Goal: Task Accomplishment & Management: Manage account settings

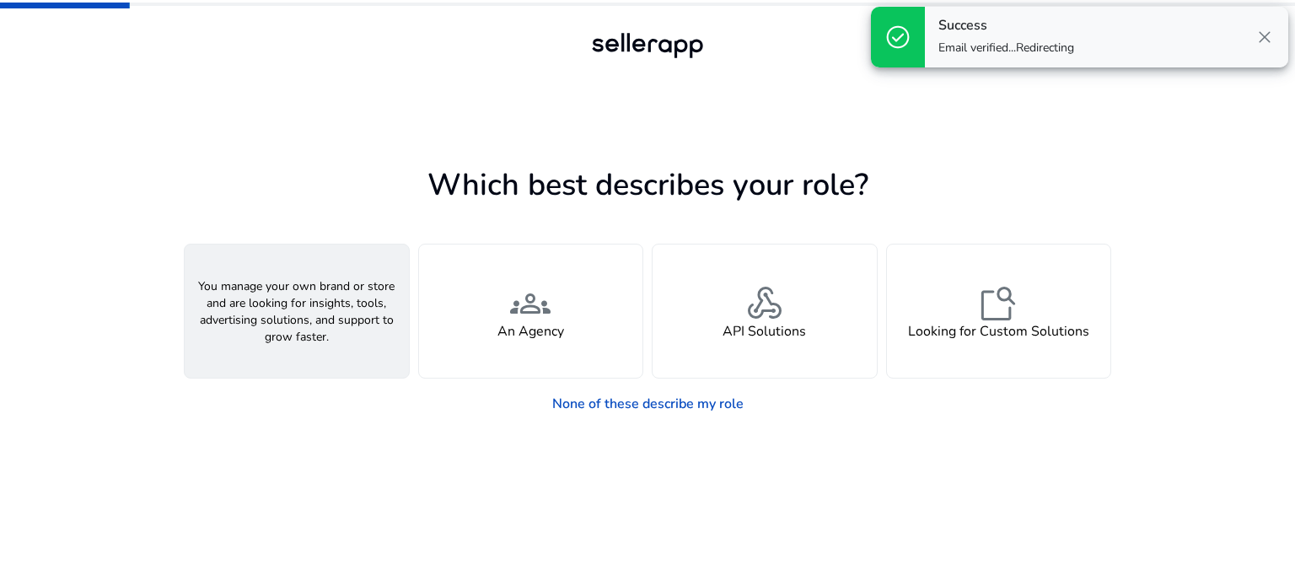
click at [343, 293] on div "person A Seller" at bounding box center [297, 311] width 224 height 133
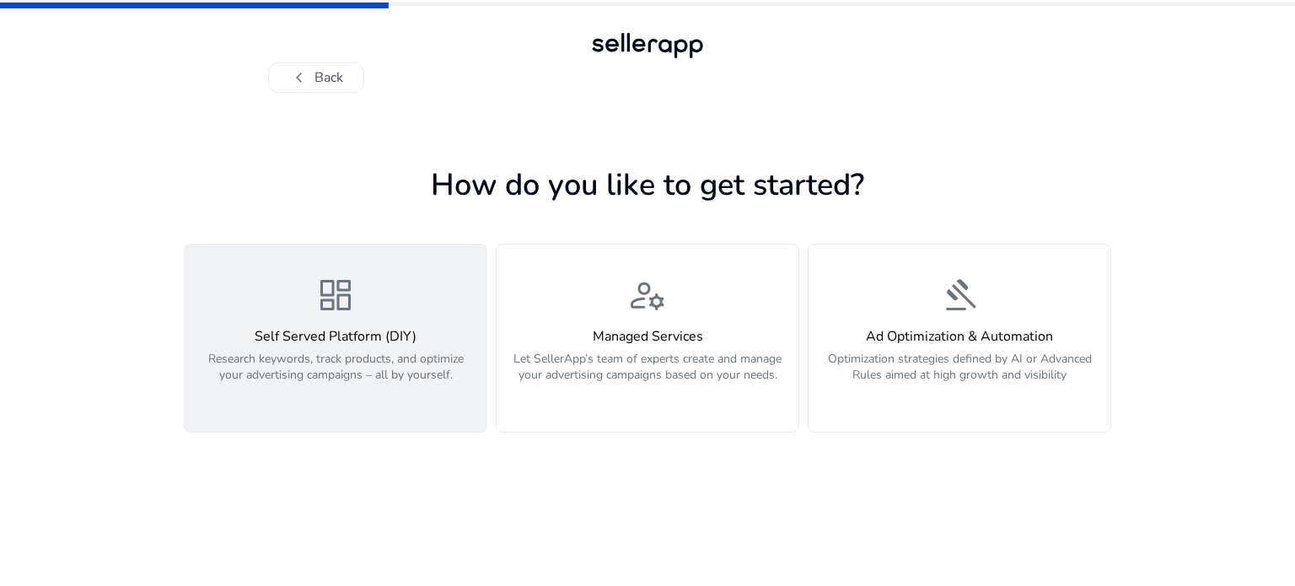
click at [270, 315] on div "dashboard Self Served Platform (DIY) Research keywords, track products, and opt…" at bounding box center [336, 338] width 282 height 127
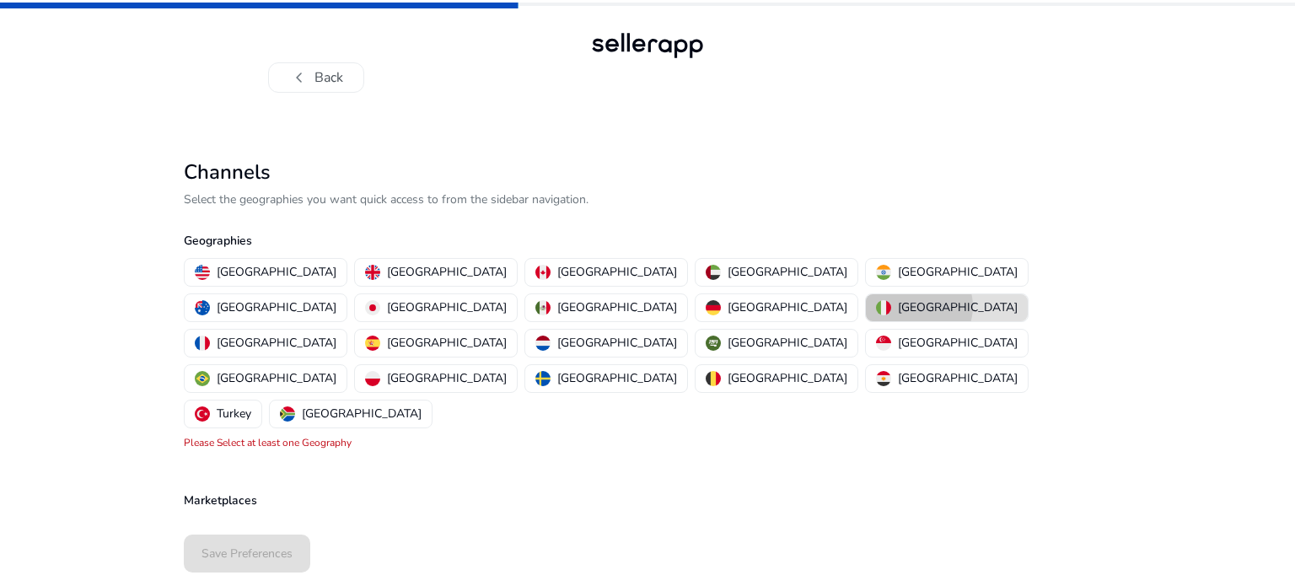
click at [898, 306] on p "[GEOGRAPHIC_DATA]" at bounding box center [958, 308] width 120 height 18
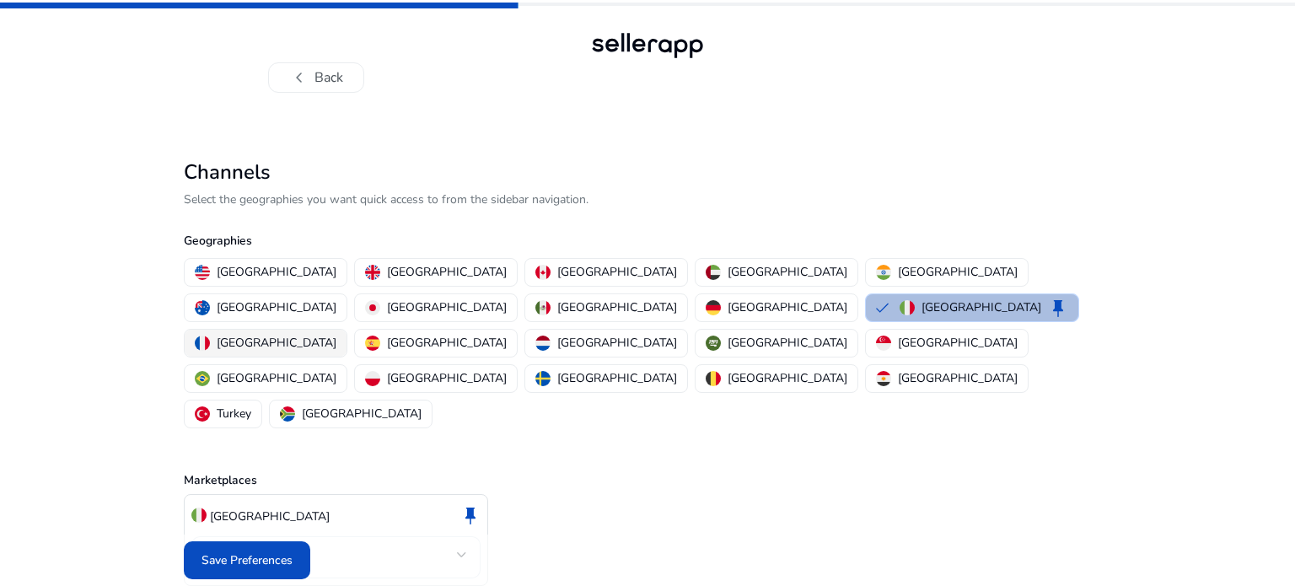
click at [210, 336] on img "button" at bounding box center [202, 343] width 15 height 15
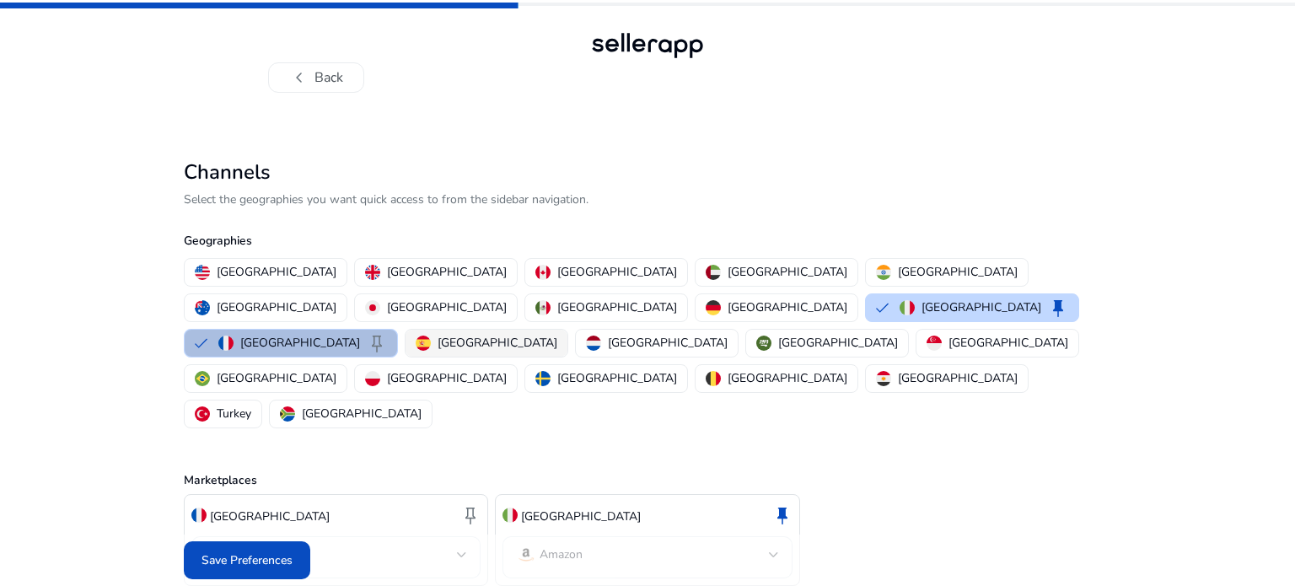
click at [557, 334] on p "[GEOGRAPHIC_DATA]" at bounding box center [498, 343] width 120 height 18
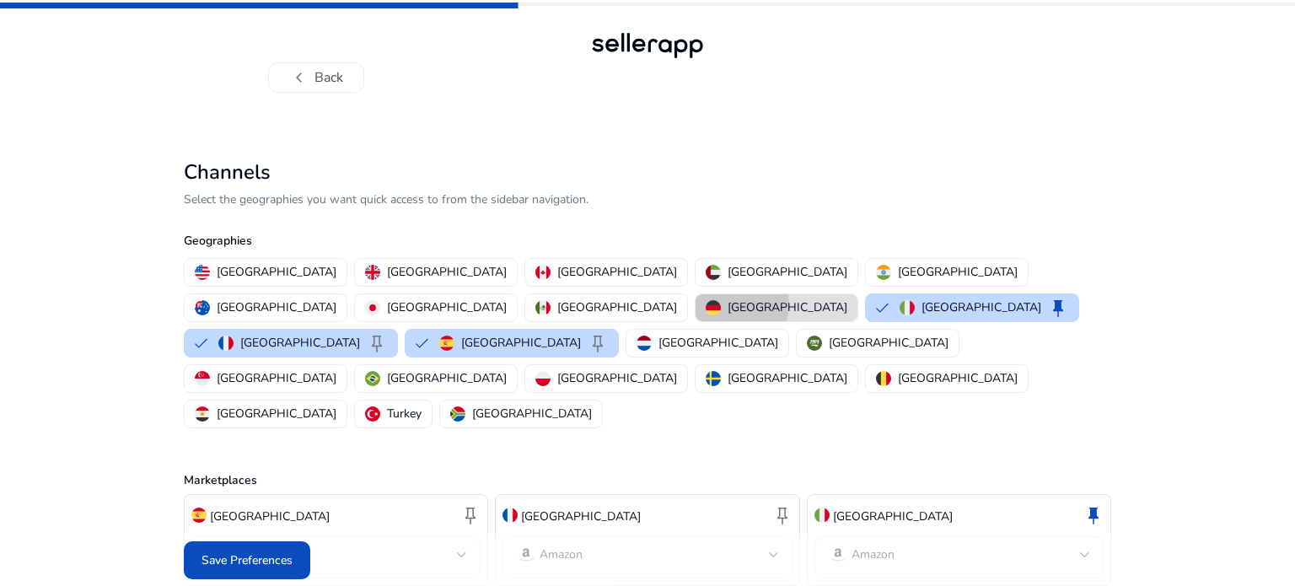
click at [728, 304] on p "[GEOGRAPHIC_DATA]" at bounding box center [788, 308] width 120 height 18
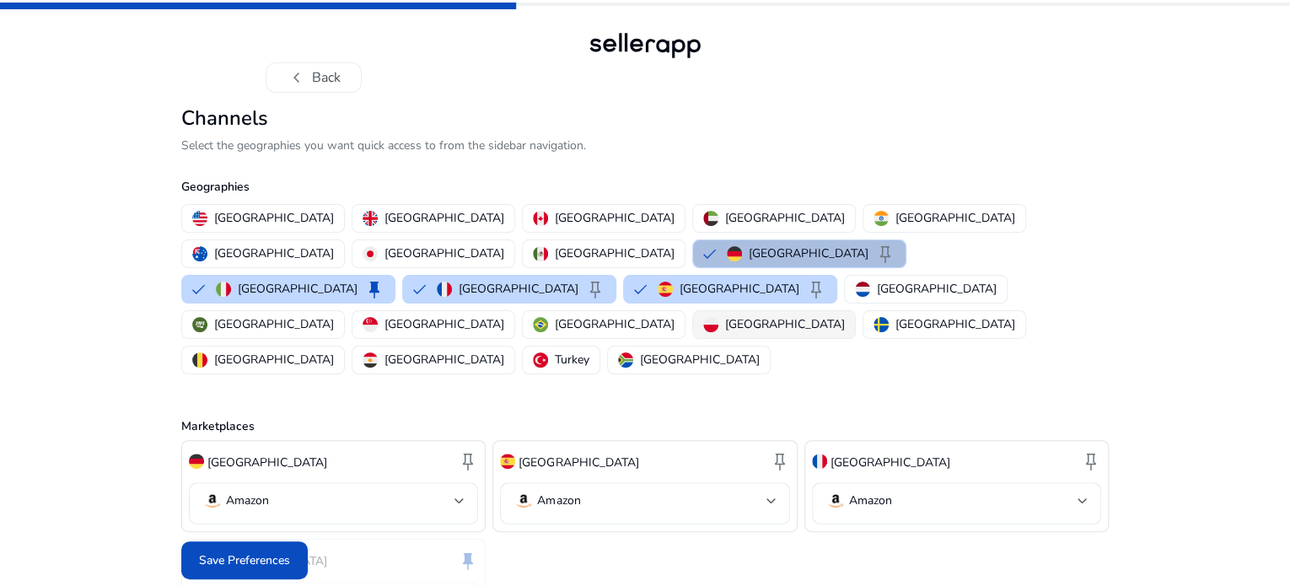
click at [725, 333] on p "[GEOGRAPHIC_DATA]" at bounding box center [785, 324] width 120 height 18
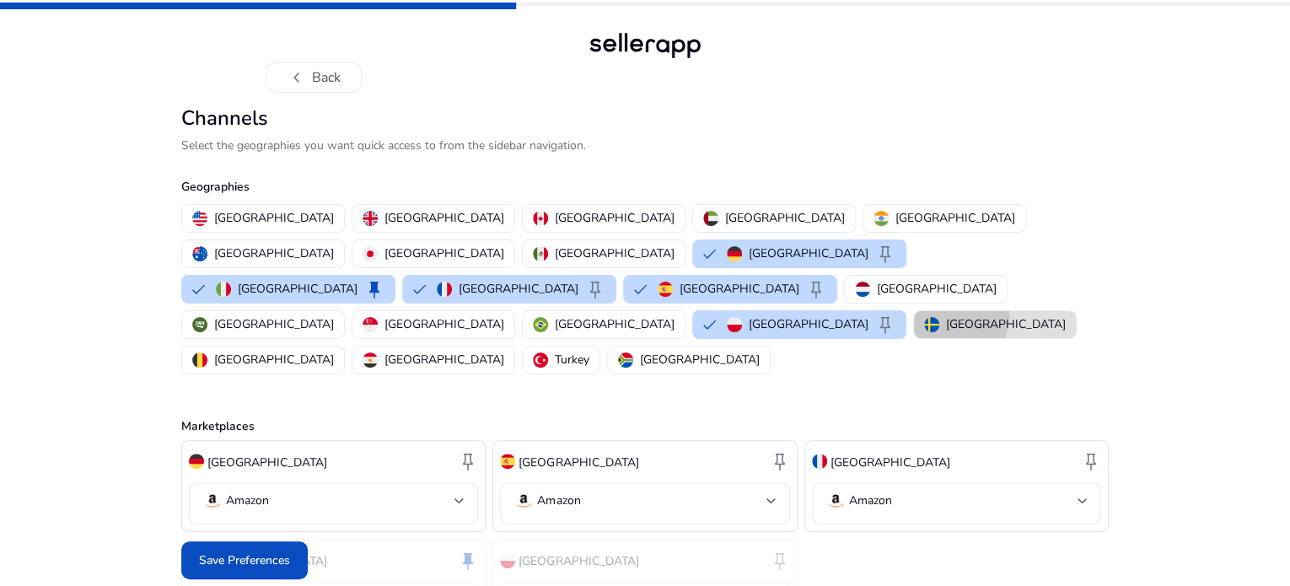
click at [946, 333] on p "[GEOGRAPHIC_DATA]" at bounding box center [1006, 324] width 120 height 18
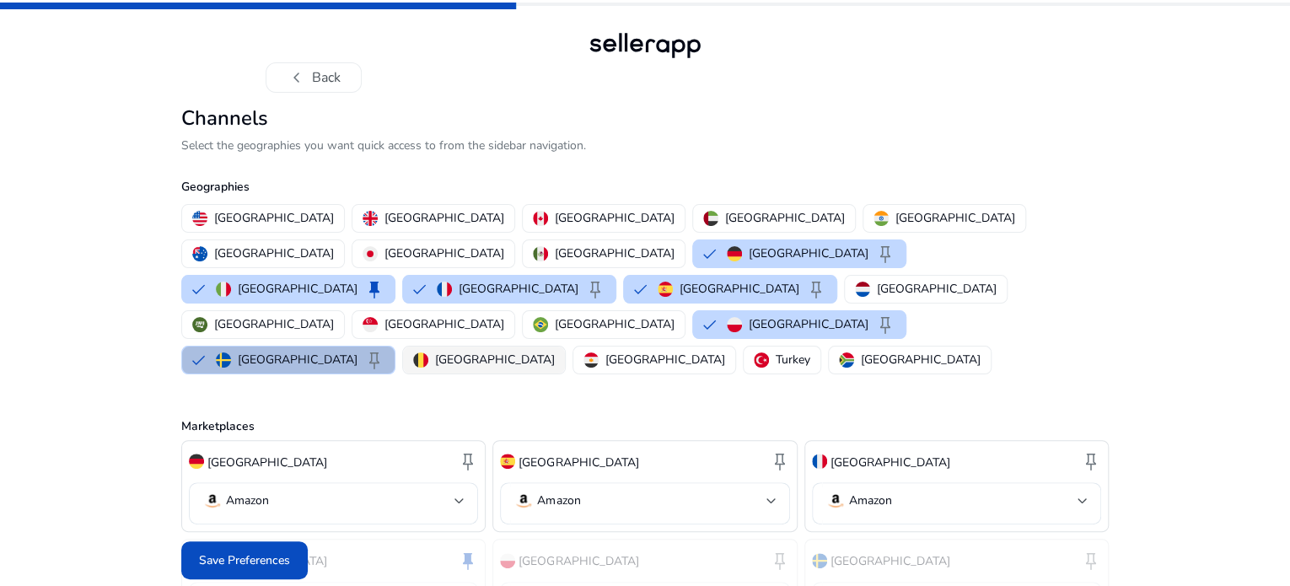
click at [428, 353] on img "button" at bounding box center [420, 360] width 15 height 15
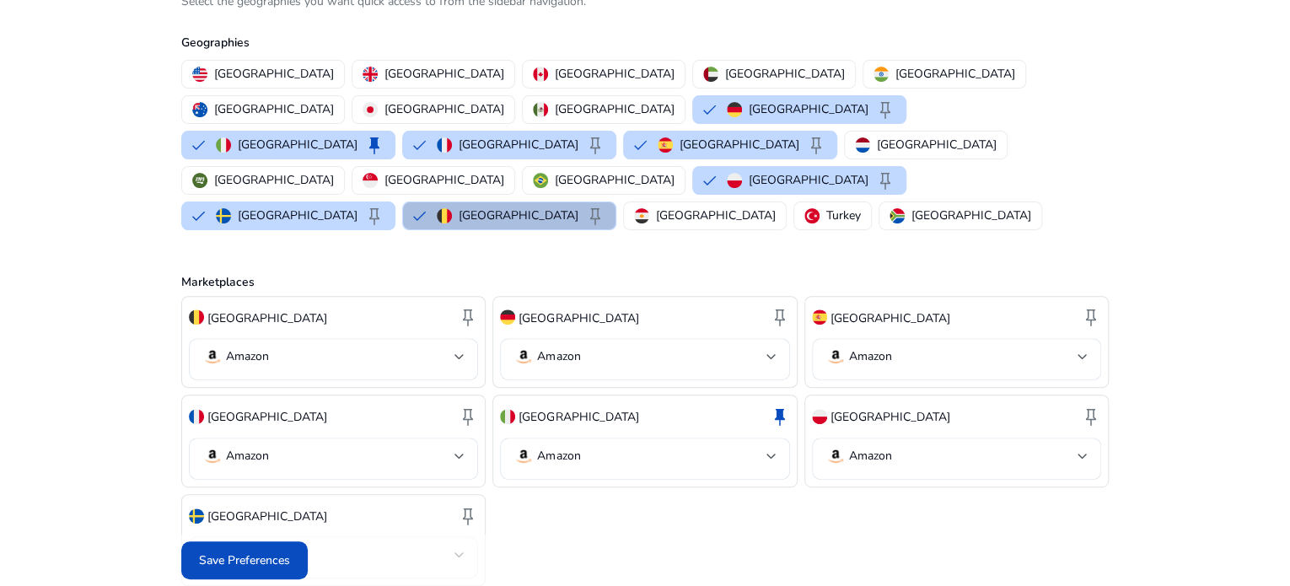
scroll to position [190, 0]
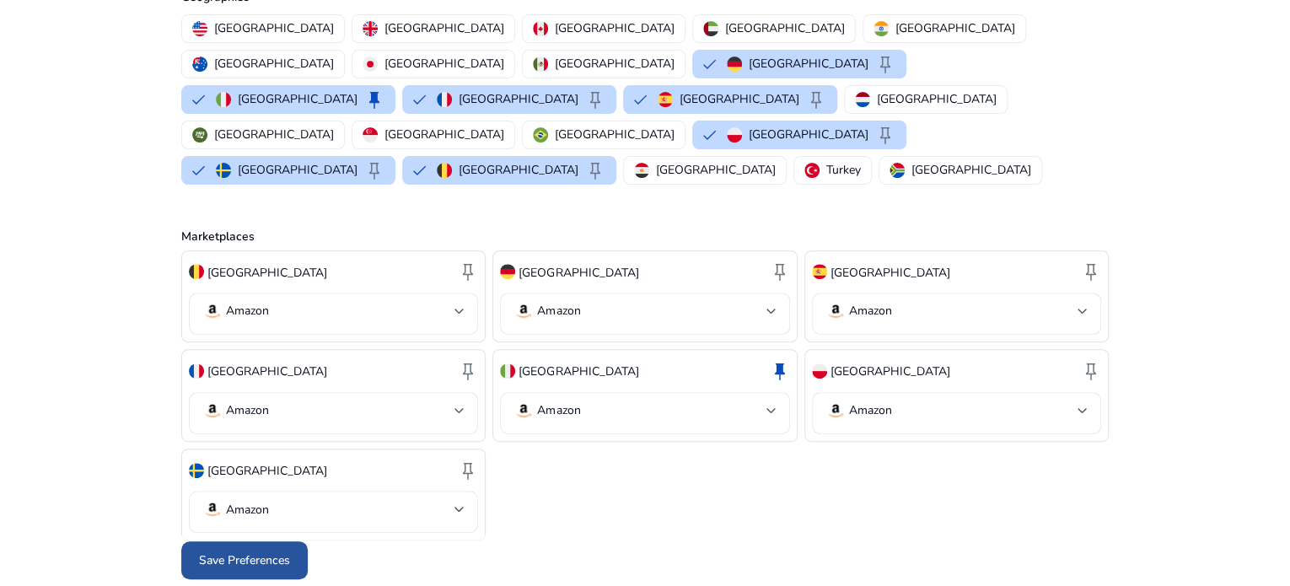
click at [214, 577] on span at bounding box center [244, 561] width 127 height 40
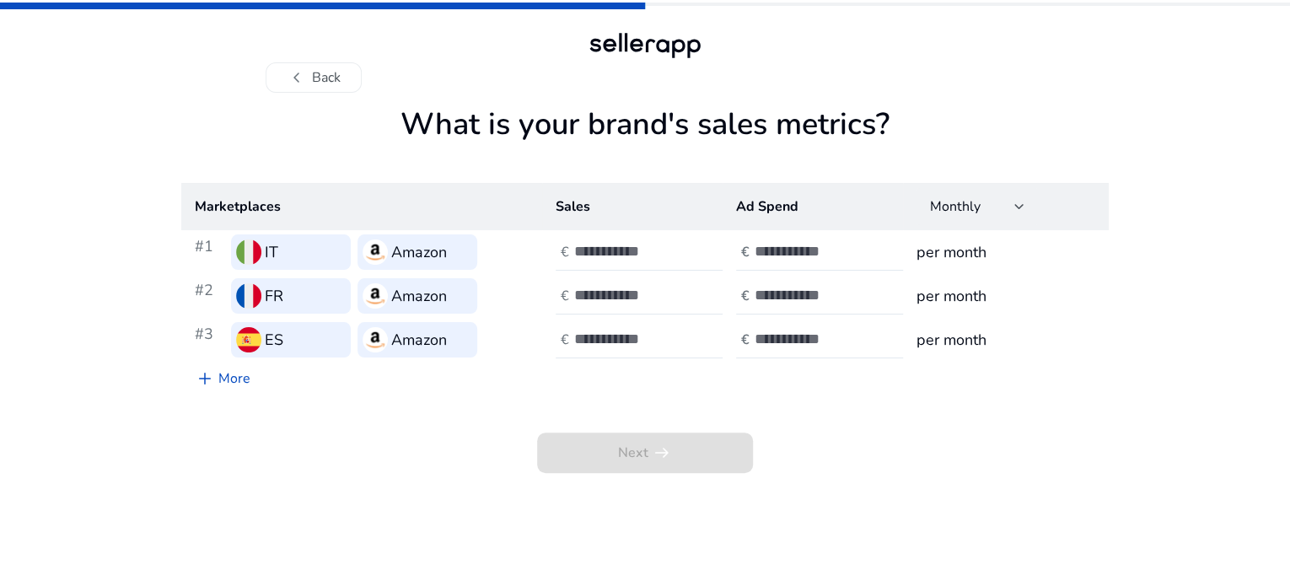
scroll to position [0, 0]
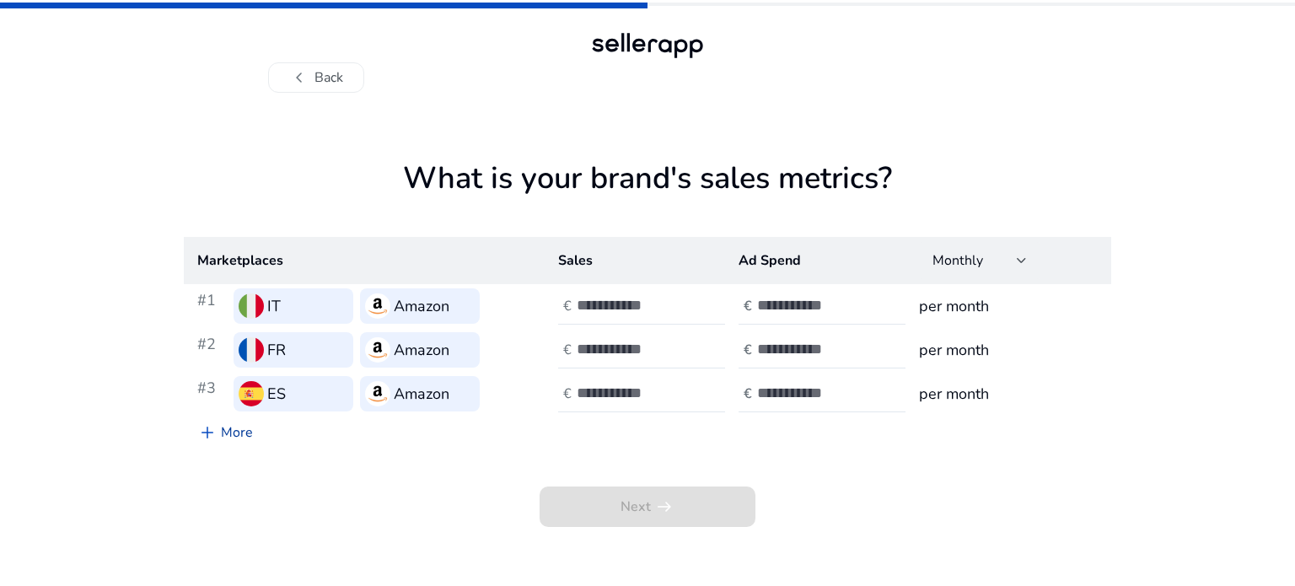
click at [202, 439] on span "add" at bounding box center [207, 433] width 20 height 20
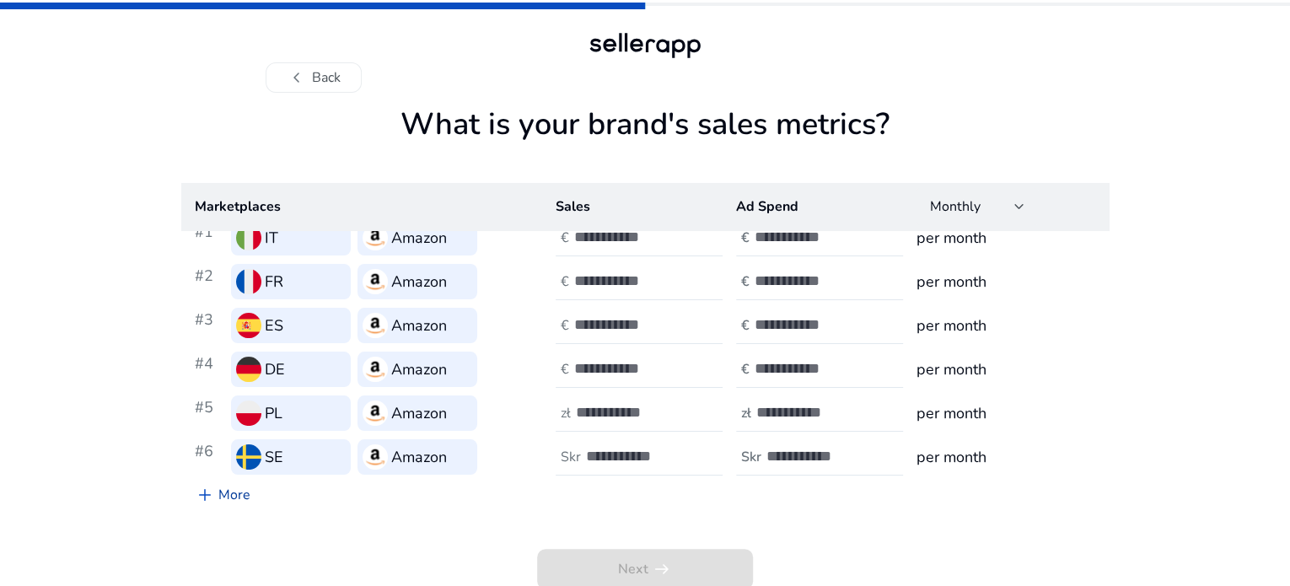
scroll to position [57, 0]
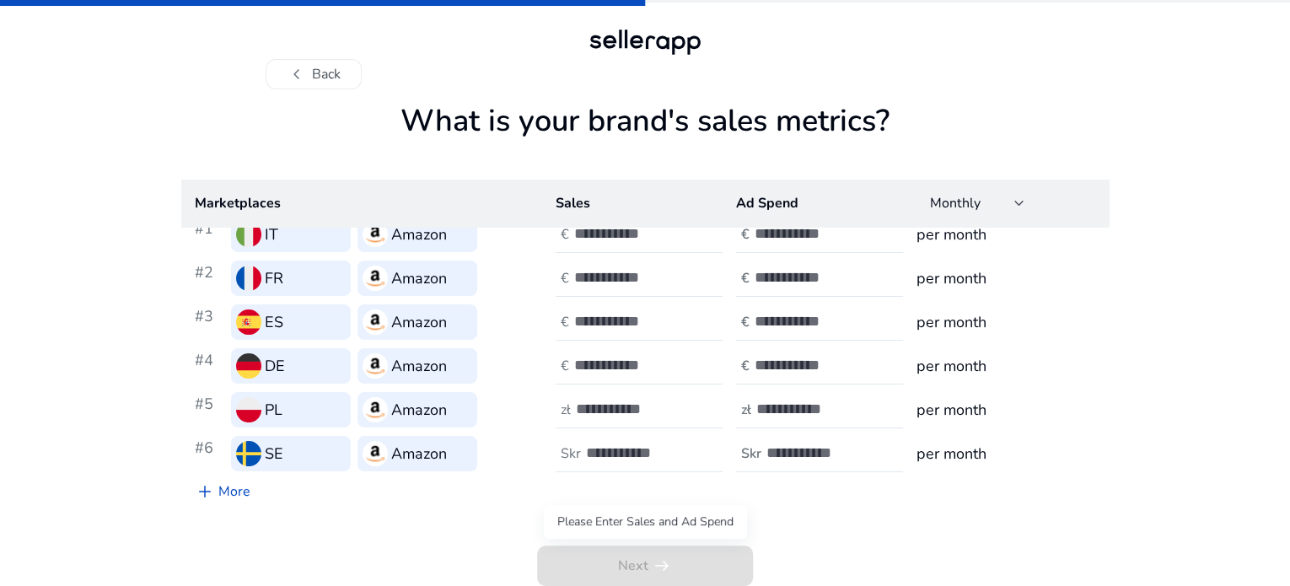
click at [597, 552] on span "Next arrow_right_alt" at bounding box center [645, 566] width 216 height 40
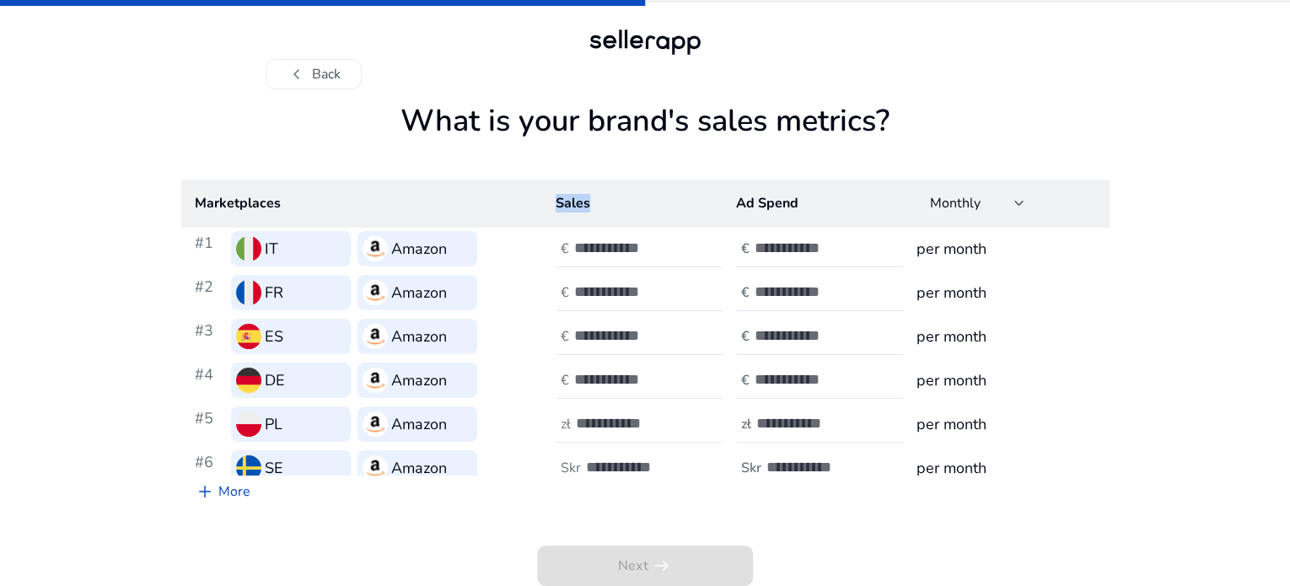
drag, startPoint x: 584, startPoint y: 202, endPoint x: 514, endPoint y: 213, distance: 71.7
click at [514, 213] on tr "Marketplaces Sales Ad Spend Monthly" at bounding box center [645, 203] width 928 height 47
click at [638, 244] on input "number" at bounding box center [631, 248] width 114 height 19
type input "***"
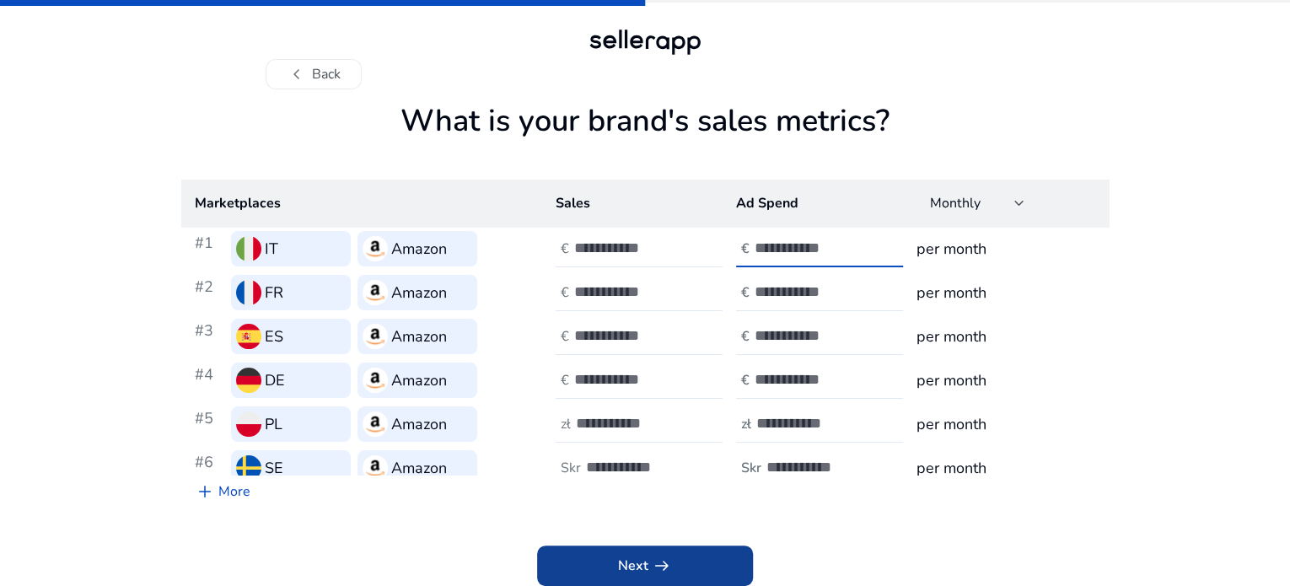
type input "**"
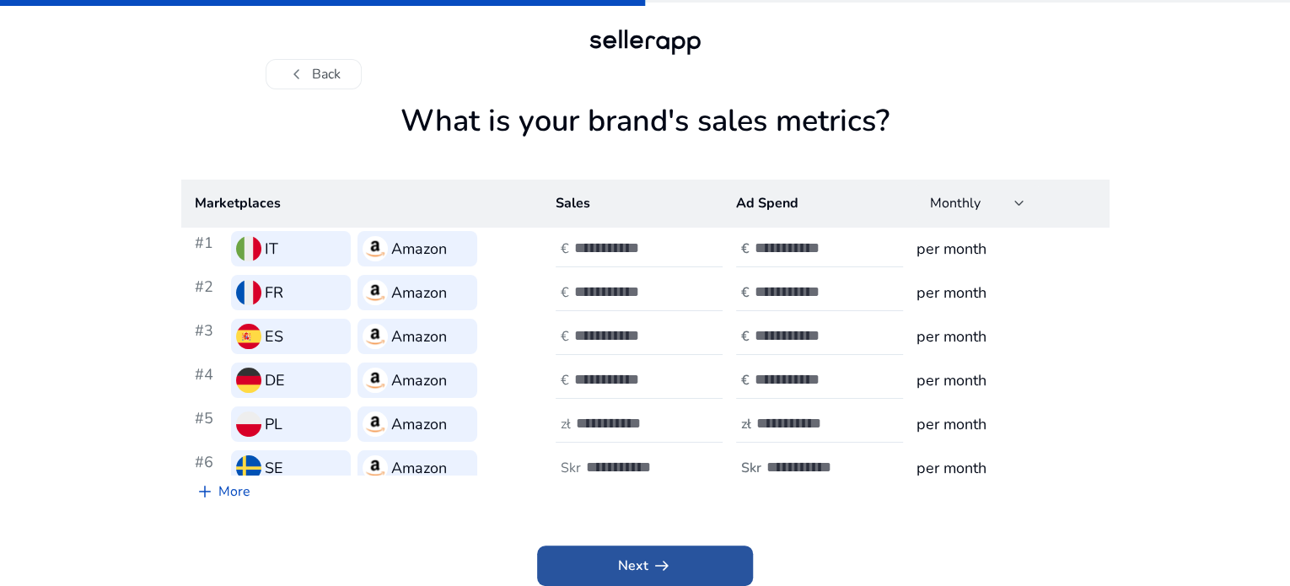
click at [607, 555] on span at bounding box center [645, 566] width 216 height 40
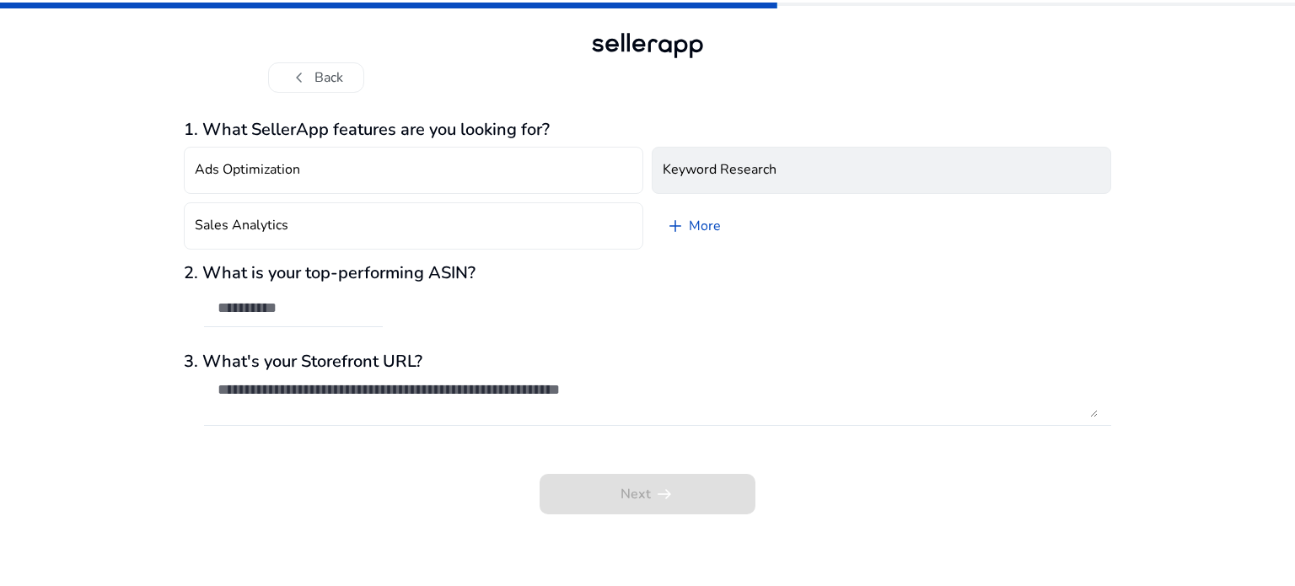
click at [757, 170] on h4 "Keyword Research" at bounding box center [720, 170] width 114 height 16
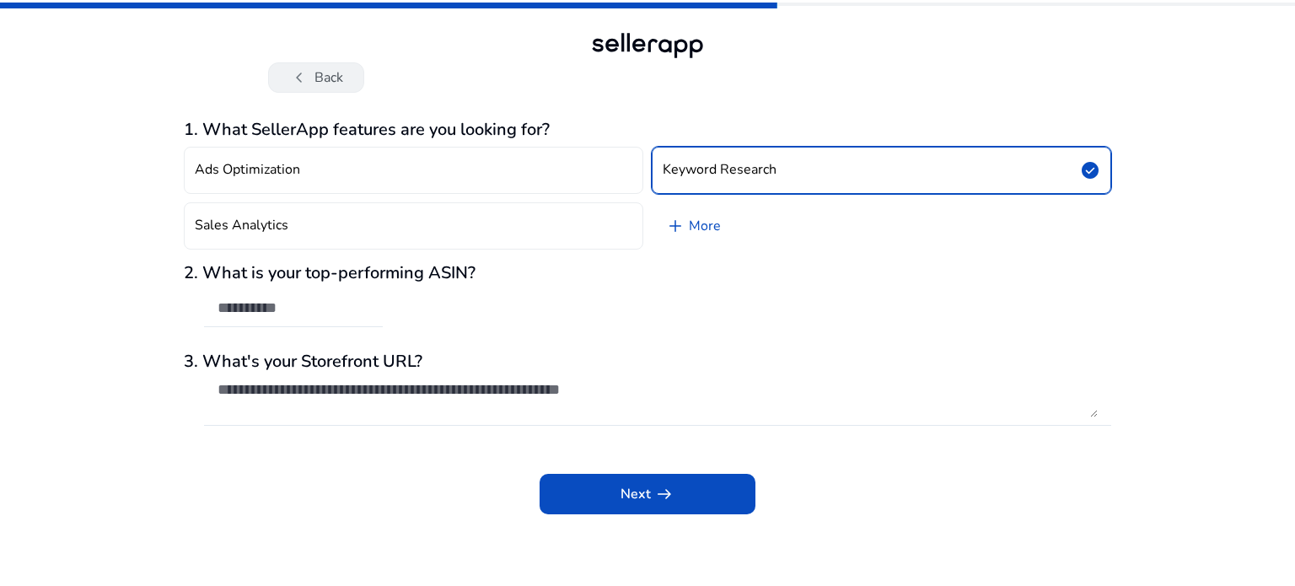
click at [348, 68] on button "chevron_left Back" at bounding box center [316, 77] width 96 height 30
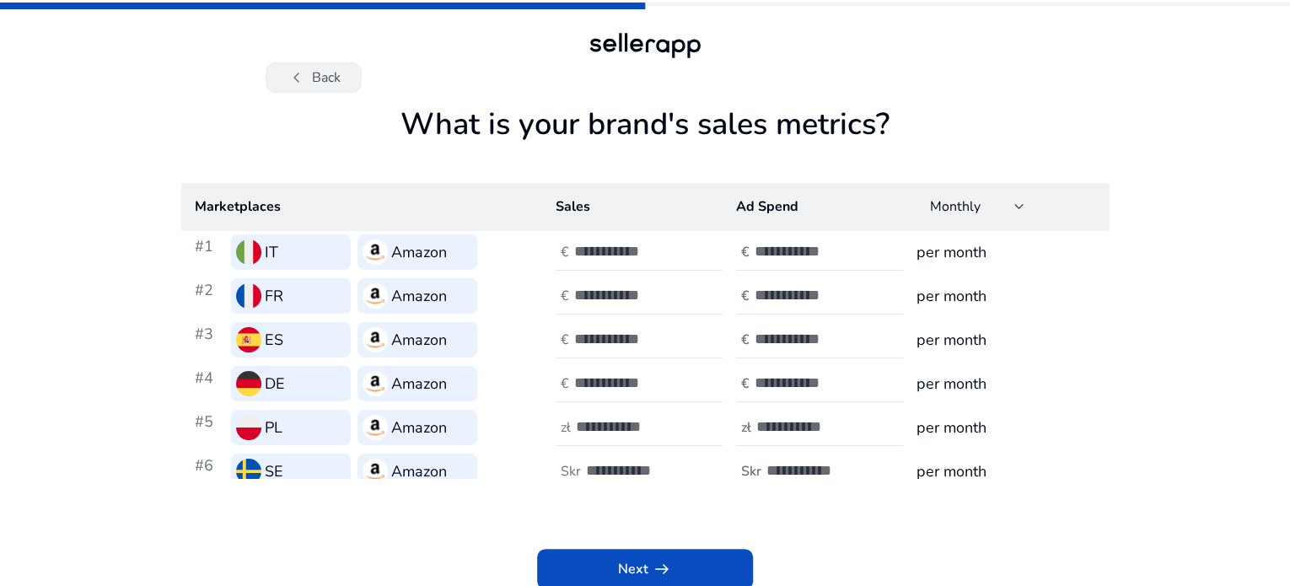
click at [268, 74] on button "chevron_left Back" at bounding box center [314, 77] width 96 height 30
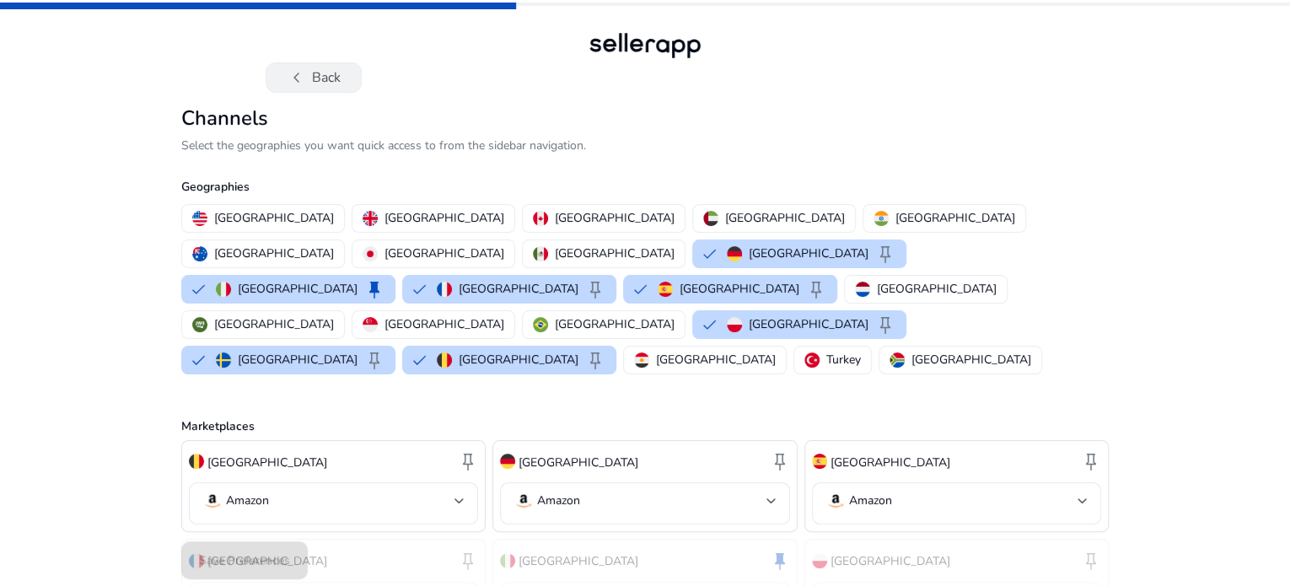
click at [268, 74] on button "chevron_left Back" at bounding box center [314, 77] width 96 height 30
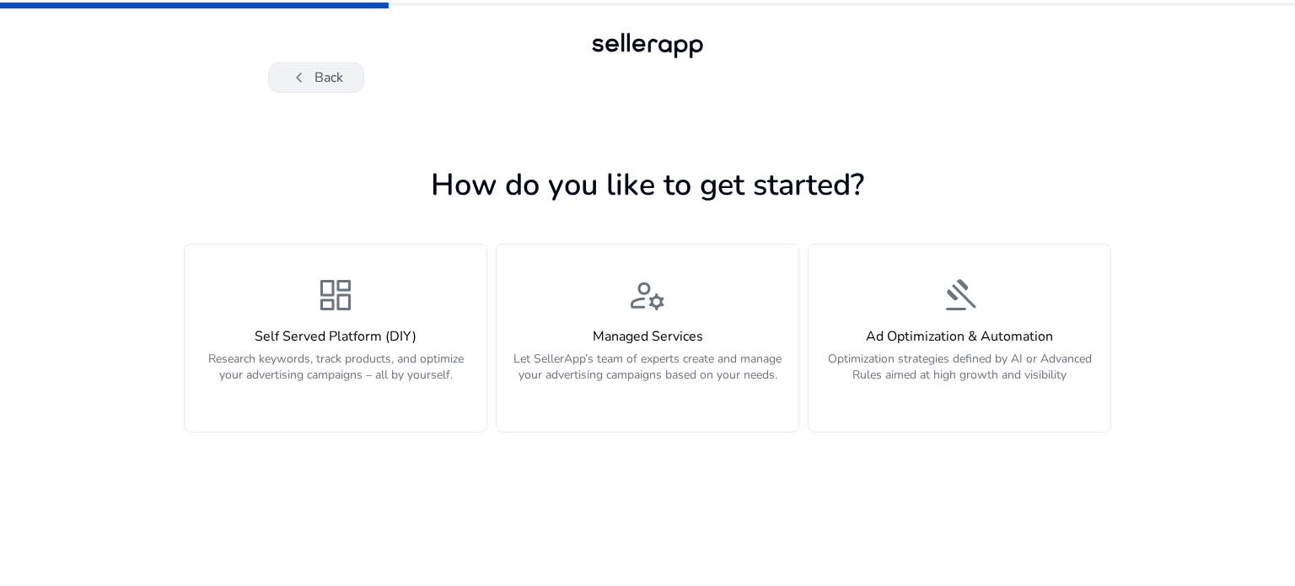
click at [287, 79] on button "chevron_left Back" at bounding box center [316, 77] width 96 height 30
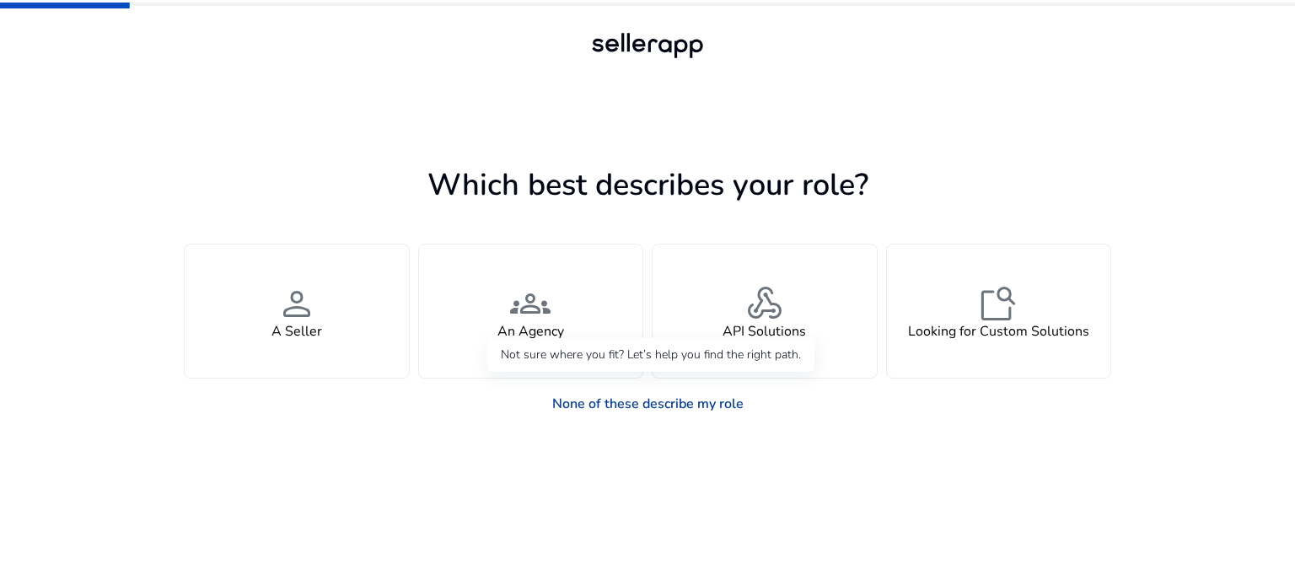
click at [671, 401] on link "None of these describe my role" at bounding box center [648, 404] width 218 height 34
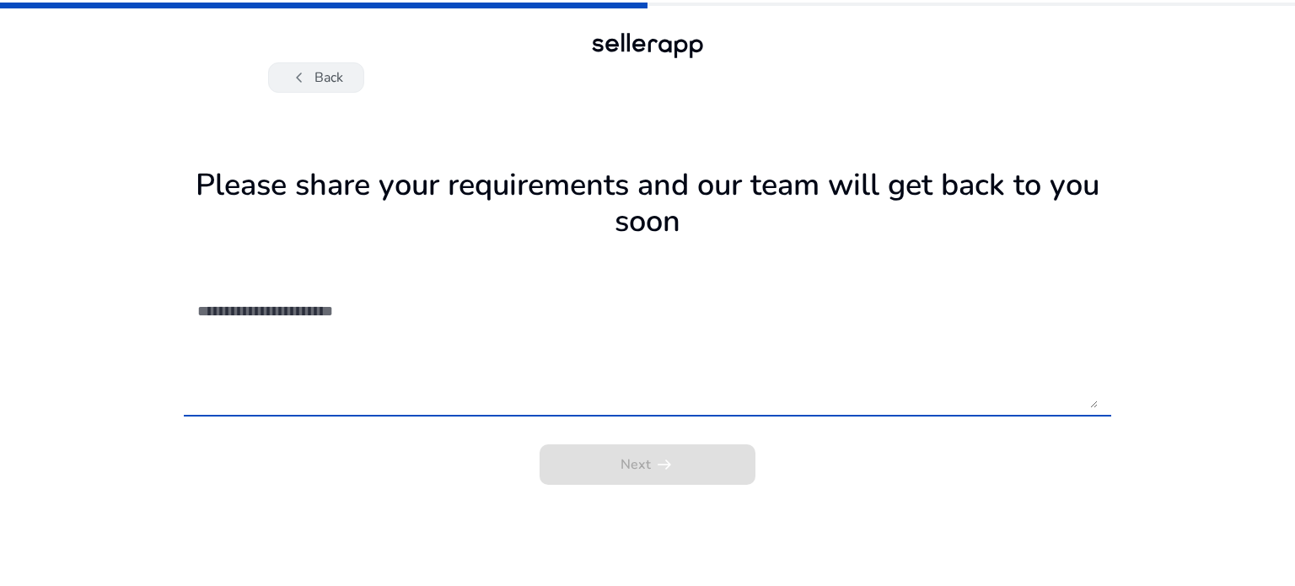
click at [359, 83] on button "chevron_left Back" at bounding box center [316, 77] width 96 height 30
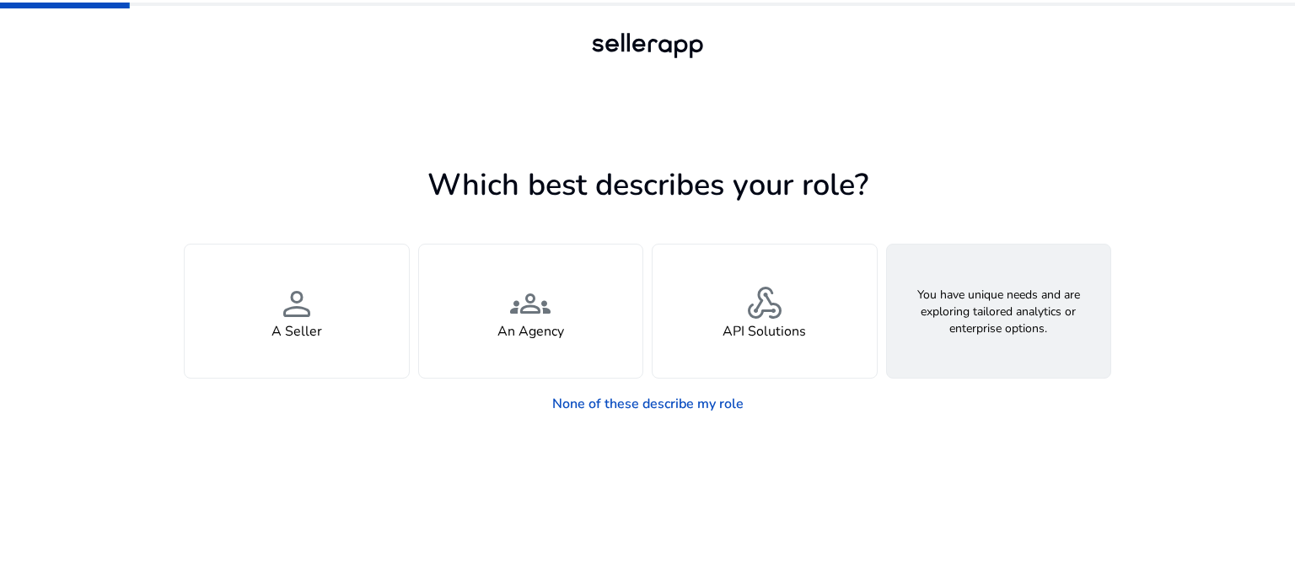
click at [1047, 356] on div "feature_search Looking for Custom Solutions" at bounding box center [999, 311] width 224 height 133
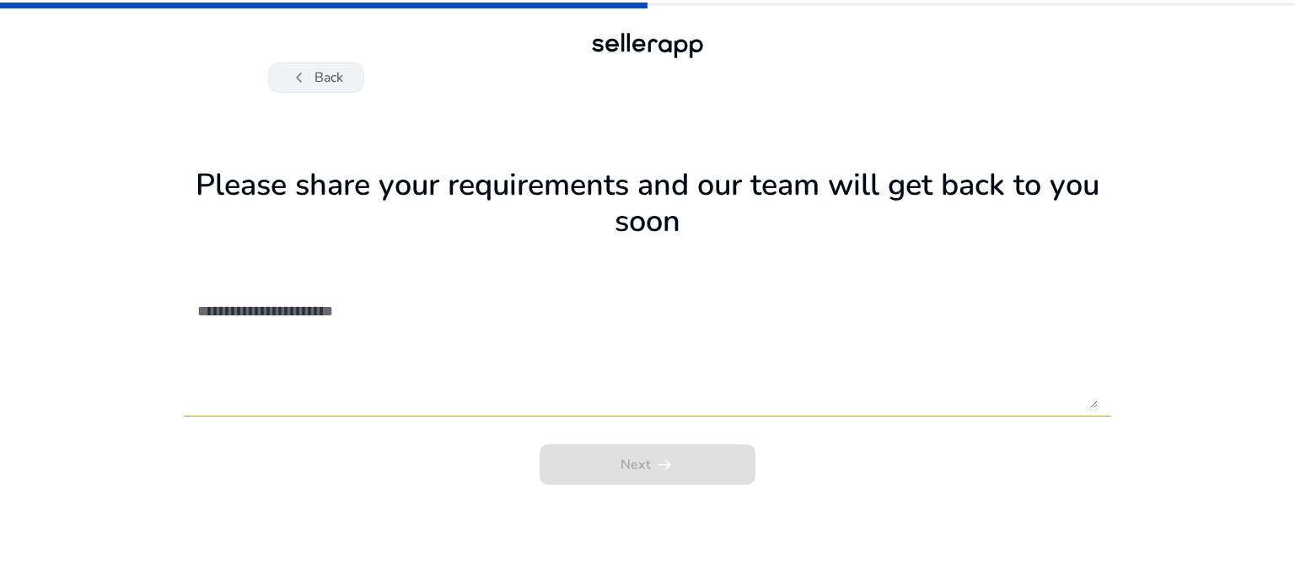
click at [336, 87] on button "chevron_left Back" at bounding box center [316, 77] width 96 height 30
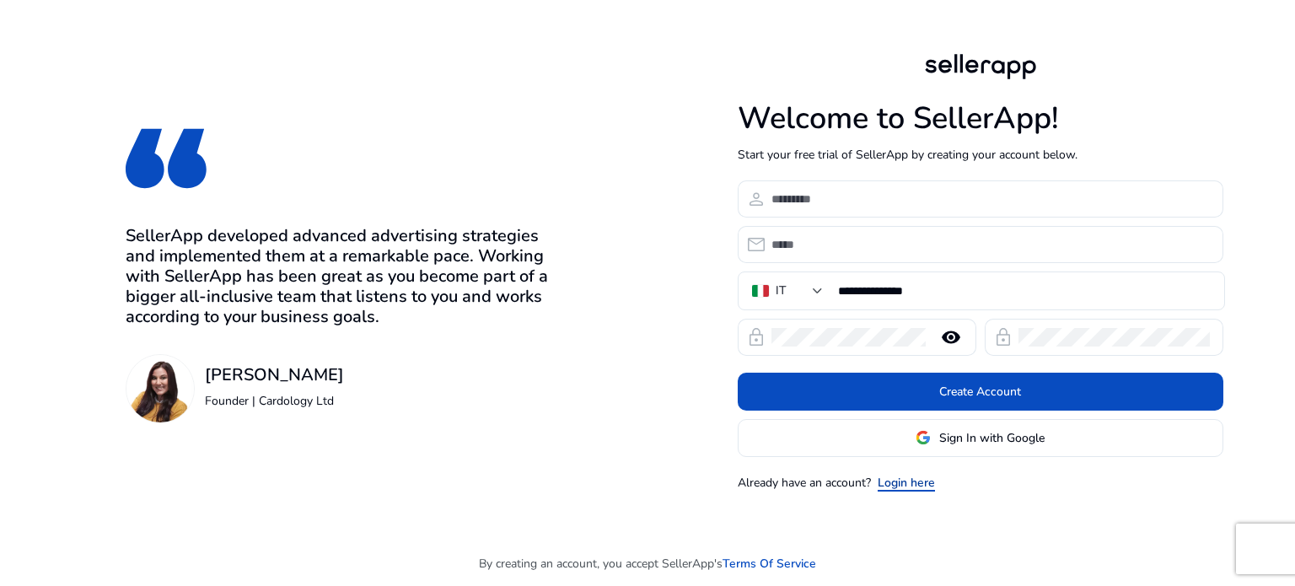
click at [911, 482] on link "Login here" at bounding box center [906, 483] width 57 height 18
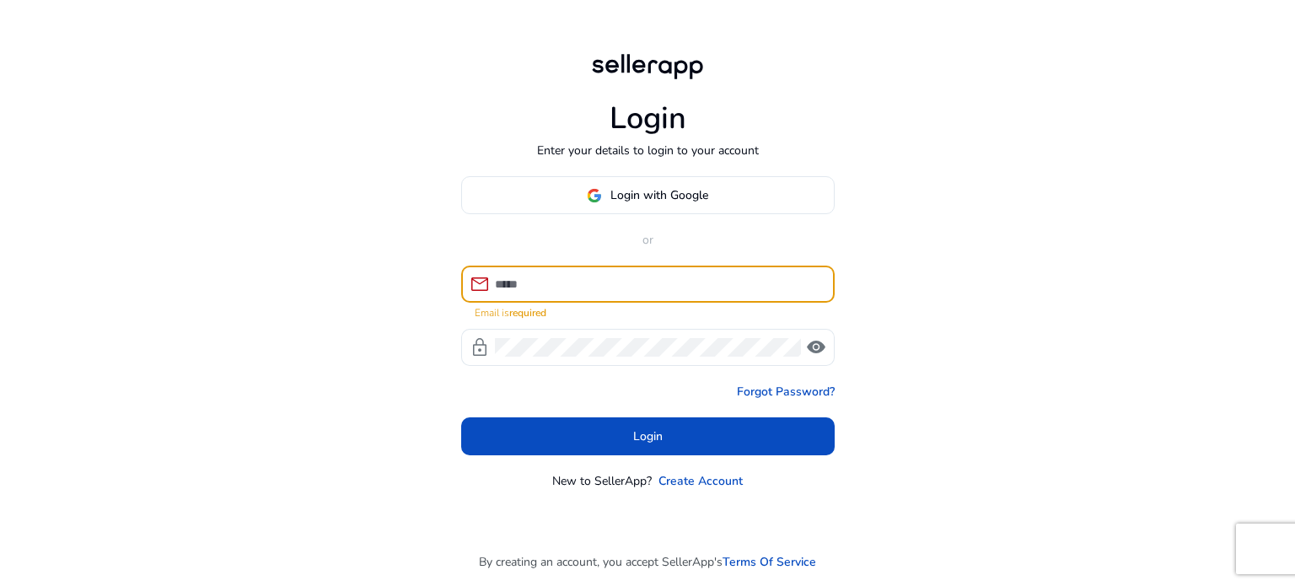
type input "**********"
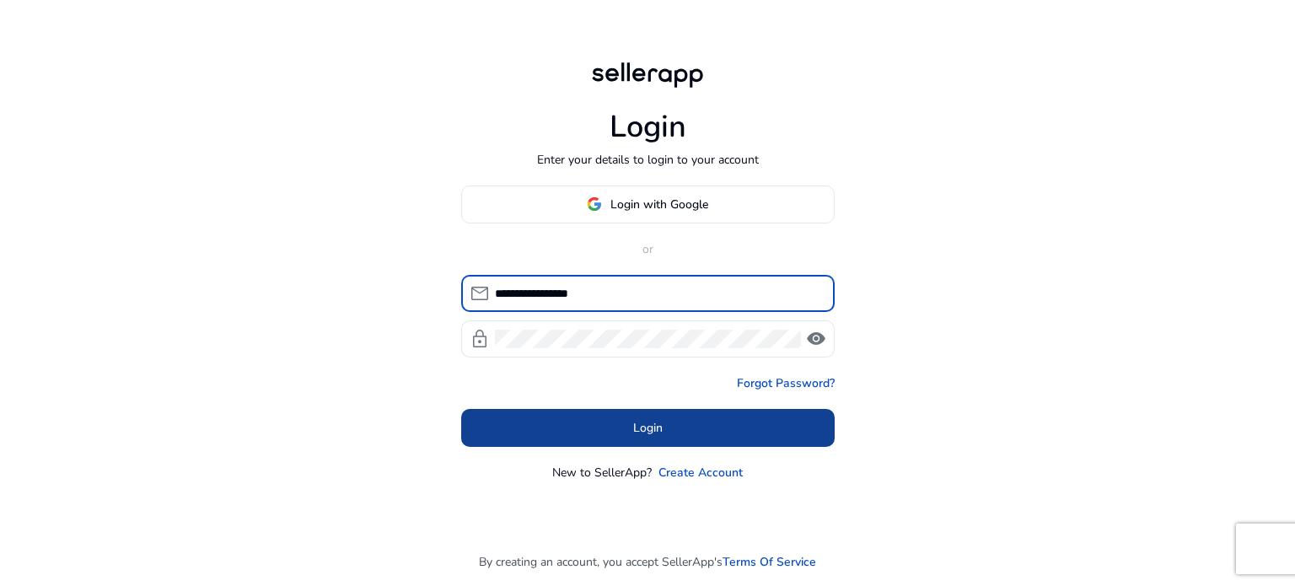
click at [612, 422] on span at bounding box center [648, 427] width 374 height 40
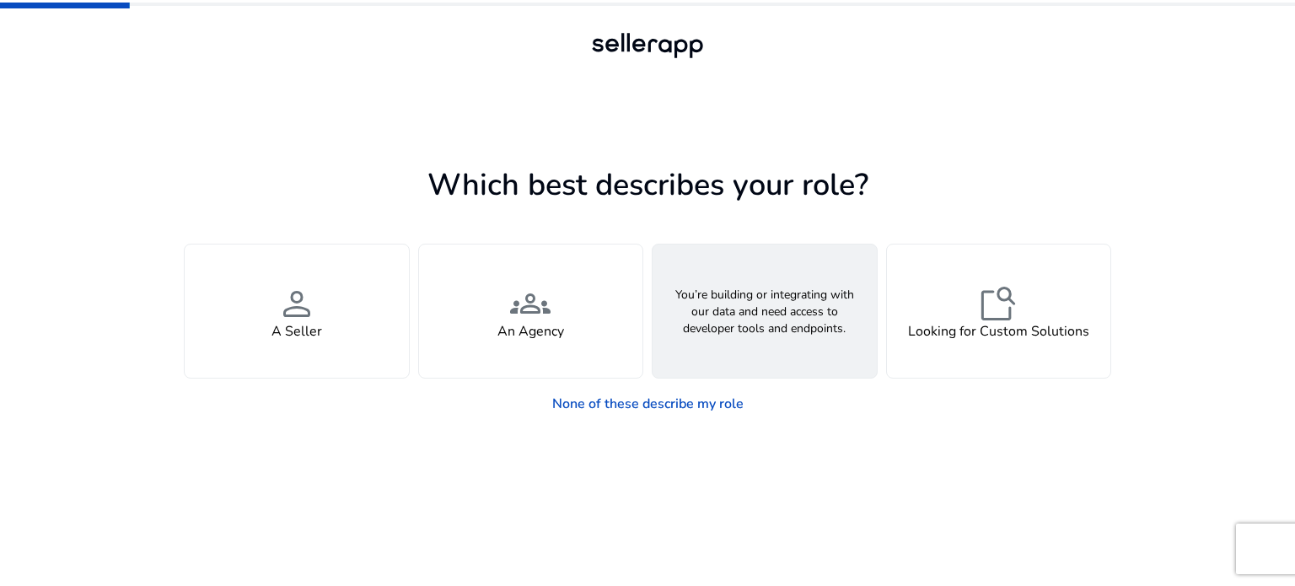
click at [749, 343] on div "webhook API Solutions" at bounding box center [765, 311] width 224 height 133
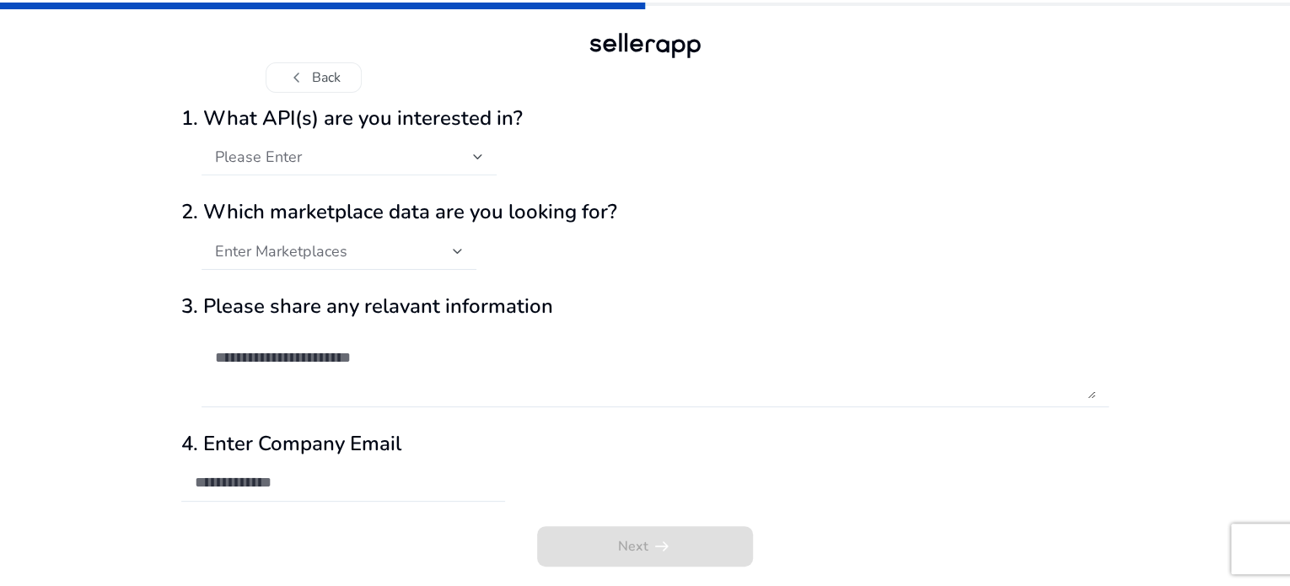
scroll to position [27, 0]
click at [435, 170] on div "Please Enter" at bounding box center [349, 156] width 268 height 37
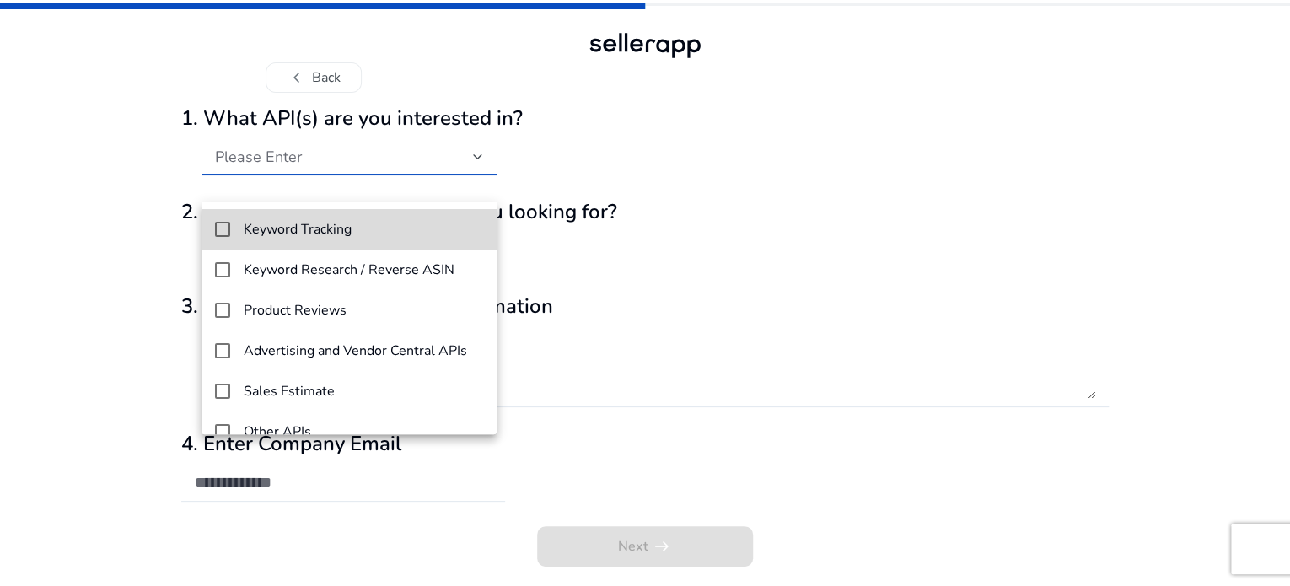
click at [400, 218] on mat-option "Keyword Tracking" at bounding box center [349, 229] width 295 height 40
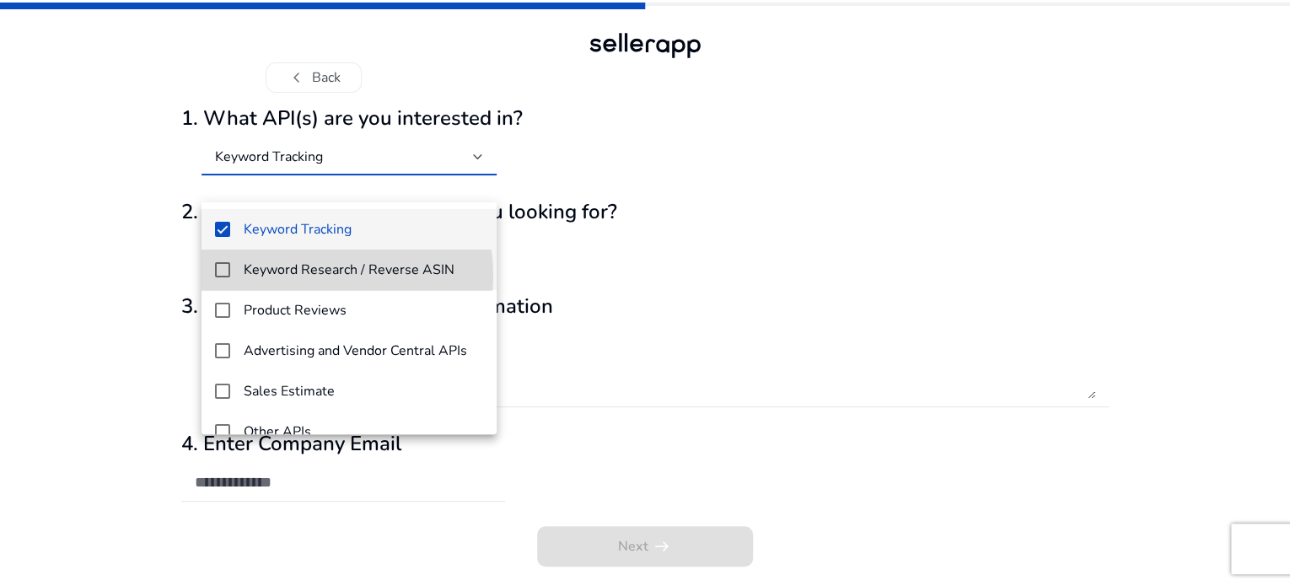
click at [332, 275] on h4 "Keyword Research / Reverse ASIN" at bounding box center [349, 270] width 211 height 16
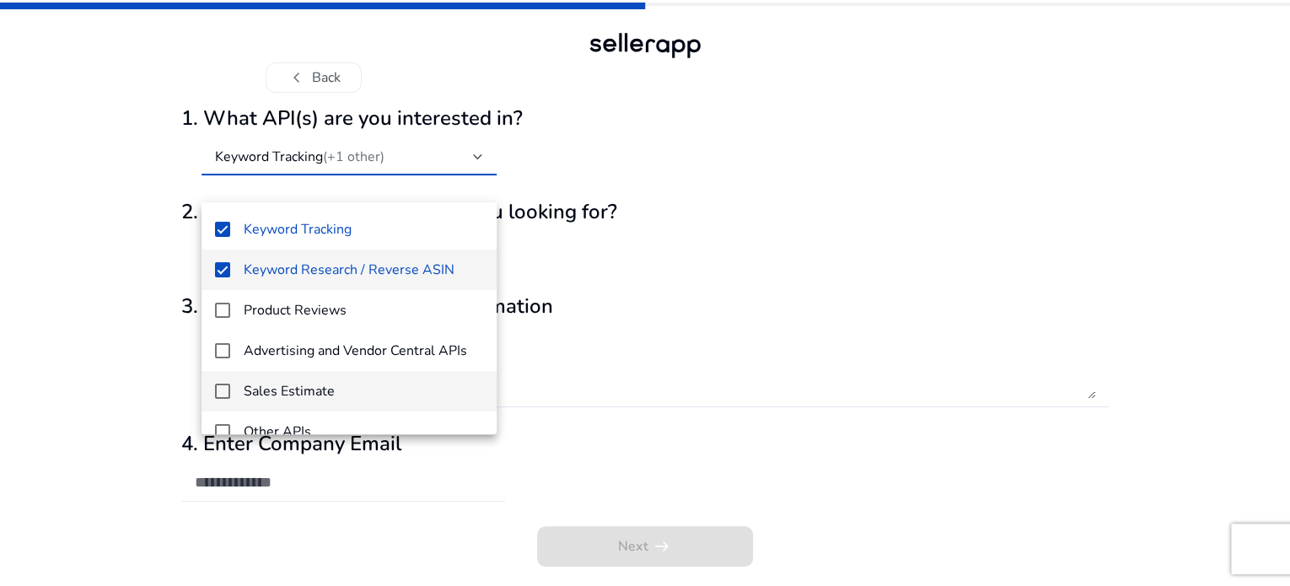
scroll to position [24, 0]
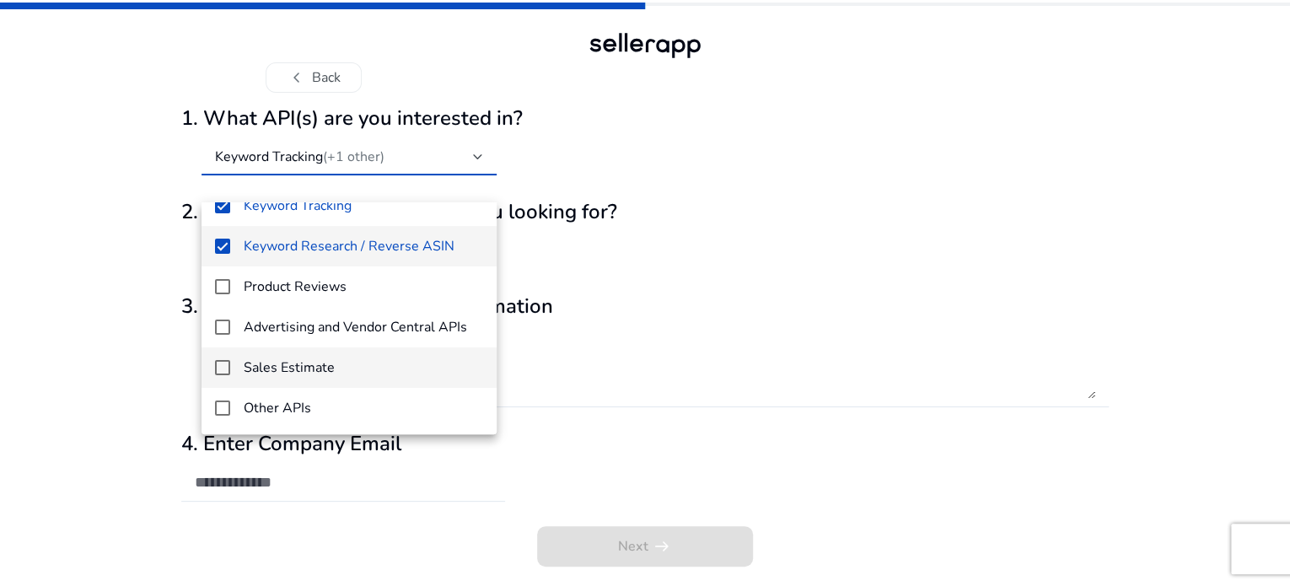
click at [321, 373] on h4 "Sales Estimate" at bounding box center [289, 368] width 91 height 16
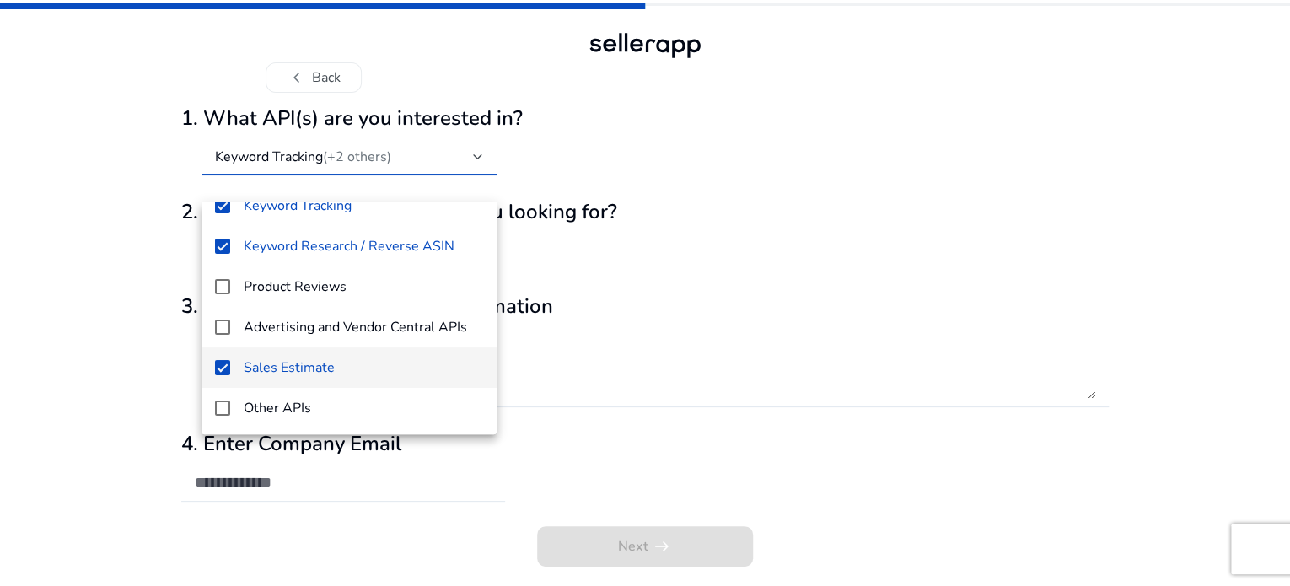
click at [610, 278] on div at bounding box center [645, 293] width 1290 height 586
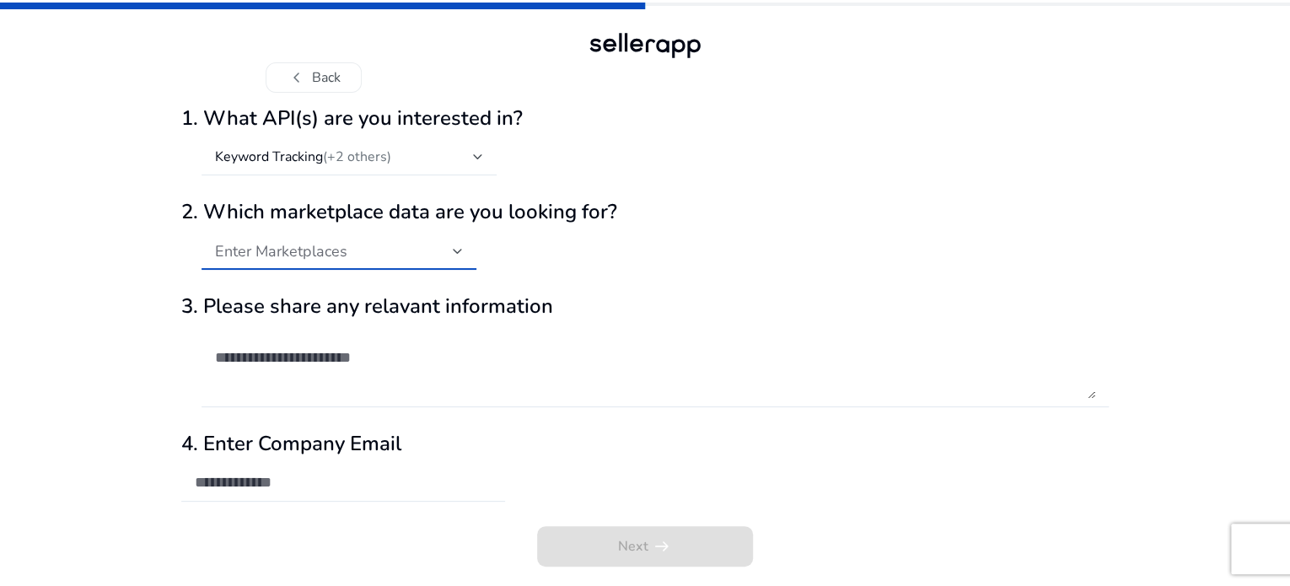
click at [401, 261] on div "Enter Marketplaces" at bounding box center [334, 251] width 238 height 19
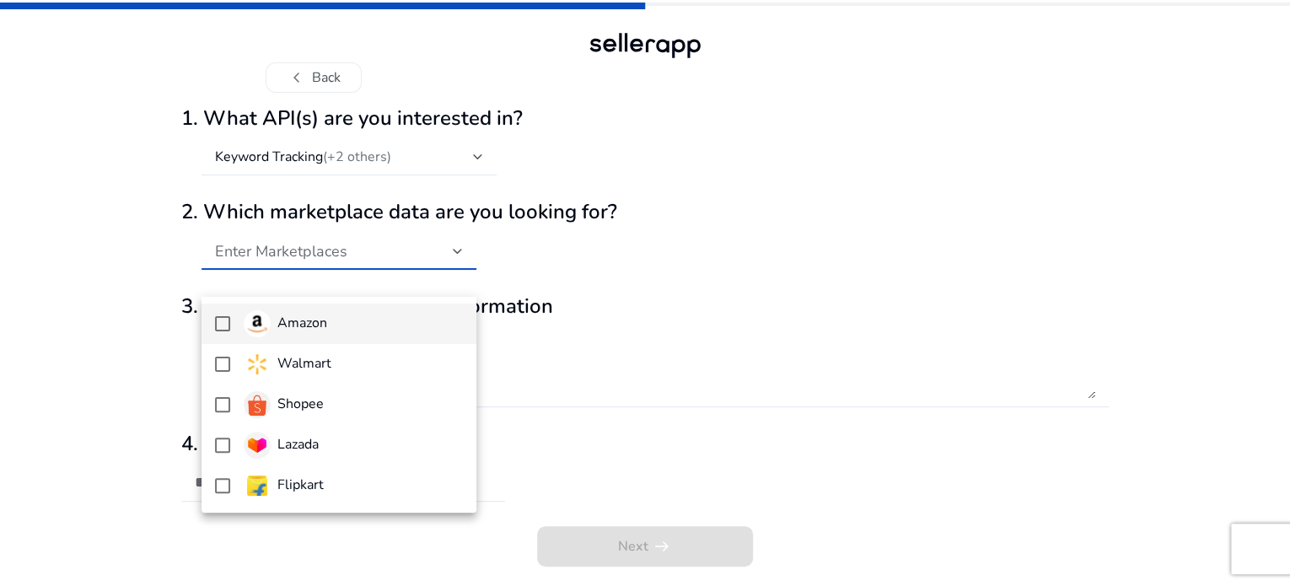
click at [291, 327] on h4 "Amazon" at bounding box center [302, 323] width 50 height 16
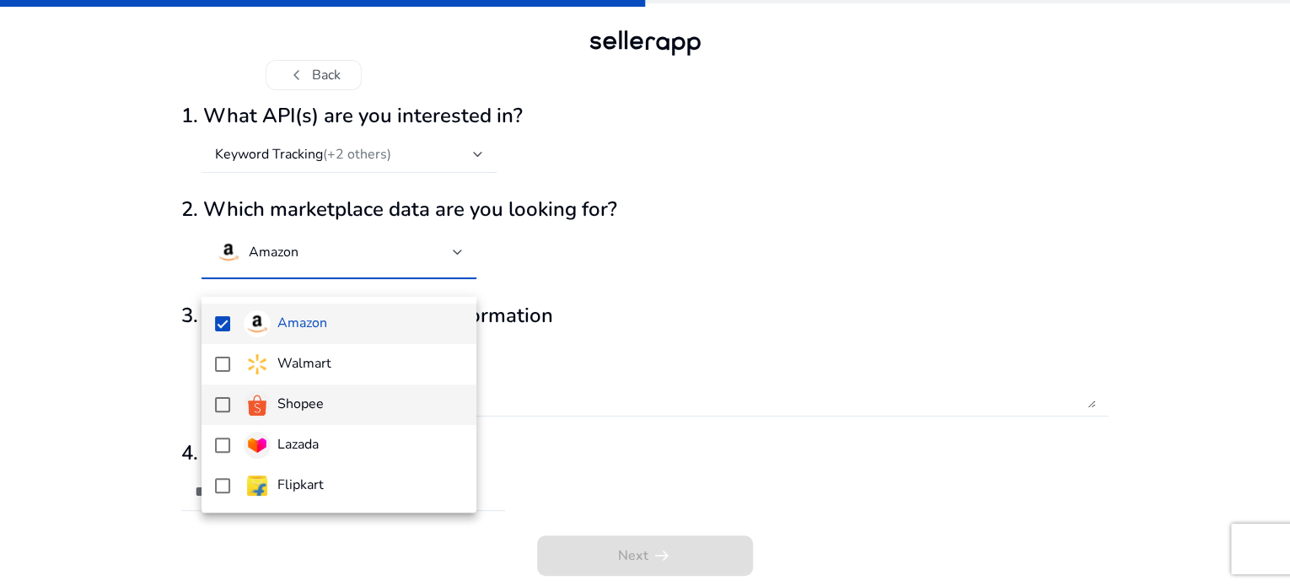
scroll to position [57, 0]
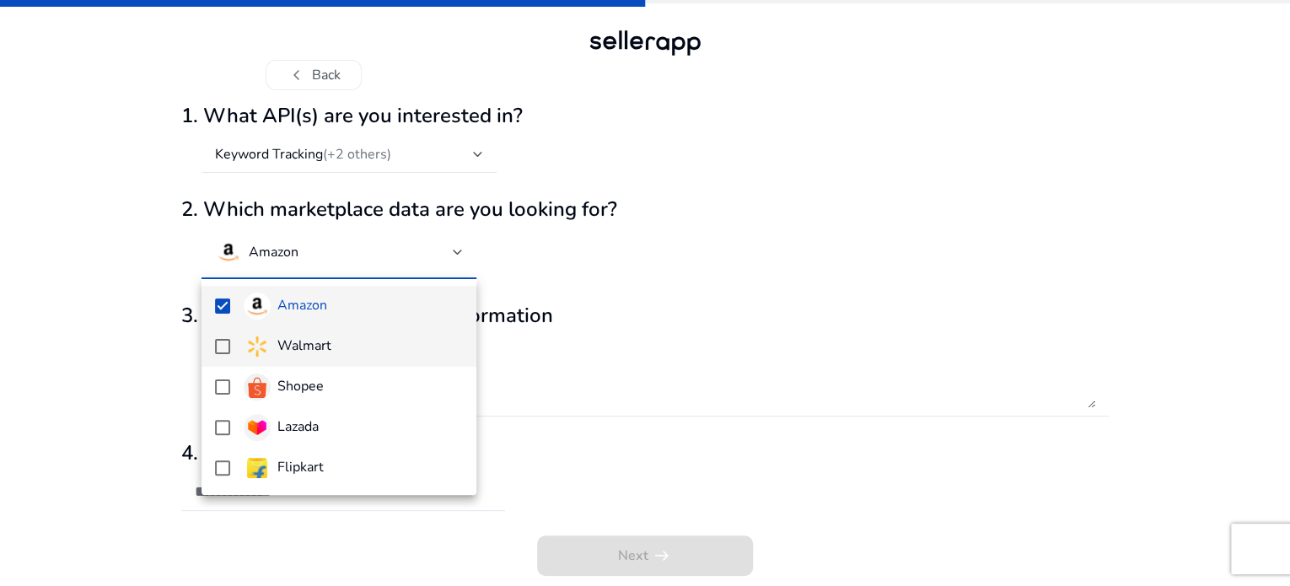
click at [301, 353] on h4 "Walmart" at bounding box center [304, 346] width 54 height 16
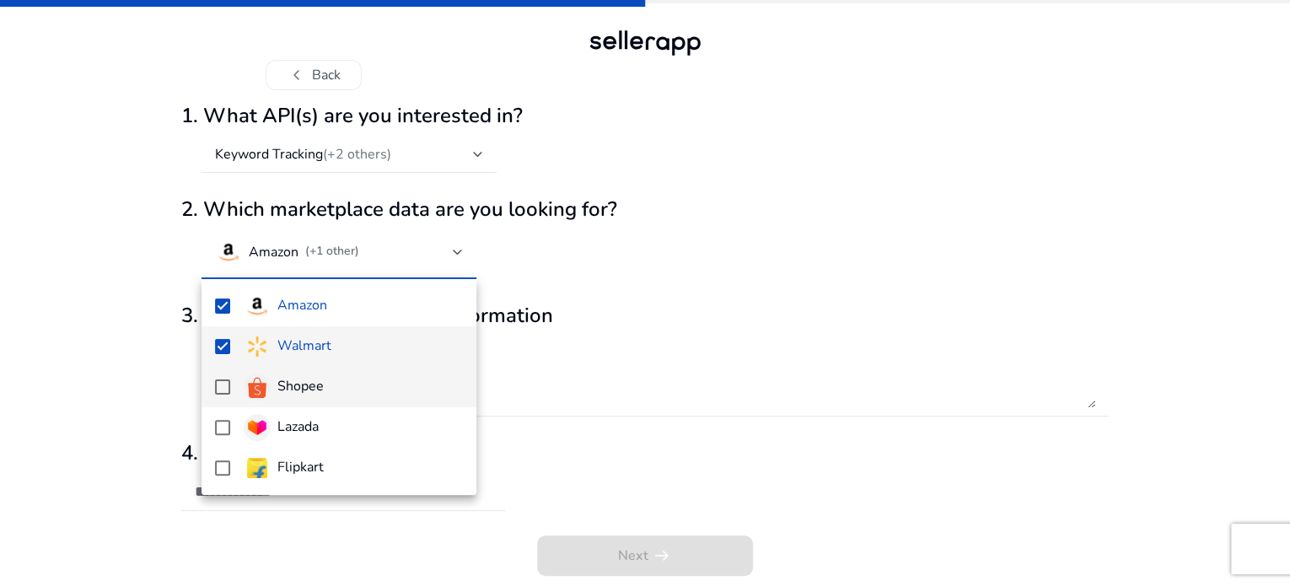
click at [293, 387] on h4 "Shopee" at bounding box center [300, 387] width 46 height 16
click at [640, 202] on div at bounding box center [645, 293] width 1290 height 586
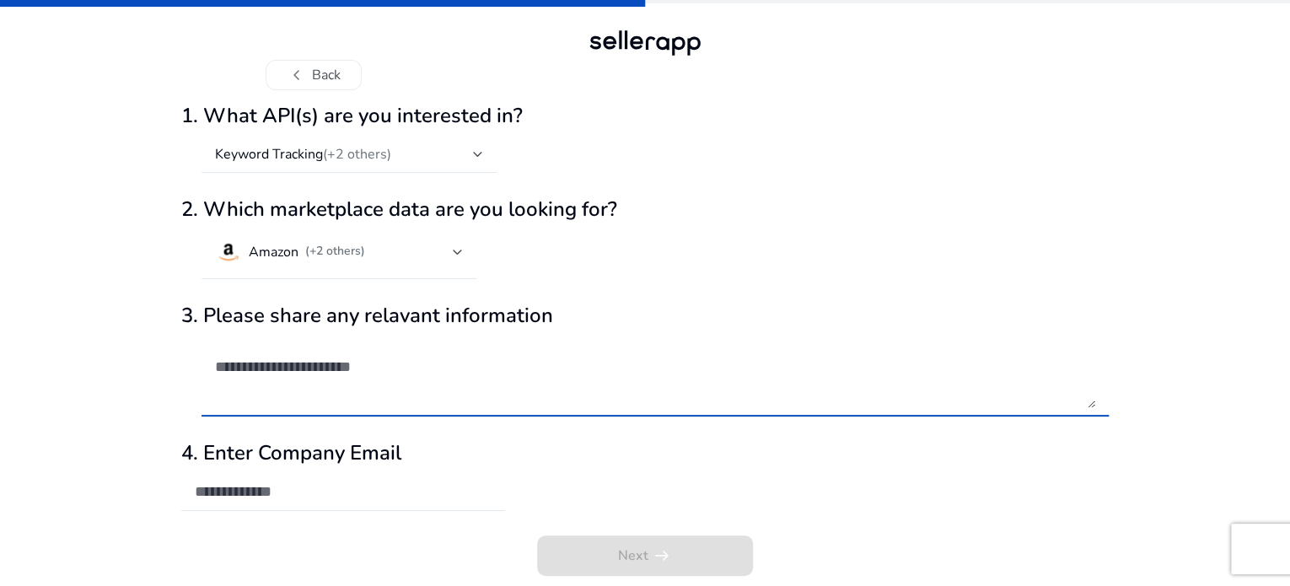
click at [442, 402] on textarea at bounding box center [655, 376] width 880 height 64
click at [396, 476] on div at bounding box center [343, 492] width 297 height 37
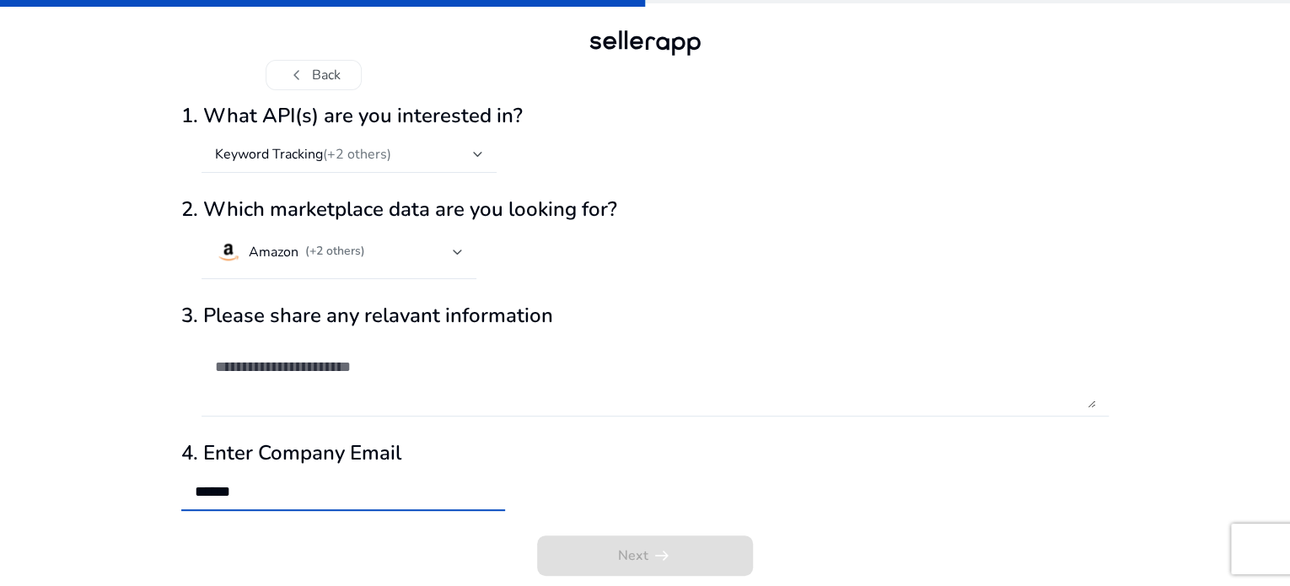
type input "**********"
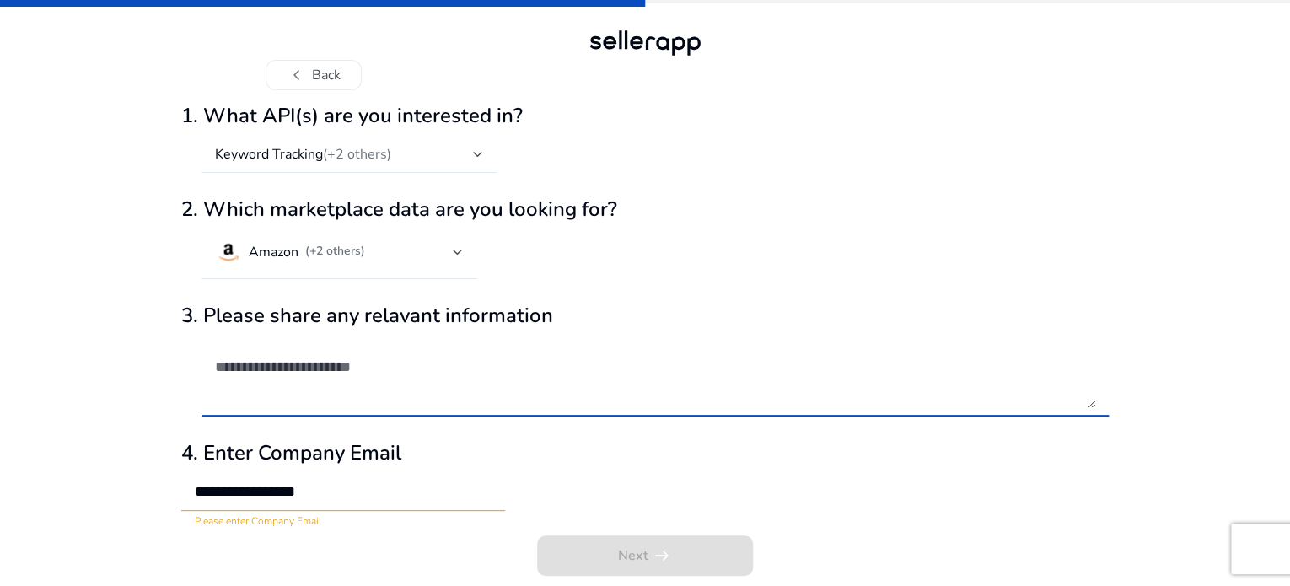
click at [482, 378] on textarea at bounding box center [655, 376] width 880 height 64
type textarea "*"
click at [646, 475] on div "**********" at bounding box center [645, 484] width 928 height 87
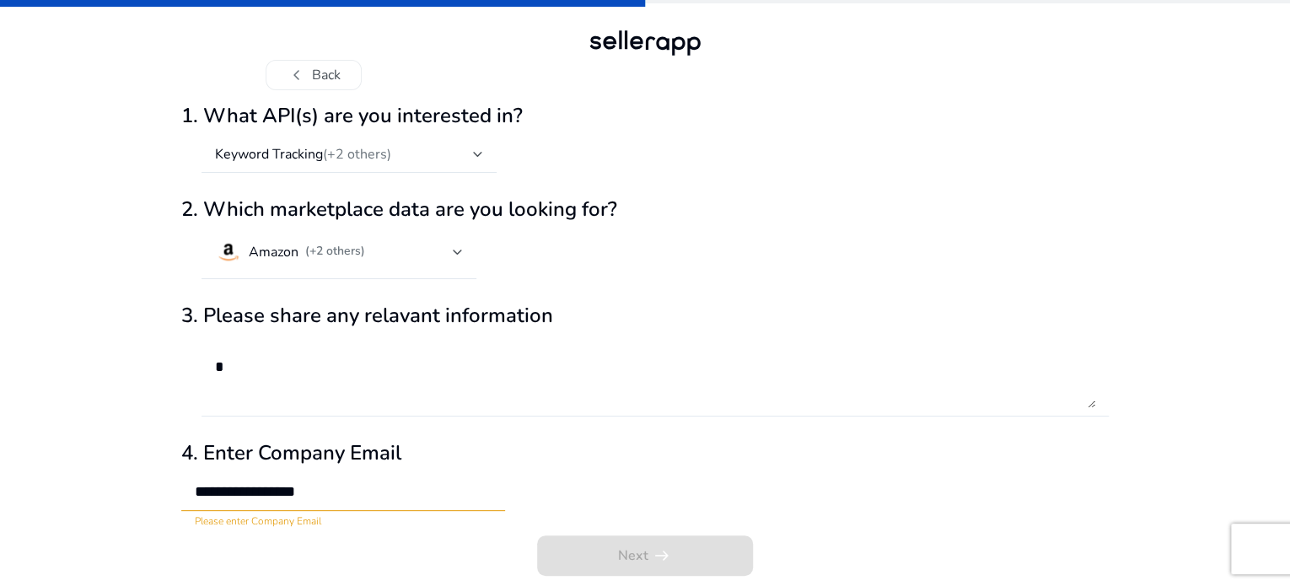
click at [573, 568] on div "Next arrow_right_alt" at bounding box center [645, 561] width 928 height 51
click at [347, 491] on input "**********" at bounding box center [343, 491] width 297 height 19
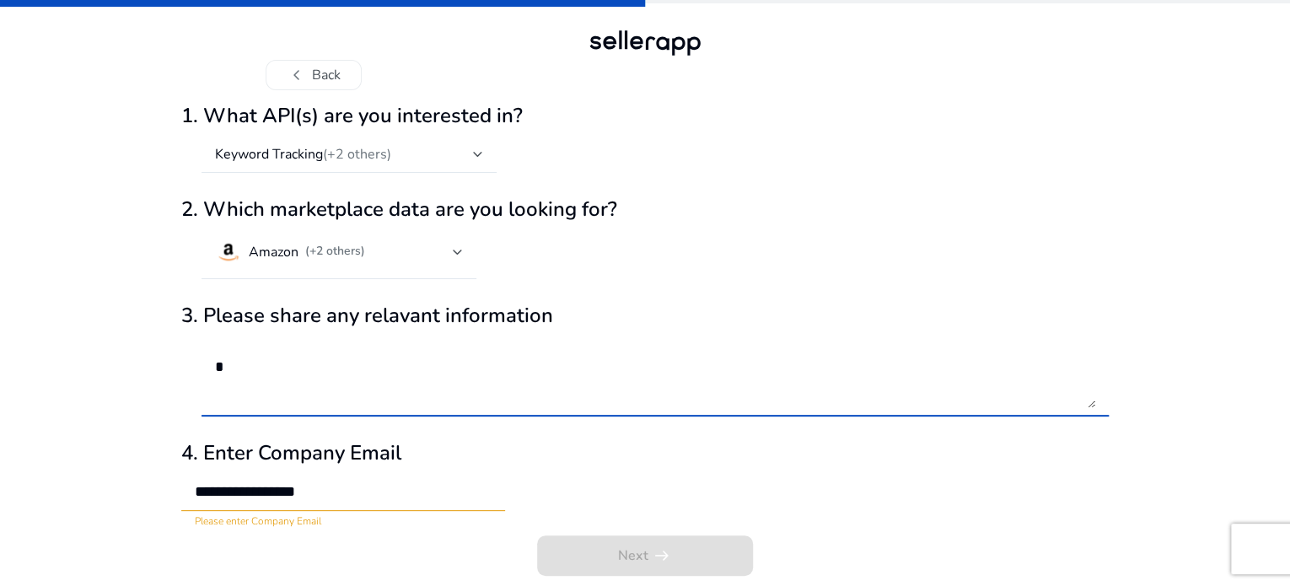
click at [562, 395] on textarea "*" at bounding box center [655, 376] width 880 height 64
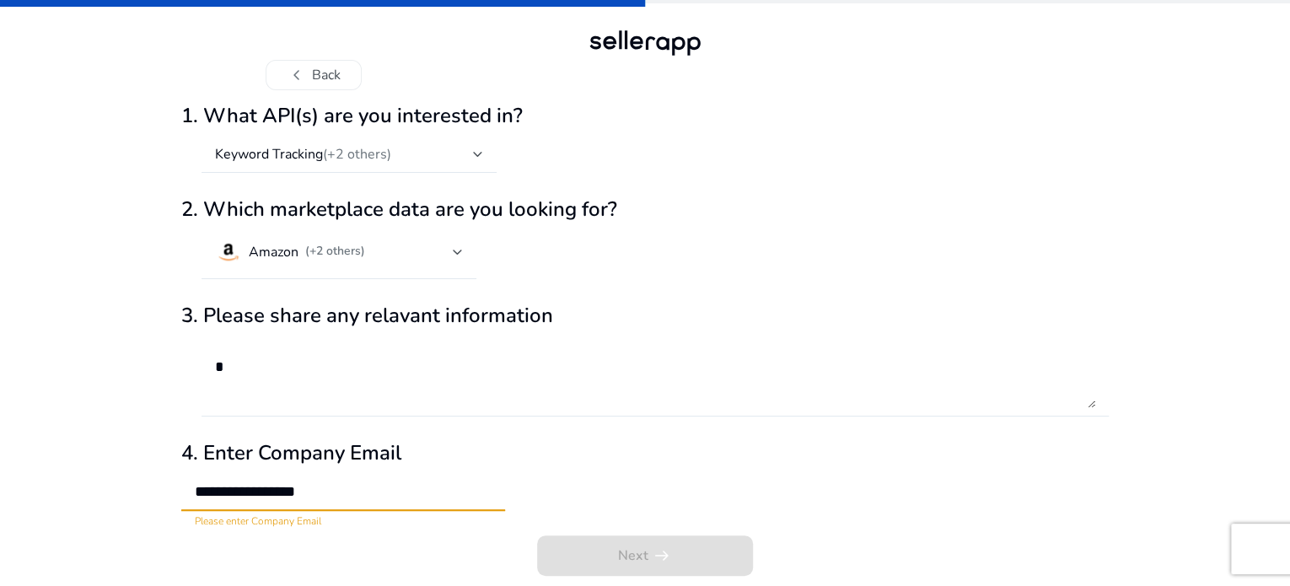
drag, startPoint x: 442, startPoint y: 484, endPoint x: 0, endPoint y: 536, distance: 444.9
click at [0, 536] on div "**********" at bounding box center [645, 291] width 1290 height 589
type input "*"
click at [401, 518] on mat-error "Please enter valid Email" at bounding box center [343, 520] width 297 height 18
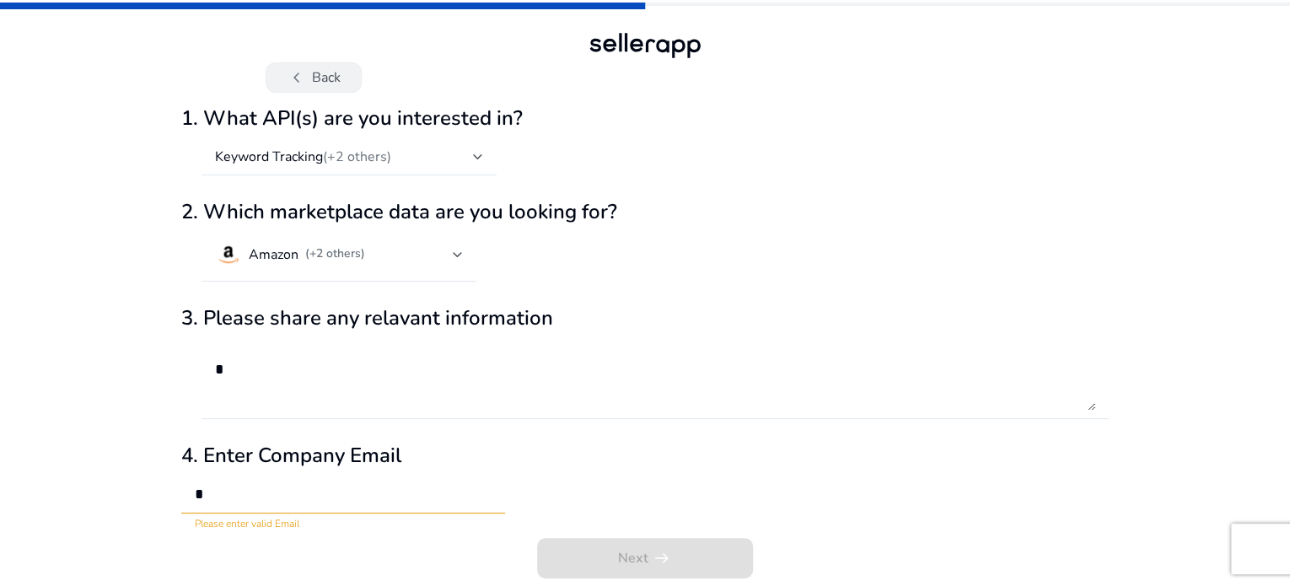
click at [303, 80] on span "chevron_left" at bounding box center [297, 77] width 20 height 20
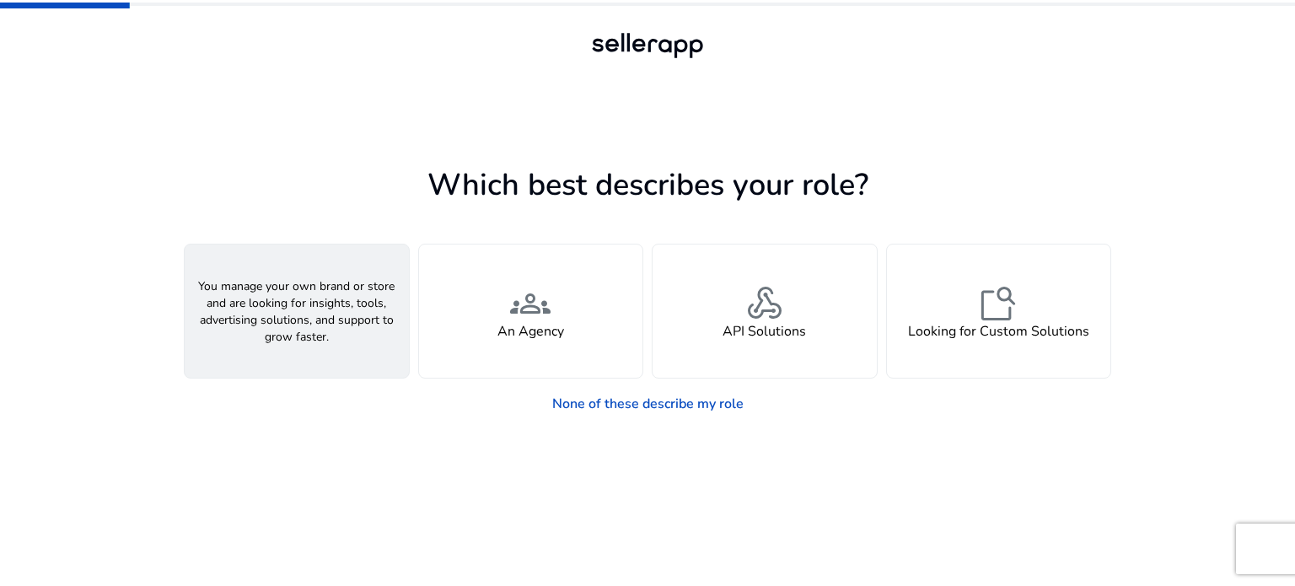
click at [369, 321] on div "person A Seller" at bounding box center [297, 311] width 224 height 133
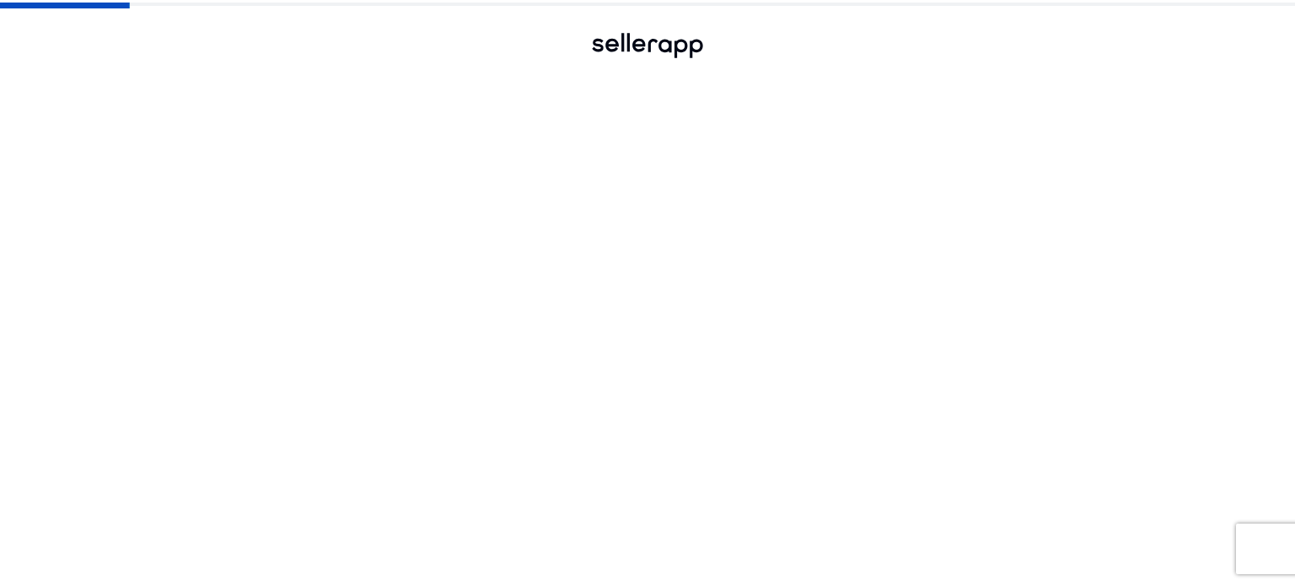
click at [369, 321] on div "check_circle person A Seller" at bounding box center [297, 311] width 224 height 133
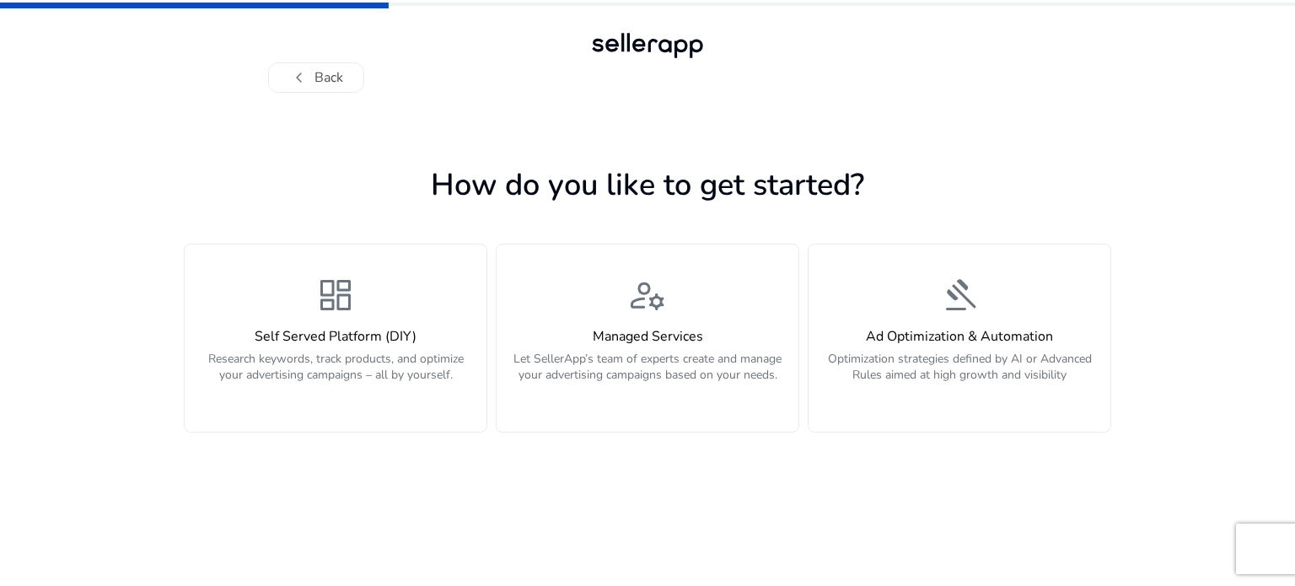
click at [369, 321] on div "dashboard Self Served Platform (DIY) Research keywords, track products, and opt…" at bounding box center [336, 338] width 282 height 127
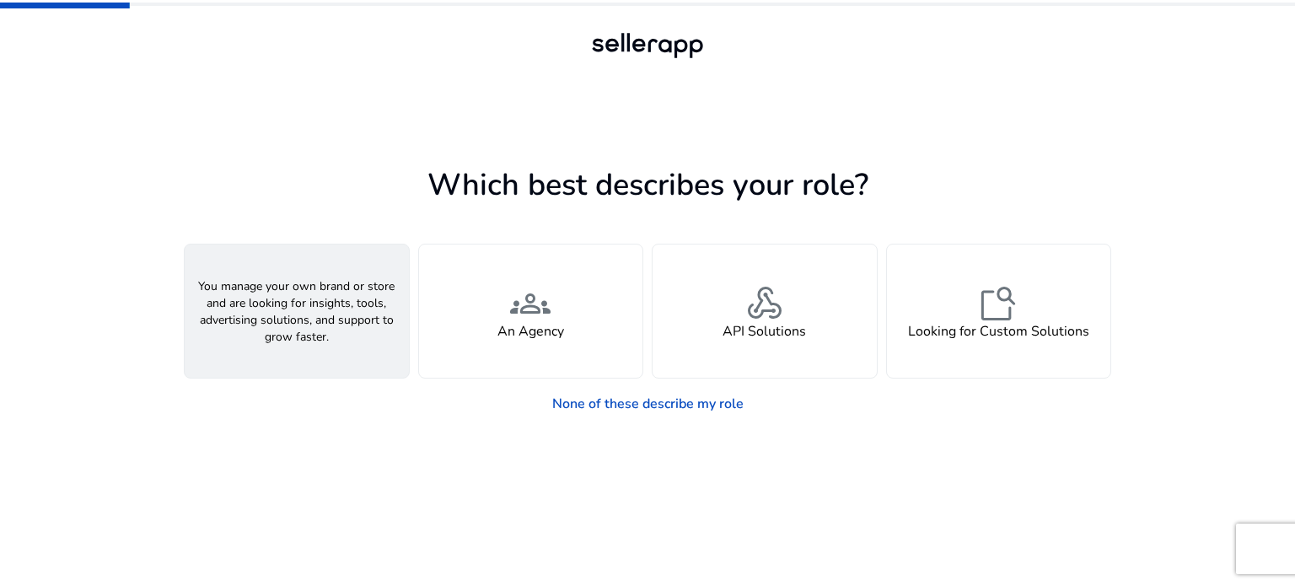
click at [315, 348] on div "person A Seller" at bounding box center [297, 311] width 224 height 133
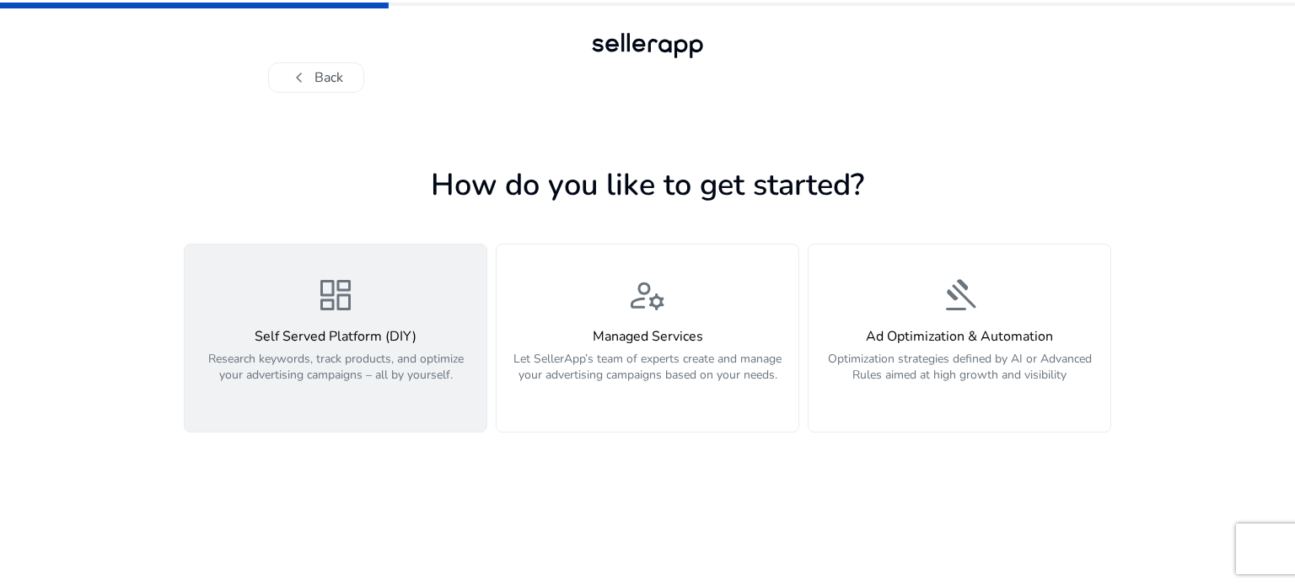
click at [334, 377] on p "Research keywords, track products, and optimize your advertising campaigns – al…" at bounding box center [336, 376] width 282 height 51
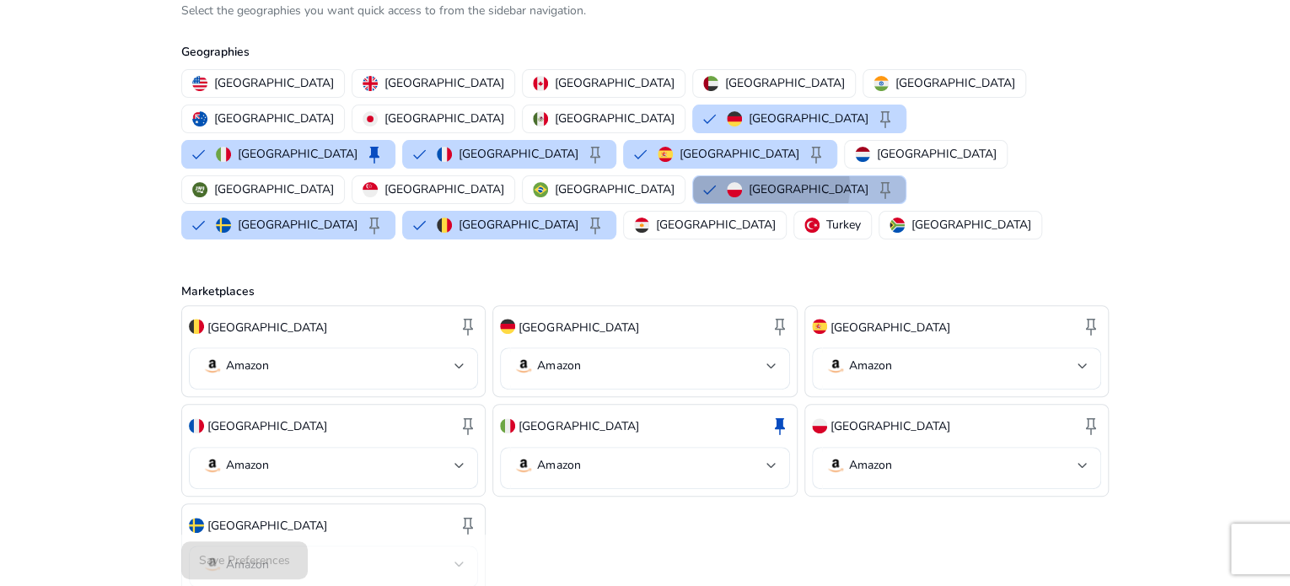
click at [749, 198] on p "Poland" at bounding box center [809, 189] width 120 height 18
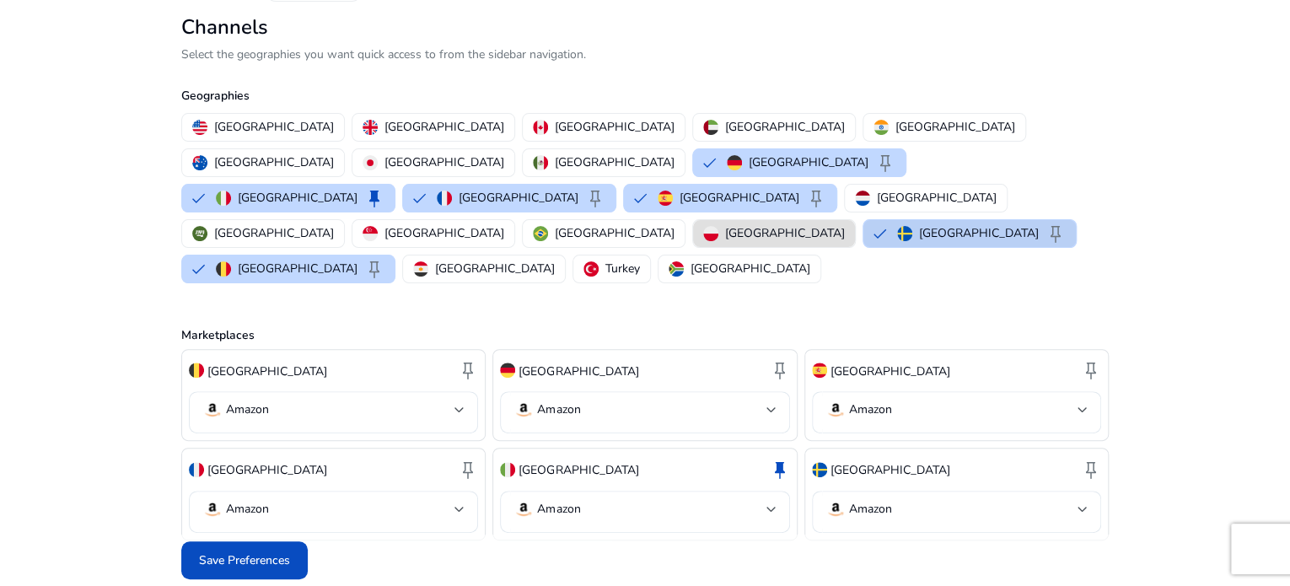
click at [897, 240] on div "Sweden keep" at bounding box center [981, 233] width 169 height 20
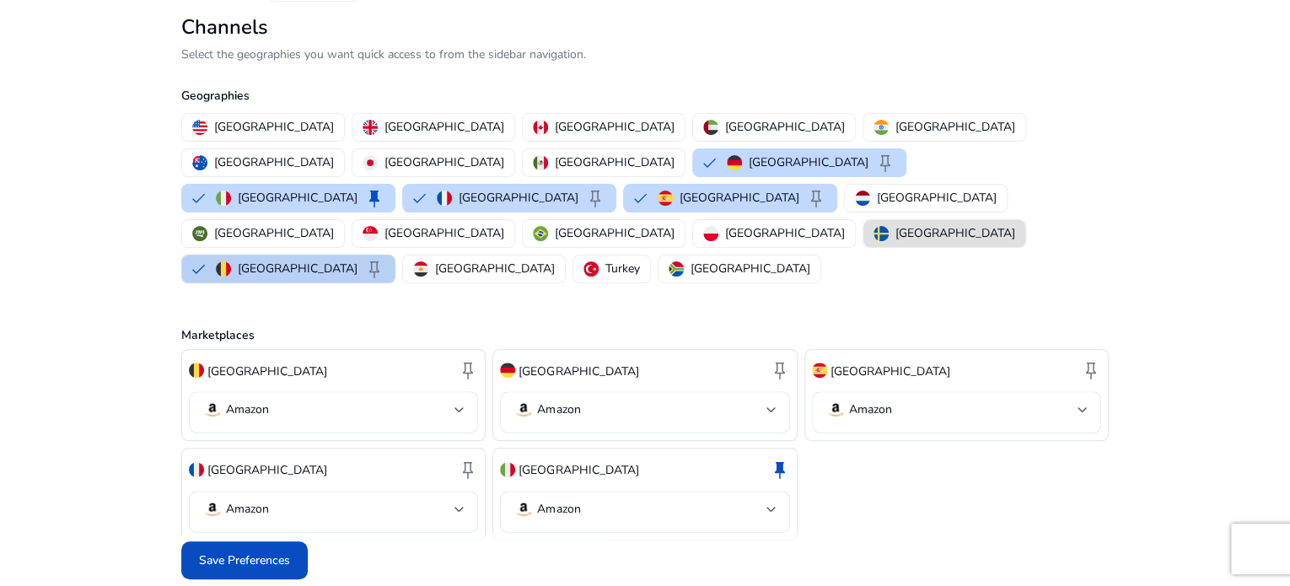
click at [231, 261] on img "button" at bounding box center [223, 268] width 15 height 15
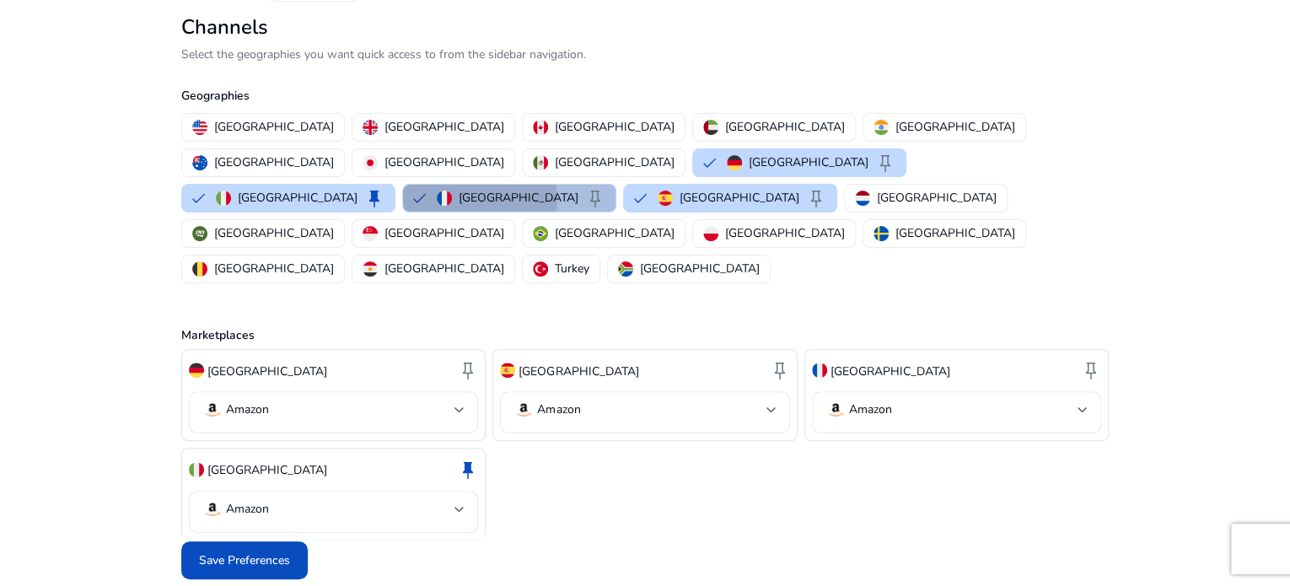
click at [531, 207] on p "France" at bounding box center [519, 198] width 120 height 18
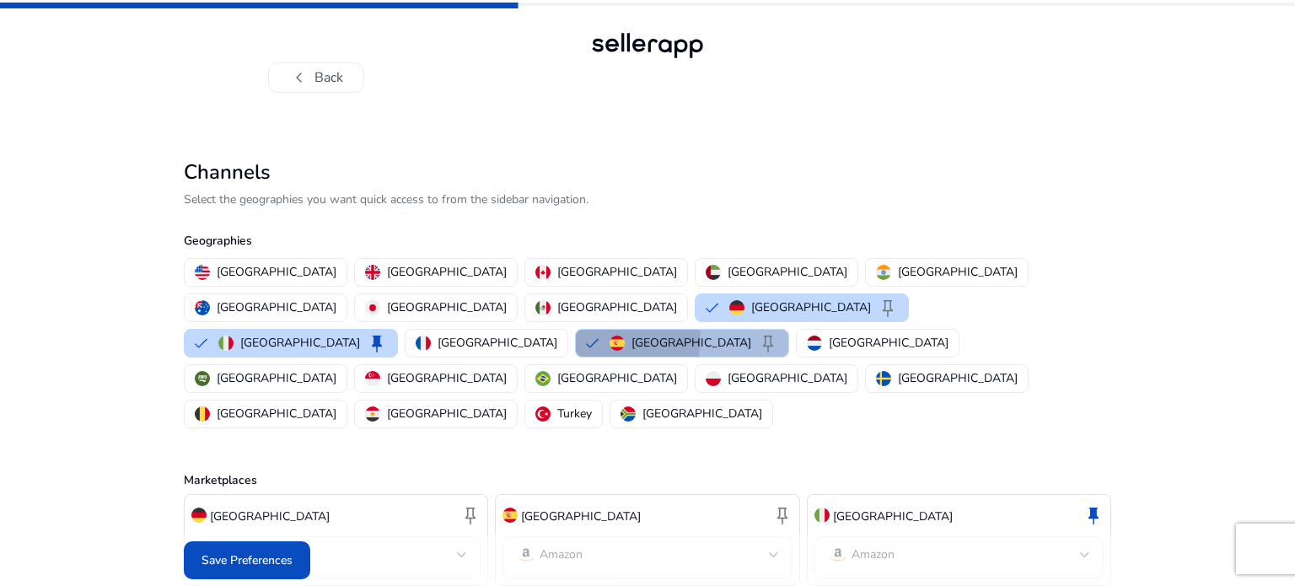
click at [610, 336] on img "button" at bounding box center [617, 343] width 15 height 15
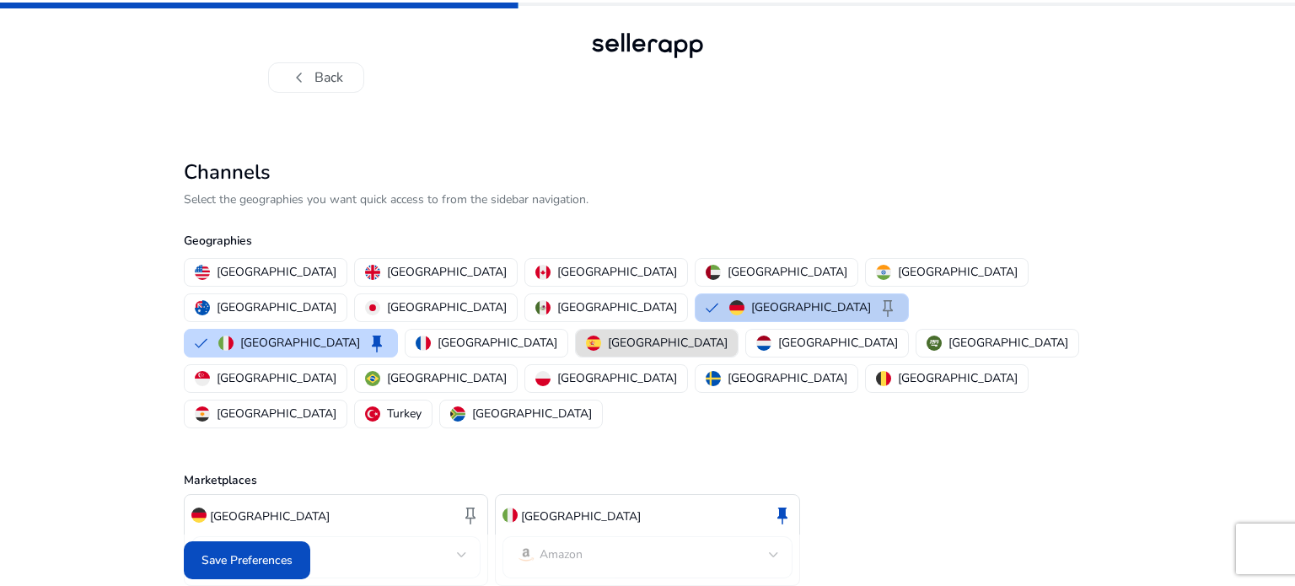
click at [751, 304] on p "Germany" at bounding box center [811, 308] width 120 height 18
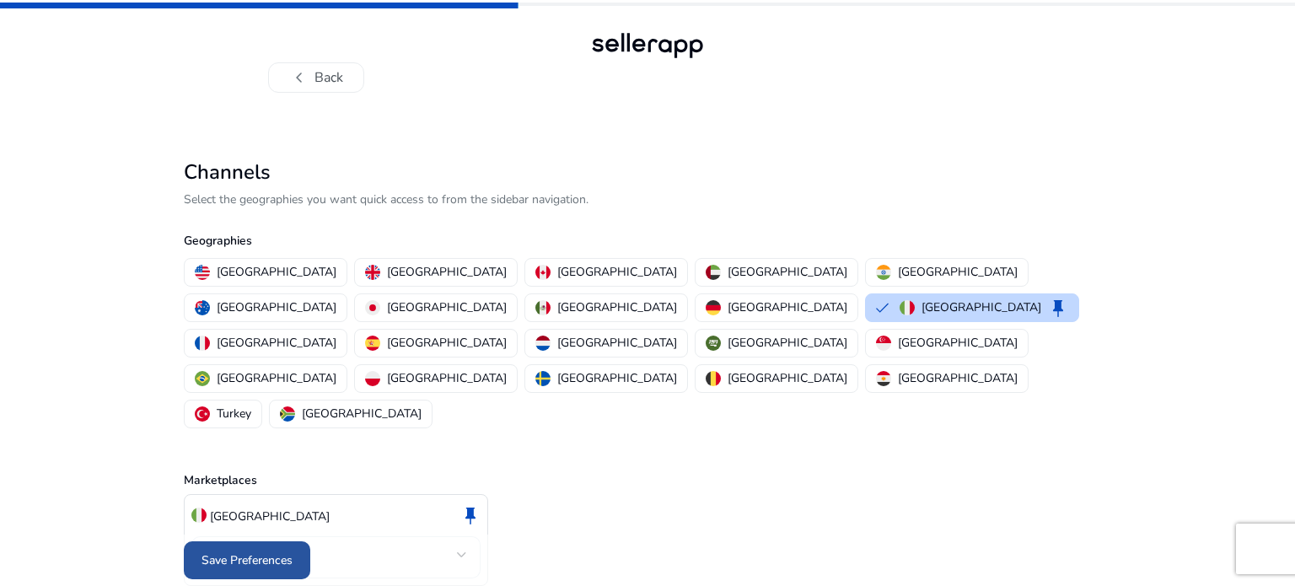
click at [259, 557] on span "Save Preferences" at bounding box center [247, 561] width 91 height 18
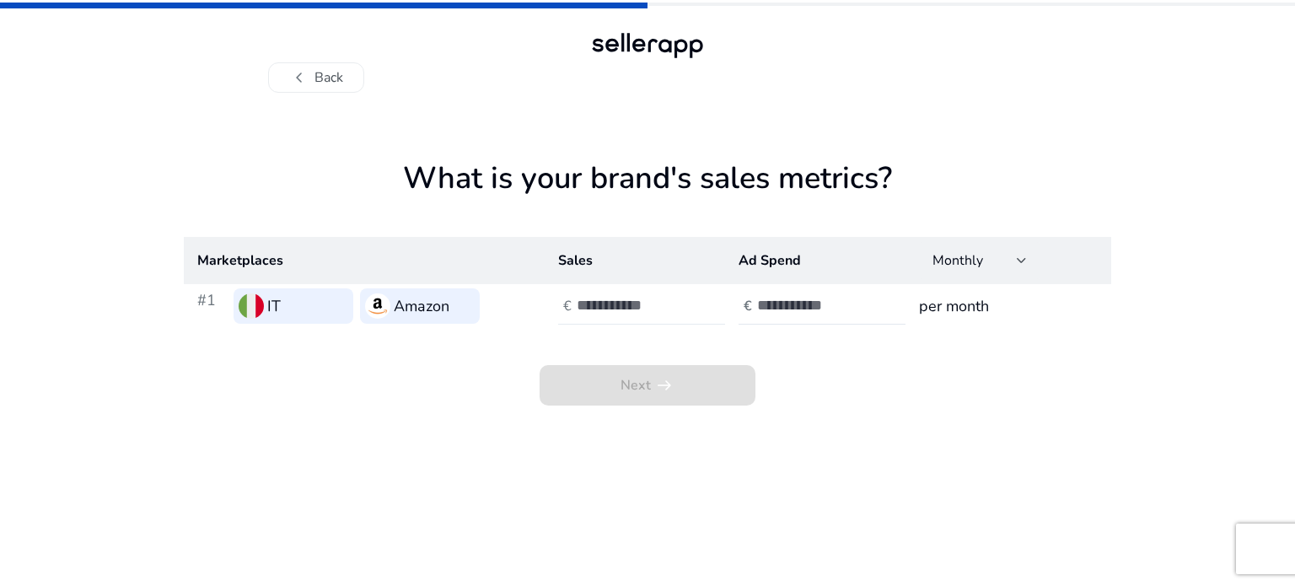
click at [631, 321] on div at bounding box center [653, 306] width 152 height 37
type input "*"
type input "***"
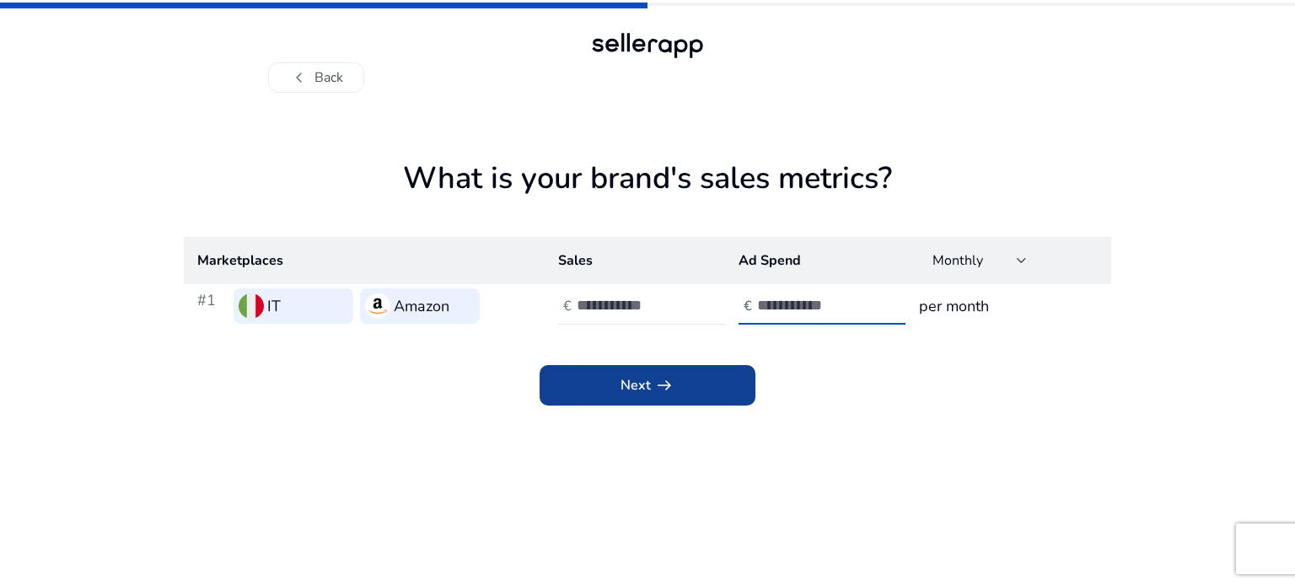
type input "**"
click at [600, 380] on span at bounding box center [648, 385] width 216 height 40
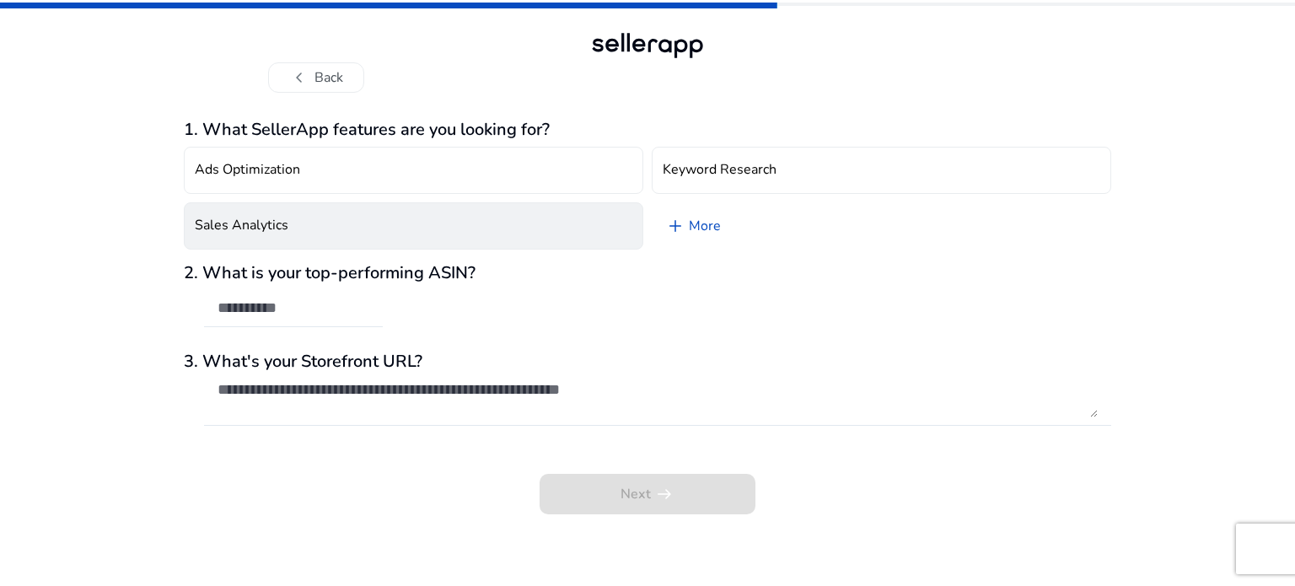
click at [452, 217] on button "Sales Analytics" at bounding box center [414, 225] width 460 height 47
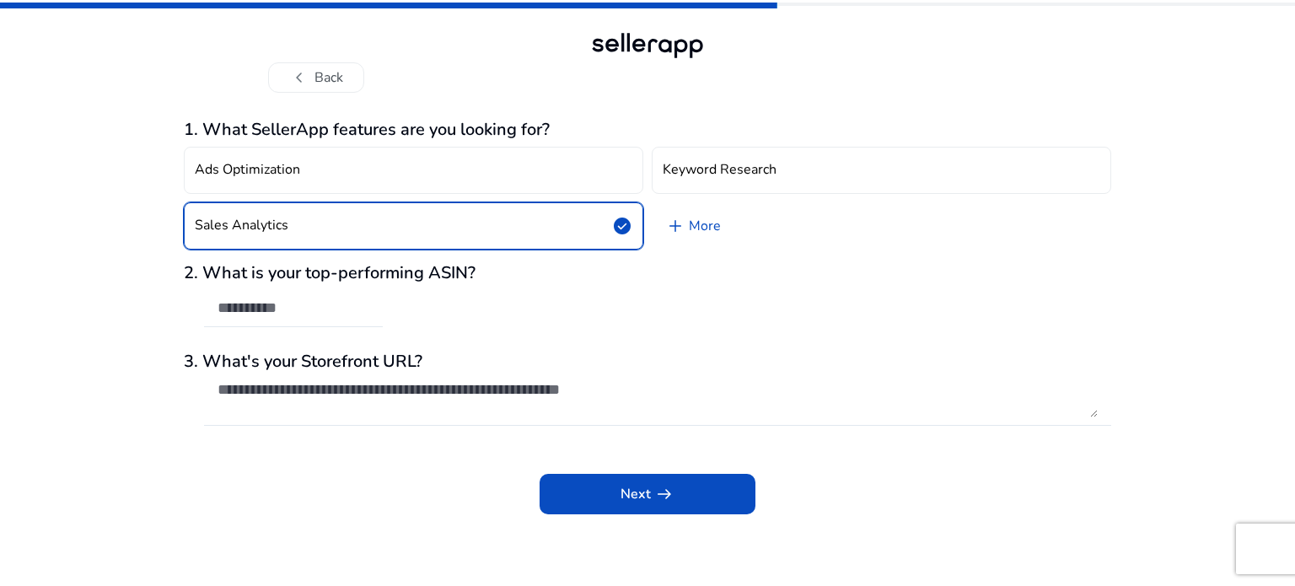
click at [452, 217] on button "Sales Analytics check_circle" at bounding box center [414, 225] width 460 height 47
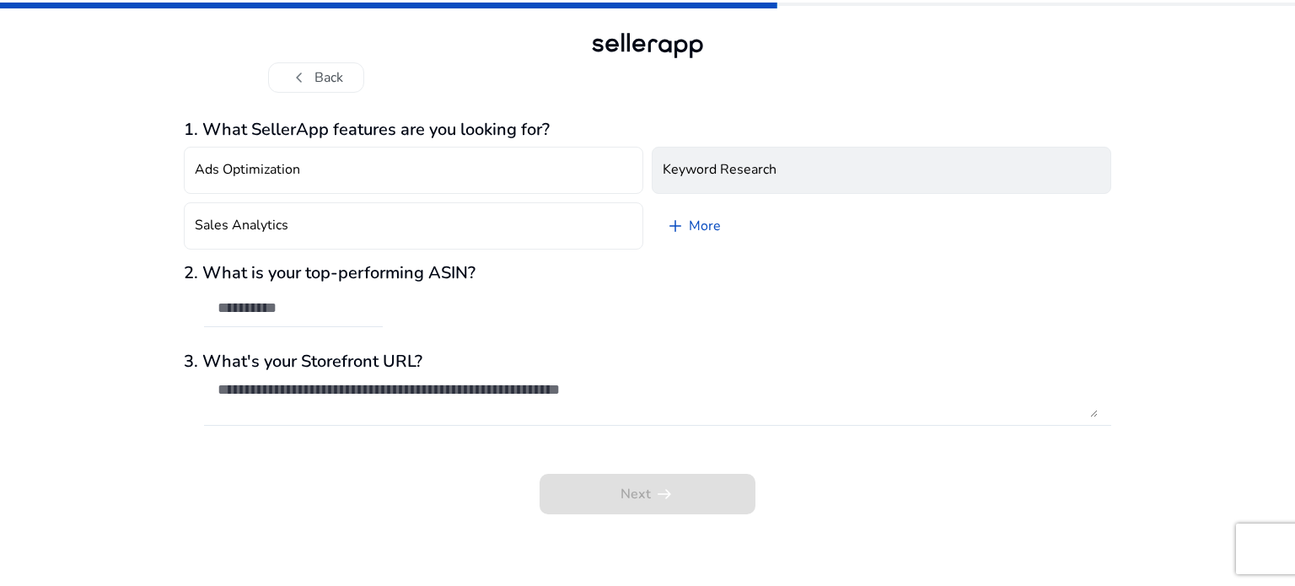
click at [702, 174] on h4 "Keyword Research" at bounding box center [720, 170] width 114 height 16
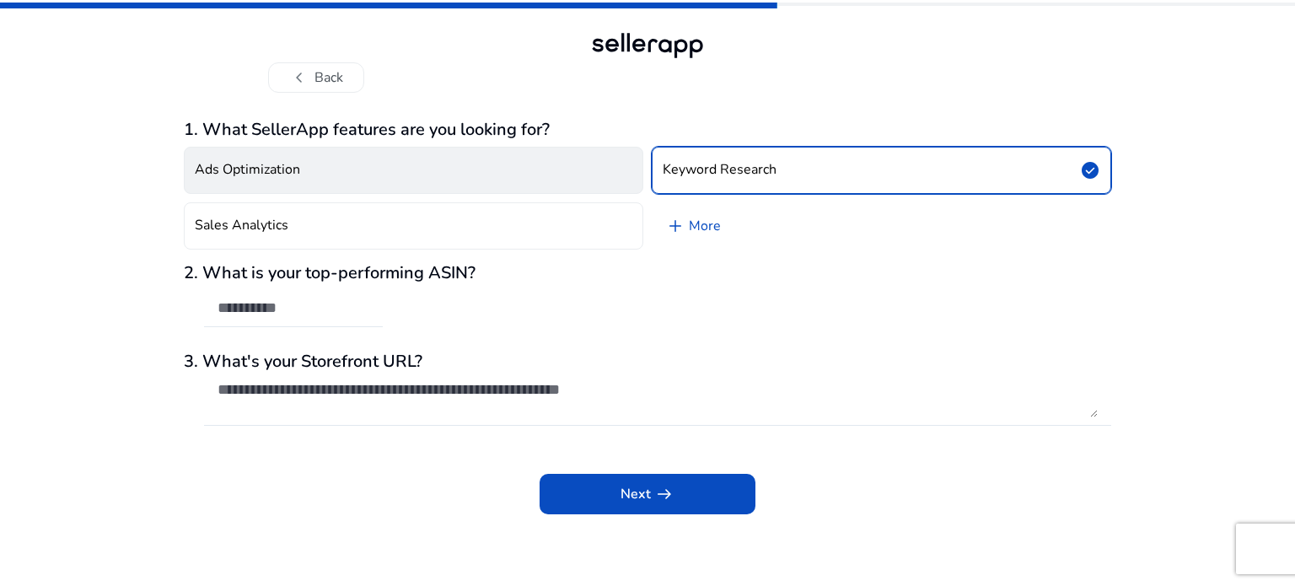
click at [600, 175] on button "Ads Optimization" at bounding box center [414, 170] width 460 height 47
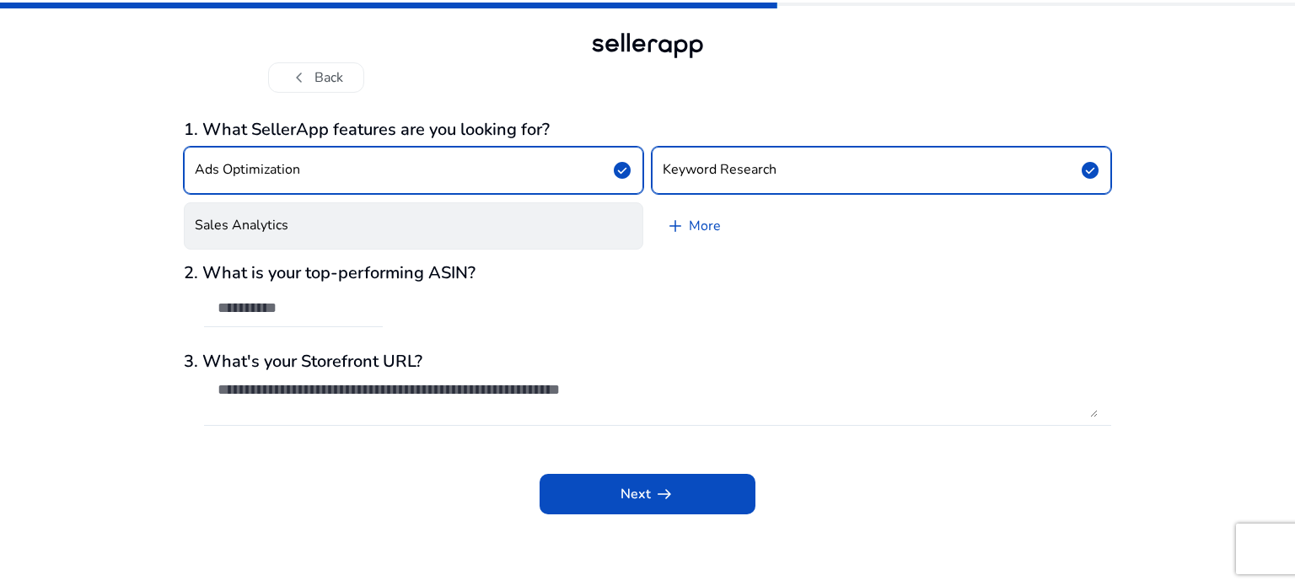
click at [572, 221] on button "Sales Analytics" at bounding box center [414, 225] width 460 height 47
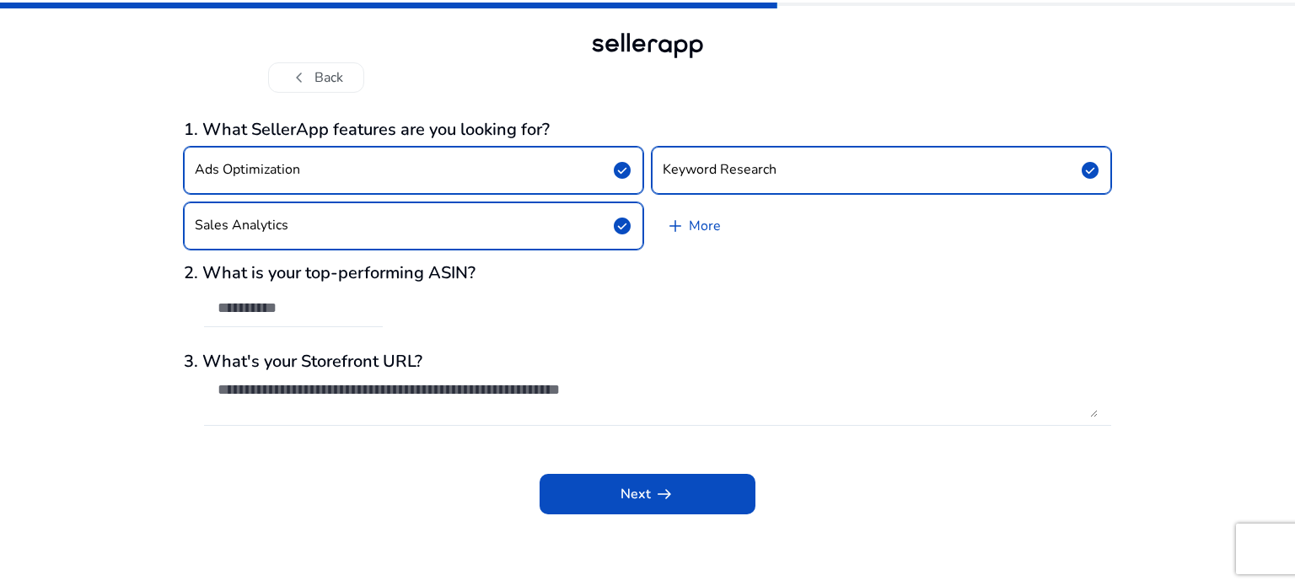
click at [627, 218] on span "check_circle" at bounding box center [622, 226] width 20 height 20
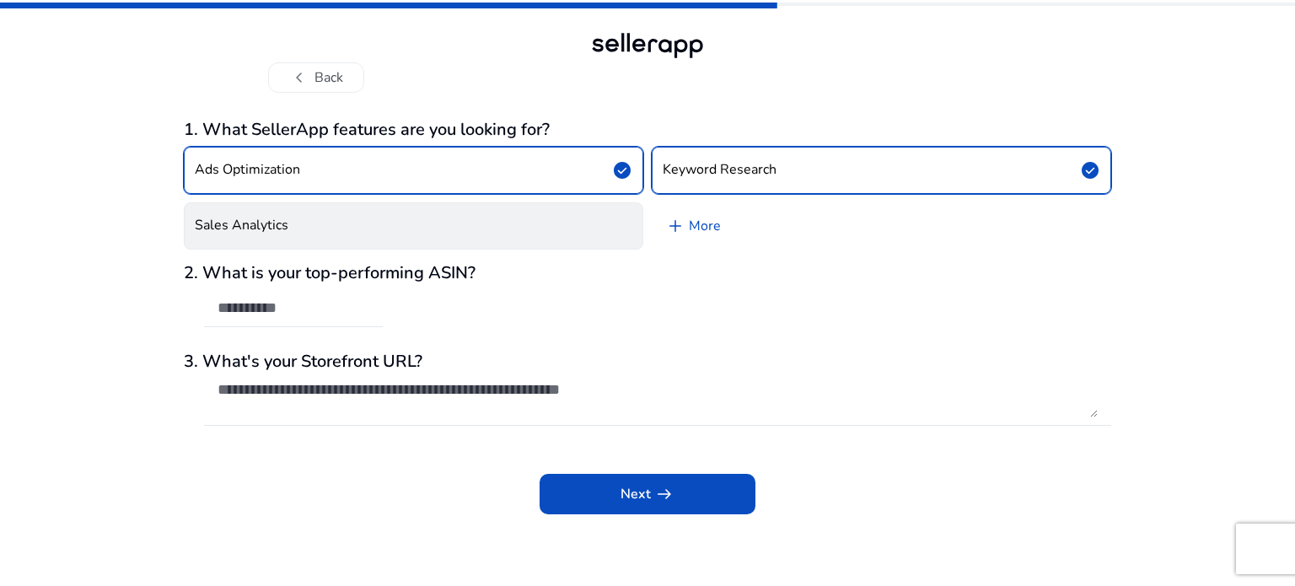
click at [621, 222] on button "Sales Analytics" at bounding box center [414, 225] width 460 height 47
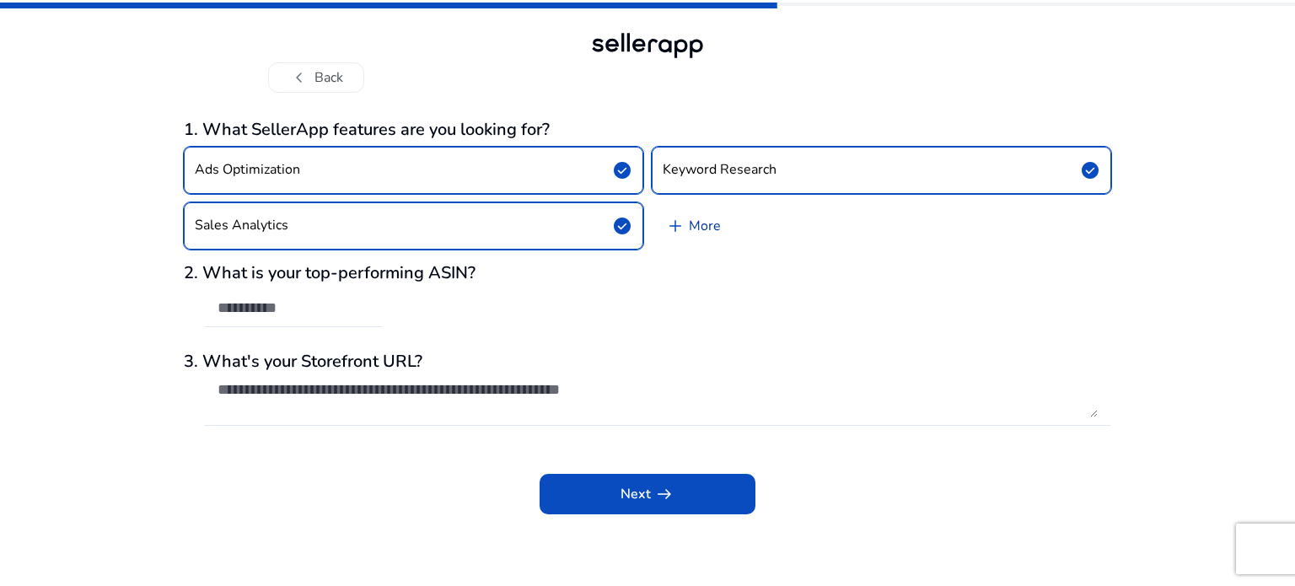
click at [672, 234] on span "add" at bounding box center [675, 226] width 20 height 20
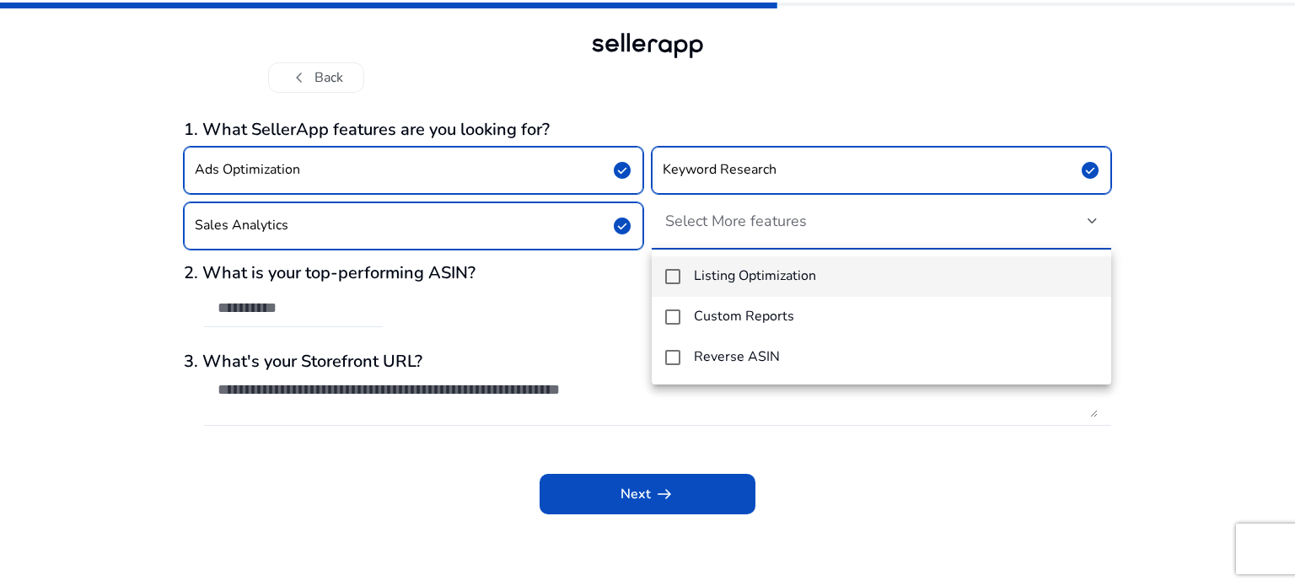
click at [576, 324] on div at bounding box center [647, 293] width 1295 height 586
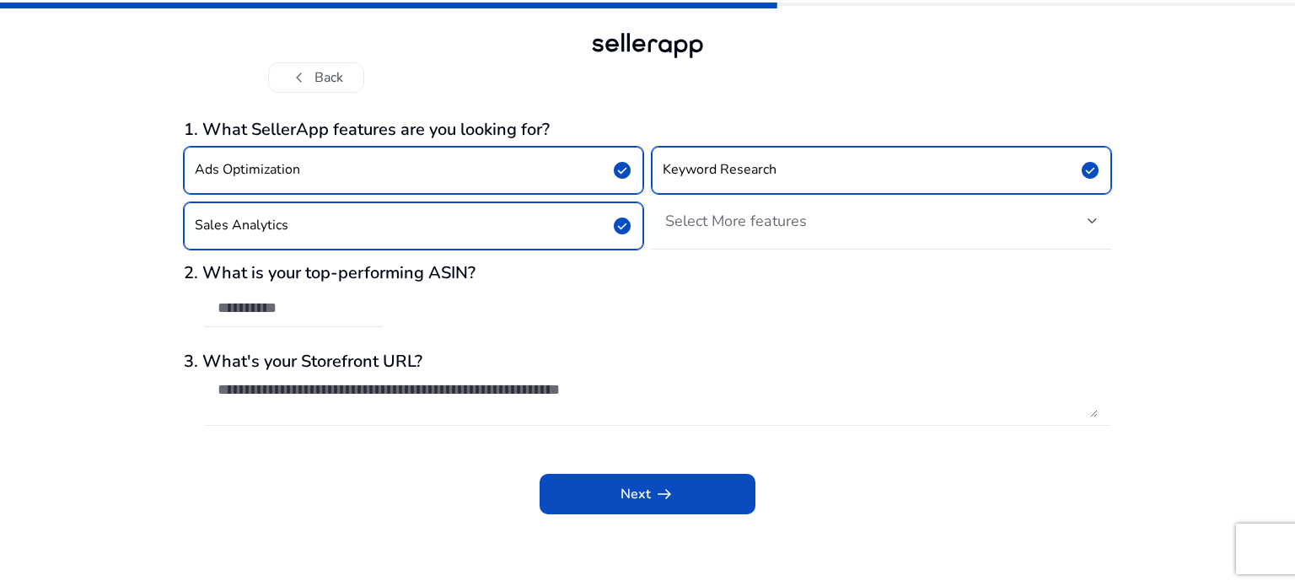
click at [634, 407] on textarea at bounding box center [658, 398] width 880 height 37
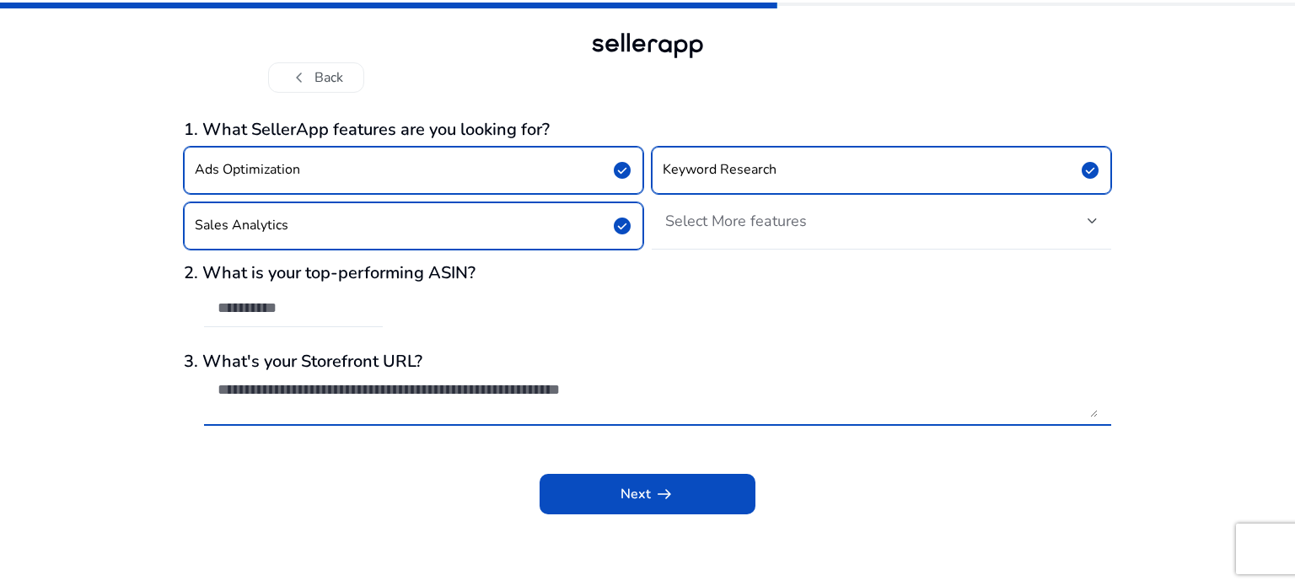
click at [910, 397] on textarea at bounding box center [658, 398] width 880 height 37
type textarea "*"
click at [921, 465] on div "Next arrow_right_alt" at bounding box center [648, 482] width 928 height 64
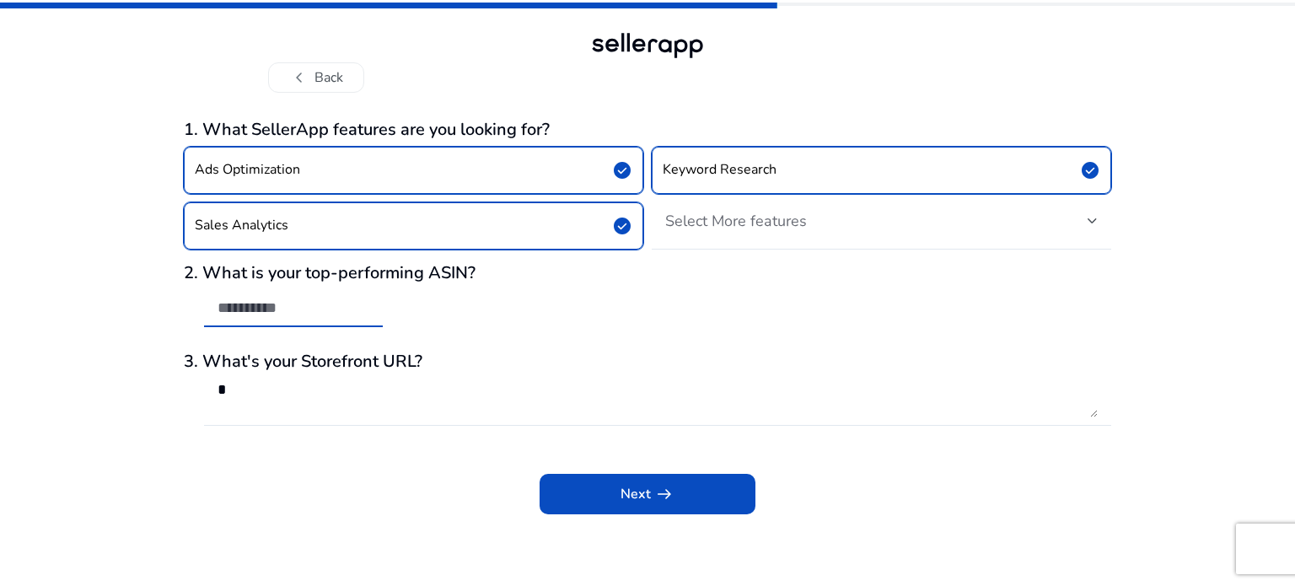
click at [363, 304] on input "text" at bounding box center [294, 308] width 152 height 19
click at [455, 407] on textarea "*" at bounding box center [658, 398] width 880 height 37
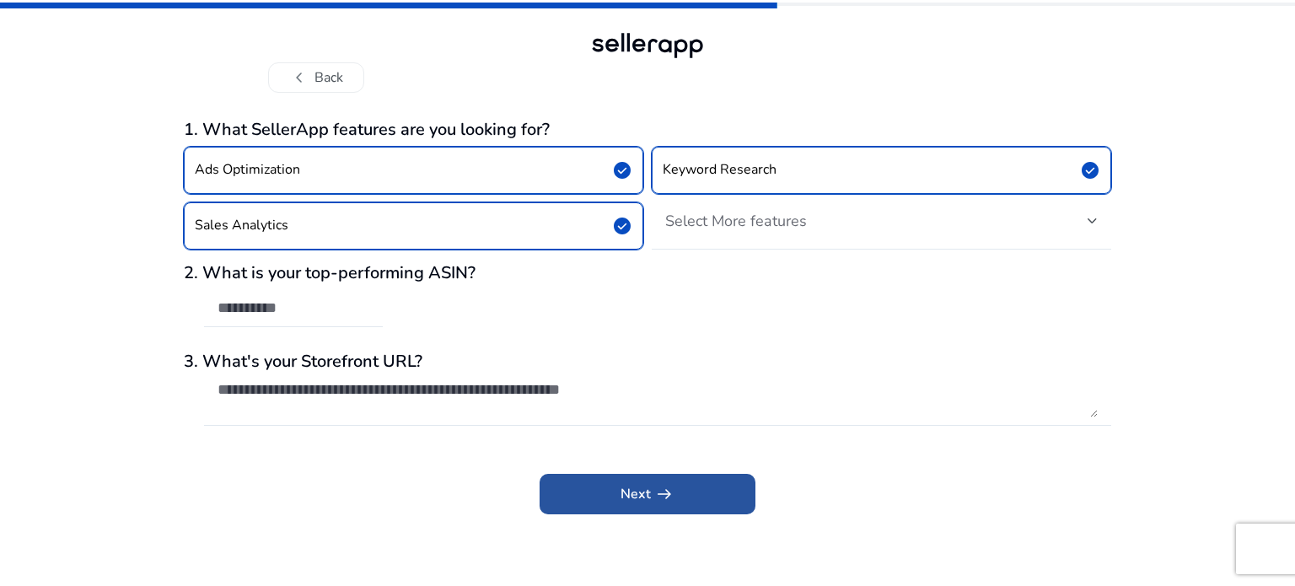
click at [630, 498] on span "Next arrow_right_alt" at bounding box center [648, 494] width 54 height 20
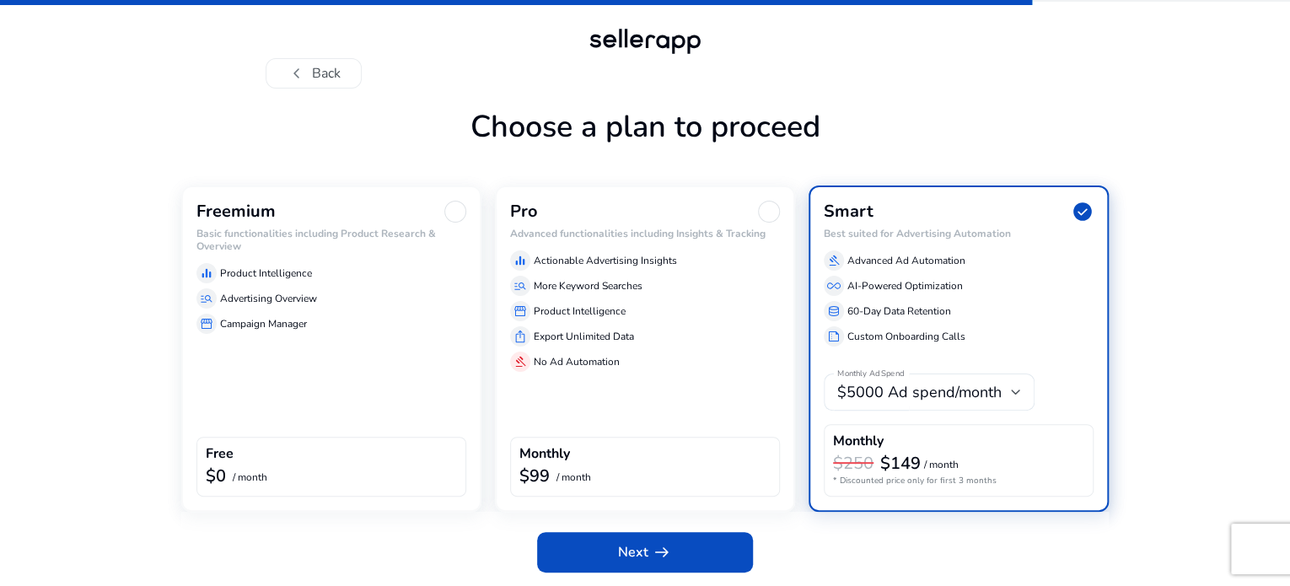
click at [283, 268] on p "Product Intelligence" at bounding box center [266, 273] width 92 height 15
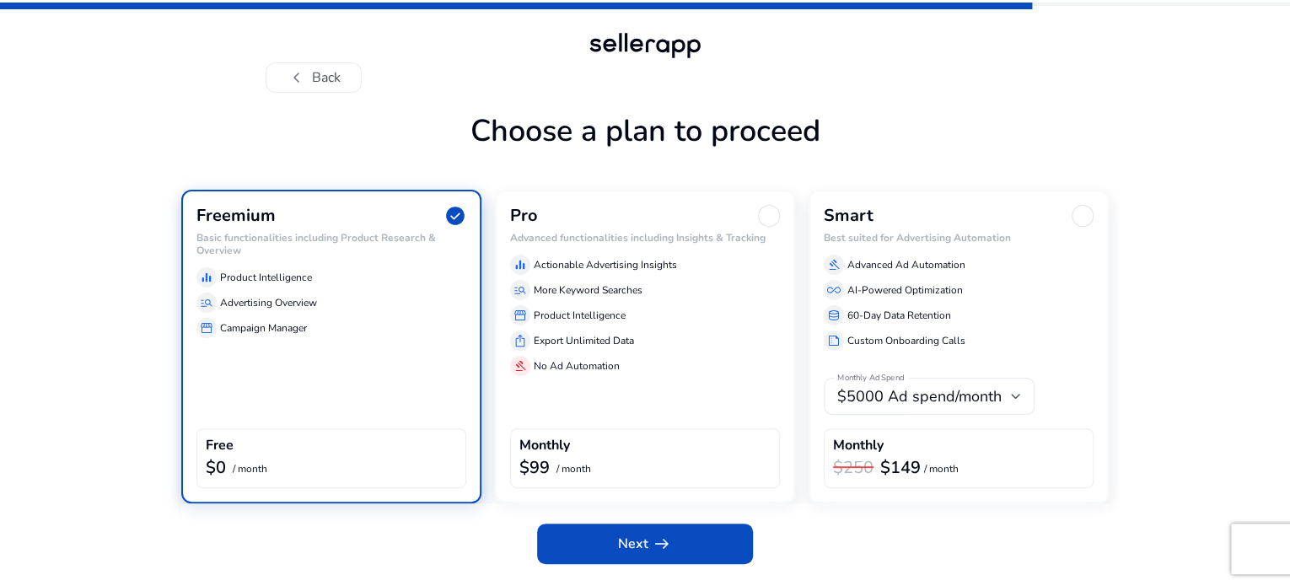
scroll to position [44, 0]
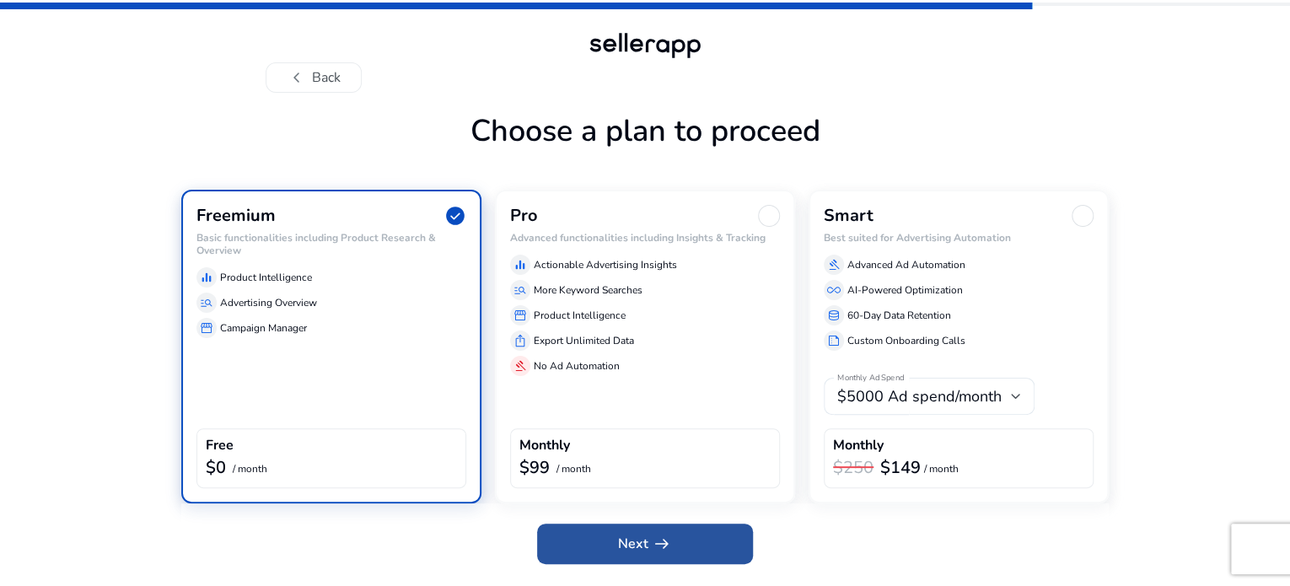
click at [617, 543] on span at bounding box center [645, 544] width 216 height 40
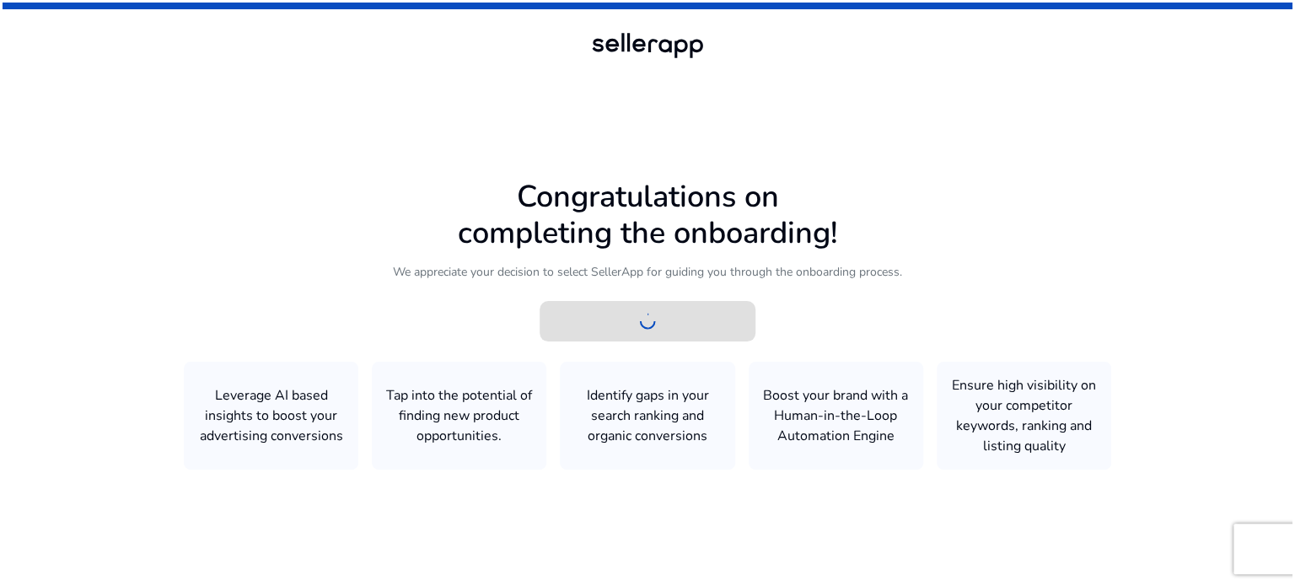
scroll to position [0, 0]
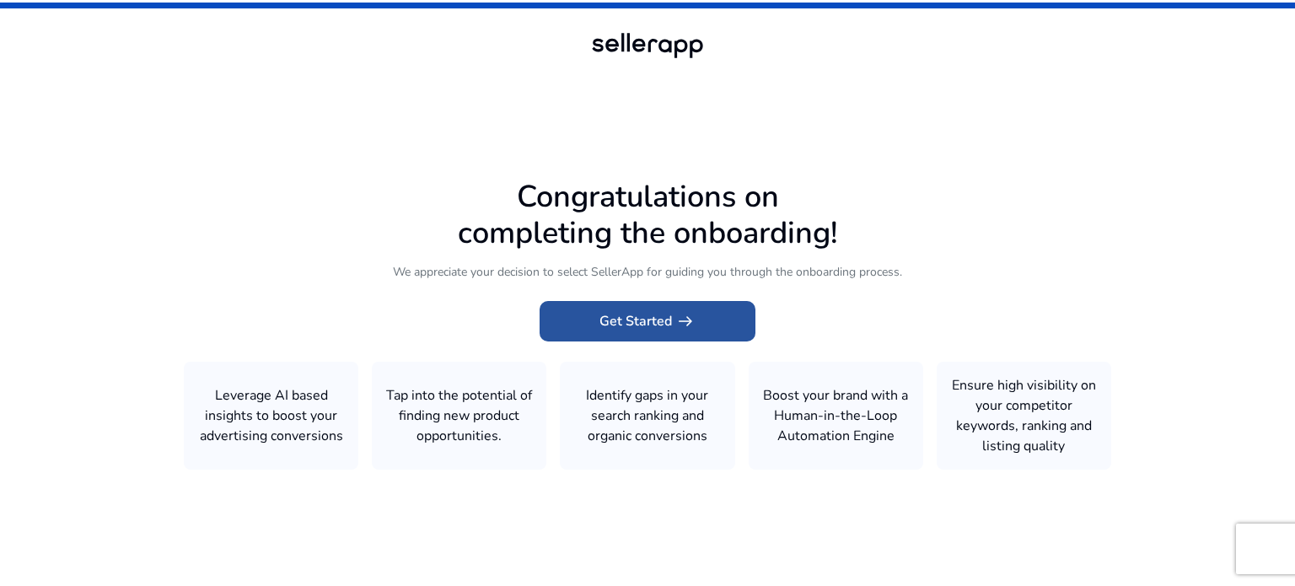
click at [585, 316] on span at bounding box center [648, 321] width 216 height 40
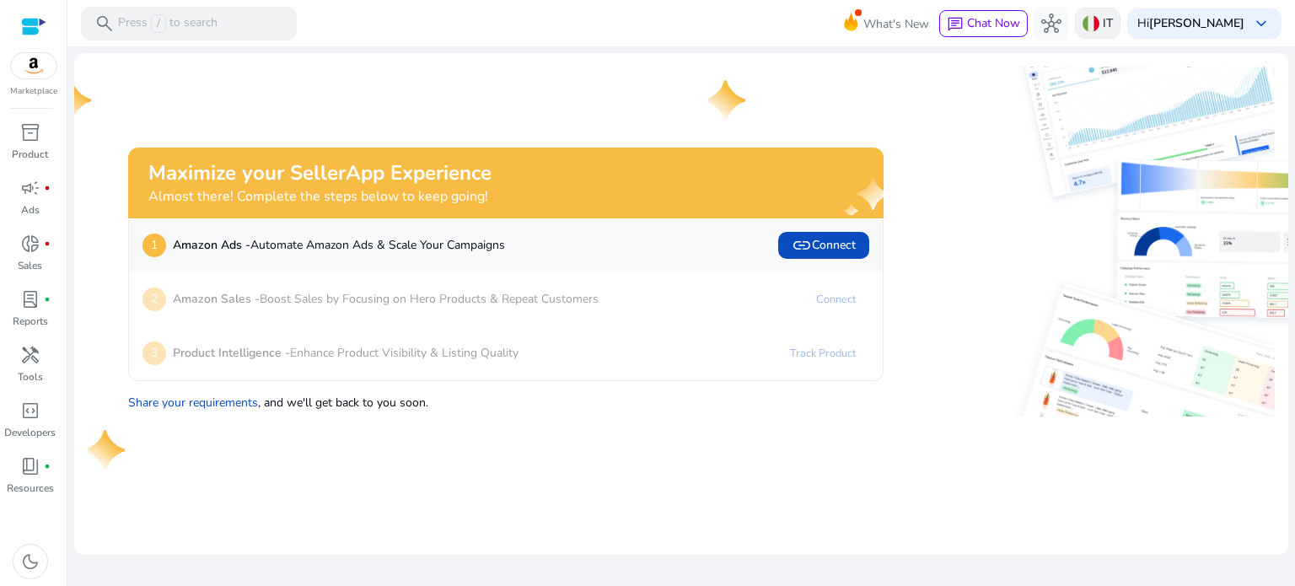
click at [1100, 23] on img at bounding box center [1091, 23] width 17 height 17
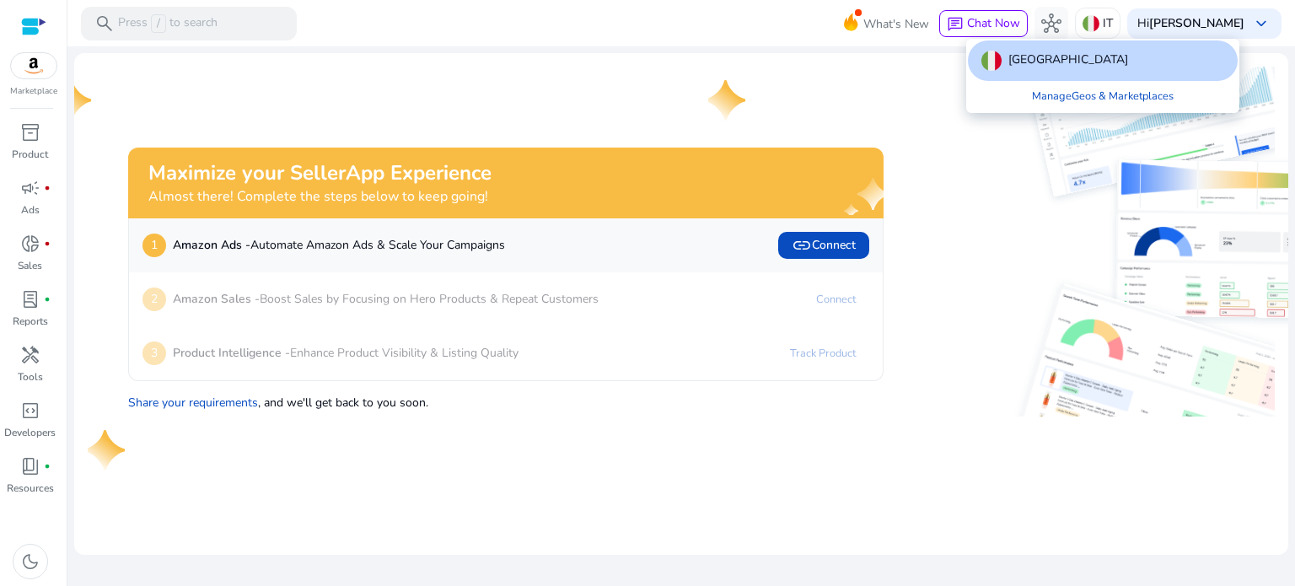
click at [945, 119] on div at bounding box center [647, 293] width 1295 height 586
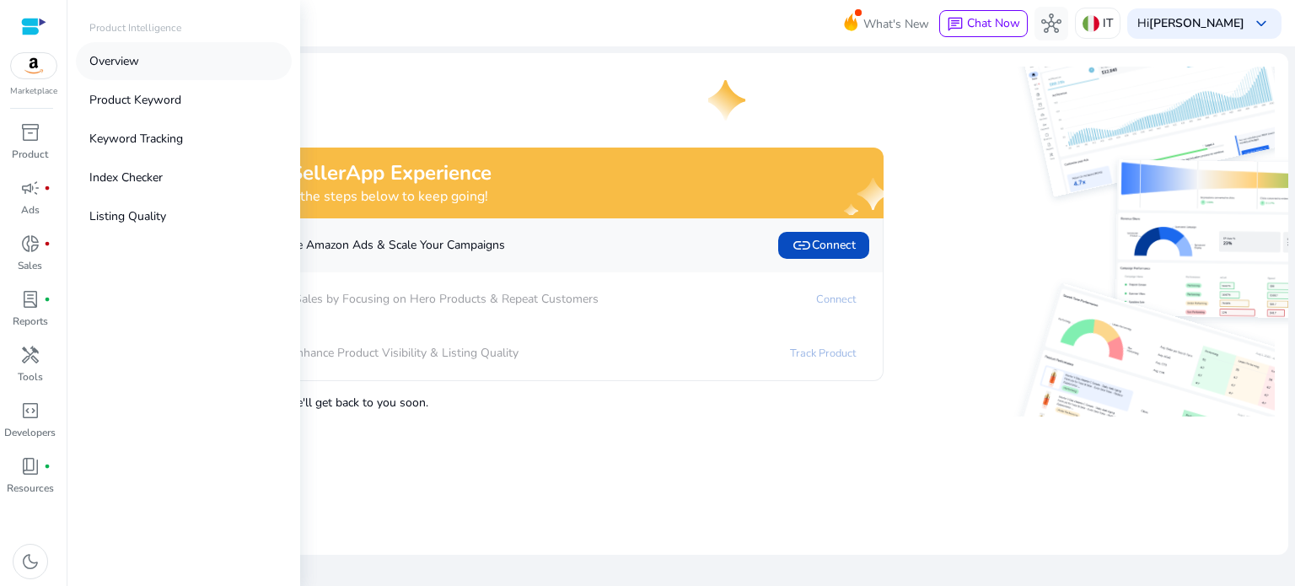
click at [122, 63] on p "Overview" at bounding box center [114, 61] width 50 height 18
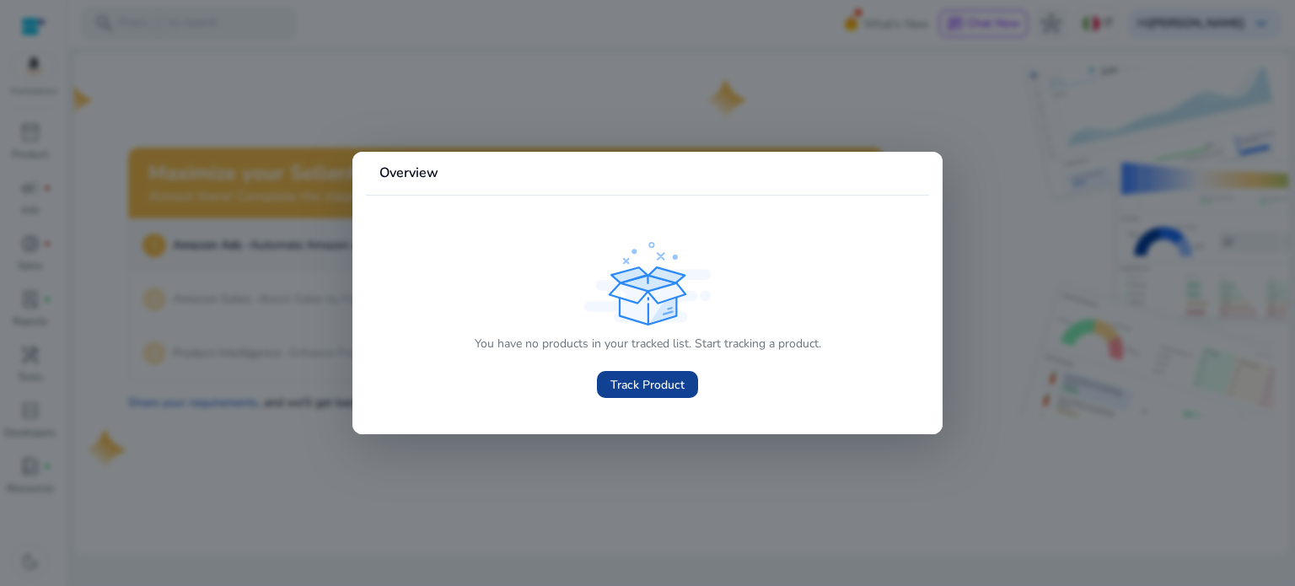
click at [639, 391] on span "Track Product" at bounding box center [648, 385] width 74 height 18
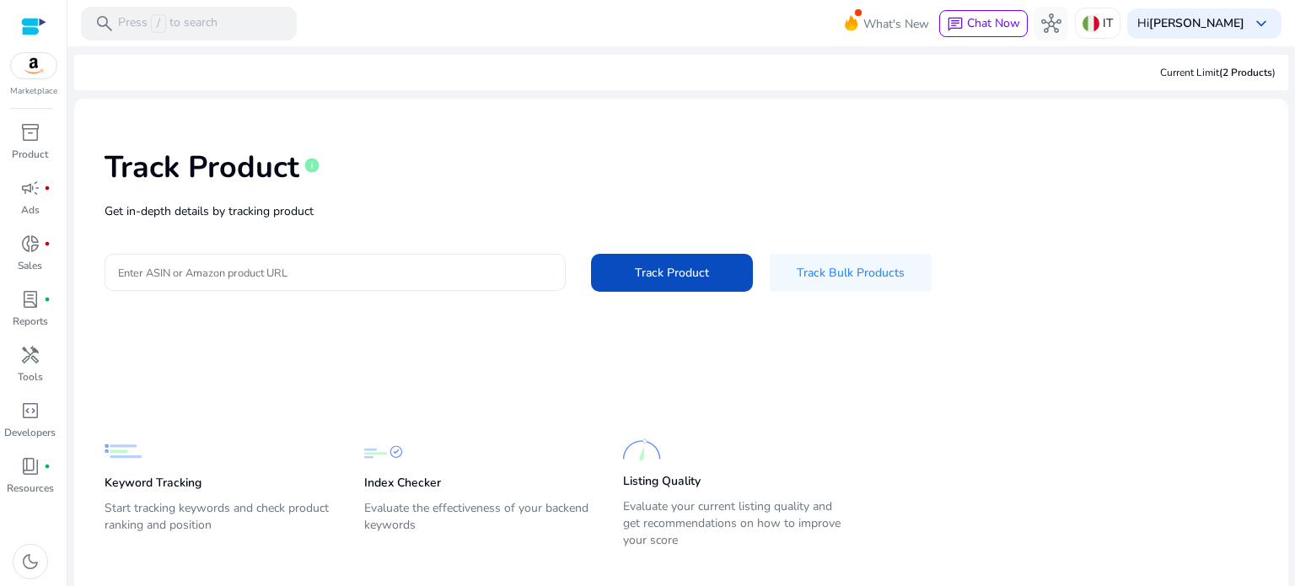
scroll to position [24, 0]
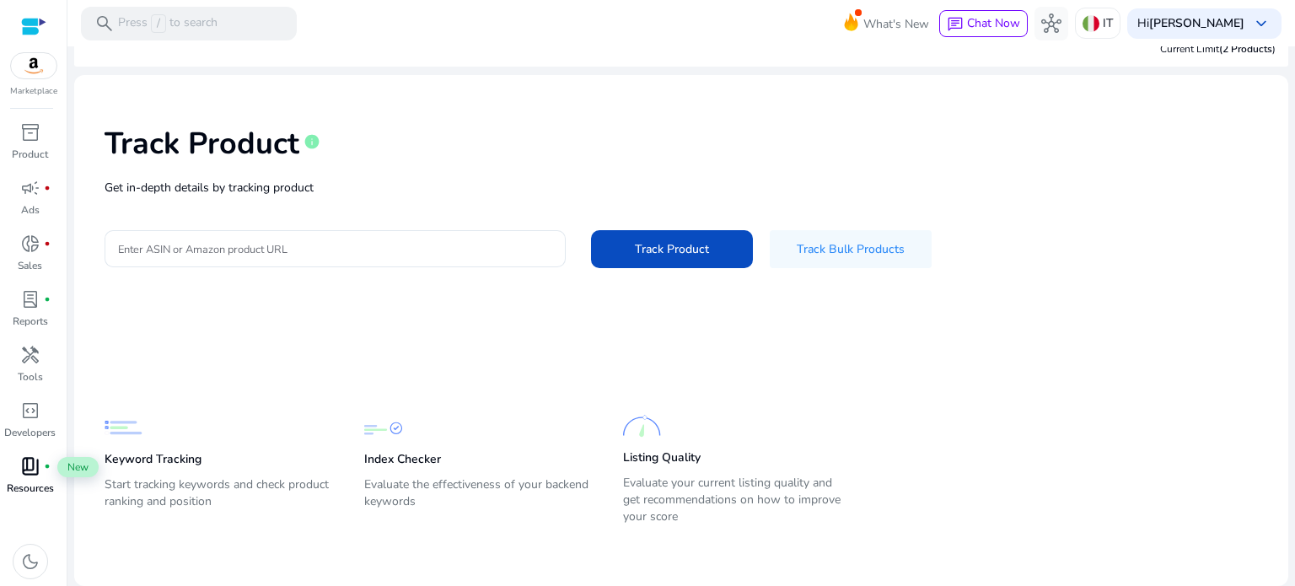
click at [30, 478] on div "book_4 fiber_manual_record" at bounding box center [30, 466] width 47 height 27
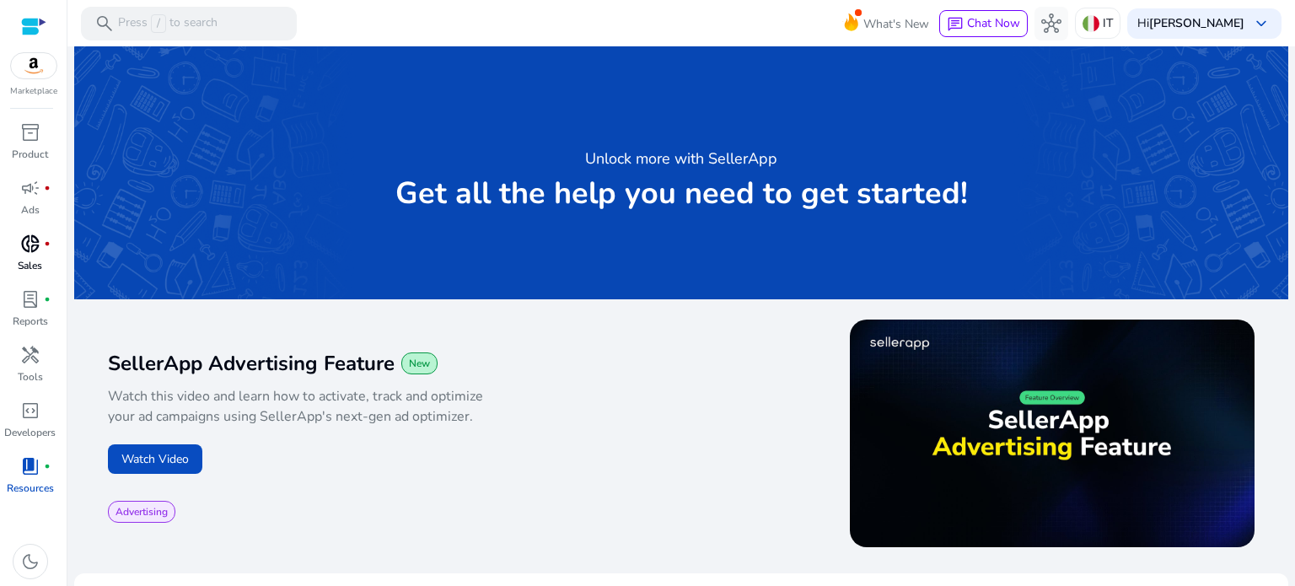
click at [30, 245] on span "donut_small" at bounding box center [30, 244] width 20 height 20
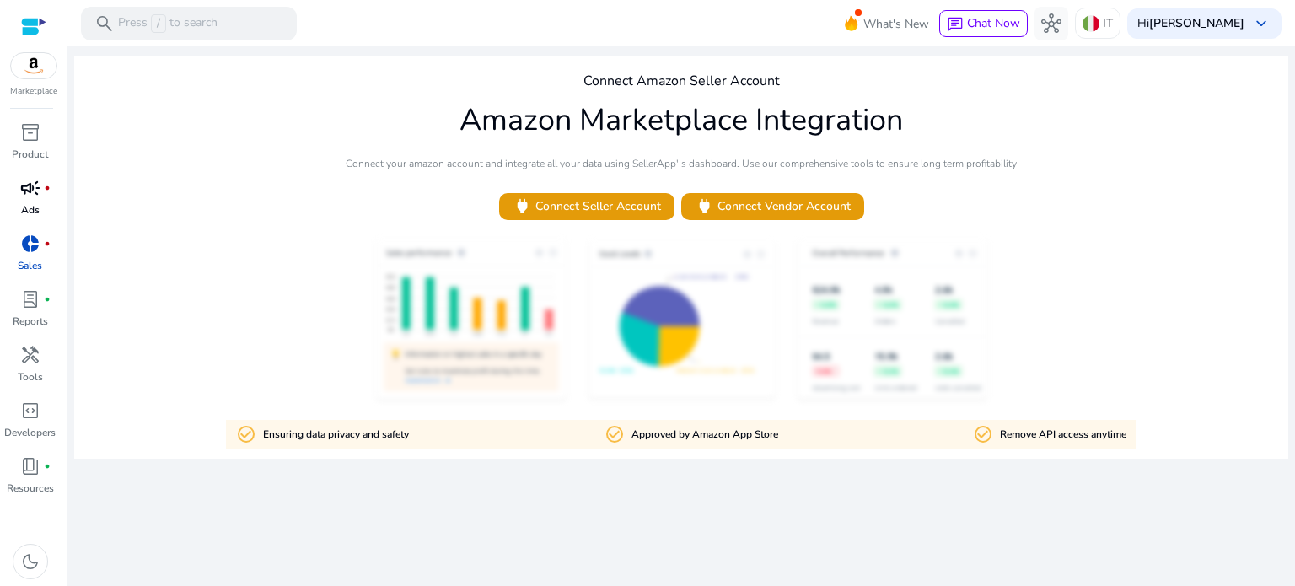
click at [26, 210] on p "Ads" at bounding box center [30, 209] width 19 height 15
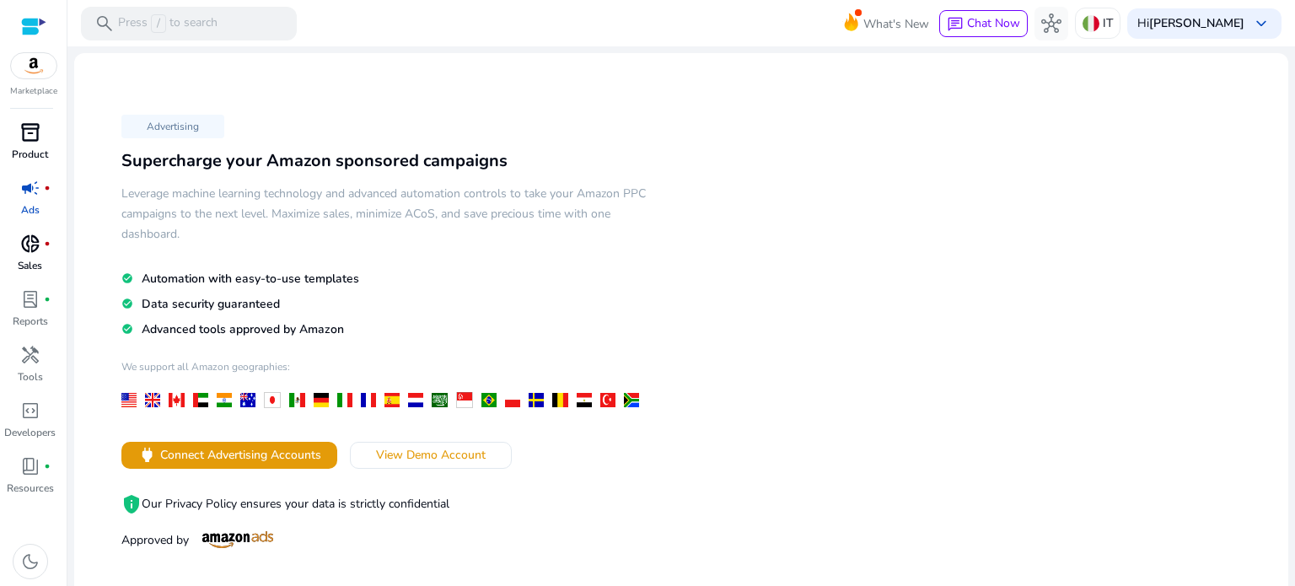
click at [13, 131] on div "inventory_2" at bounding box center [30, 132] width 47 height 27
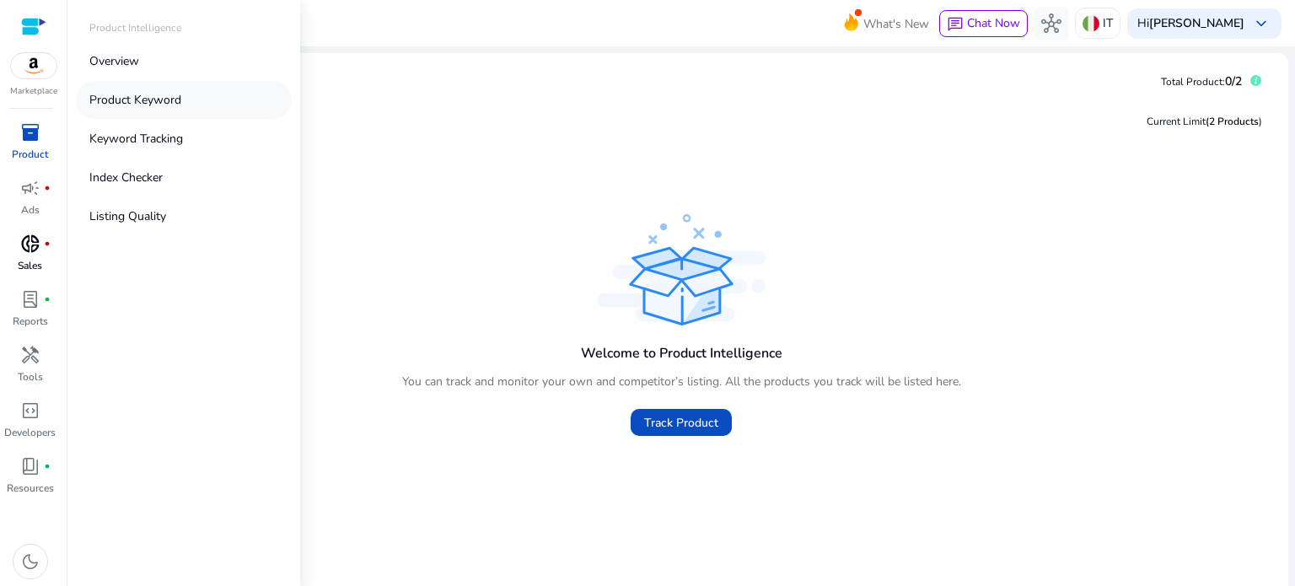
click at [171, 98] on p "Product Keyword" at bounding box center [135, 100] width 92 height 18
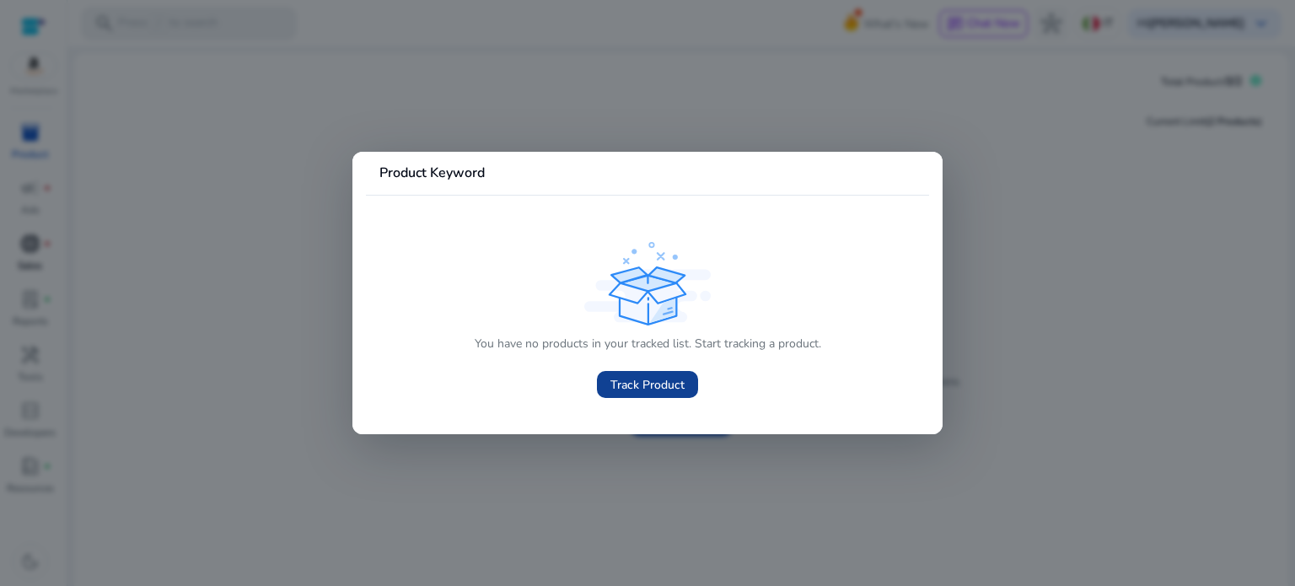
click at [649, 388] on span "Track Product" at bounding box center [648, 385] width 74 height 18
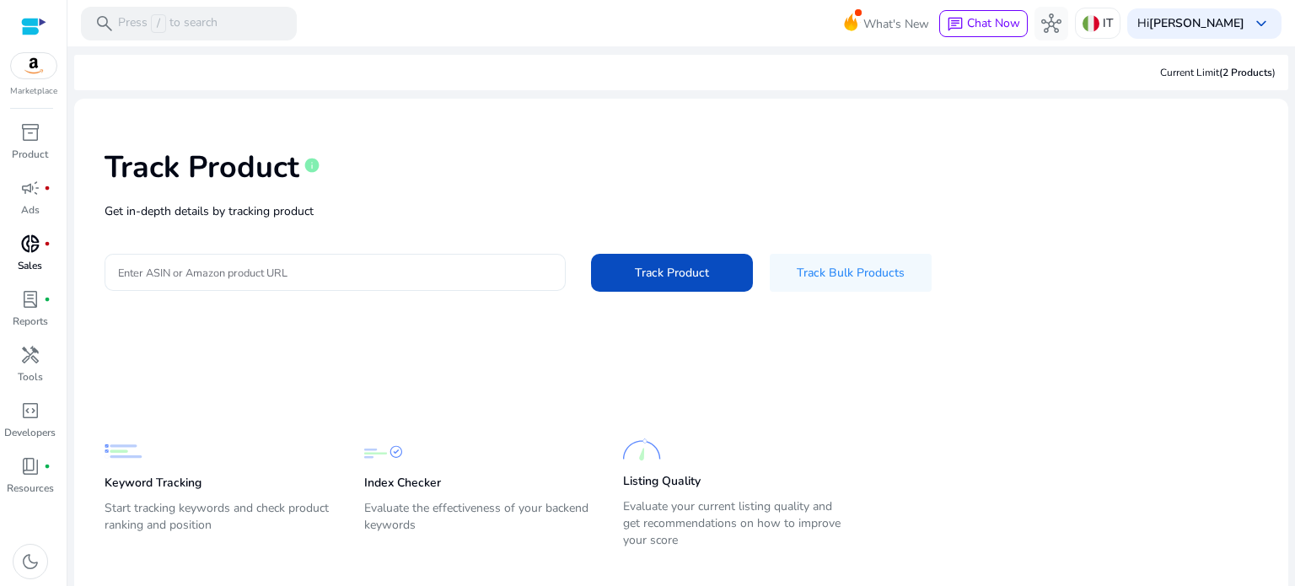
scroll to position [24, 0]
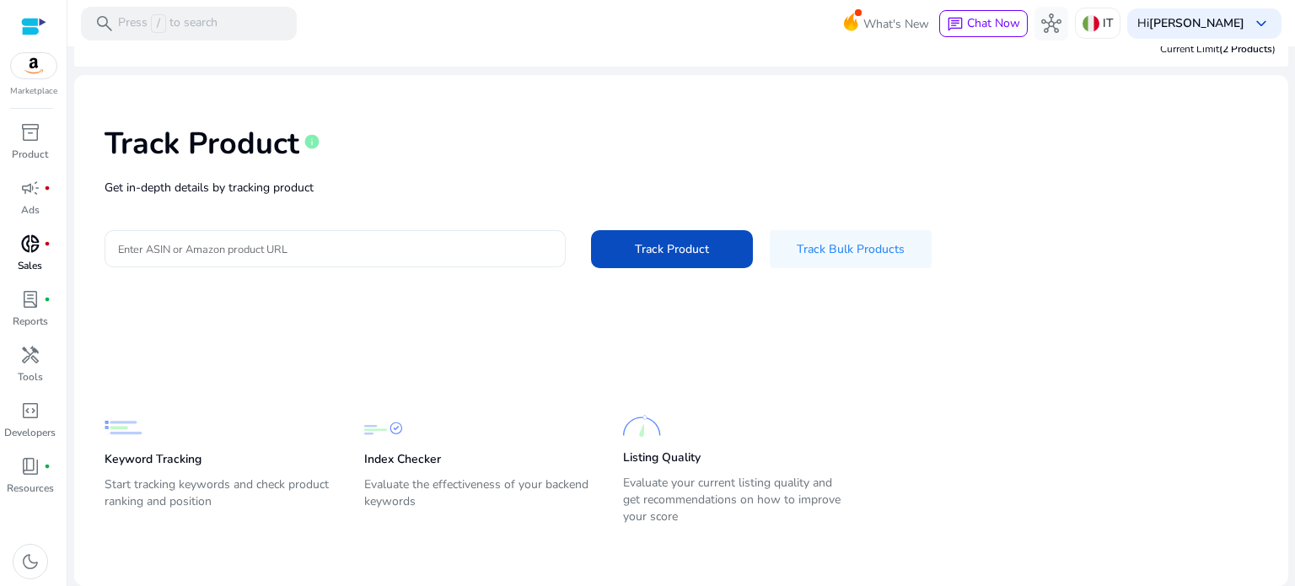
click at [368, 232] on div at bounding box center [335, 248] width 434 height 37
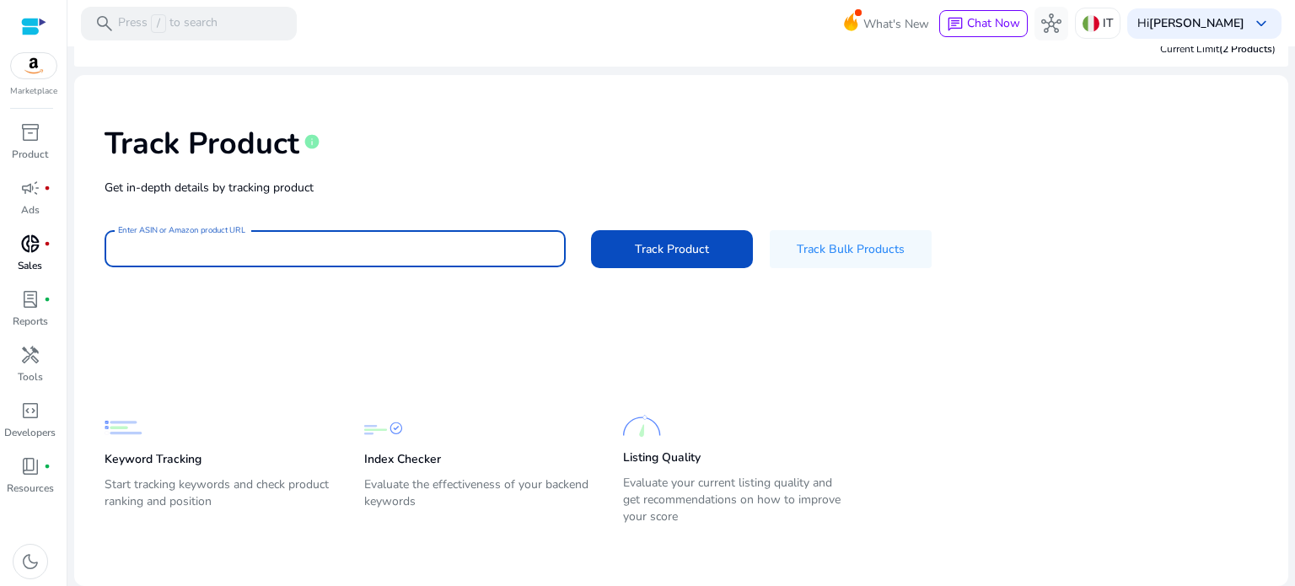
click at [307, 328] on mat-card-content "Track Product info Get in-depth details by tracking product Enter ASIN or Amazo…" at bounding box center [681, 330] width 1214 height 511
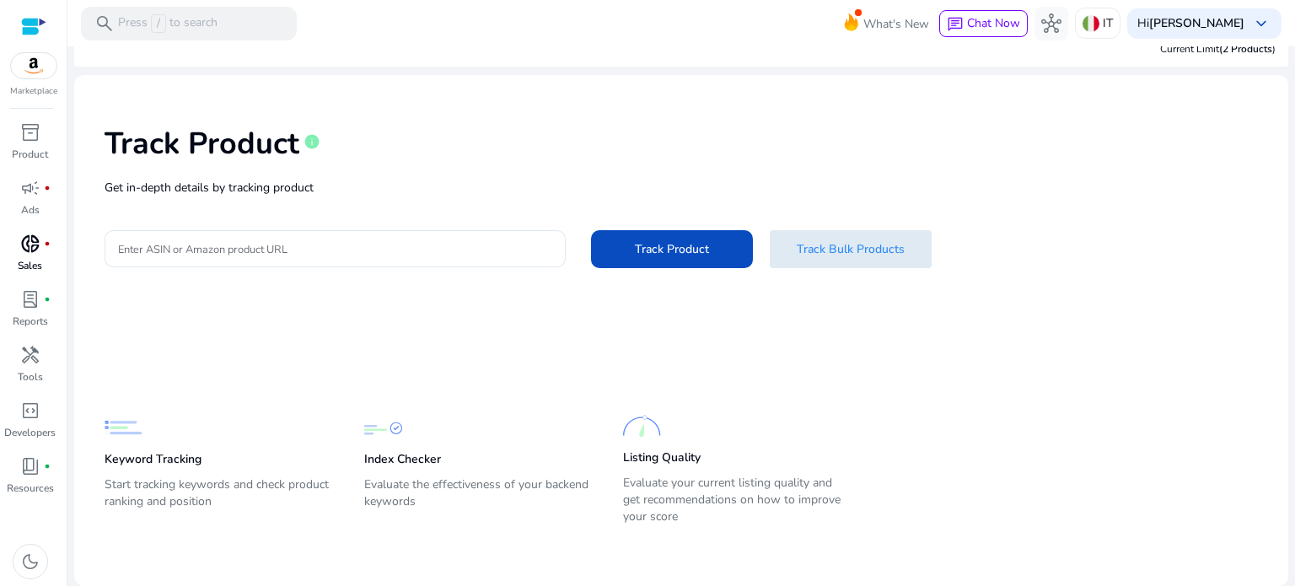
click at [806, 255] on span "Track Bulk Products" at bounding box center [851, 249] width 108 height 18
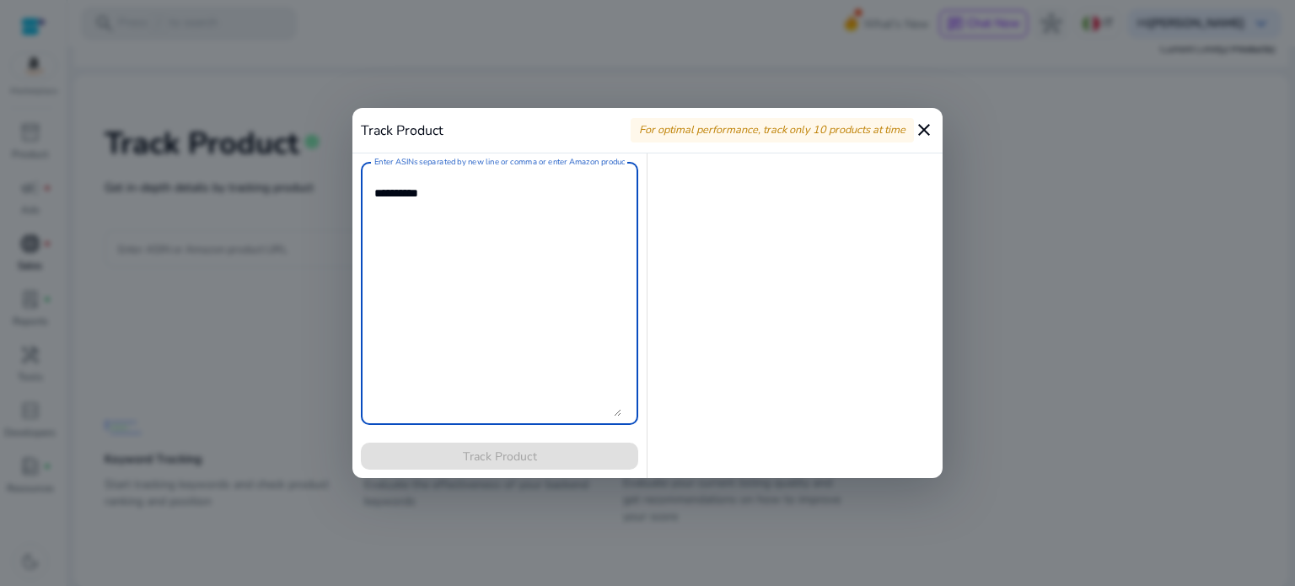
click at [928, 124] on mat-icon "close" at bounding box center [924, 130] width 20 height 20
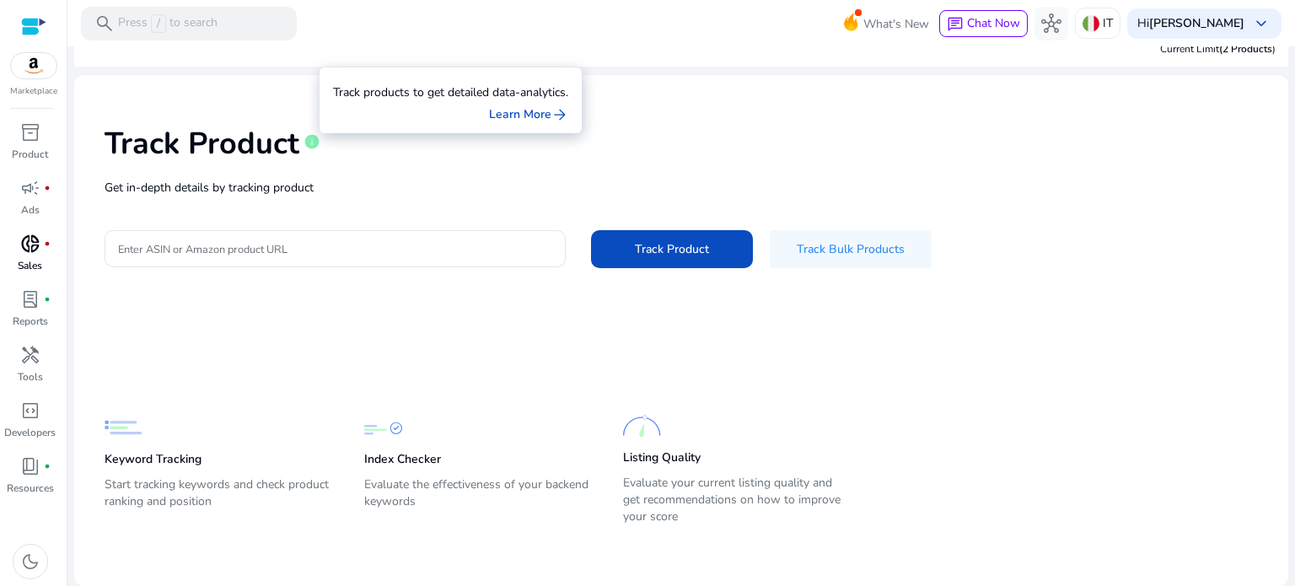
click at [310, 144] on span "info" at bounding box center [312, 141] width 17 height 17
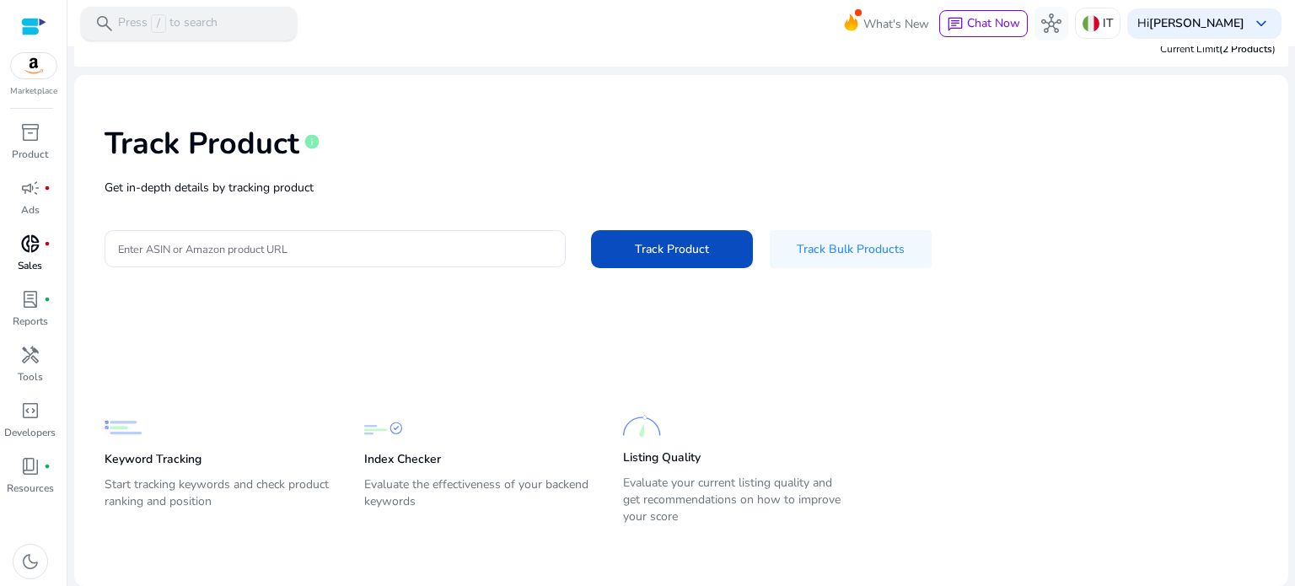
click at [179, 27] on p "Press / to search" at bounding box center [168, 23] width 100 height 19
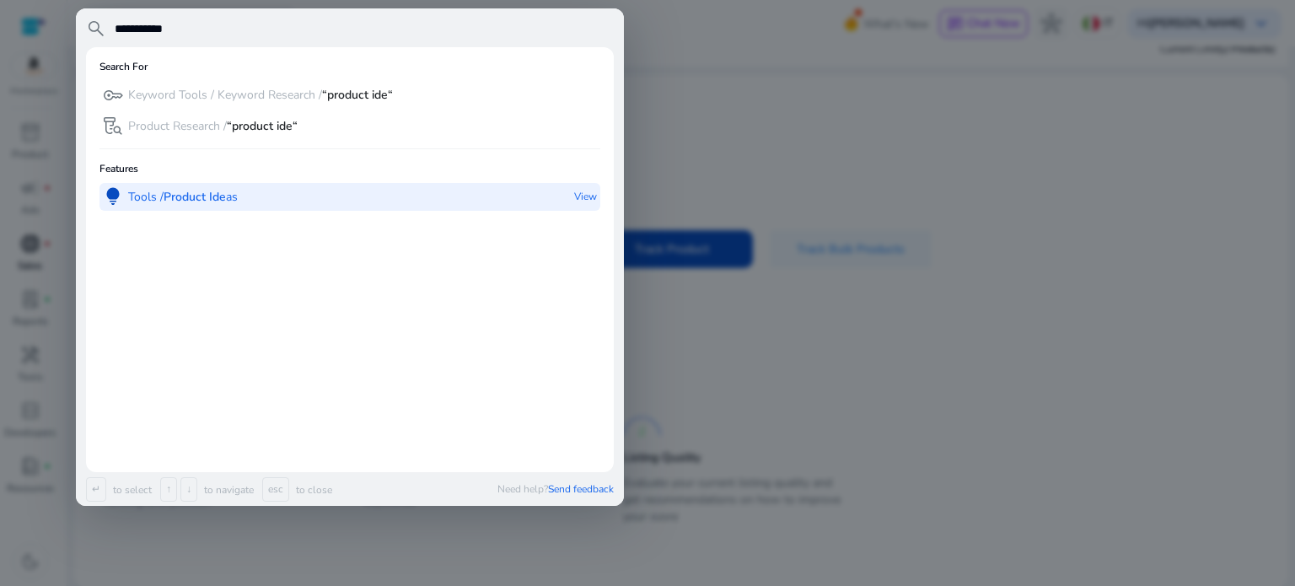
type input "**********"
click at [212, 195] on b "Product Ide" at bounding box center [195, 197] width 62 height 16
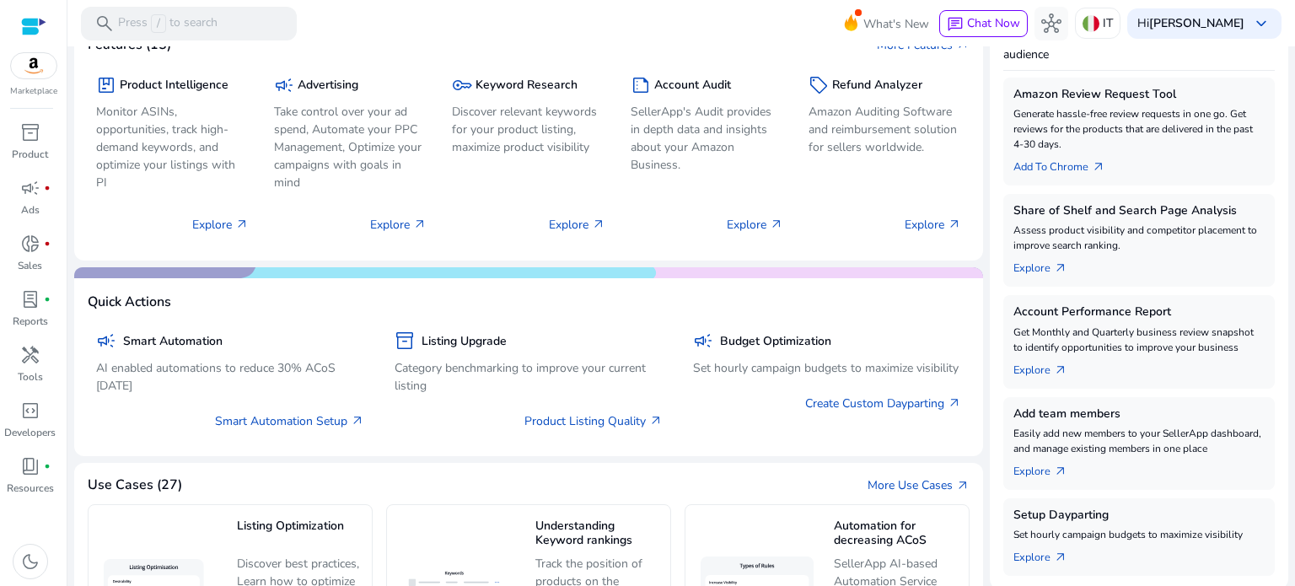
scroll to position [279, 0]
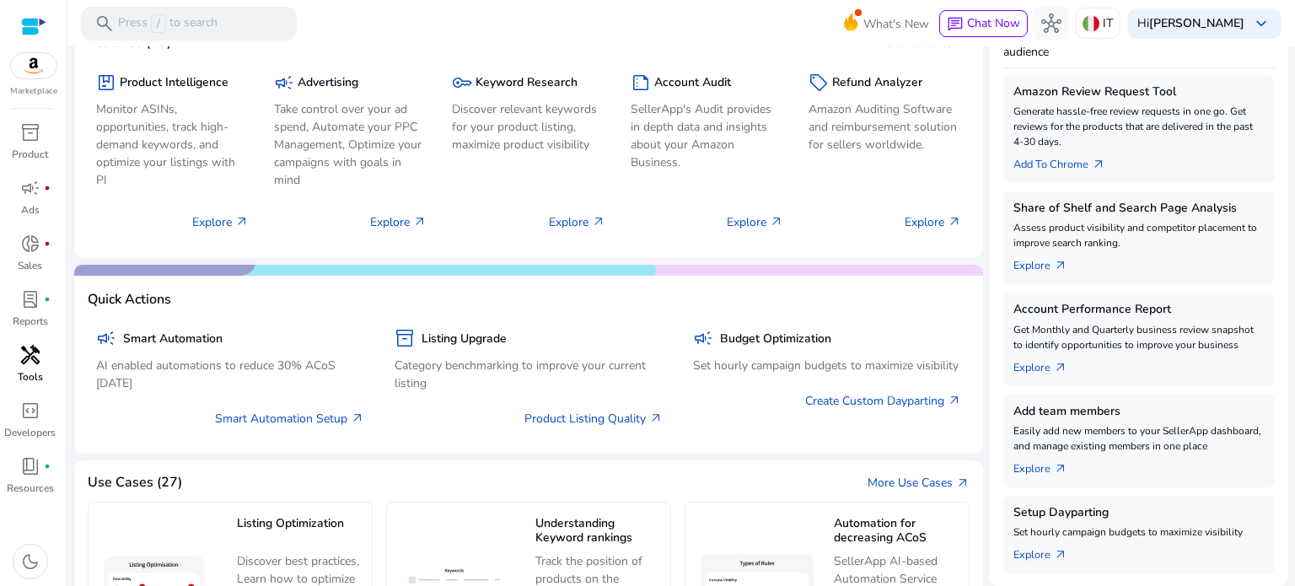
click at [46, 367] on link "handyman Tools" at bounding box center [30, 370] width 60 height 56
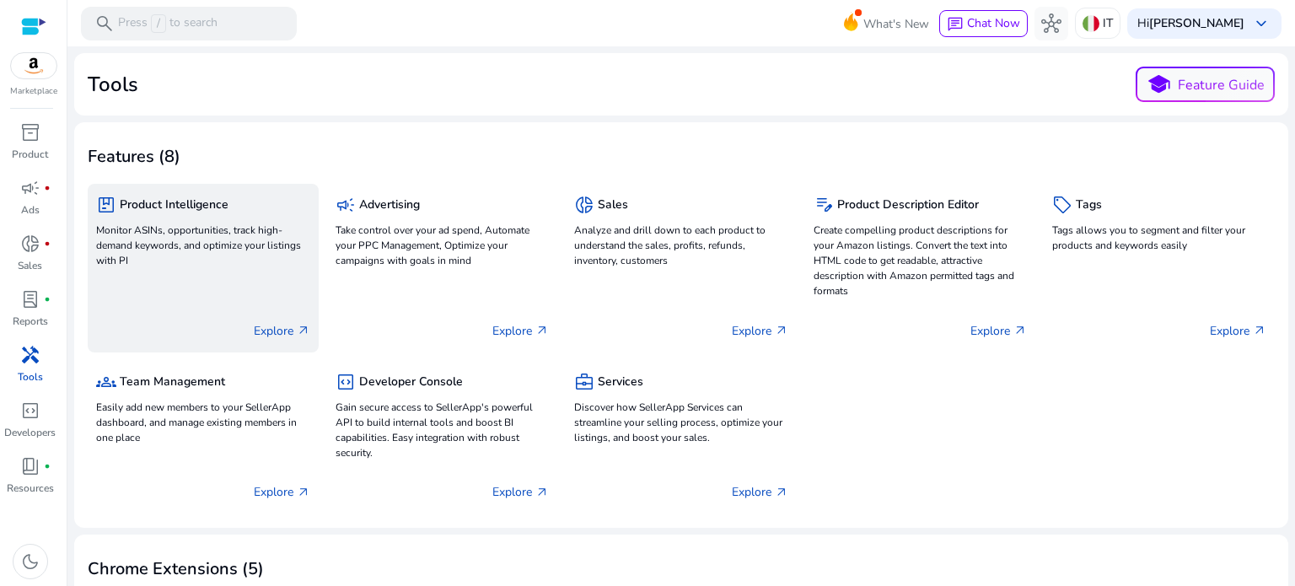
click at [220, 243] on p "Monitor ASINs, opportunities, track high-demand keywords, and optimize your lis…" at bounding box center [203, 246] width 214 height 46
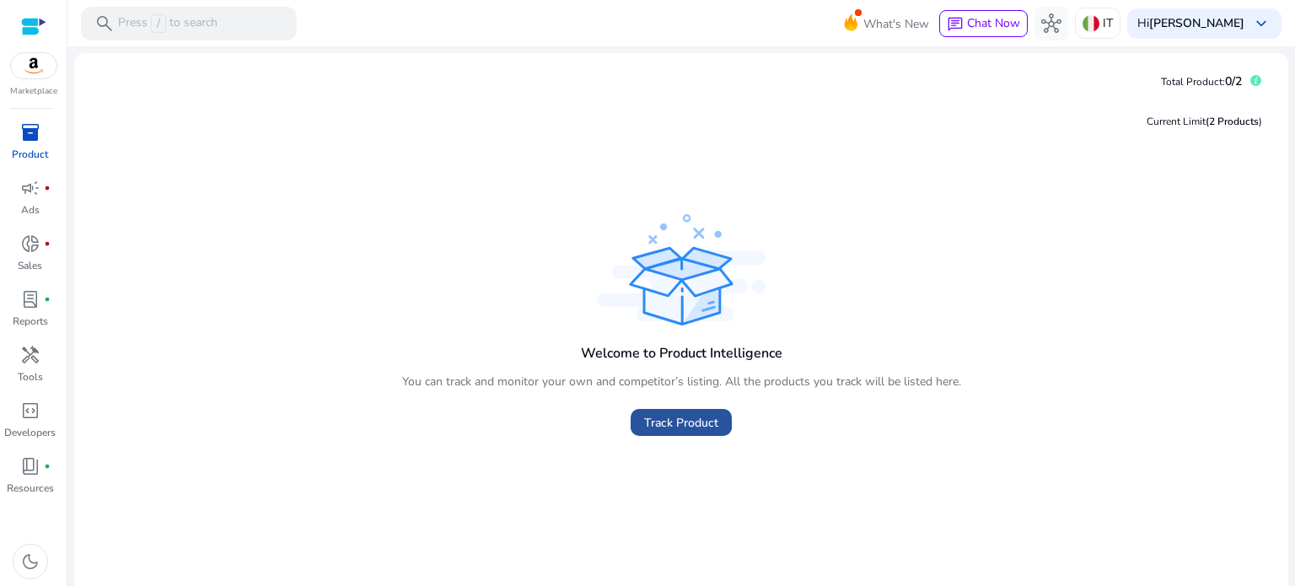
click at [692, 429] on span "Track Product" at bounding box center [681, 423] width 74 height 18
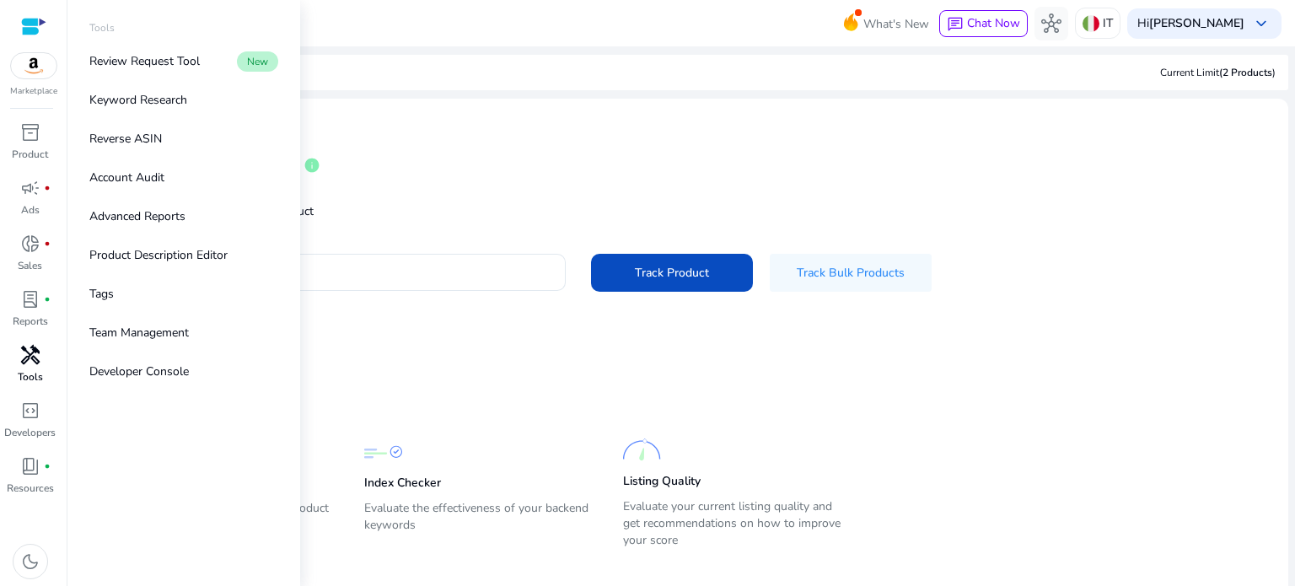
click at [32, 369] on p "Tools" at bounding box center [30, 376] width 25 height 15
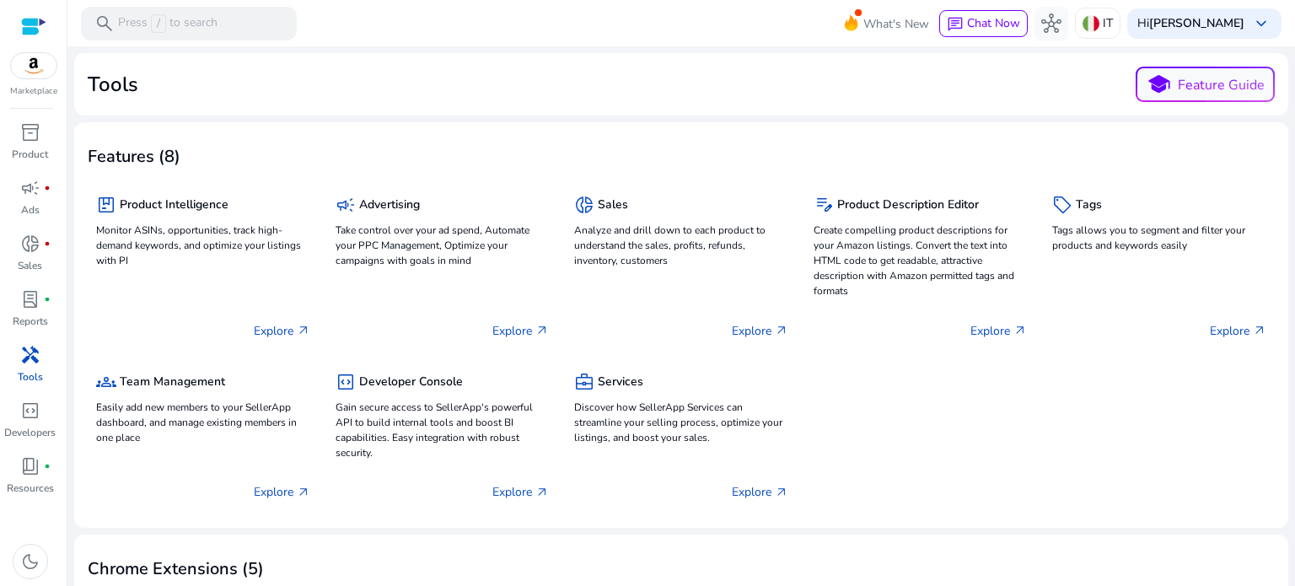
click at [978, 418] on div "package Product Intelligence Monitor ASINs, opportunities, track high-demand ke…" at bounding box center [681, 344] width 1187 height 341
click at [169, 30] on p "Press / to search" at bounding box center [168, 23] width 100 height 19
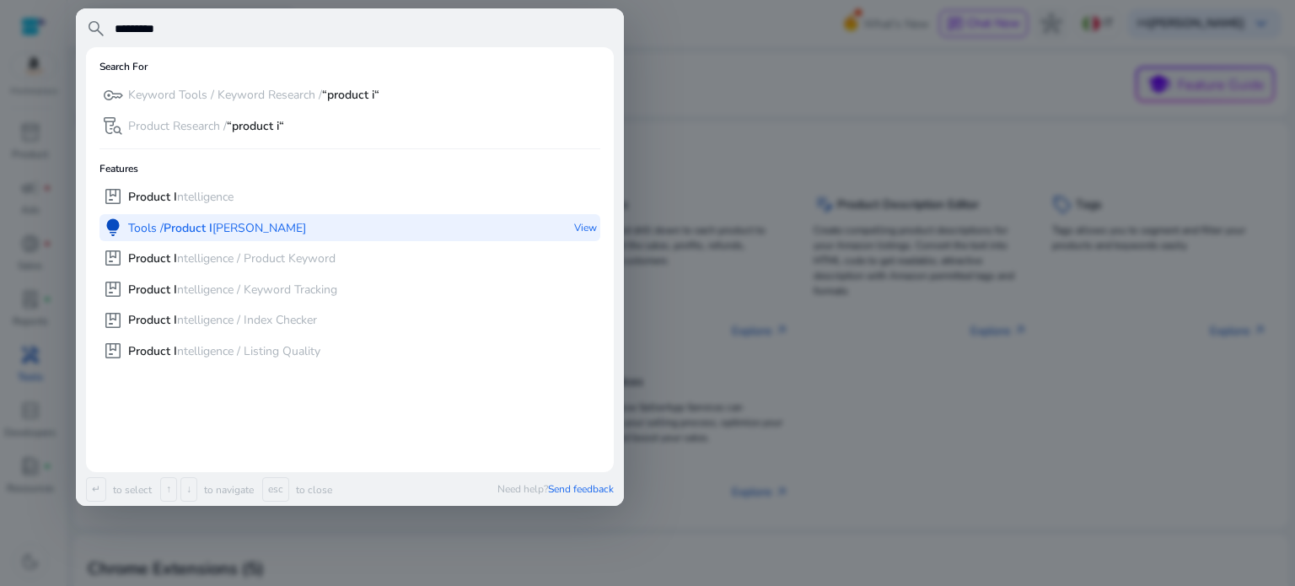
type input "*********"
click at [211, 236] on div "lightbulb Tools / Product I deas" at bounding box center [204, 228] width 203 height 28
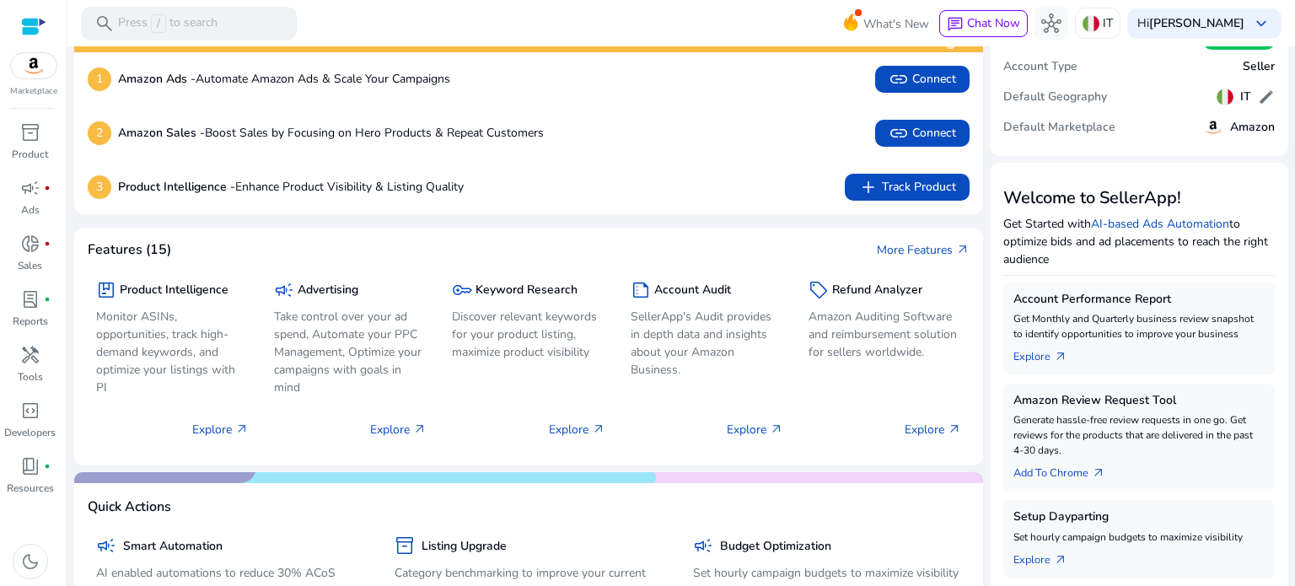
scroll to position [65, 0]
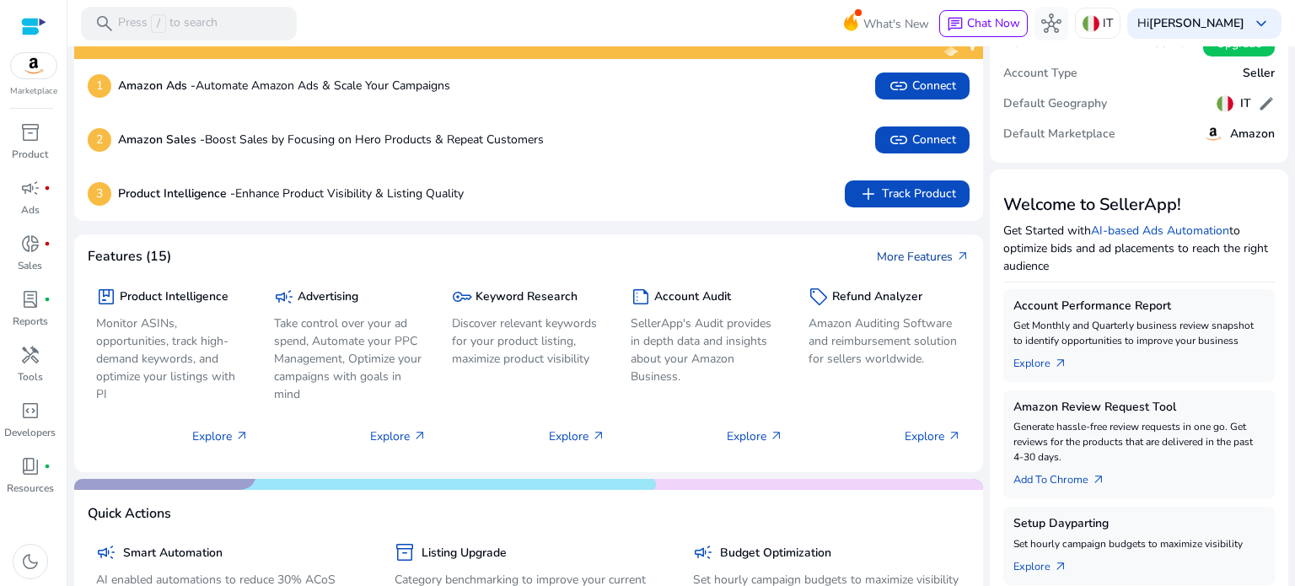
click at [909, 253] on link "More Features arrow_outward" at bounding box center [923, 257] width 93 height 18
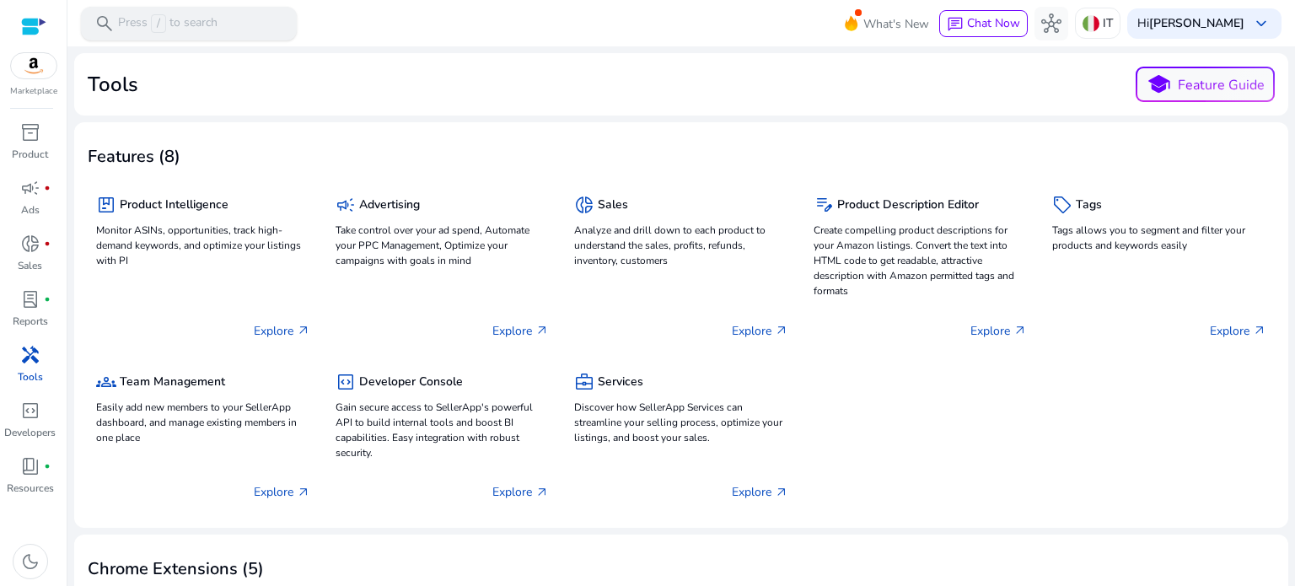
click at [161, 26] on span "/" at bounding box center [158, 23] width 15 height 19
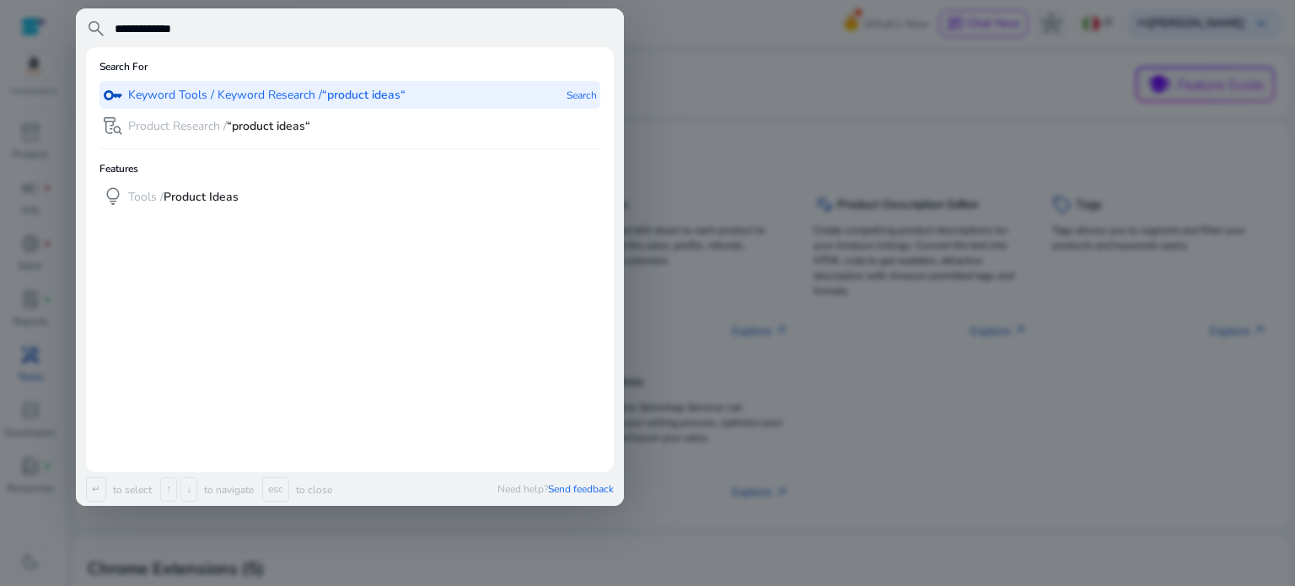
type input "**********"
click at [283, 97] on p "Keyword Tools / Keyword Research / “product ideas“" at bounding box center [266, 95] width 277 height 17
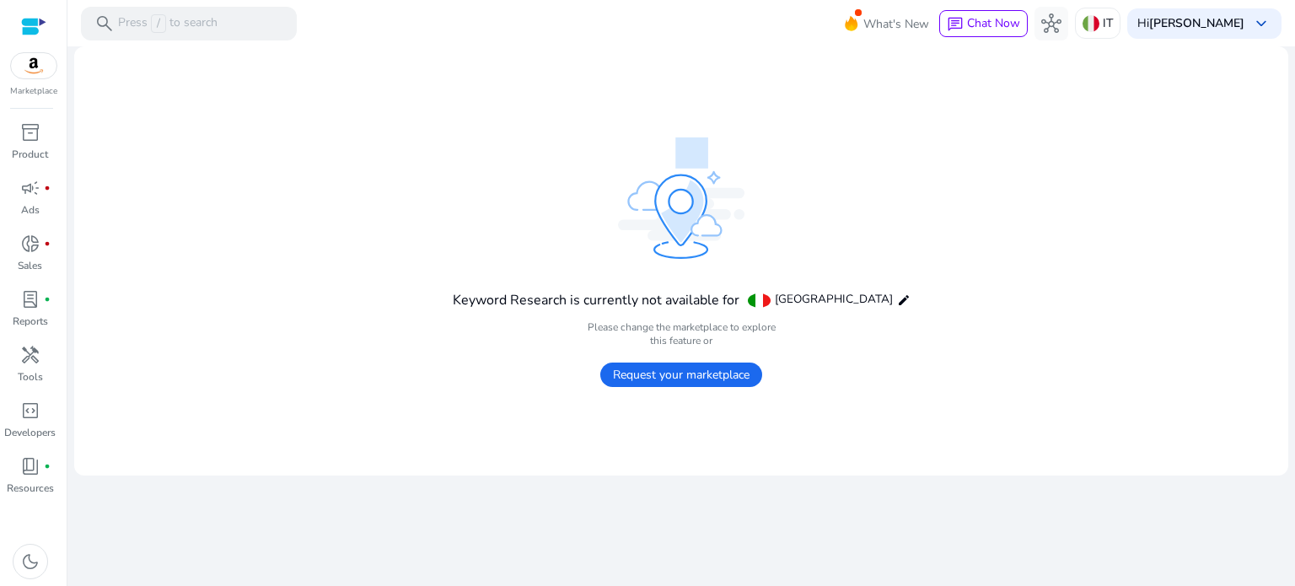
click at [729, 370] on span "Request your marketplace" at bounding box center [681, 375] width 162 height 24
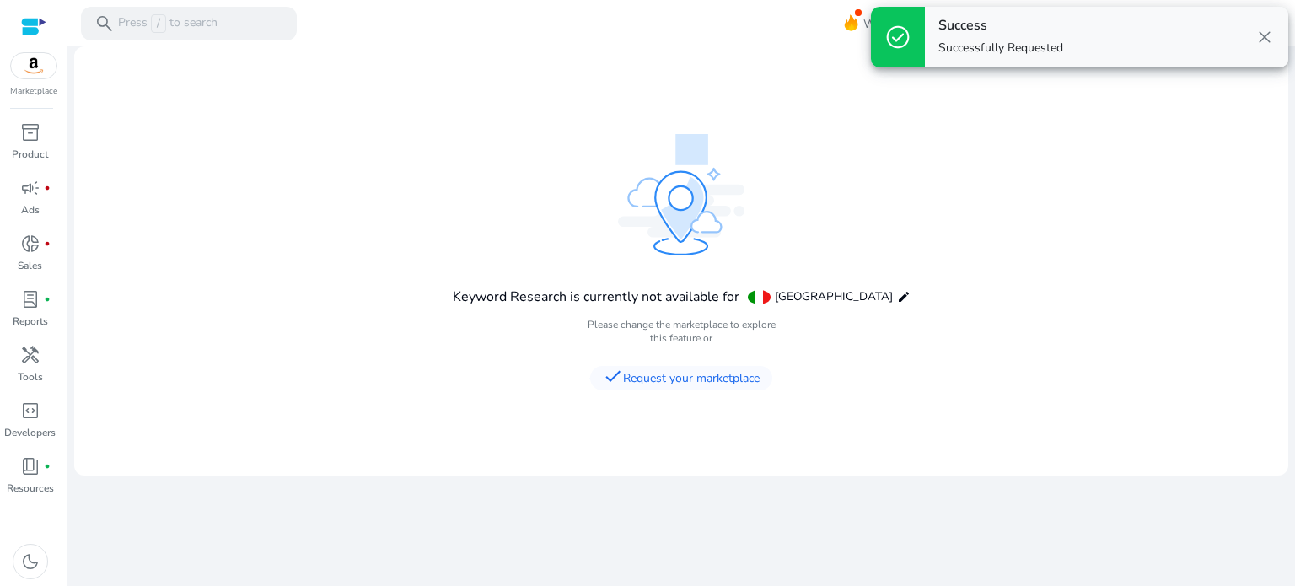
click at [1258, 43] on span "close" at bounding box center [1265, 37] width 20 height 20
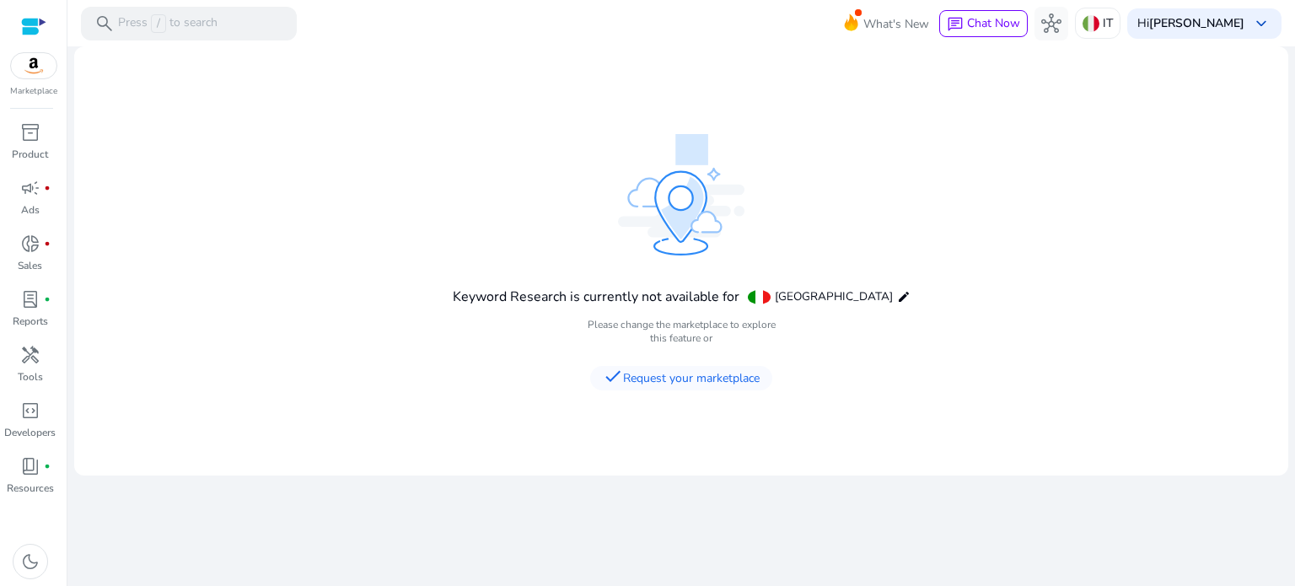
click at [715, 373] on span "check Request your marketplace" at bounding box center [681, 378] width 182 height 24
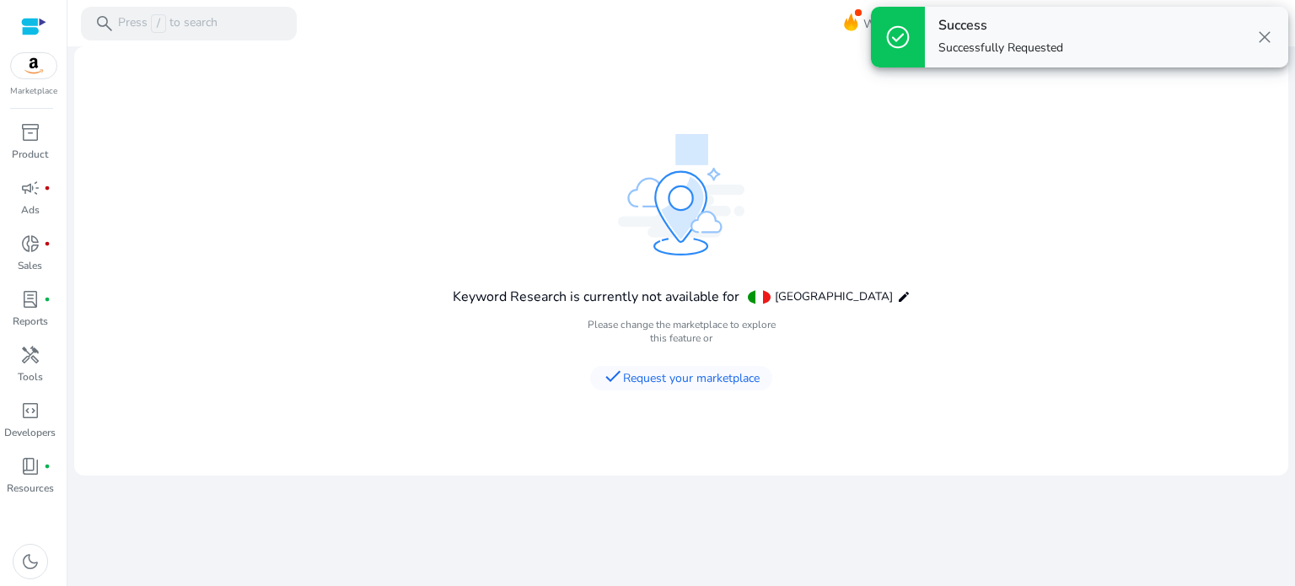
click at [1258, 37] on span "close" at bounding box center [1265, 37] width 20 height 20
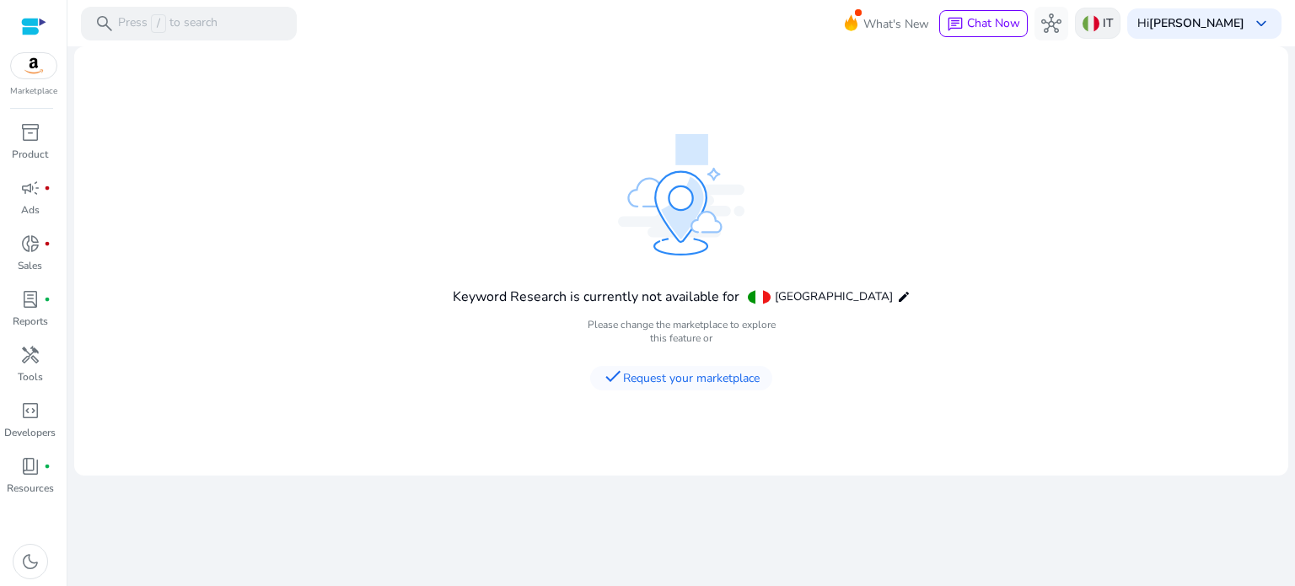
click at [1106, 19] on div "IT" at bounding box center [1098, 23] width 46 height 31
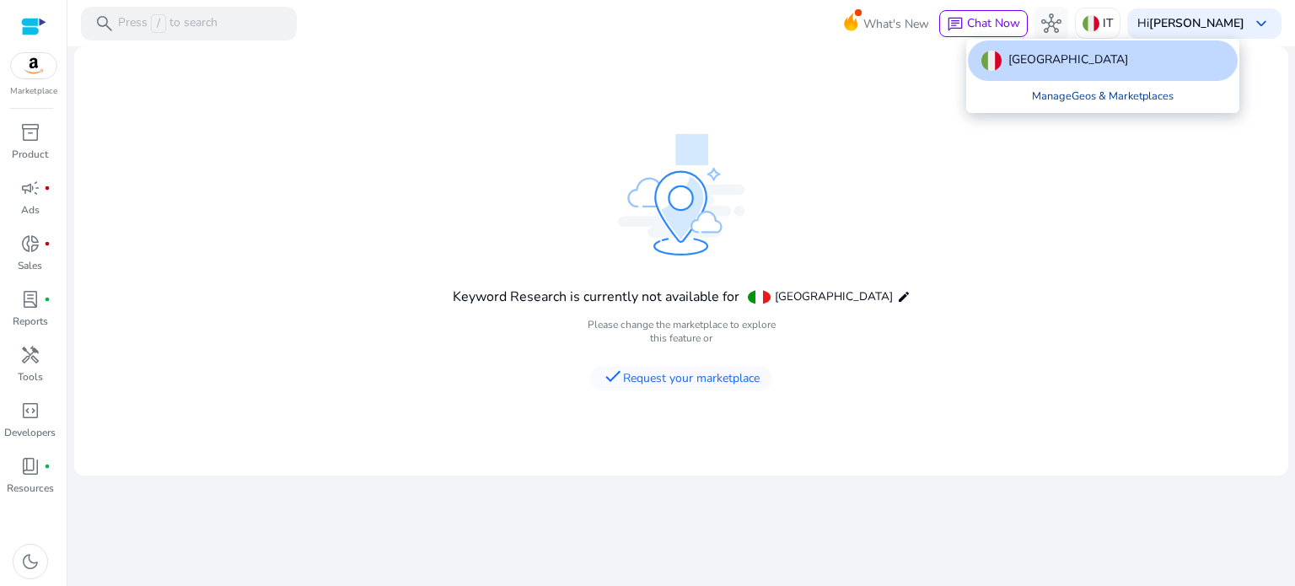
click at [1069, 92] on link "Manage Geos & Marketplaces" at bounding box center [1103, 96] width 169 height 30
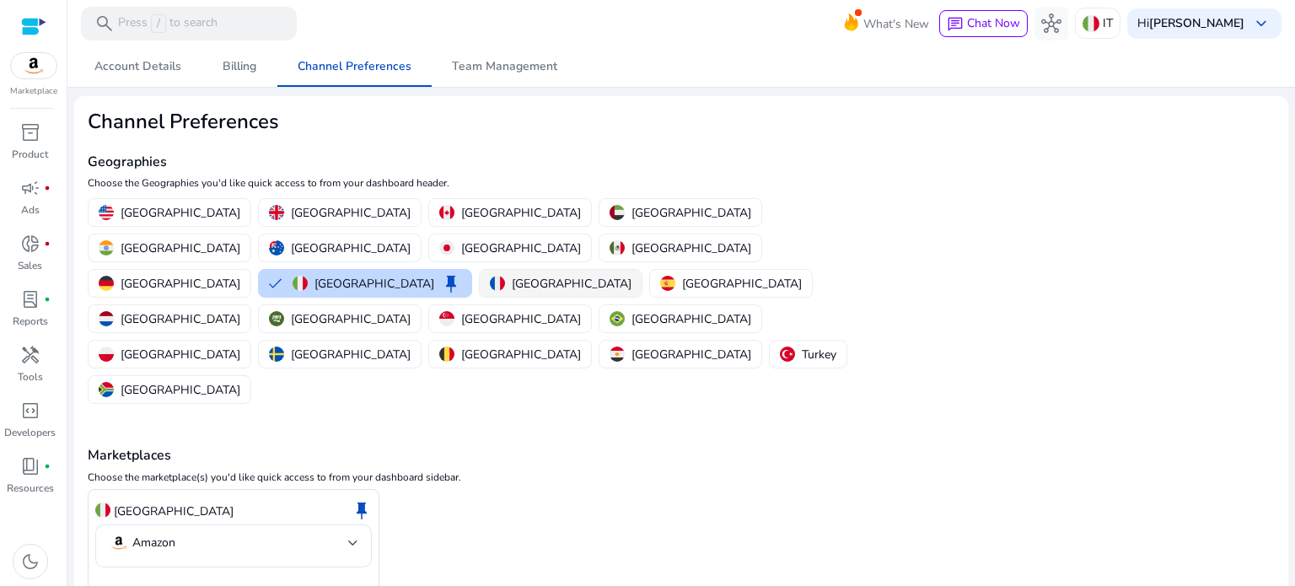
click at [490, 276] on img "button" at bounding box center [497, 283] width 15 height 15
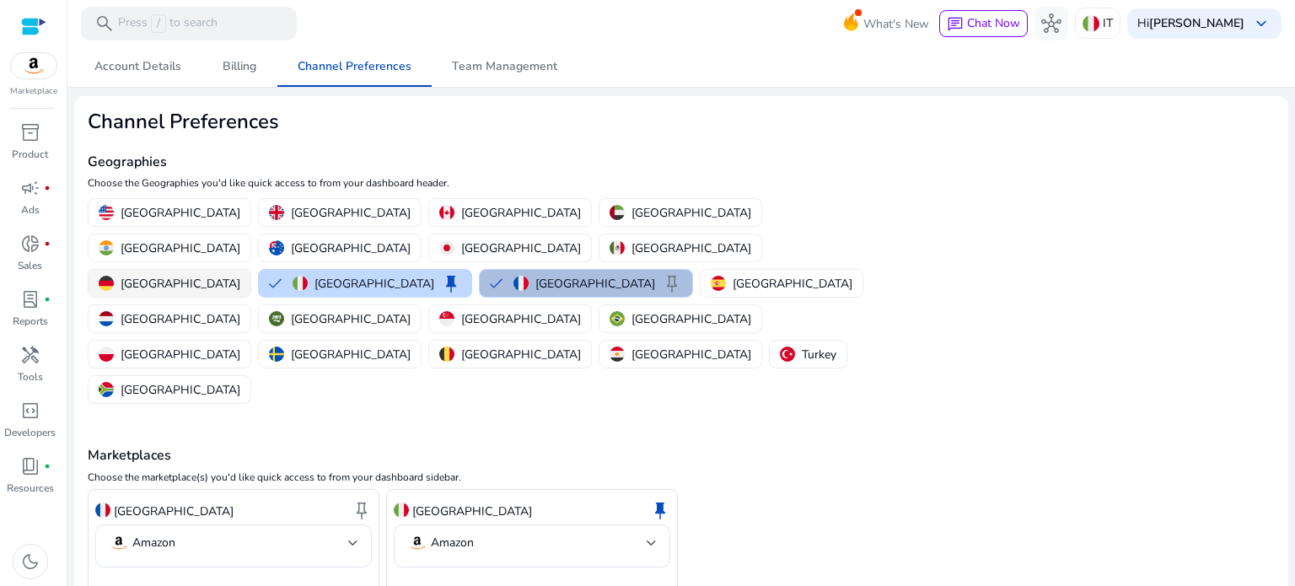
click at [215, 275] on p "Germany" at bounding box center [181, 284] width 120 height 18
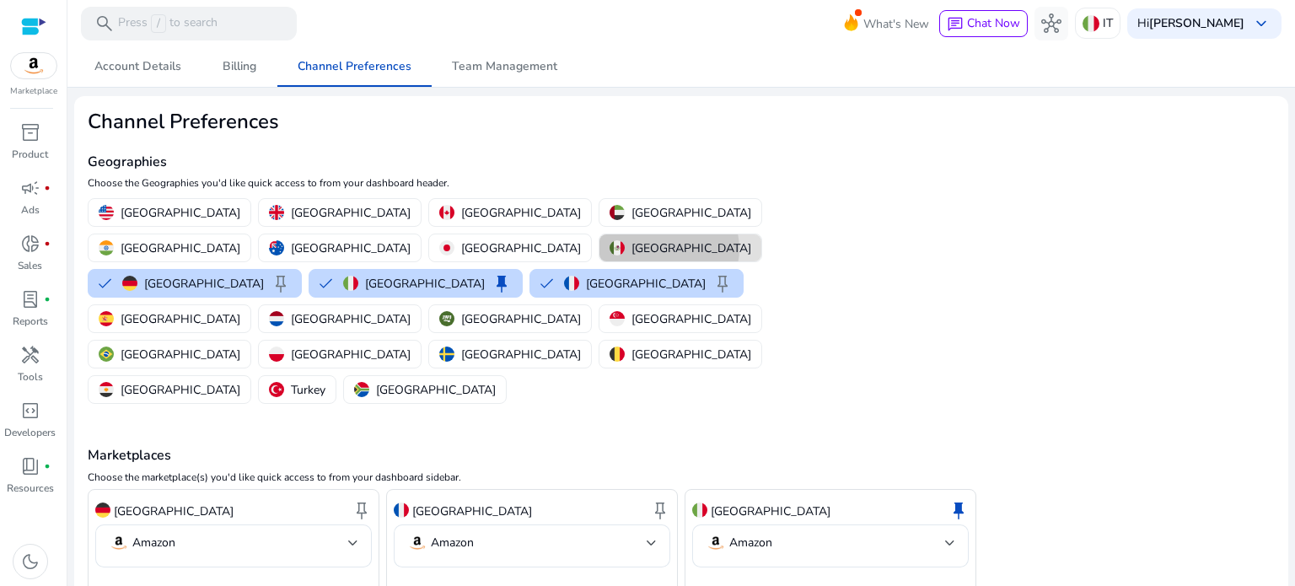
click at [600, 248] on button "Mexico" at bounding box center [681, 247] width 162 height 27
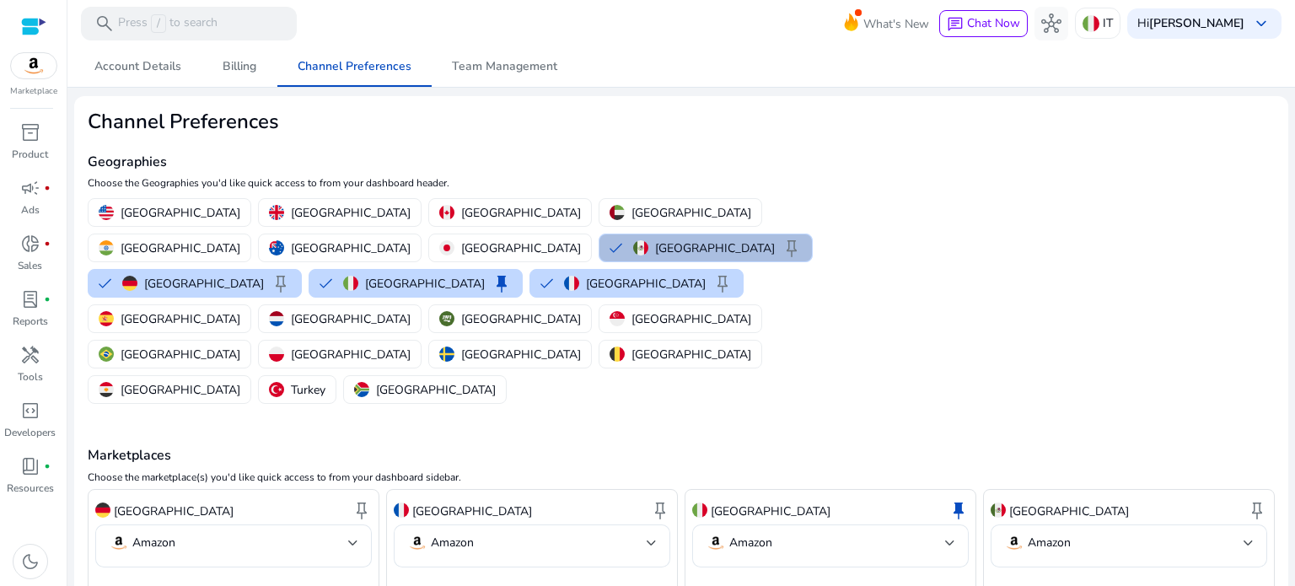
click at [655, 248] on p "Mexico" at bounding box center [715, 249] width 120 height 18
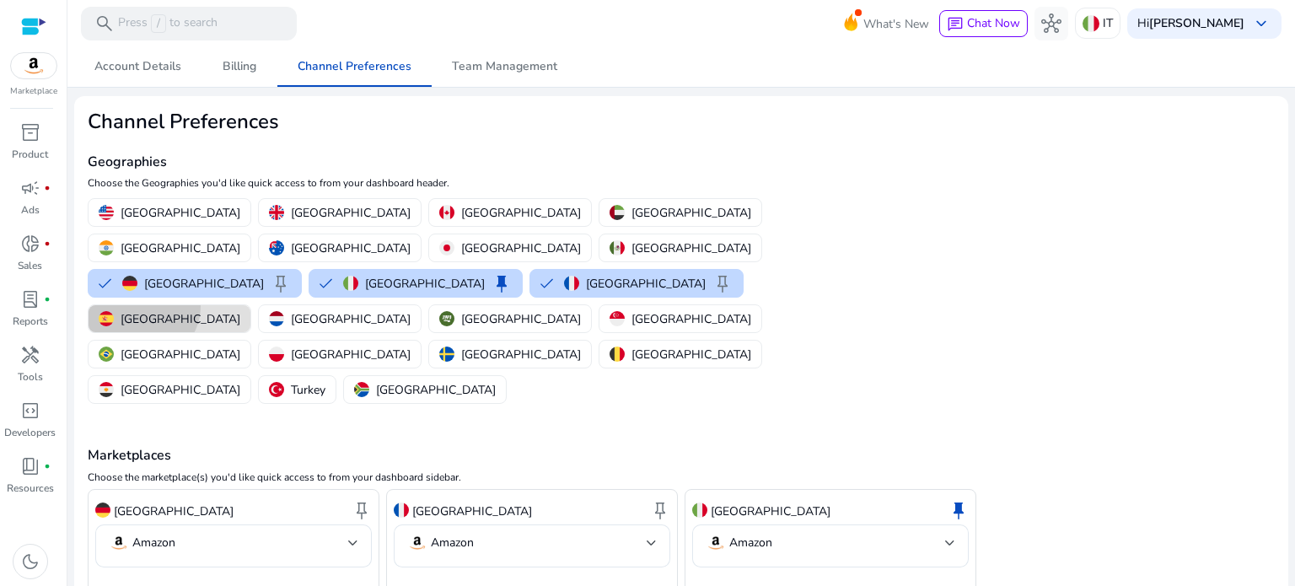
click at [250, 305] on button "Spain" at bounding box center [170, 318] width 162 height 27
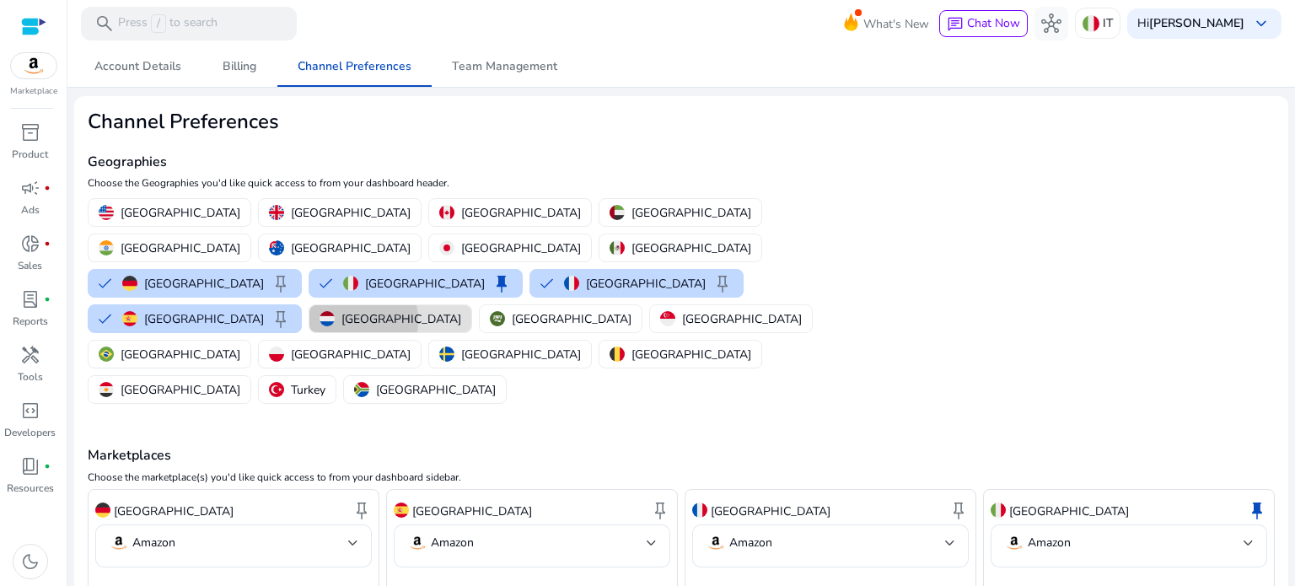
click at [461, 310] on div "Netherlands" at bounding box center [391, 319] width 142 height 18
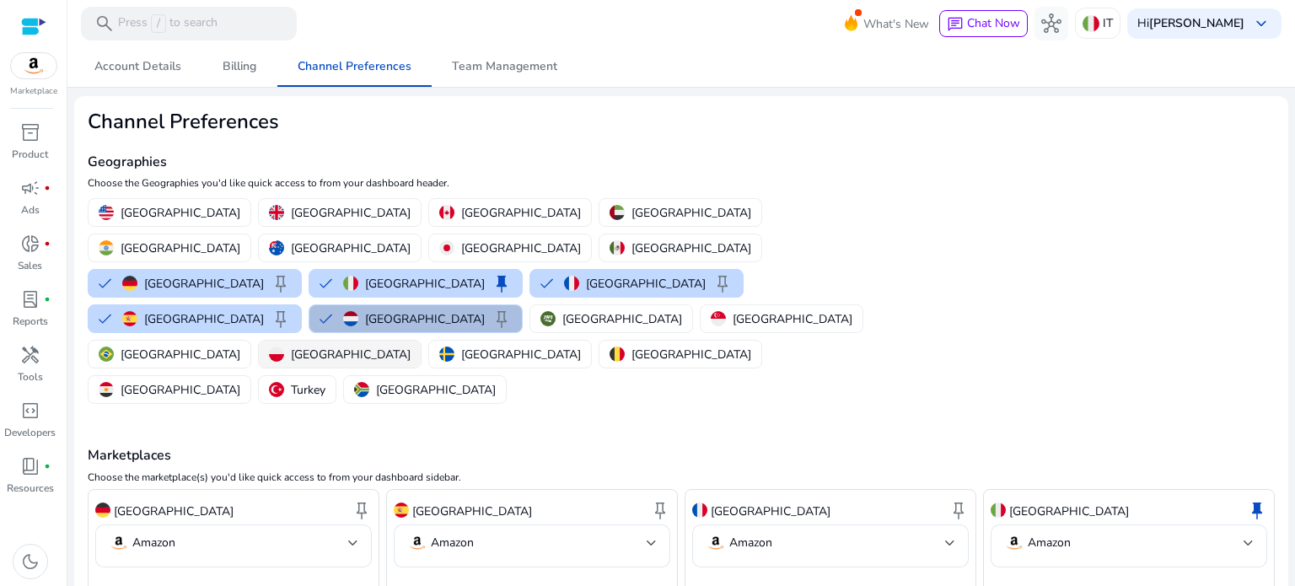
click at [411, 346] on p "Poland" at bounding box center [351, 355] width 120 height 18
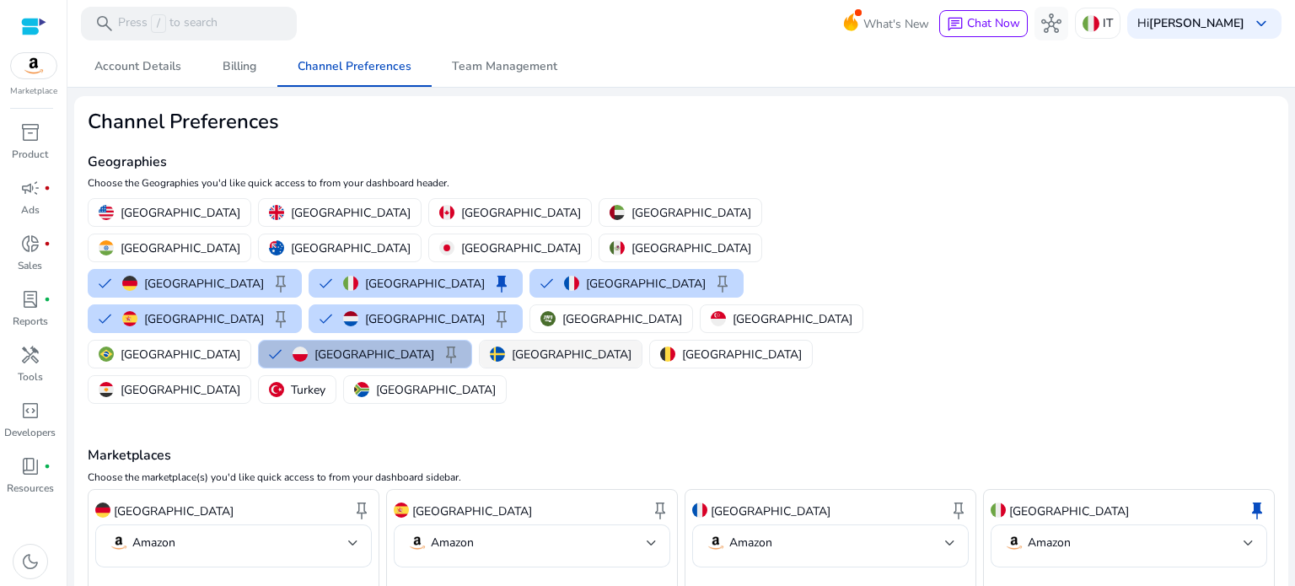
click at [562, 346] on p "Sweden" at bounding box center [572, 355] width 120 height 18
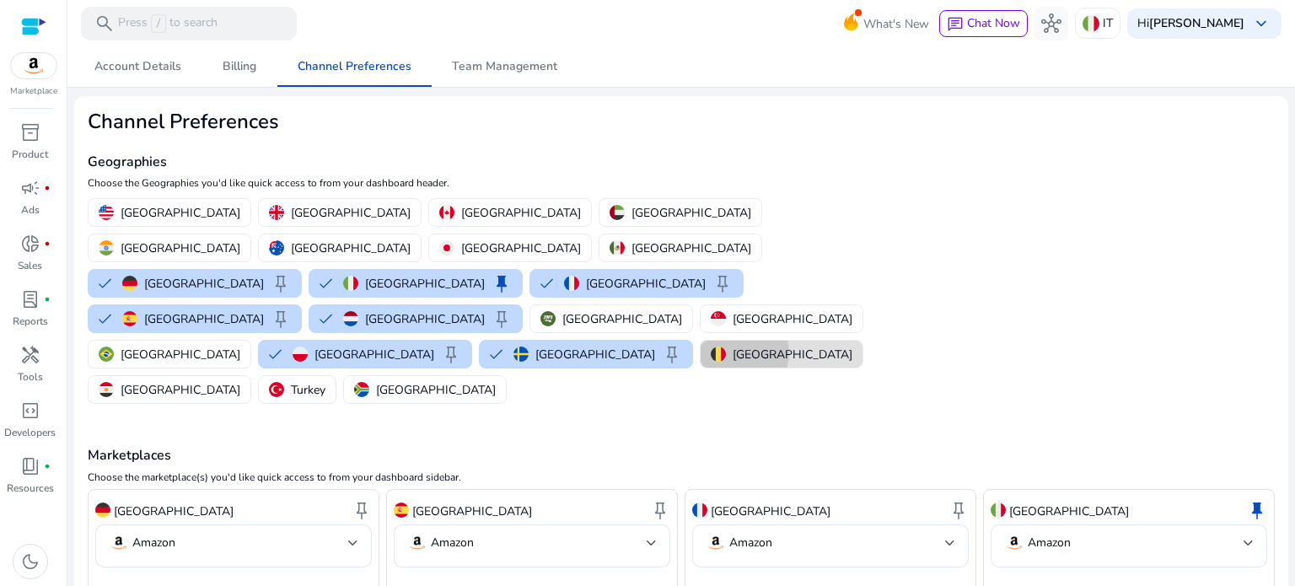
click at [733, 346] on p "Belgium" at bounding box center [793, 355] width 120 height 18
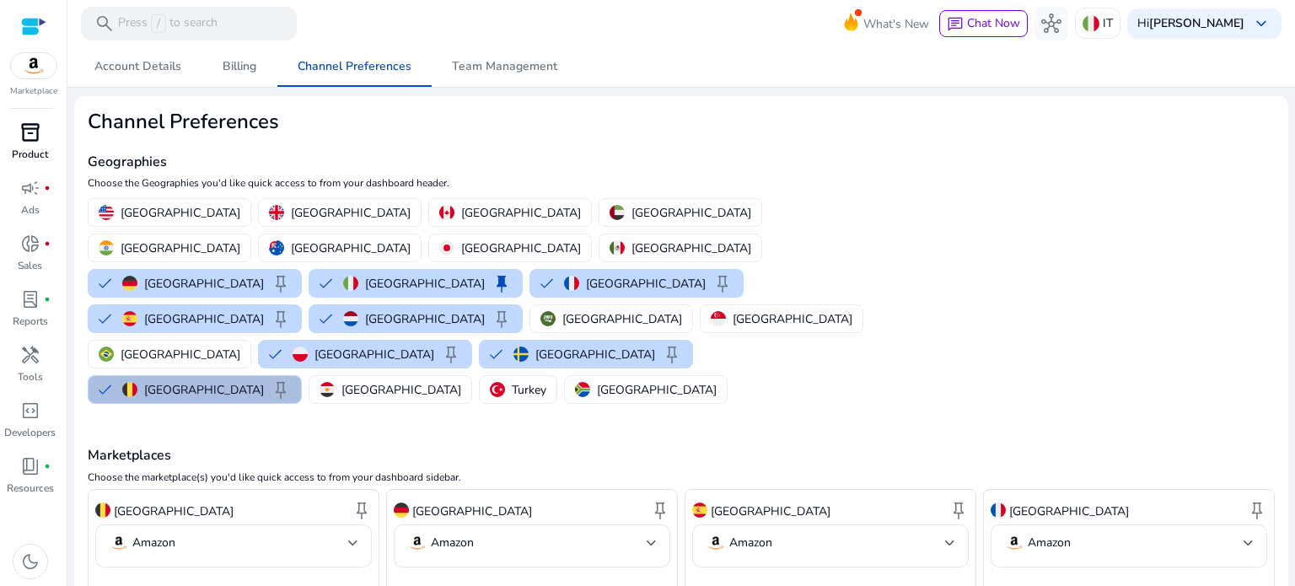
click at [24, 132] on span "inventory_2" at bounding box center [30, 132] width 20 height 20
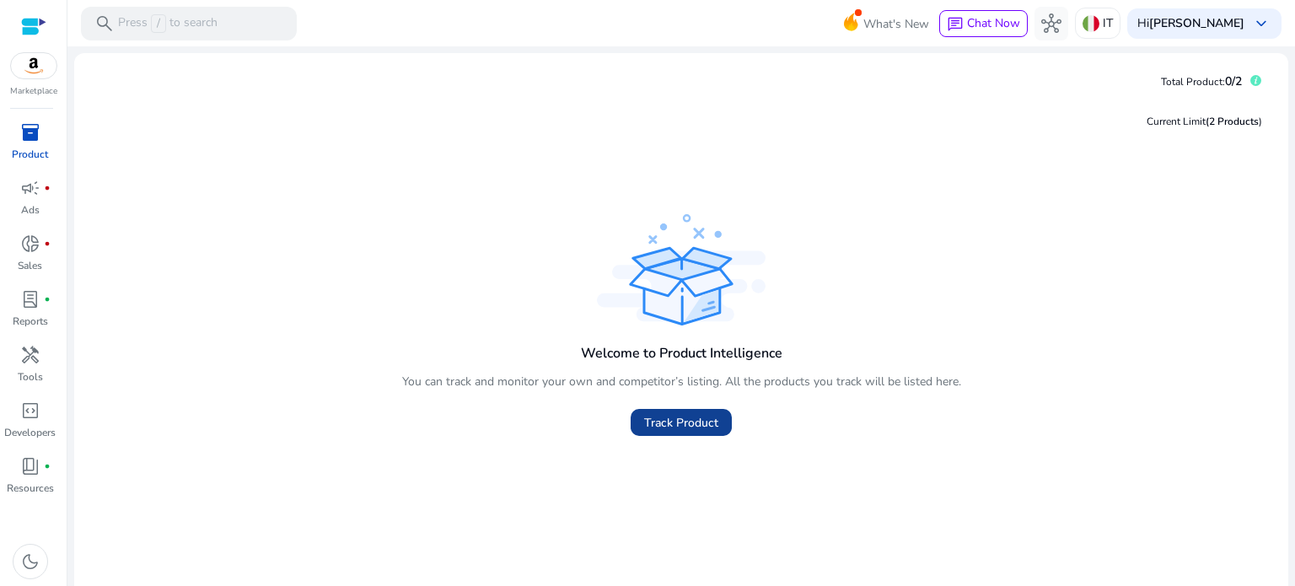
click at [686, 420] on span "Track Product" at bounding box center [681, 423] width 74 height 18
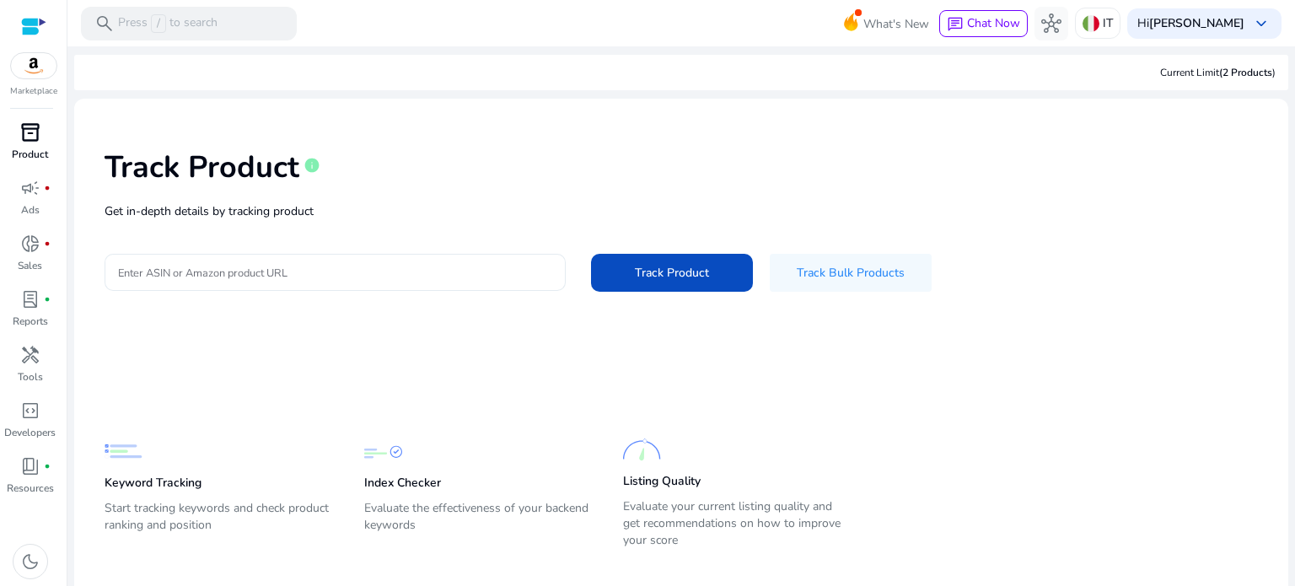
click at [293, 263] on input "Enter ASIN or Amazon product URL" at bounding box center [335, 272] width 434 height 19
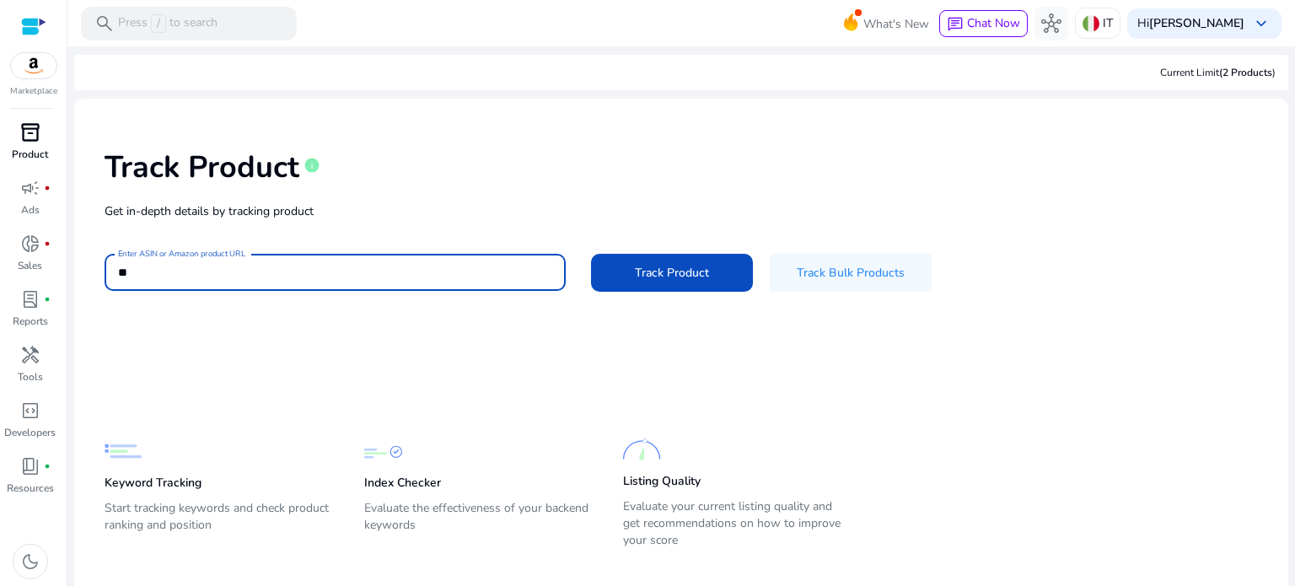
type input "*"
paste input "**********"
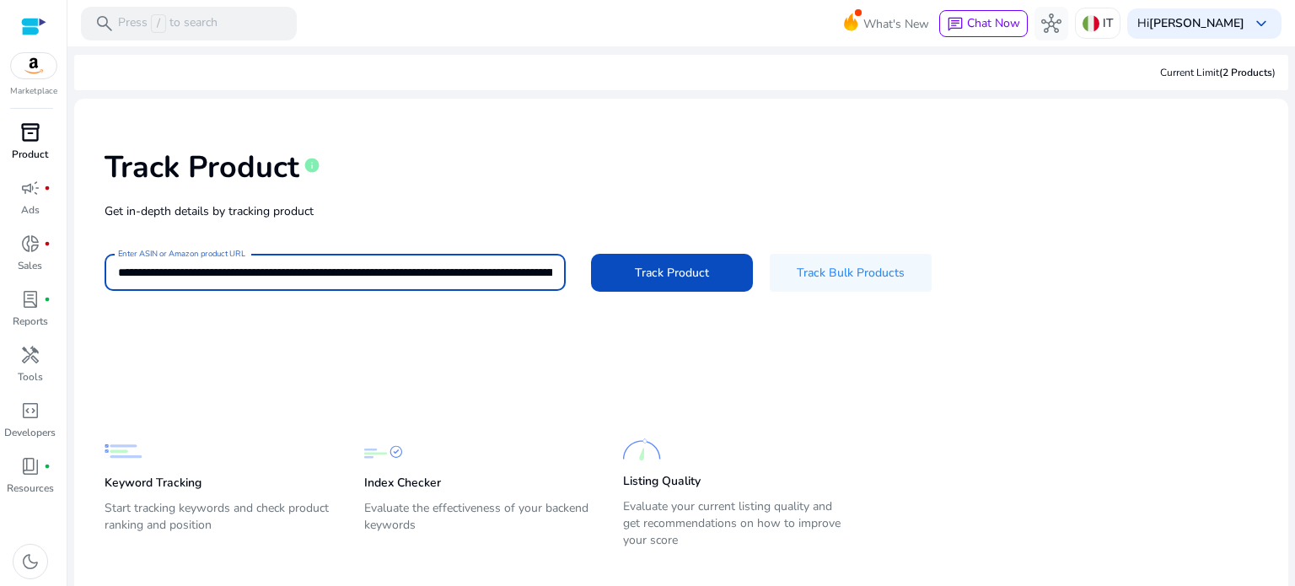
scroll to position [0, 4794]
type input "**********"
click at [683, 269] on span "Track Product" at bounding box center [672, 273] width 74 height 18
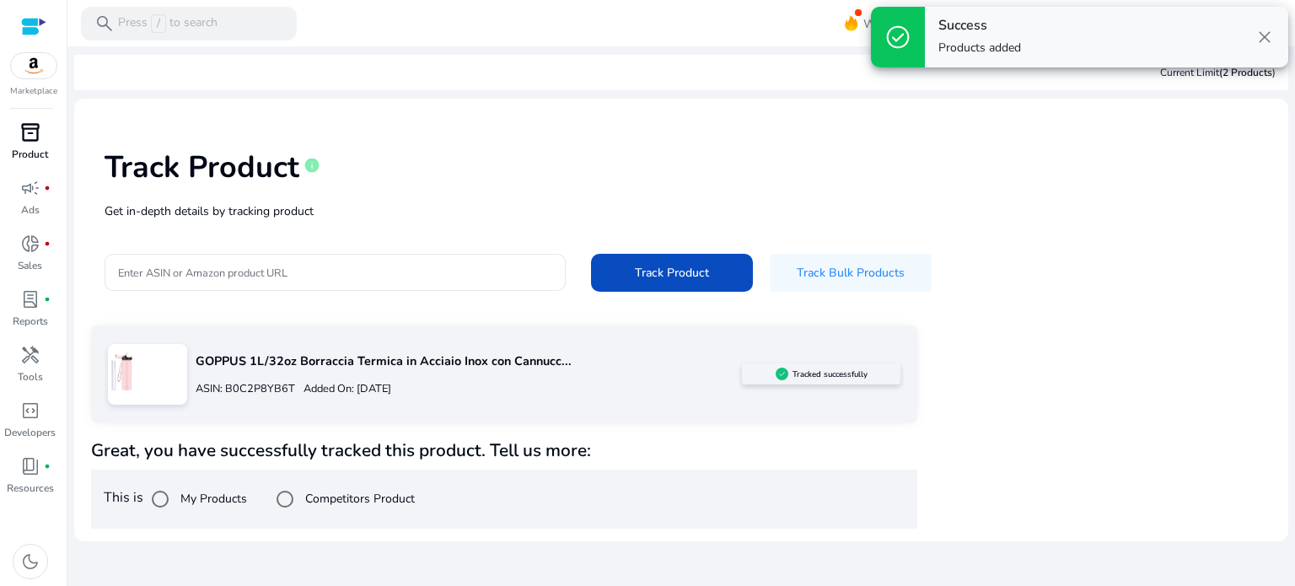
click at [320, 502] on label "Competitors Product" at bounding box center [358, 499] width 113 height 18
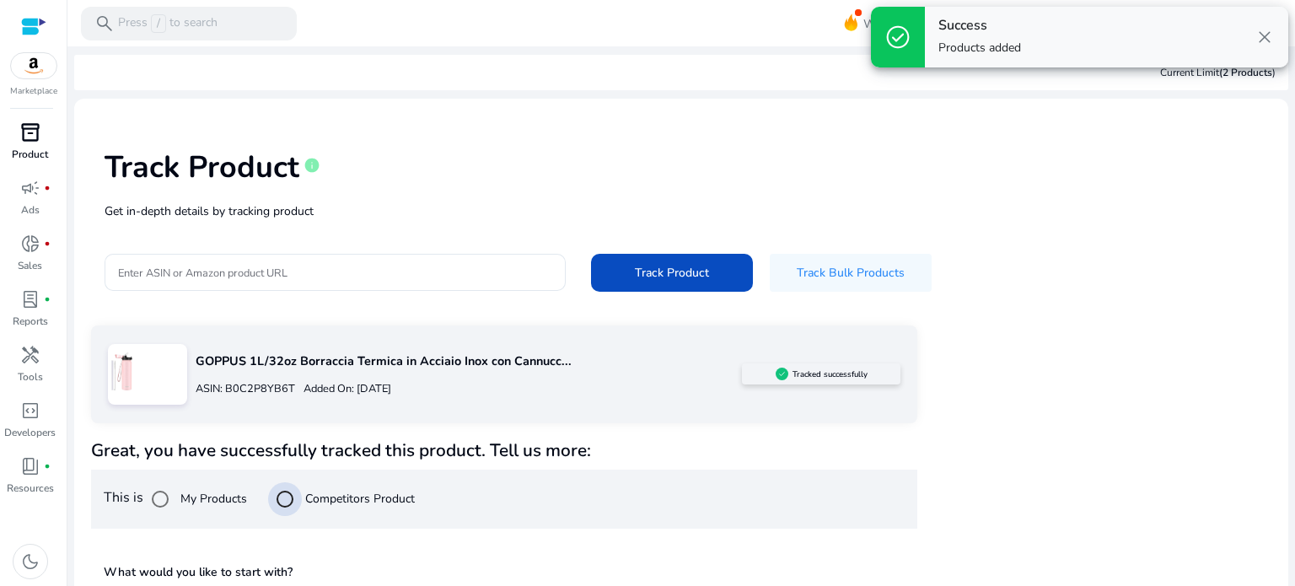
scroll to position [151, 0]
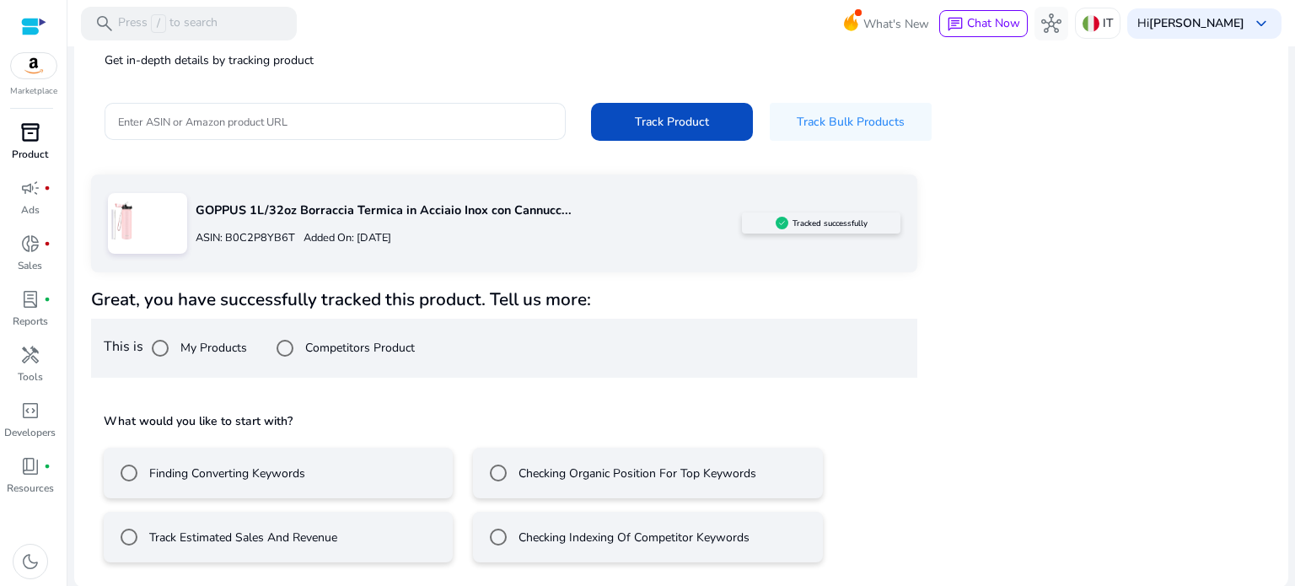
click at [792, 407] on div "What would you like to start with? Finding Converting Keywords Checking Organic…" at bounding box center [504, 485] width 826 height 181
click at [272, 525] on div "Track Estimated Sales And Revenue" at bounding box center [224, 537] width 225 height 34
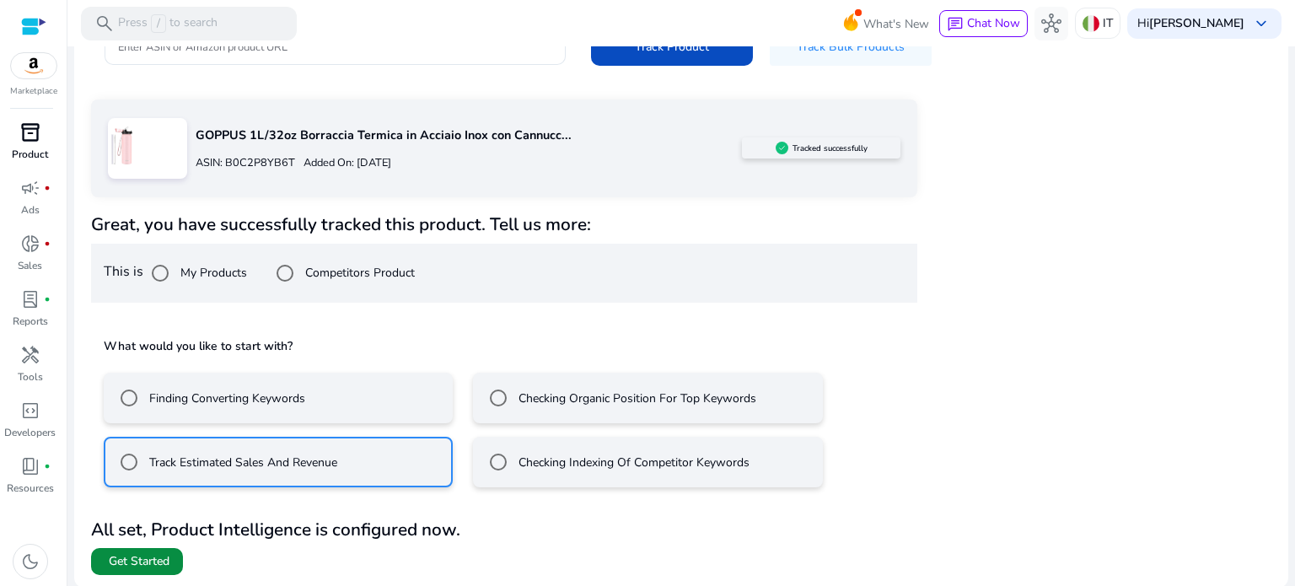
click at [159, 556] on span "Get Started" at bounding box center [139, 561] width 61 height 17
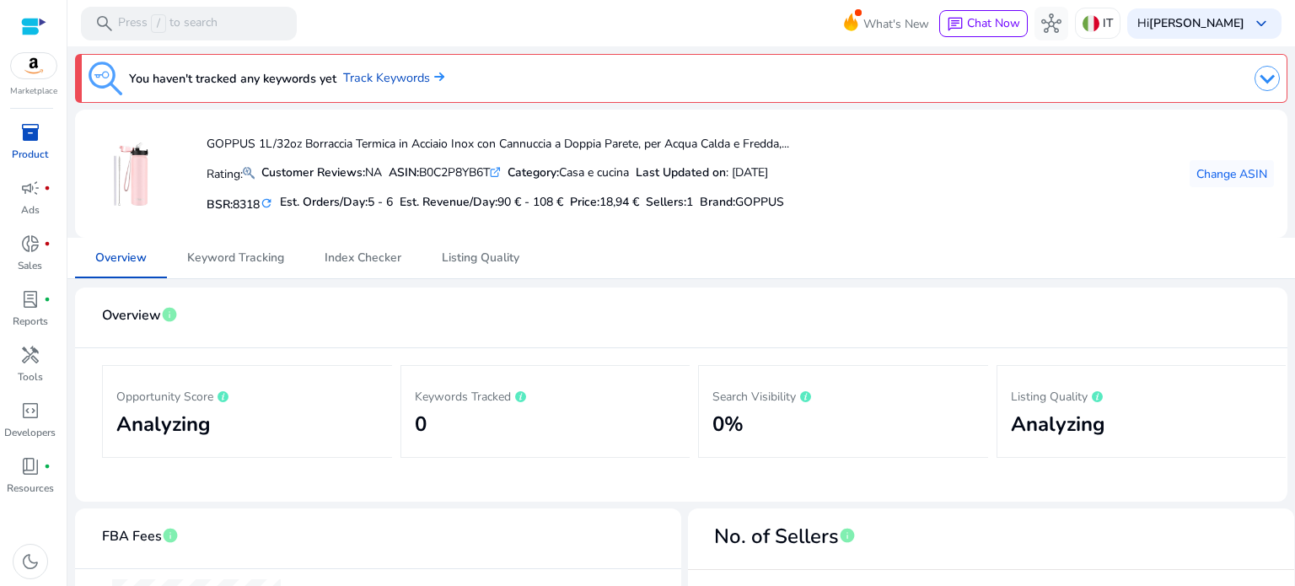
scroll to position [52, 0]
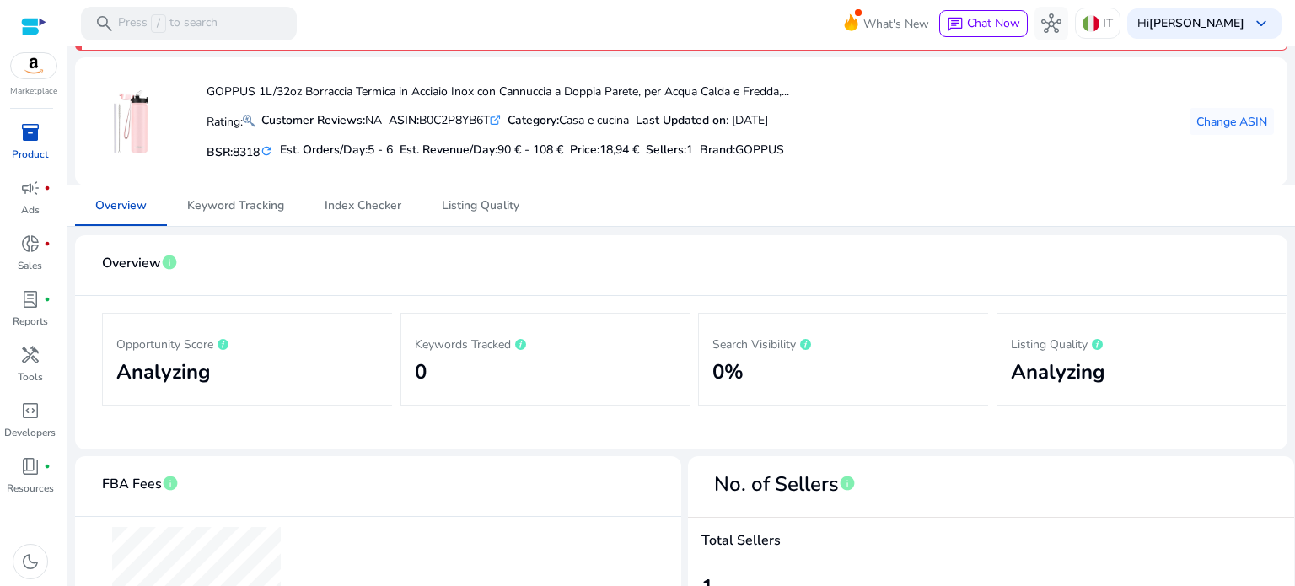
click at [197, 372] on h2 "Analyzing" at bounding box center [247, 372] width 262 height 24
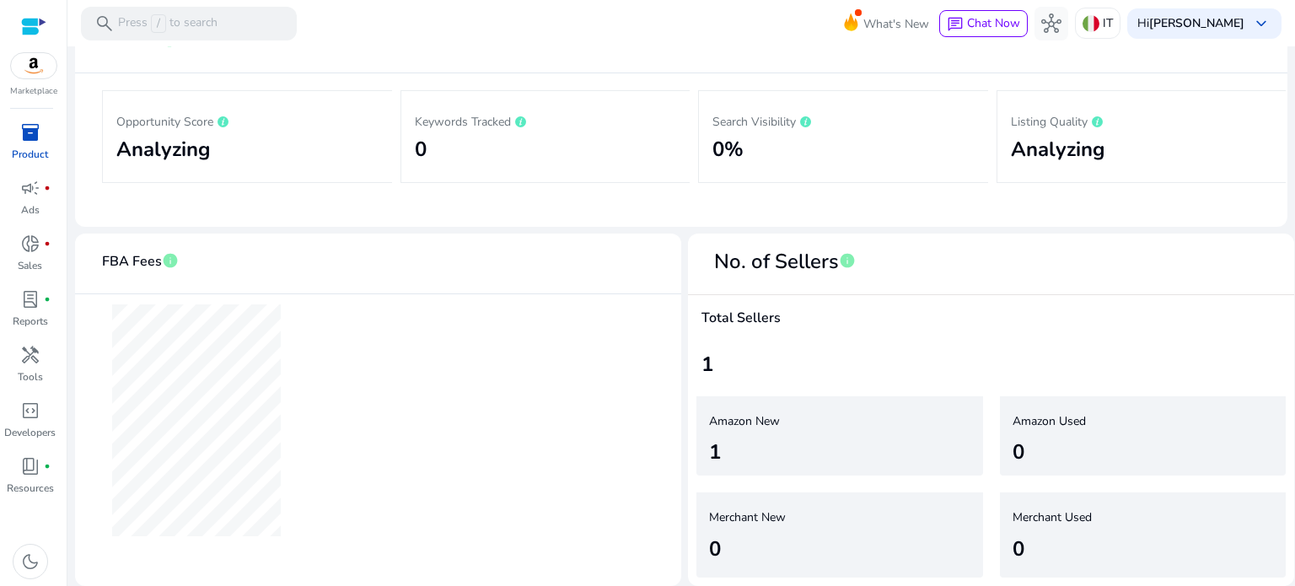
scroll to position [0, 0]
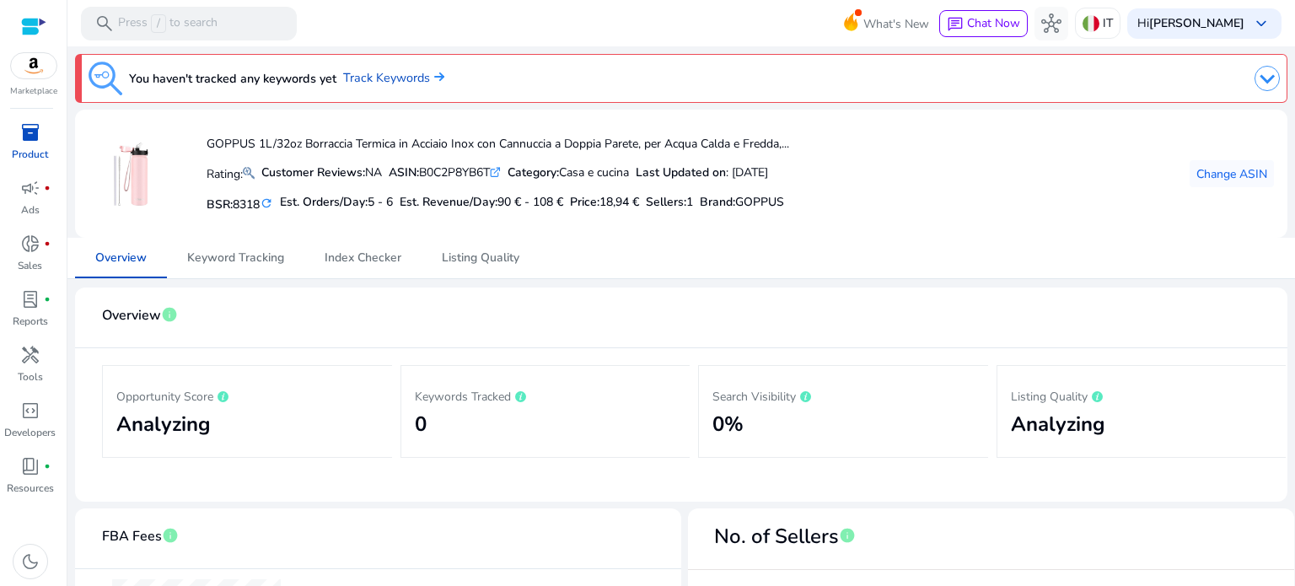
click at [228, 40] on mat-toolbar "search Press / to search What's New chat Chat Now hub IT Hi [PERSON_NAME] keybo…" at bounding box center [681, 23] width 1228 height 46
click at [213, 32] on p "Press / to search" at bounding box center [168, 23] width 100 height 19
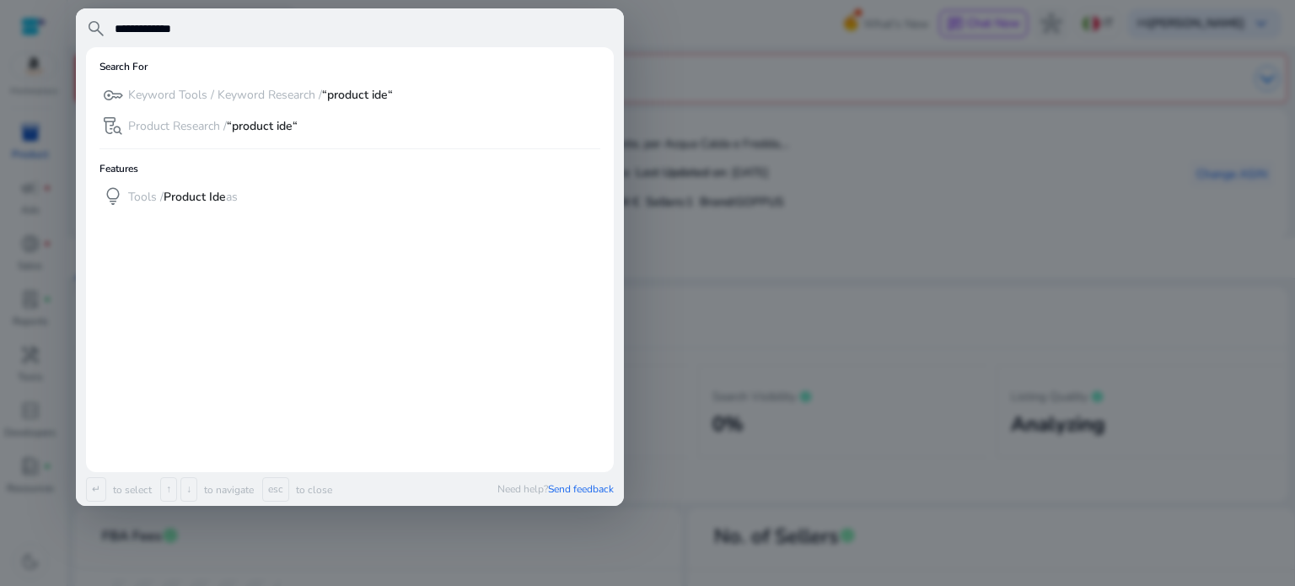
type input "**********"
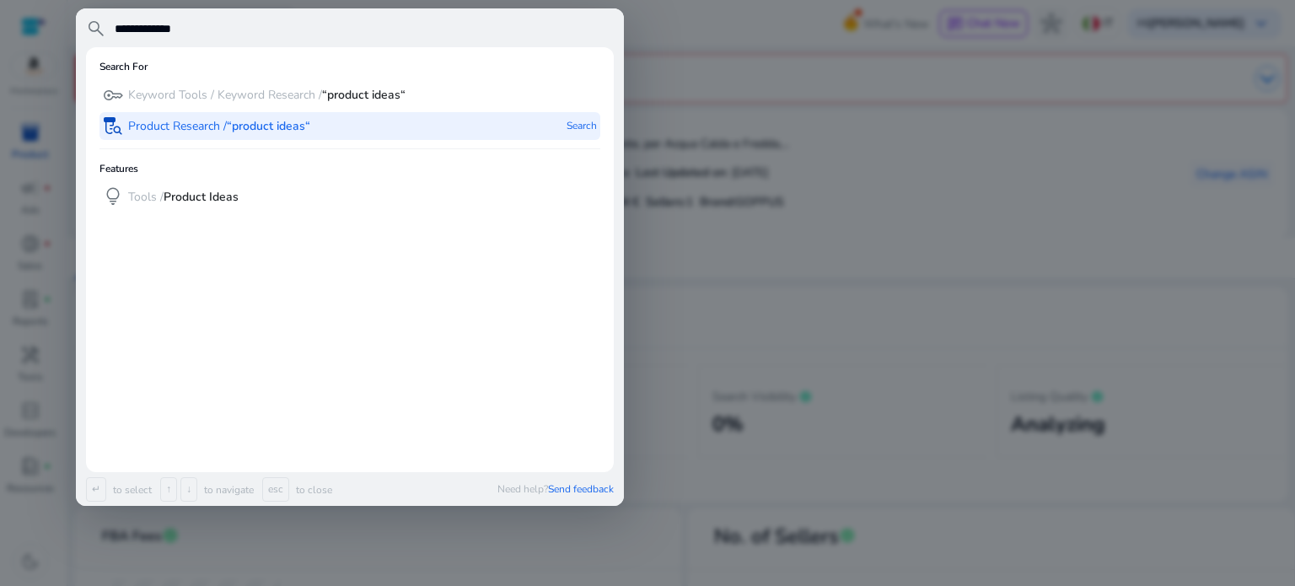
click at [281, 118] on b "“product ideas“" at bounding box center [268, 126] width 83 height 16
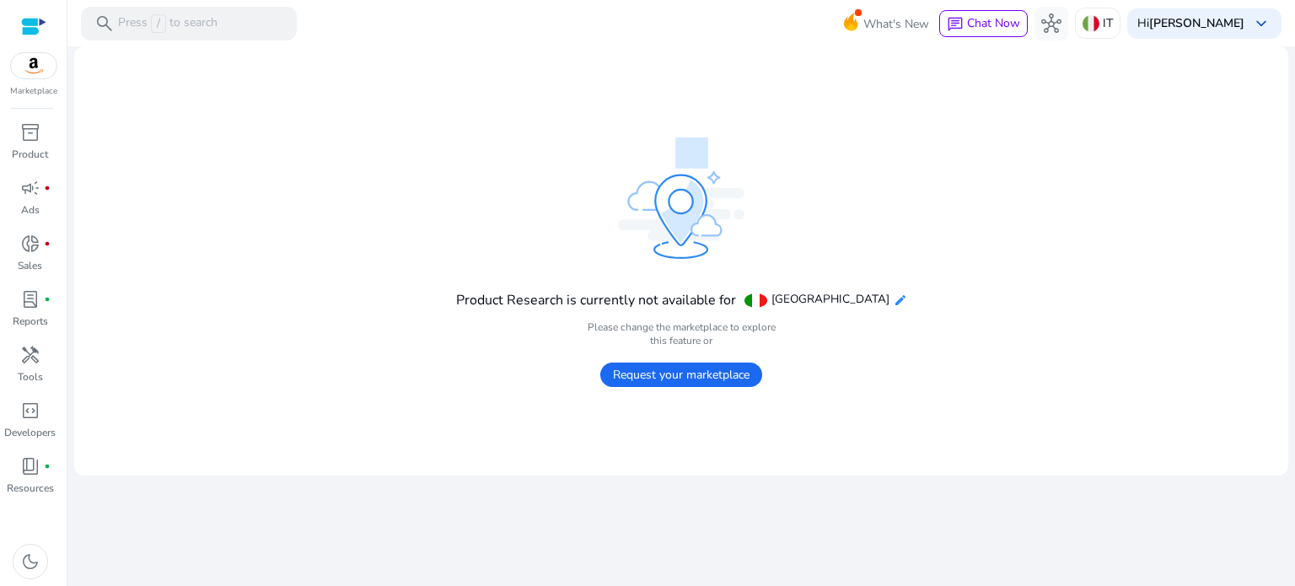
click at [894, 298] on mat-icon "edit" at bounding box center [900, 299] width 13 height 13
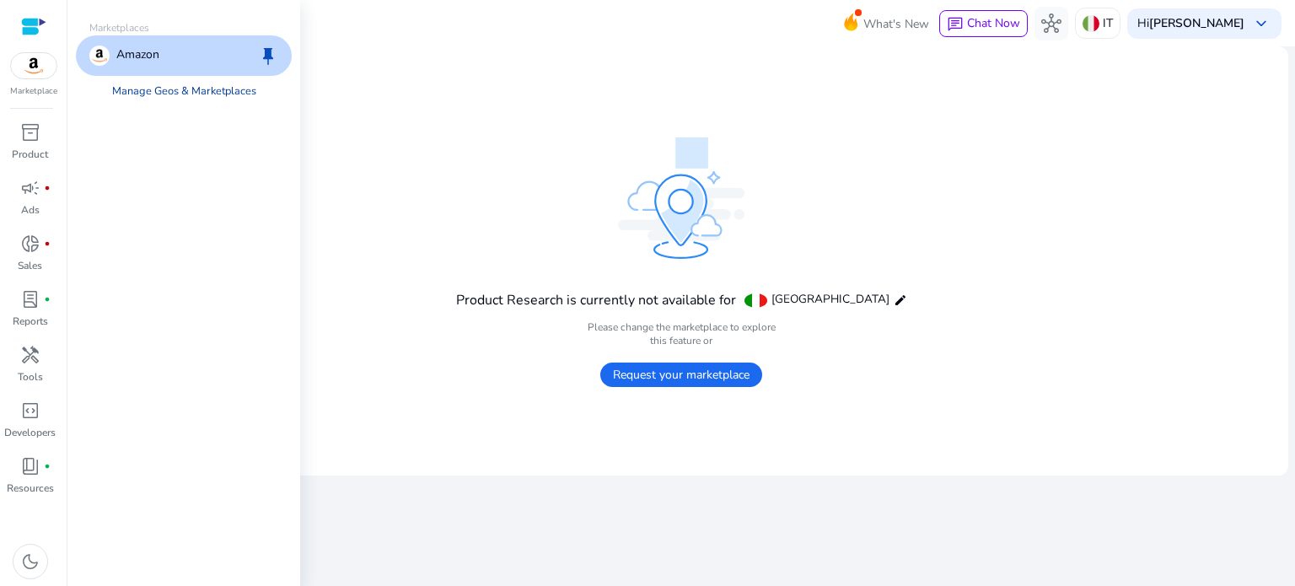
click at [167, 87] on link "Manage Geos & Marketplaces" at bounding box center [184, 91] width 171 height 30
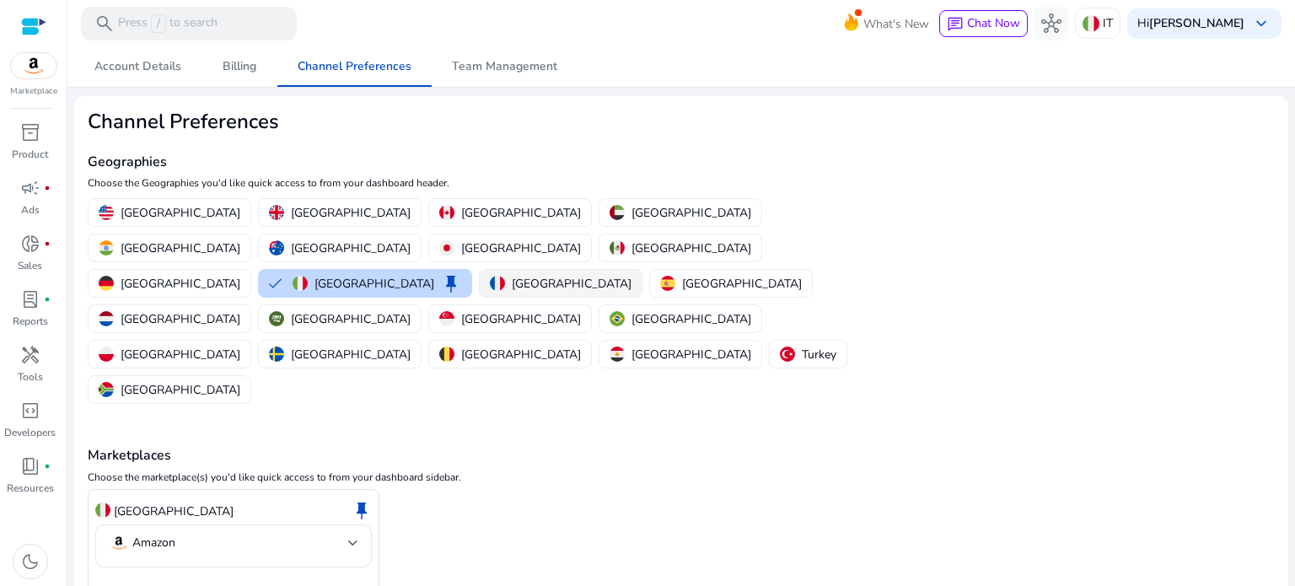
click at [512, 275] on p "[GEOGRAPHIC_DATA]" at bounding box center [572, 284] width 120 height 18
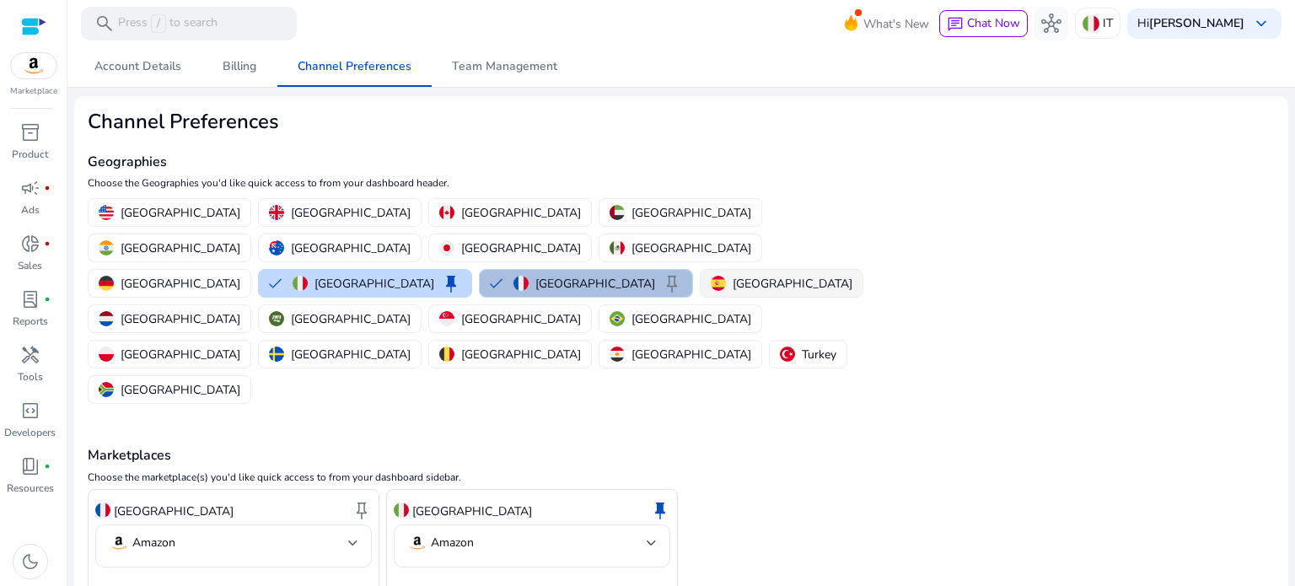
click at [701, 270] on button "Spain" at bounding box center [782, 283] width 162 height 27
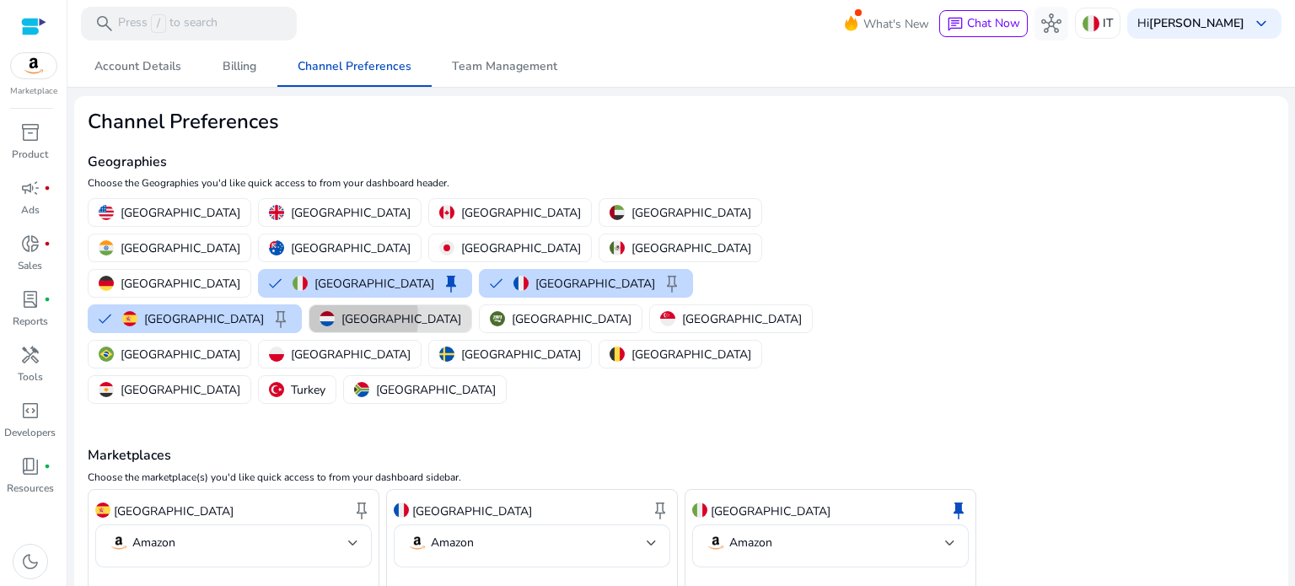
click at [335, 311] on img "button" at bounding box center [327, 318] width 15 height 15
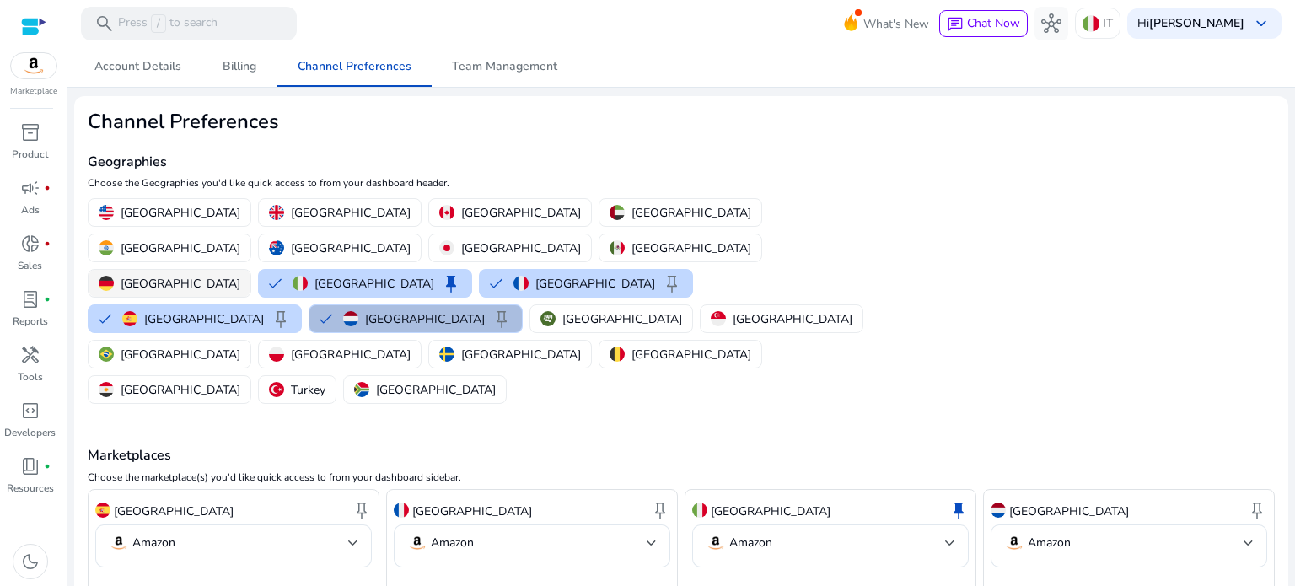
click at [223, 275] on p "Germany" at bounding box center [181, 284] width 120 height 18
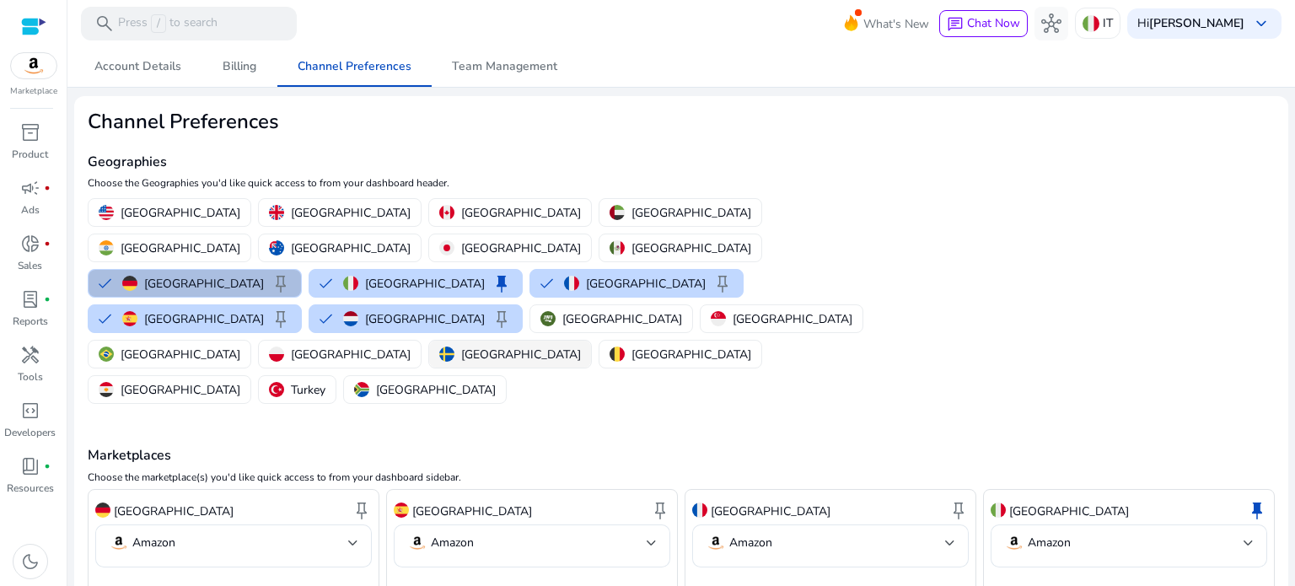
click at [455, 347] on img "button" at bounding box center [446, 354] width 15 height 15
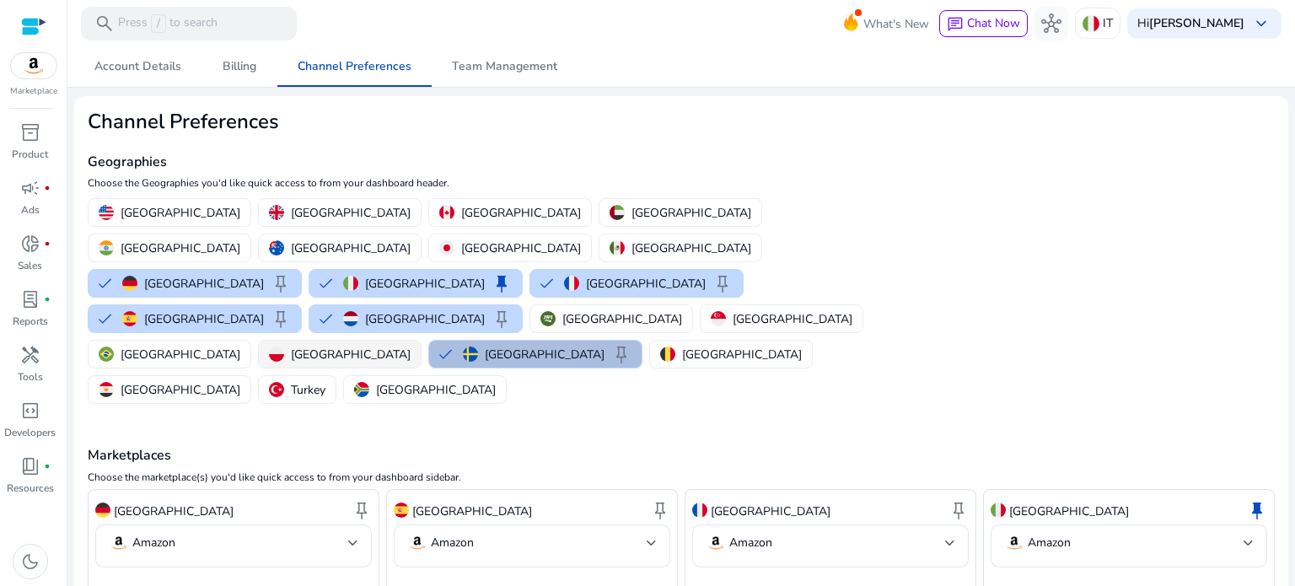
click at [421, 341] on button "Poland" at bounding box center [340, 354] width 162 height 27
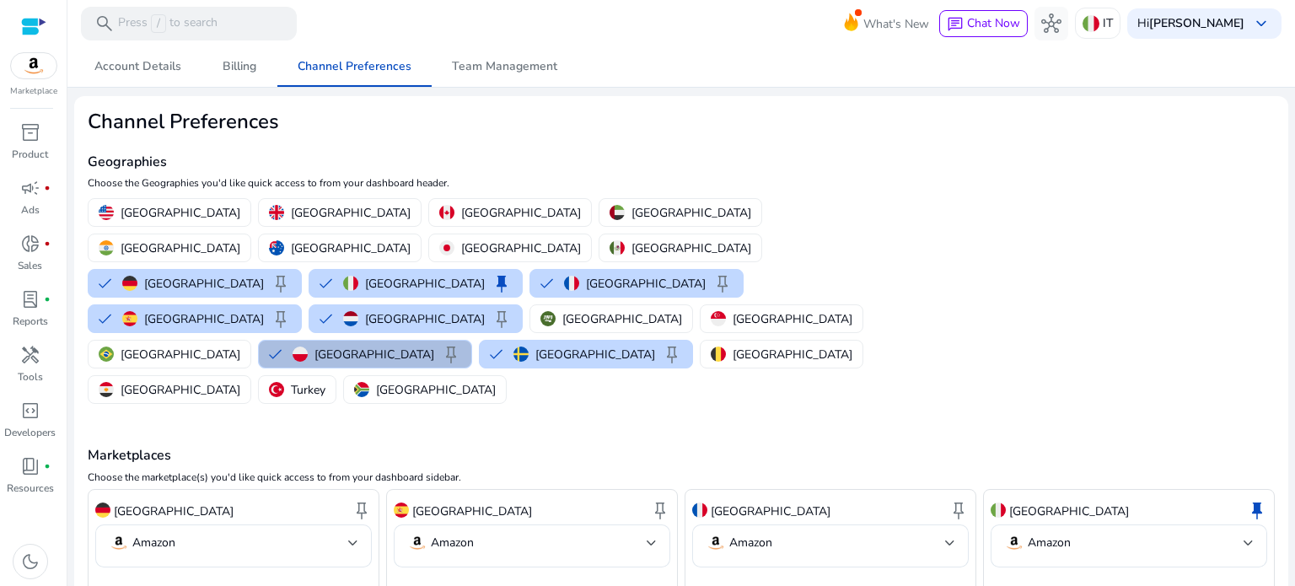
scroll to position [121, 0]
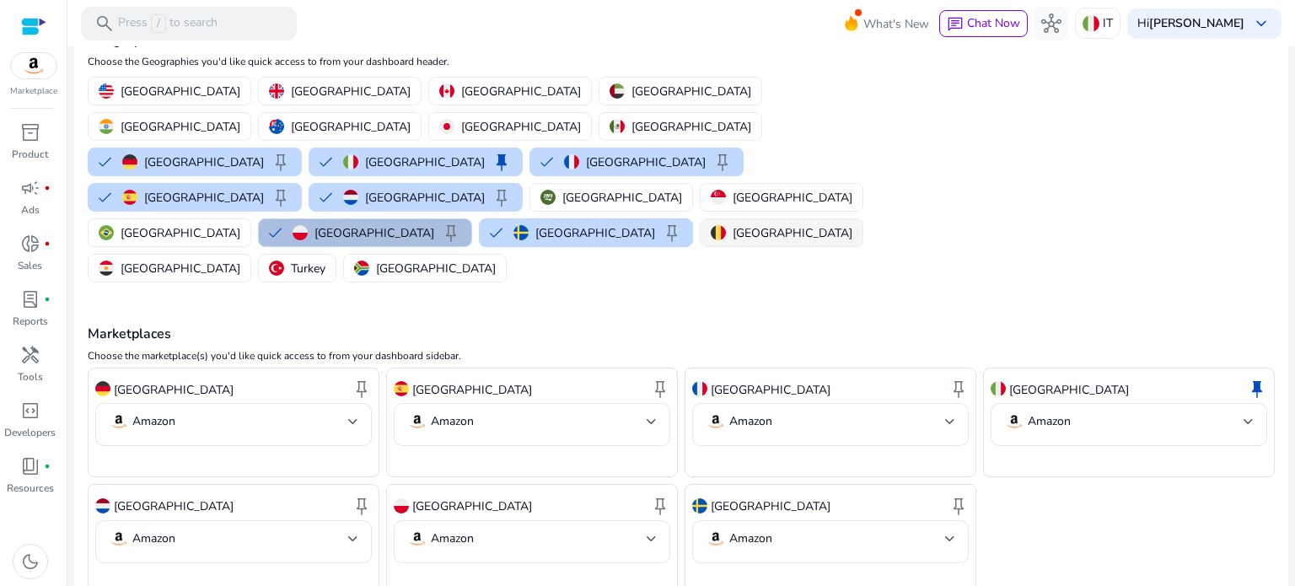
click at [733, 224] on p "Belgium" at bounding box center [793, 233] width 120 height 18
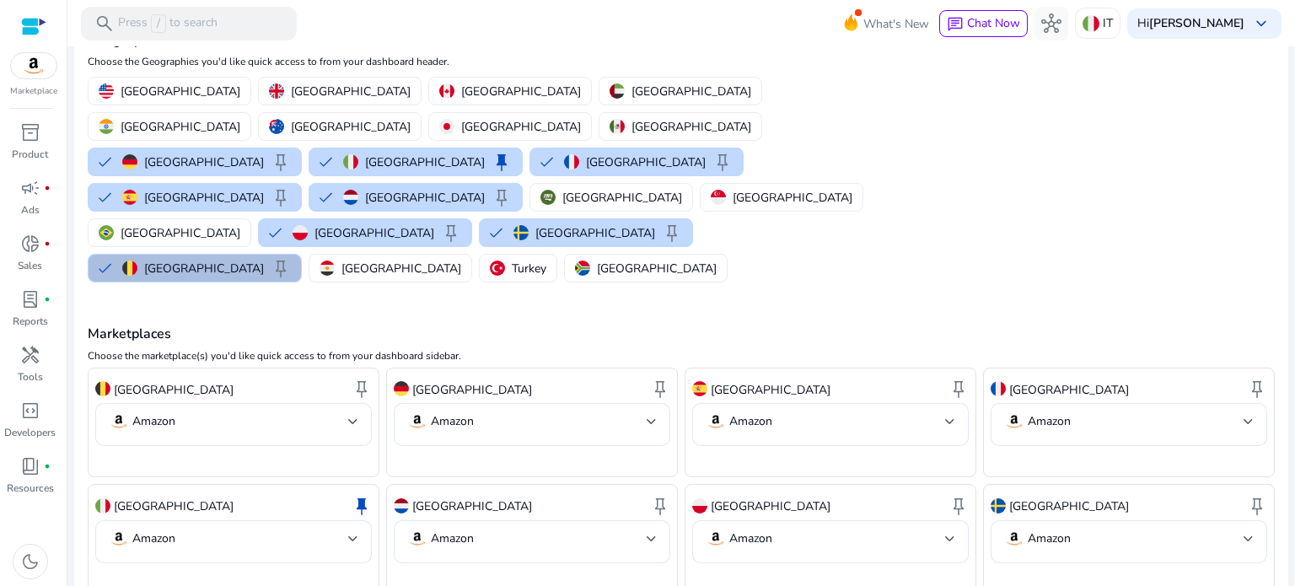
click at [175, 529] on mat-card "Channel Preferences Geographies Choose the Geographies you'd like quick access …" at bounding box center [681, 317] width 1214 height 685
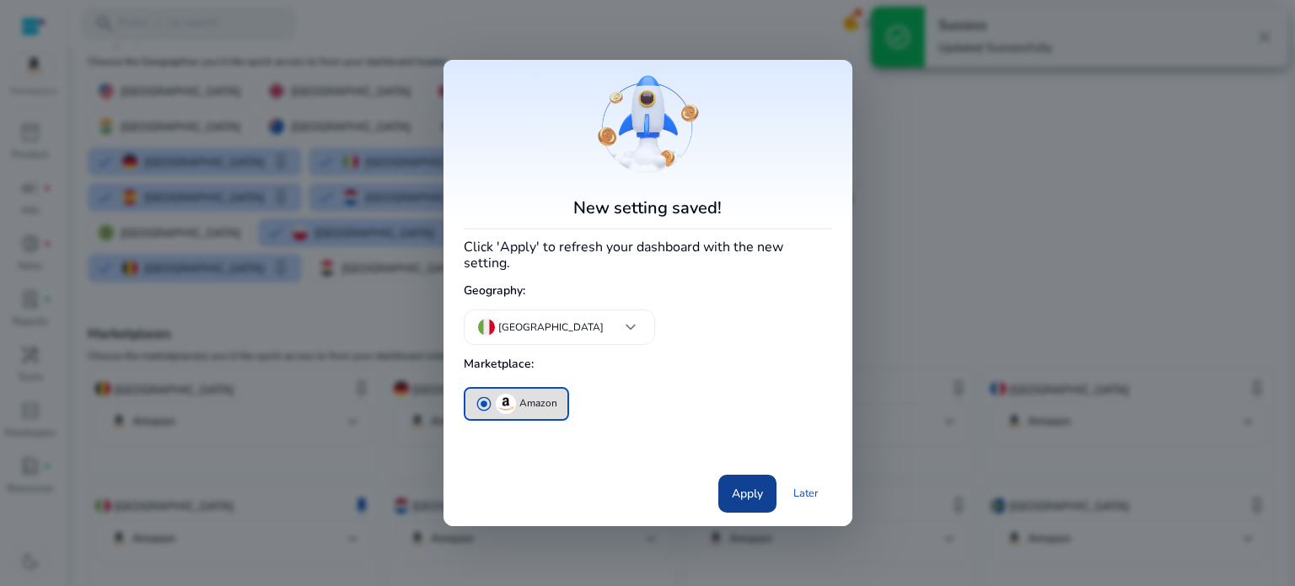
click at [747, 485] on span "Apply" at bounding box center [747, 494] width 31 height 18
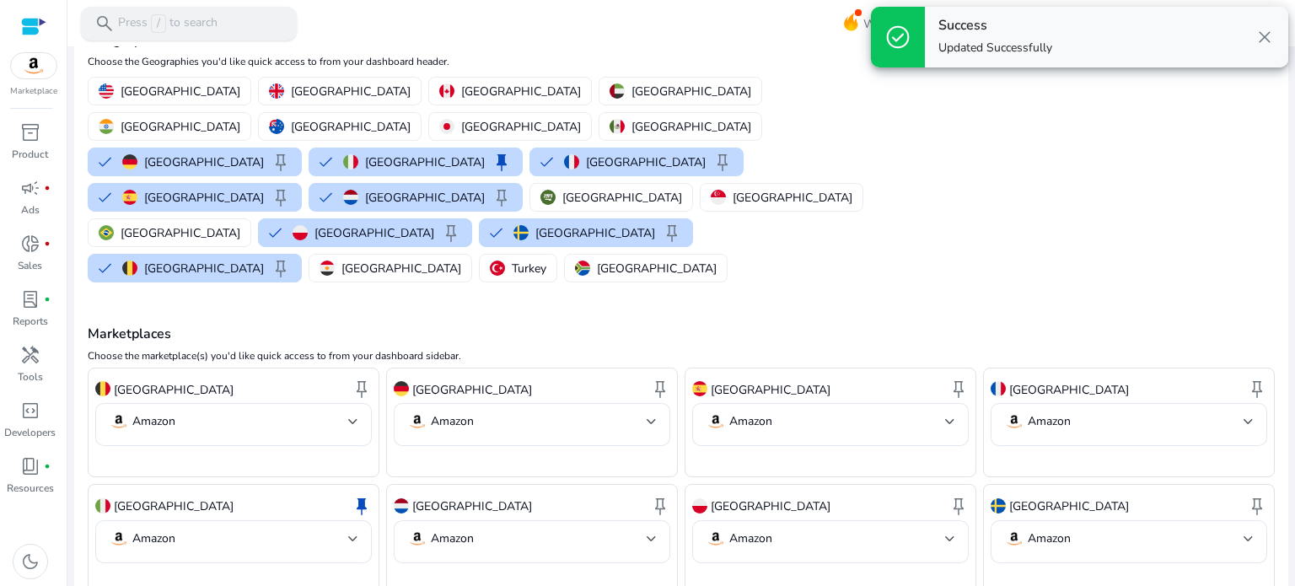
click at [164, 24] on span "/" at bounding box center [158, 23] width 15 height 19
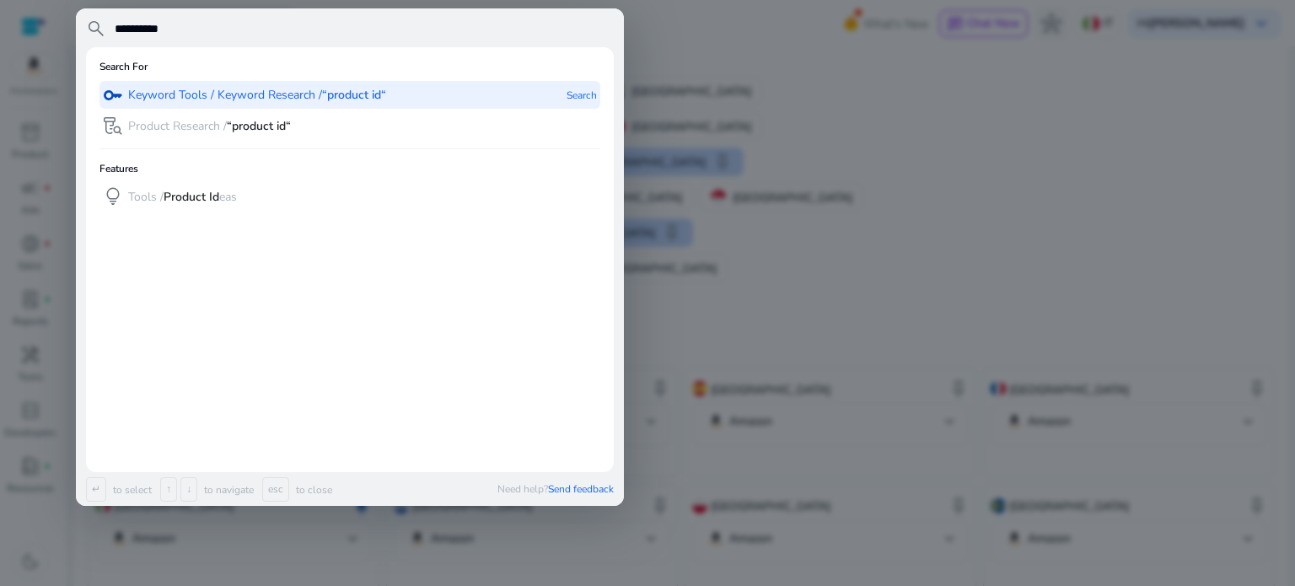
type input "**********"
click at [221, 112] on div "lab_research Product Research / “product id“" at bounding box center [197, 126] width 188 height 28
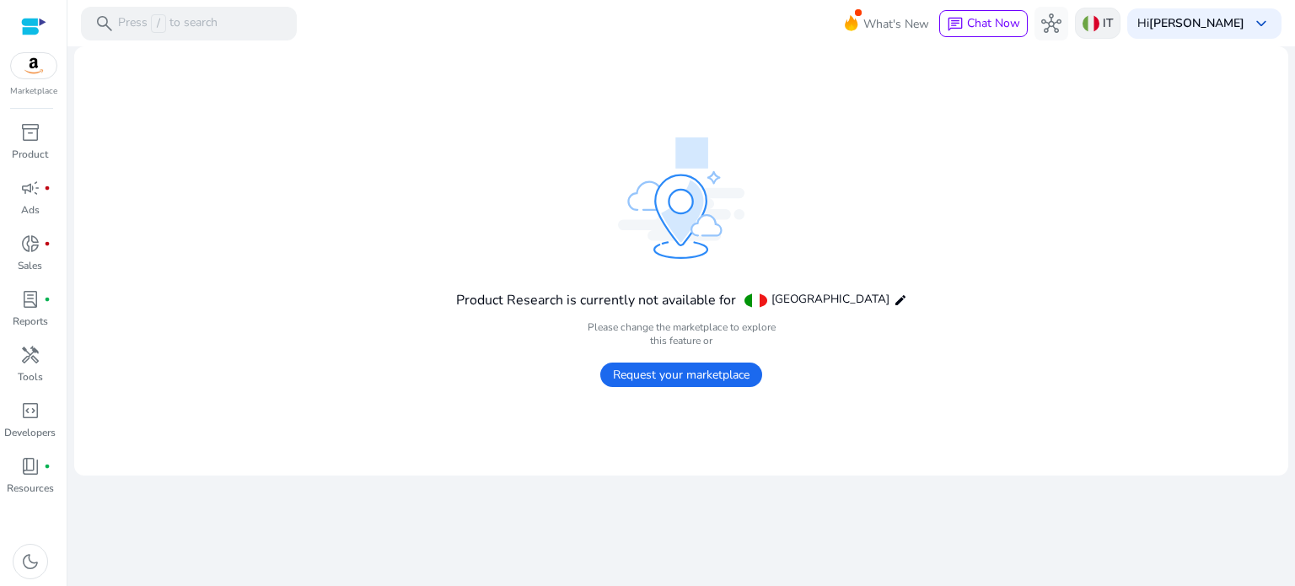
click at [1084, 27] on div "IT" at bounding box center [1098, 23] width 46 height 31
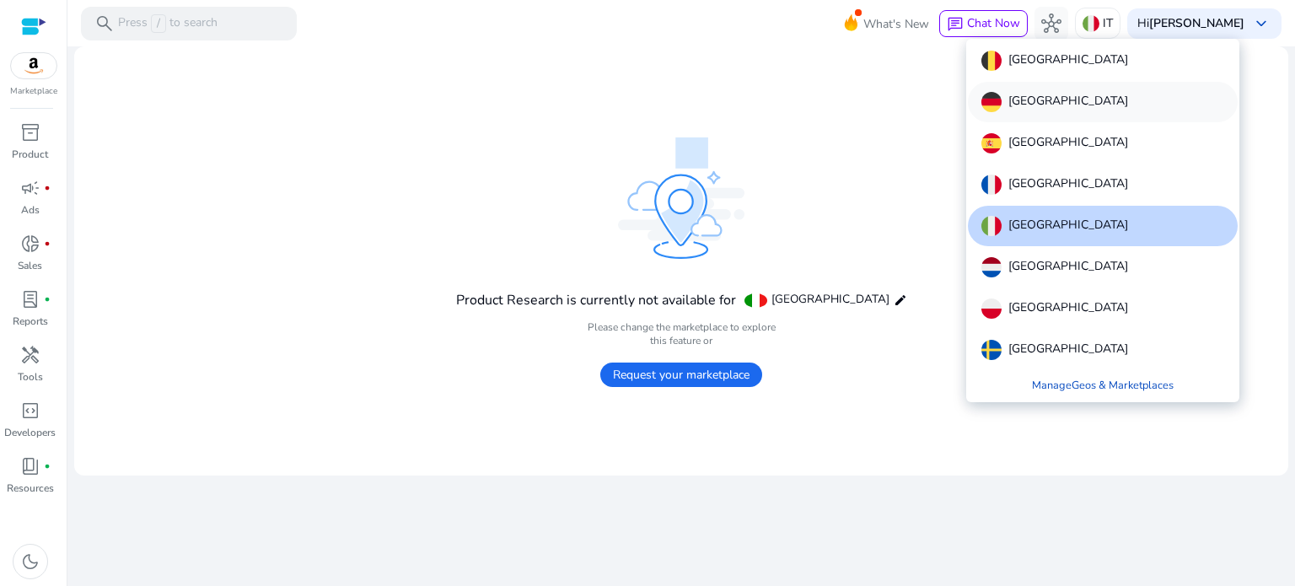
click at [1019, 105] on p "Germany" at bounding box center [1069, 102] width 120 height 20
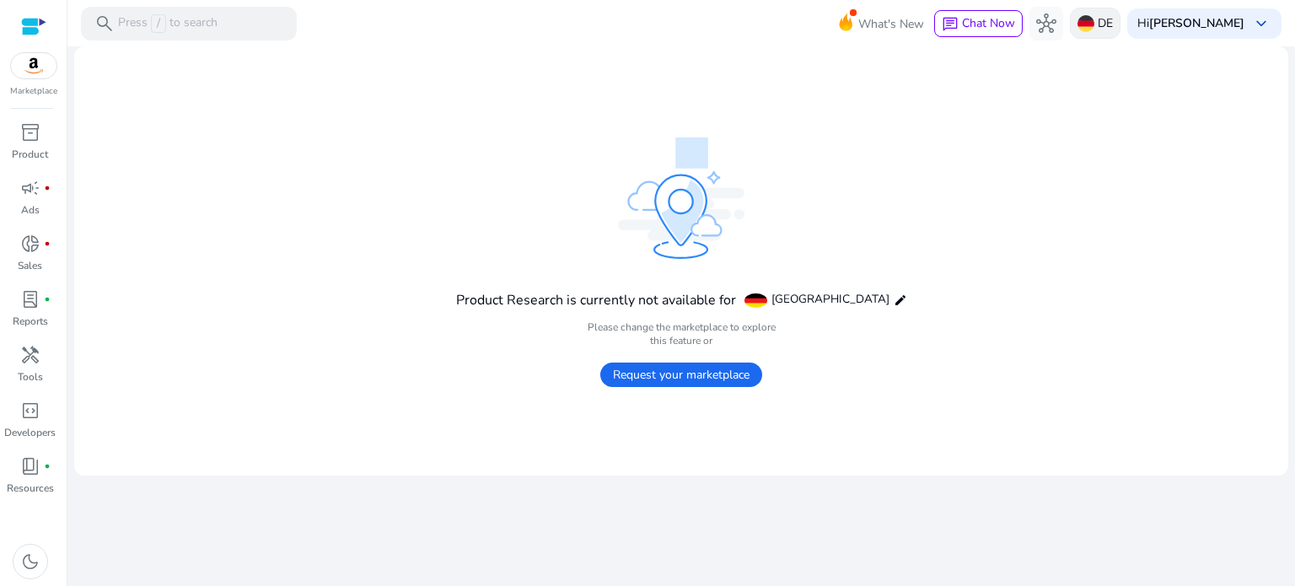
click at [1106, 16] on p "DE" at bounding box center [1105, 23] width 15 height 30
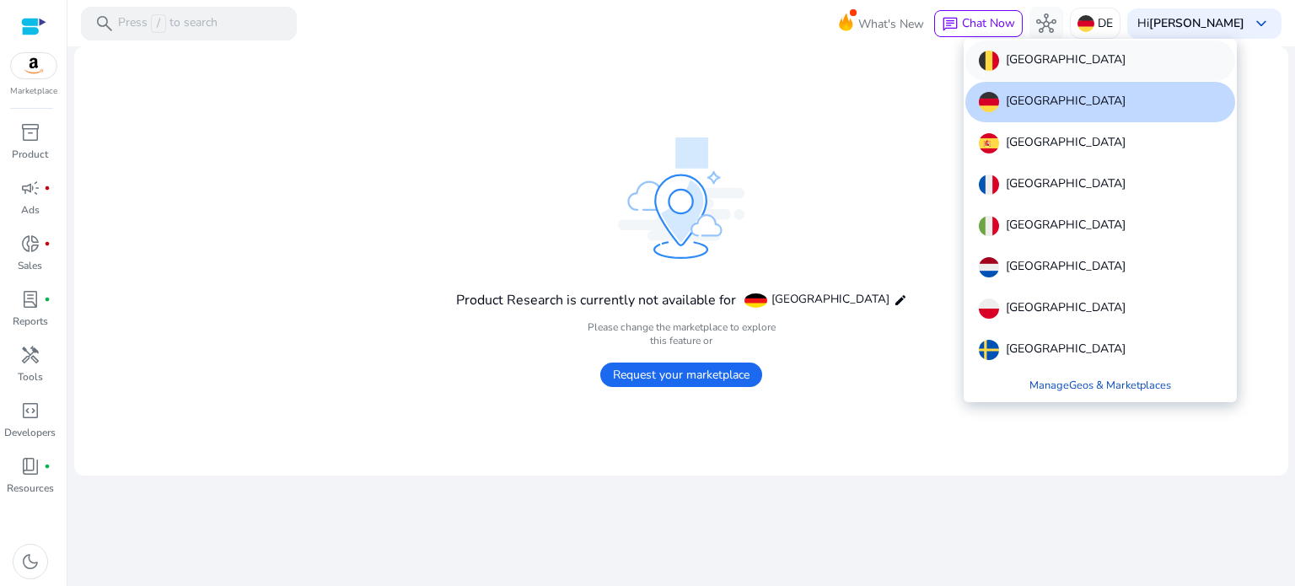
click at [1039, 64] on p "Belgium" at bounding box center [1066, 61] width 120 height 20
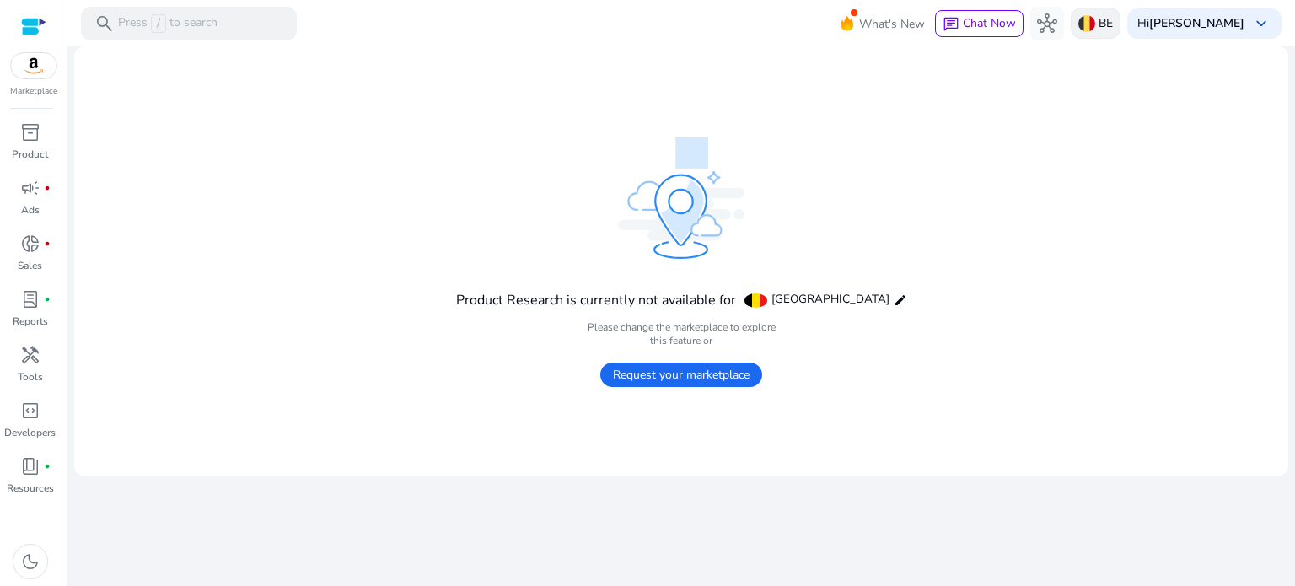
click at [1086, 26] on img at bounding box center [1087, 23] width 17 height 17
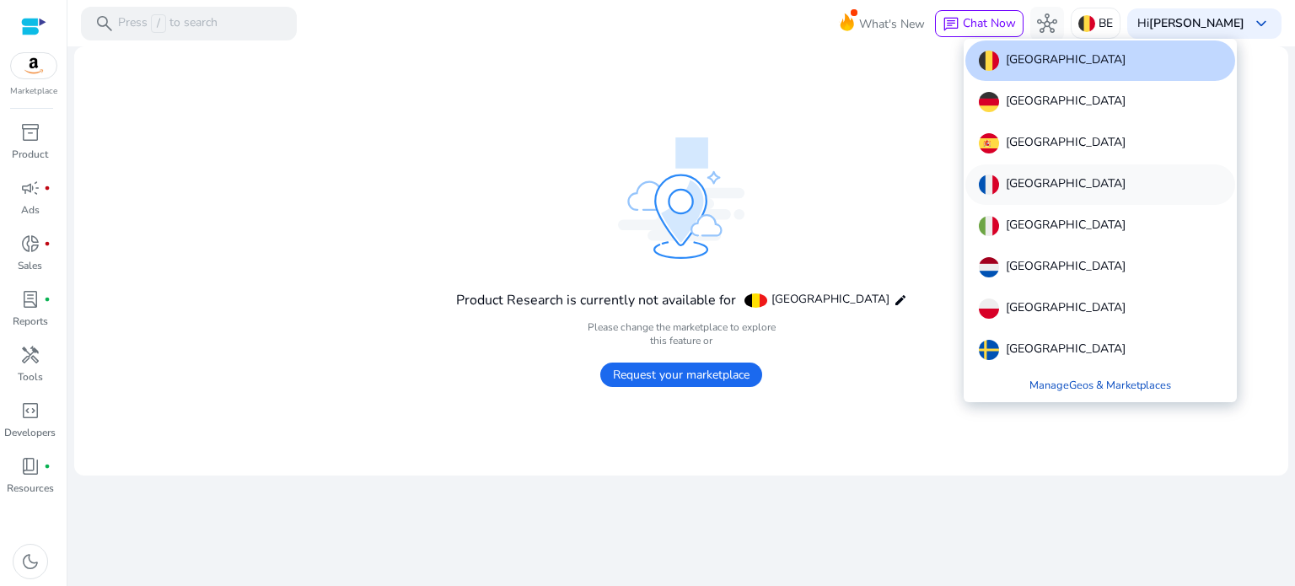
click at [1026, 179] on p "France" at bounding box center [1066, 185] width 120 height 20
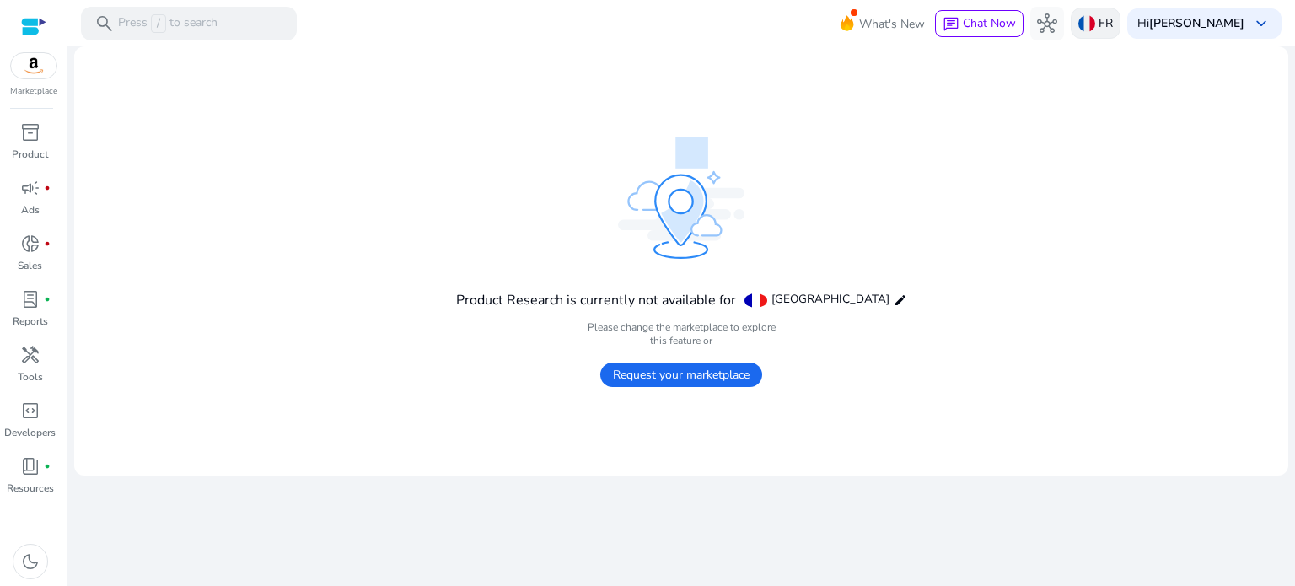
click at [1094, 33] on div "FR" at bounding box center [1096, 23] width 50 height 31
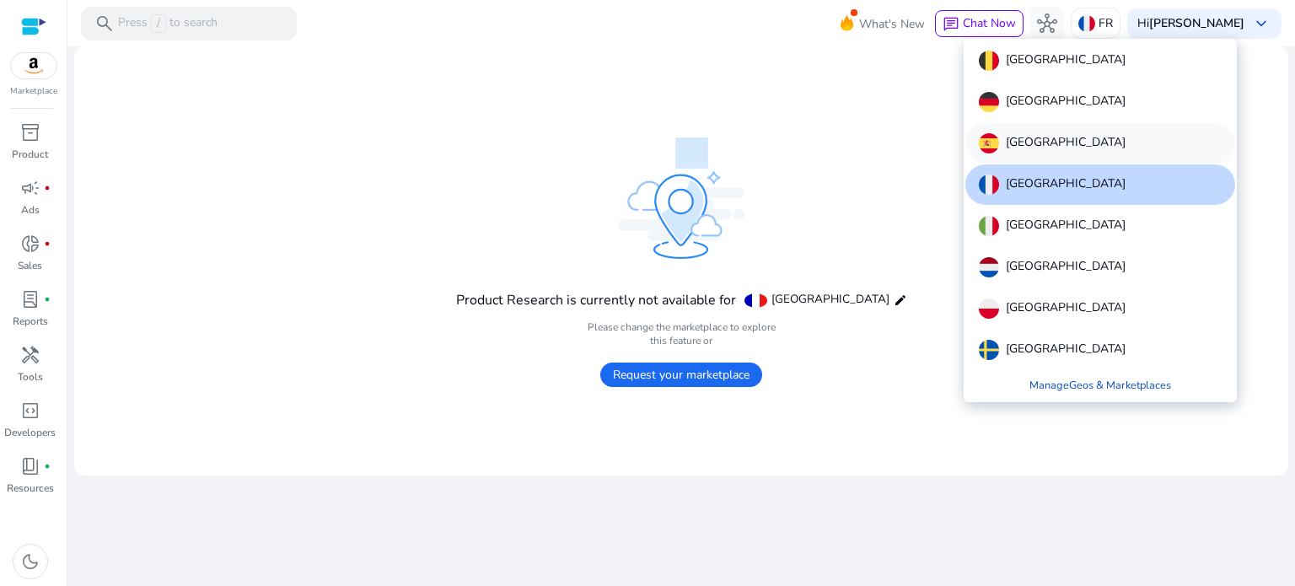
click at [1052, 130] on div "Spain" at bounding box center [1101, 143] width 270 height 40
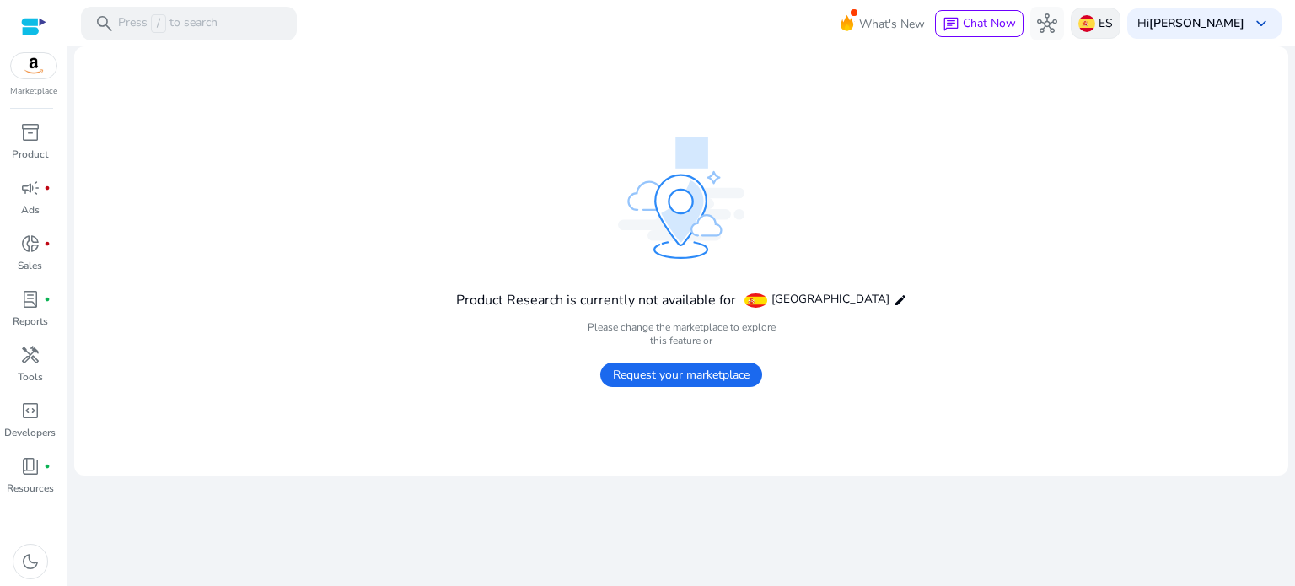
click at [1080, 32] on div "ES" at bounding box center [1096, 23] width 50 height 31
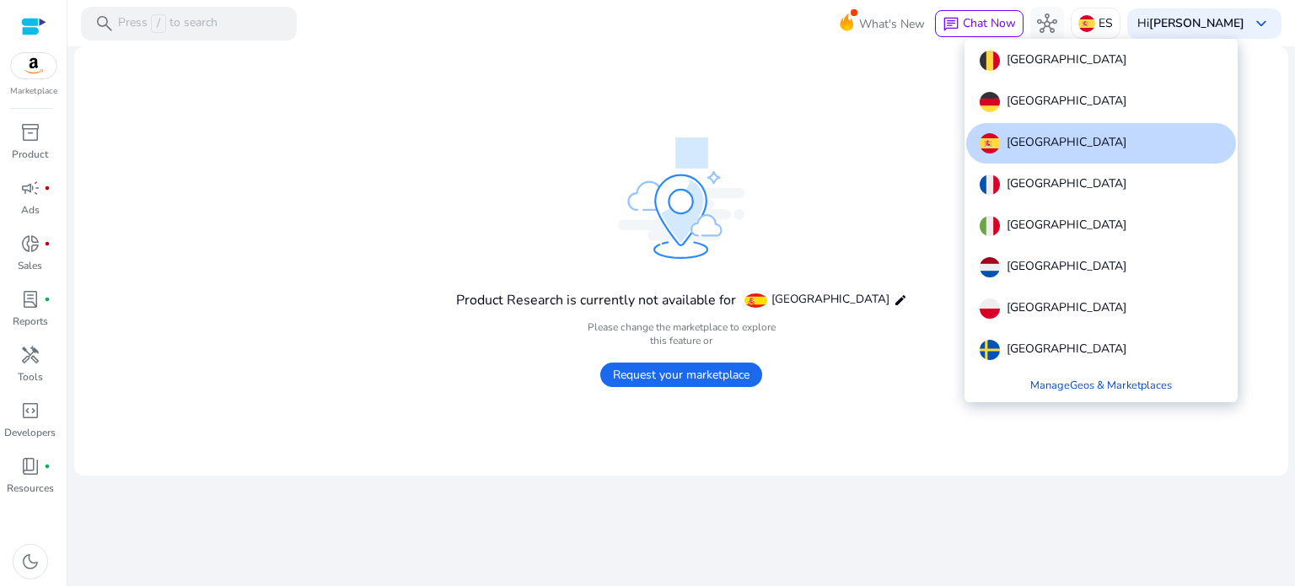
click at [1067, 245] on div "Belgium Germany Spain France Italy Netherlands Poland Sweden" at bounding box center [1101, 205] width 270 height 330
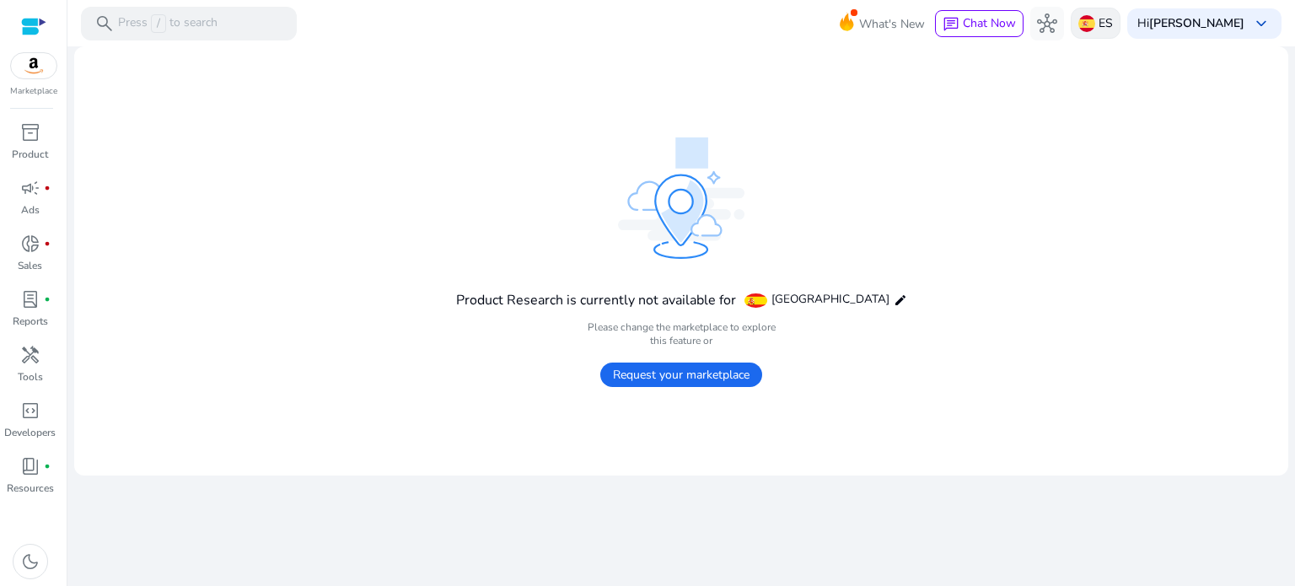
click at [1103, 31] on div "ES" at bounding box center [1096, 23] width 50 height 31
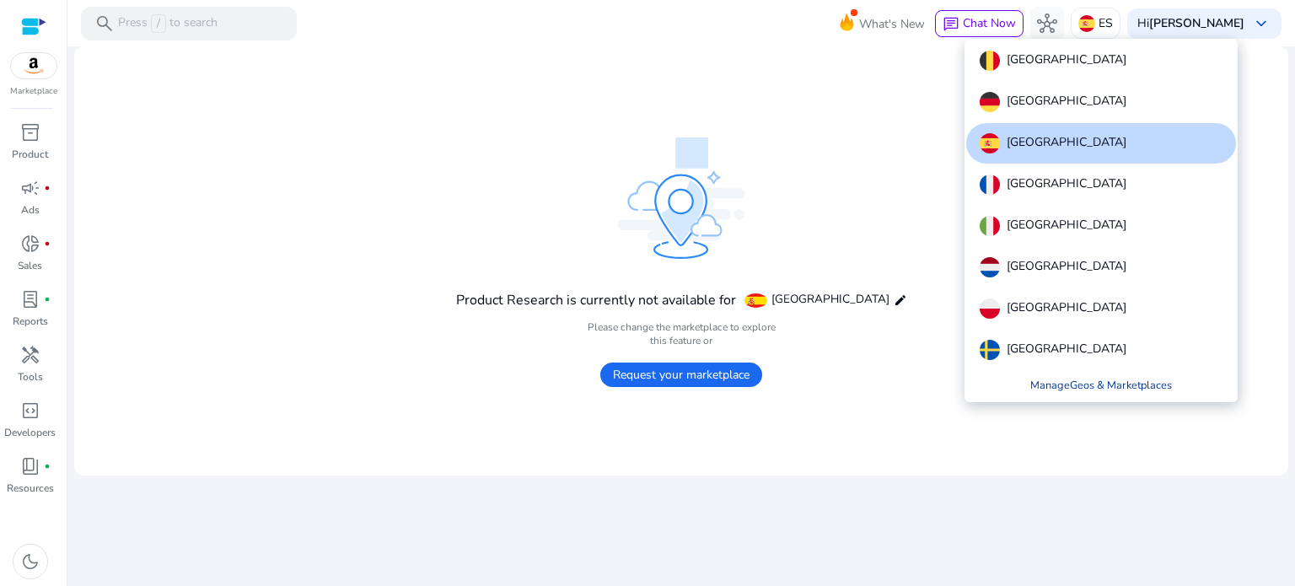
click at [1029, 378] on link "Manage Geos & Marketplaces" at bounding box center [1101, 385] width 169 height 30
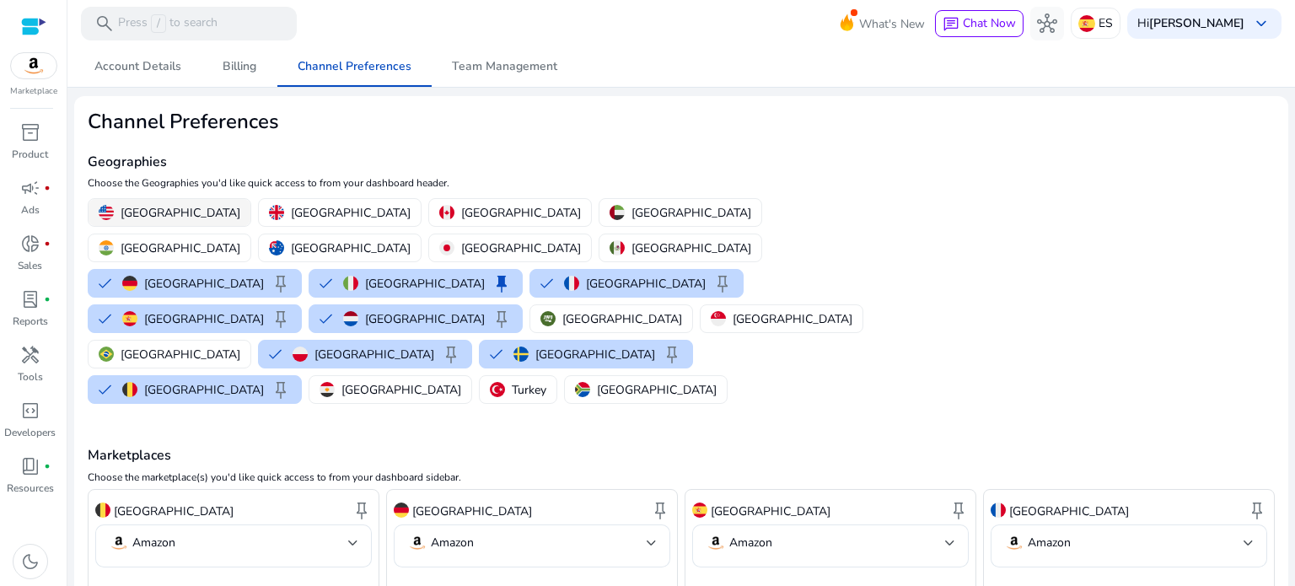
click at [171, 207] on p "United States" at bounding box center [181, 213] width 120 height 18
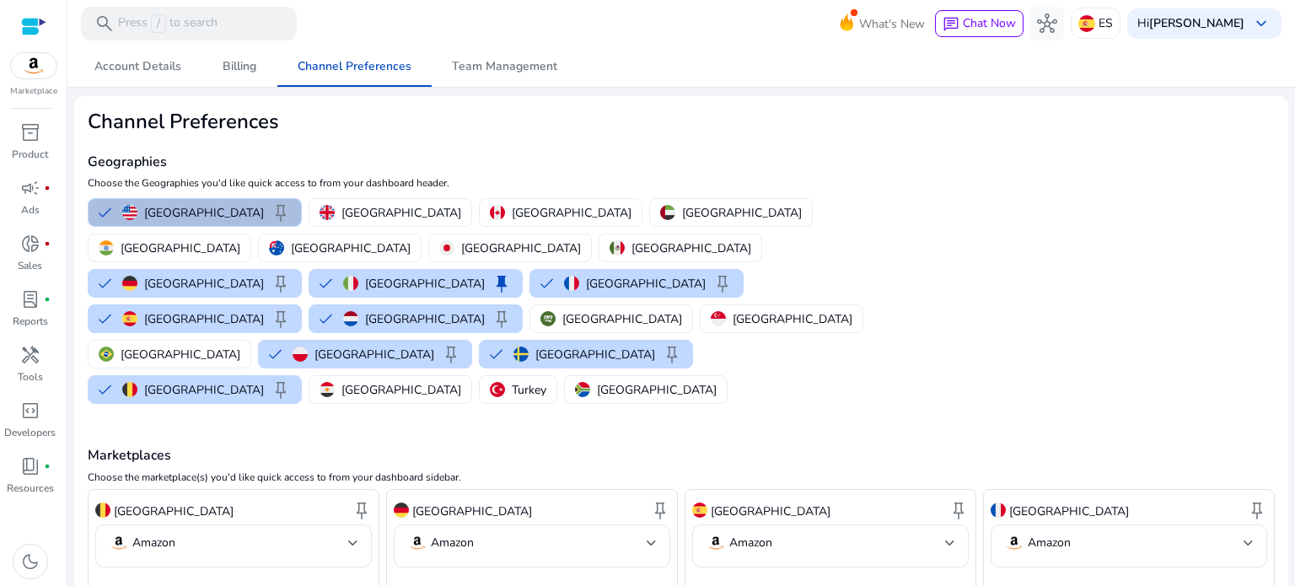
scroll to position [232, 0]
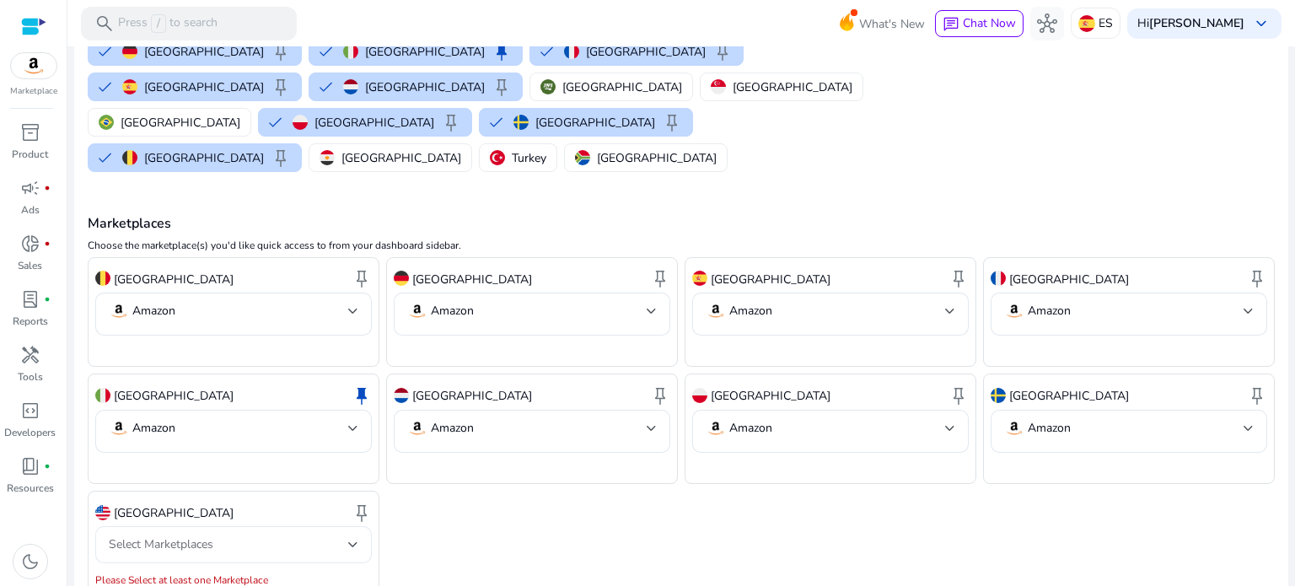
click at [233, 526] on div "Select Marketplaces" at bounding box center [234, 544] width 250 height 37
click at [216, 527] on mat-option "Amazon" at bounding box center [232, 517] width 275 height 40
click at [429, 493] on div at bounding box center [647, 293] width 1295 height 586
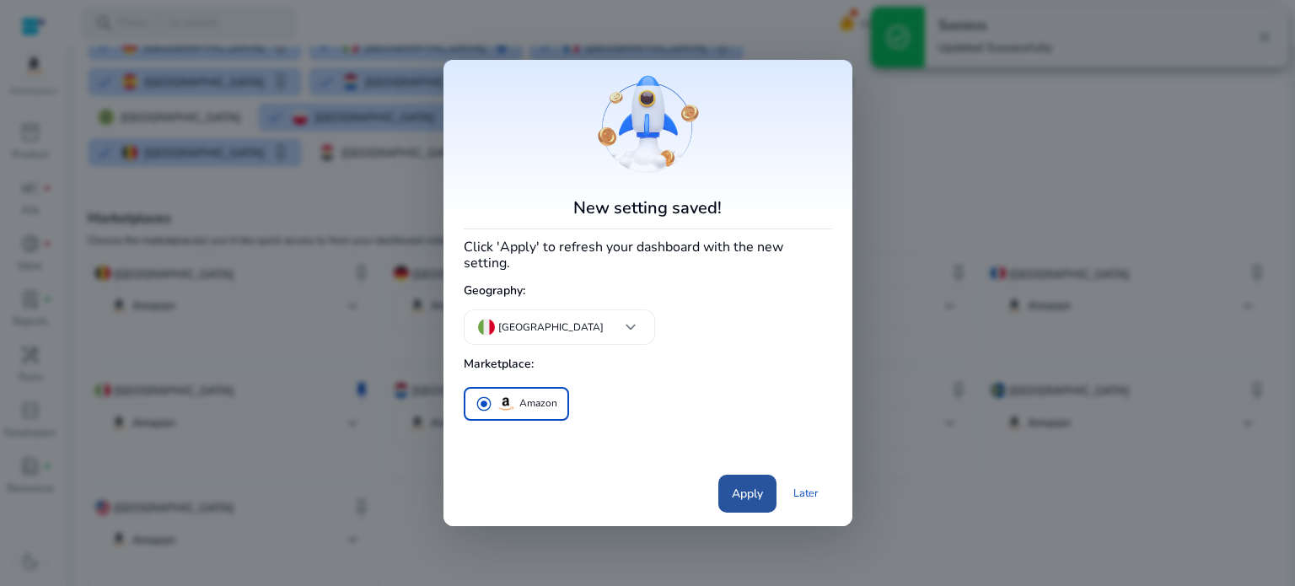
click at [725, 477] on span at bounding box center [748, 493] width 58 height 40
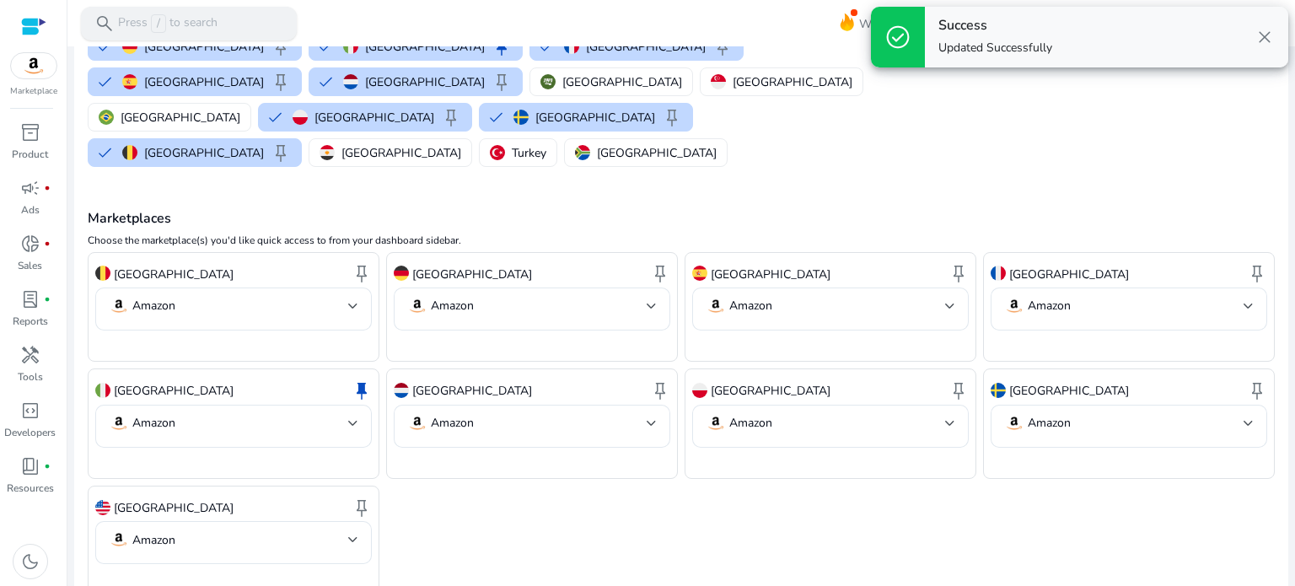
click at [164, 13] on div "search Press / to search" at bounding box center [189, 24] width 216 height 34
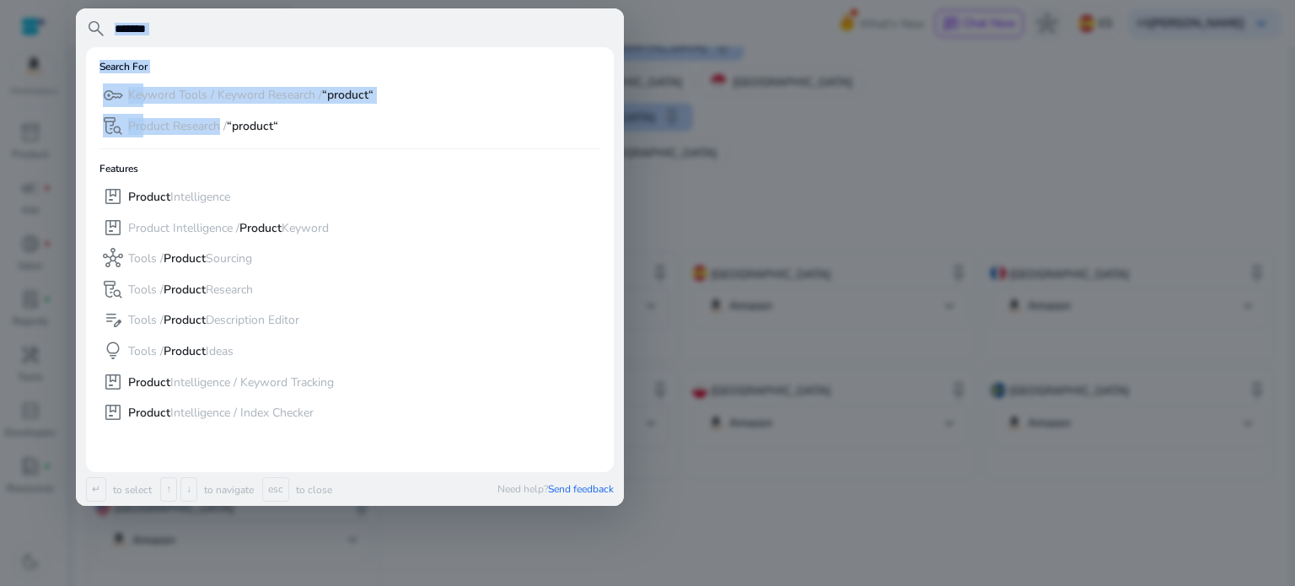
drag, startPoint x: 220, startPoint y: 125, endPoint x: 228, endPoint y: 24, distance: 100.6
click at [228, 24] on div "search ******* Search For key Keyword Tools / Keyword Research / “product“ lab_…" at bounding box center [350, 257] width 548 height 498
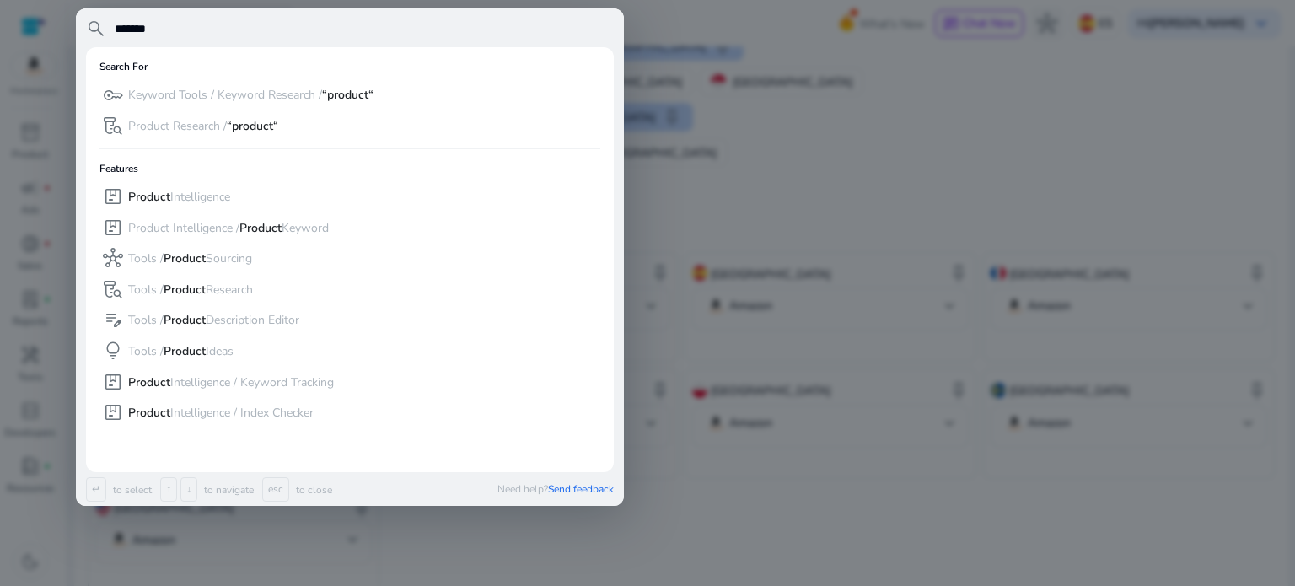
click at [228, 24] on input "*******" at bounding box center [363, 29] width 501 height 20
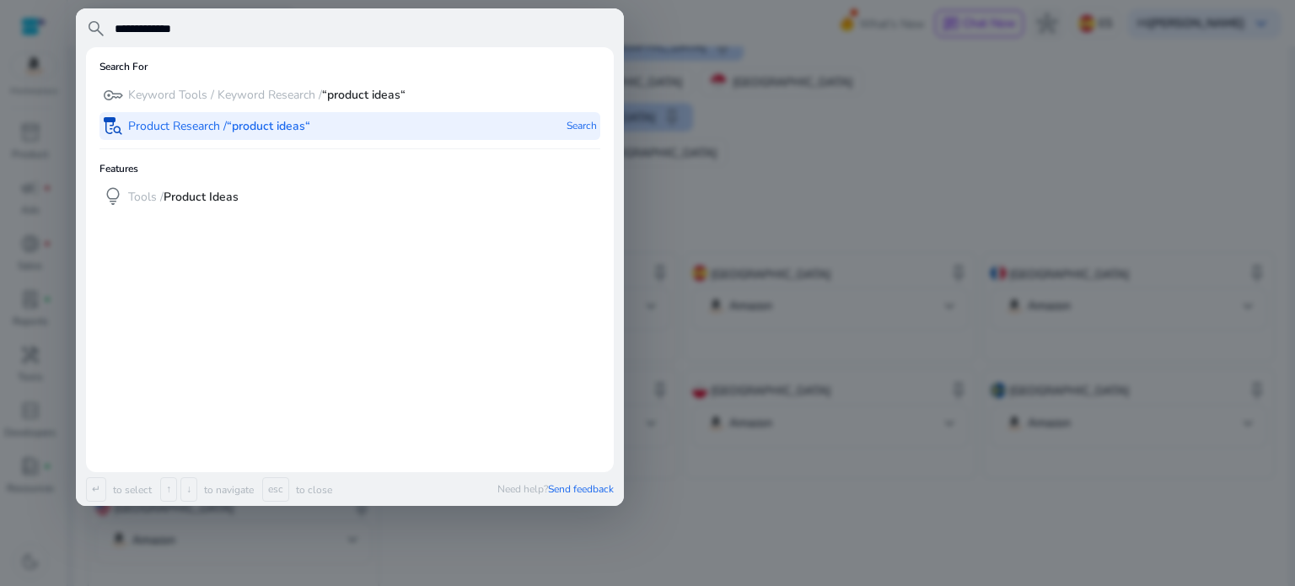
type input "**********"
click at [250, 116] on div "lab_research Product Research / “product ideas“" at bounding box center [206, 126] width 207 height 28
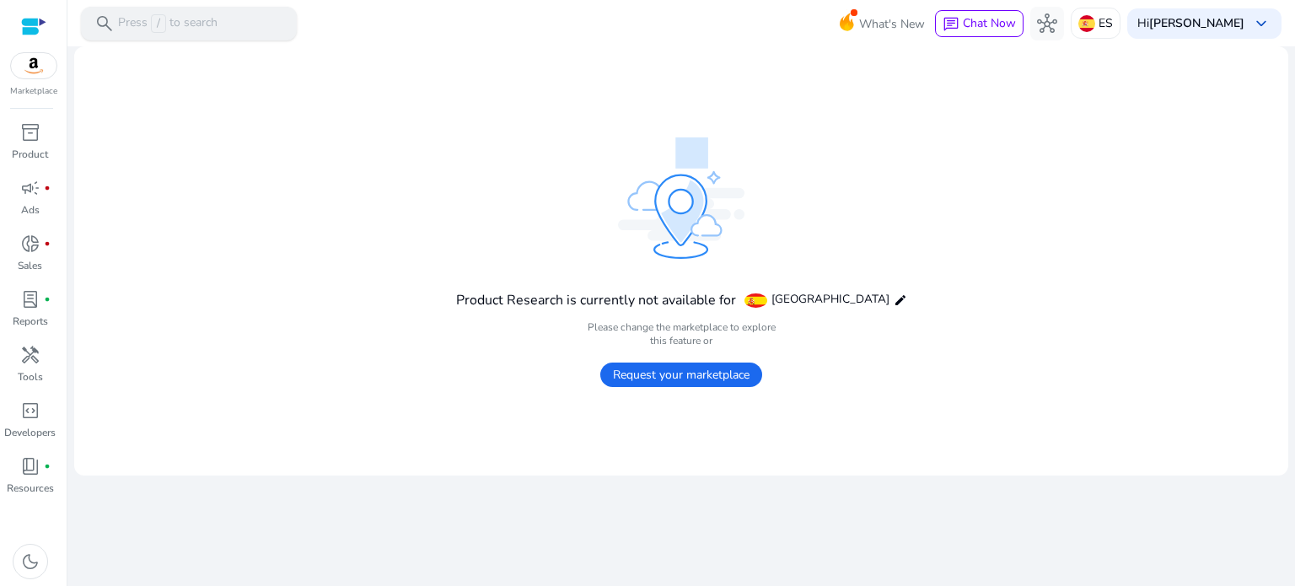
click at [227, 23] on div "search Press / to search" at bounding box center [189, 24] width 216 height 34
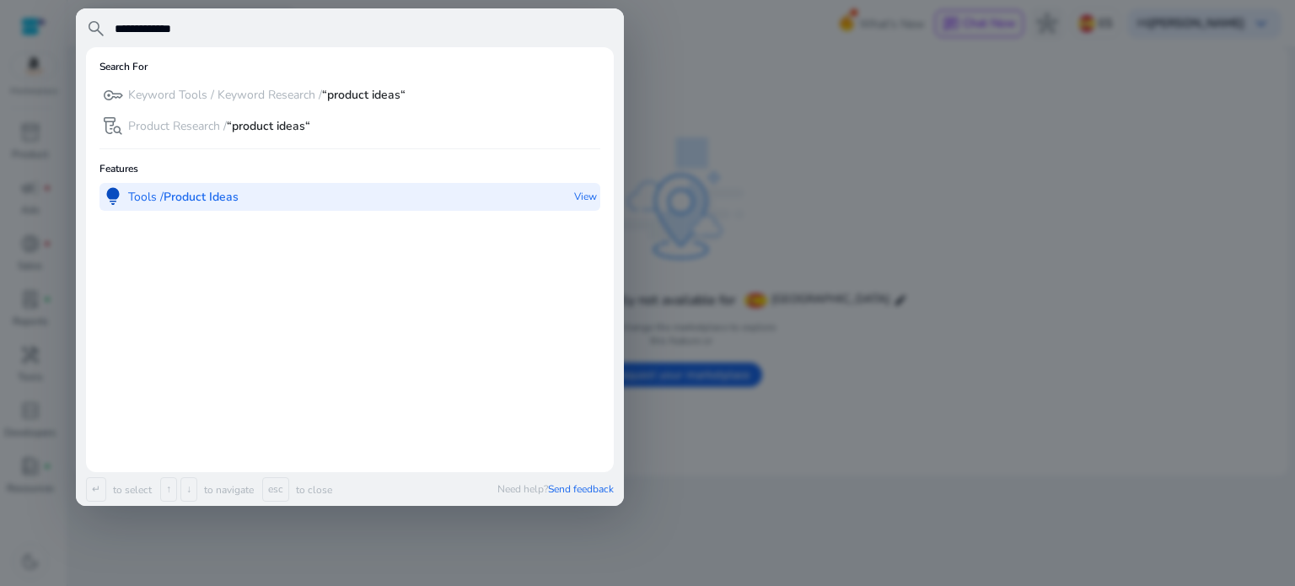
type input "**********"
click at [184, 185] on div "lightbulb Tools / Product Ideas" at bounding box center [171, 197] width 136 height 28
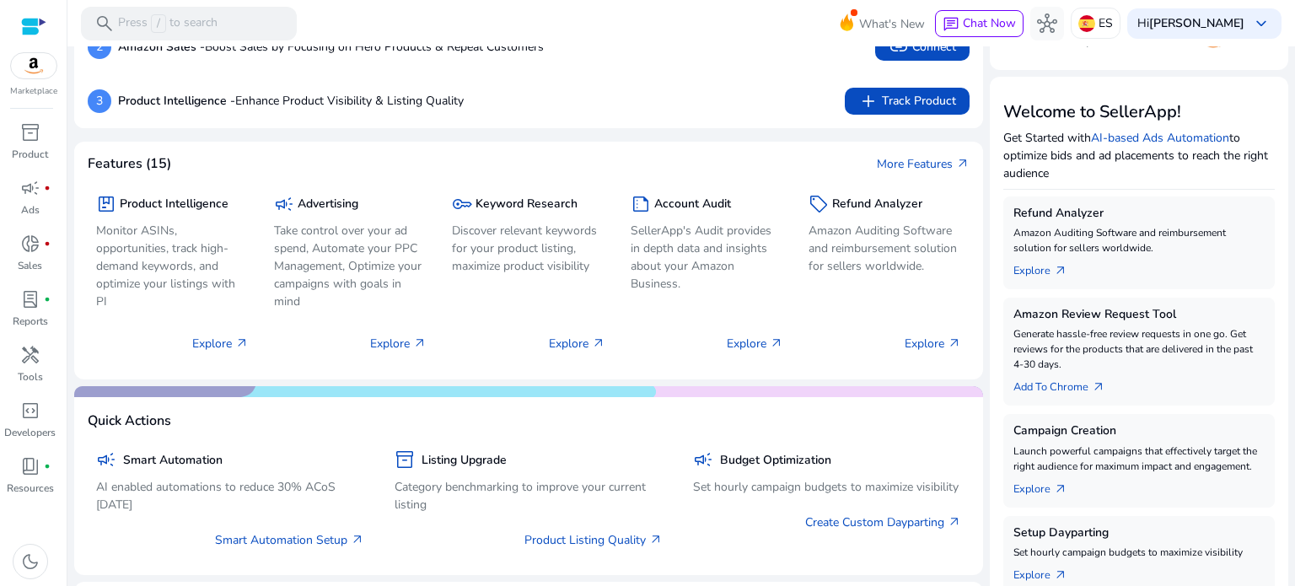
scroll to position [192, 0]
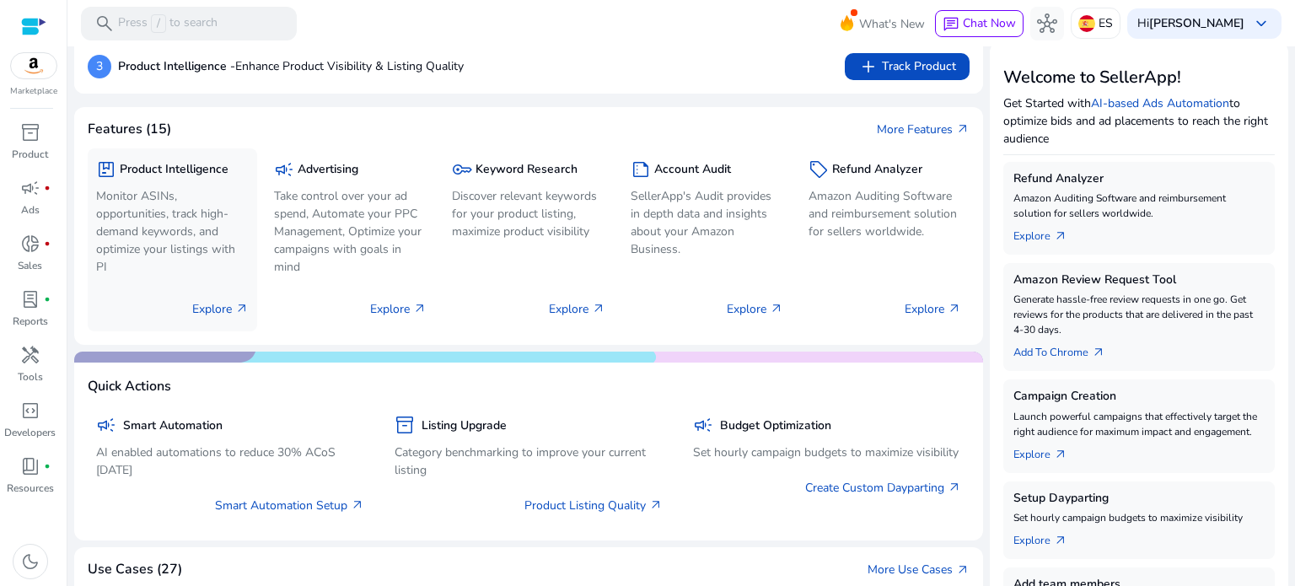
click at [213, 215] on p "Monitor ASINs, opportunities, track high-demand keywords, and optimize your lis…" at bounding box center [172, 231] width 153 height 89
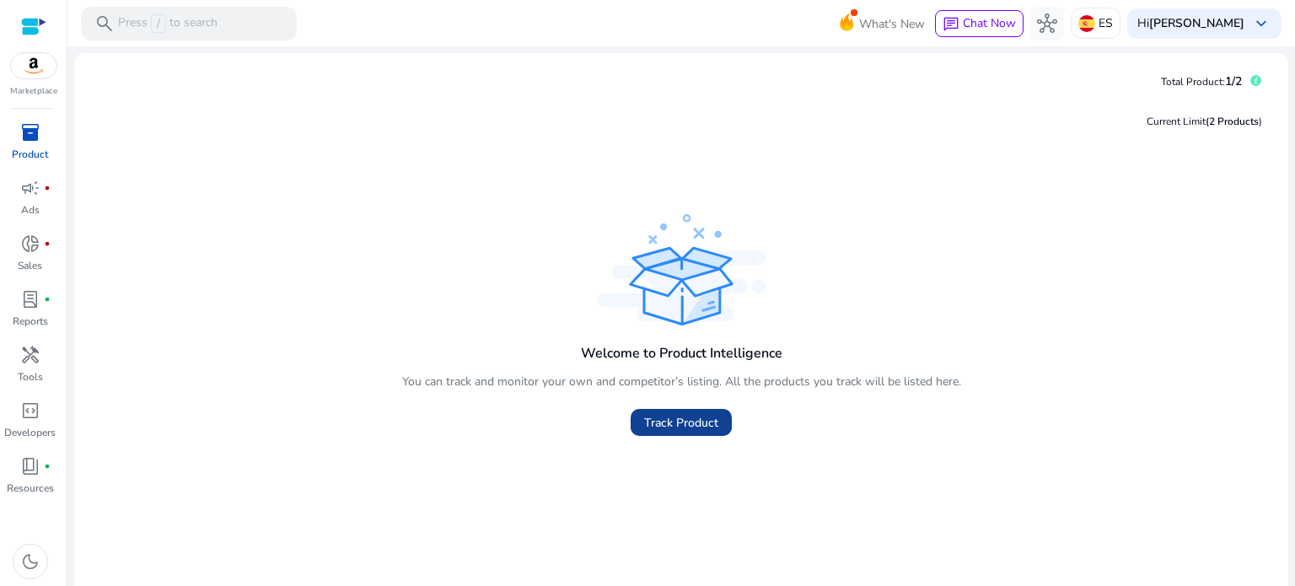
click at [665, 412] on span at bounding box center [681, 422] width 101 height 40
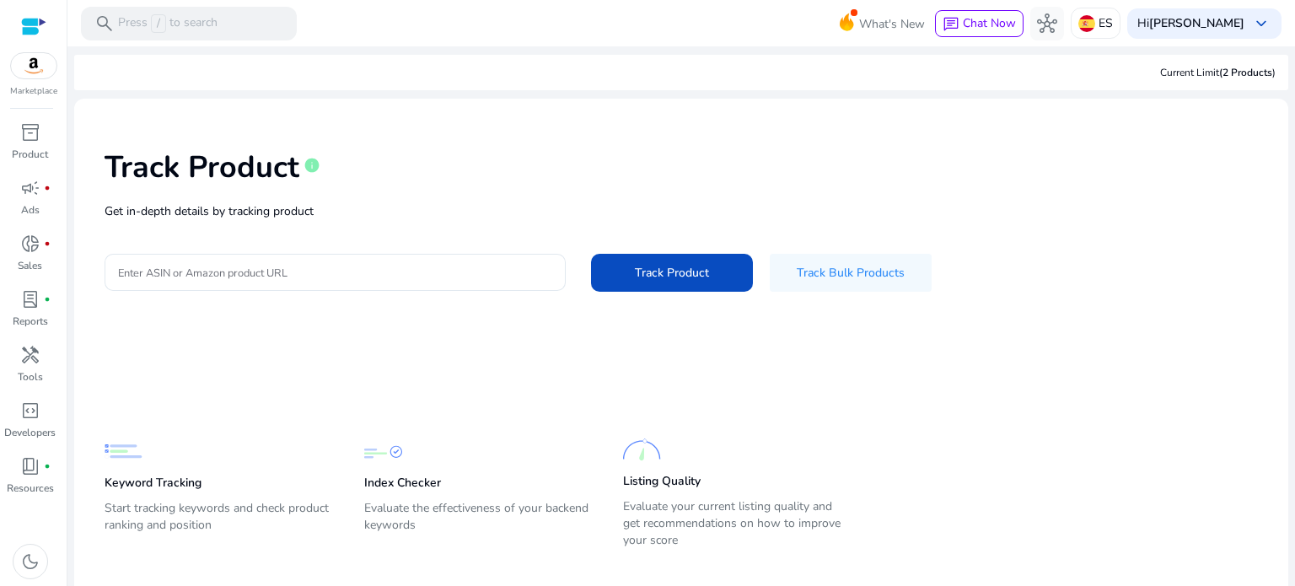
click at [1225, 73] on span "(2 Products" at bounding box center [1245, 72] width 53 height 13
click at [1099, 23] on p "ES" at bounding box center [1106, 23] width 14 height 30
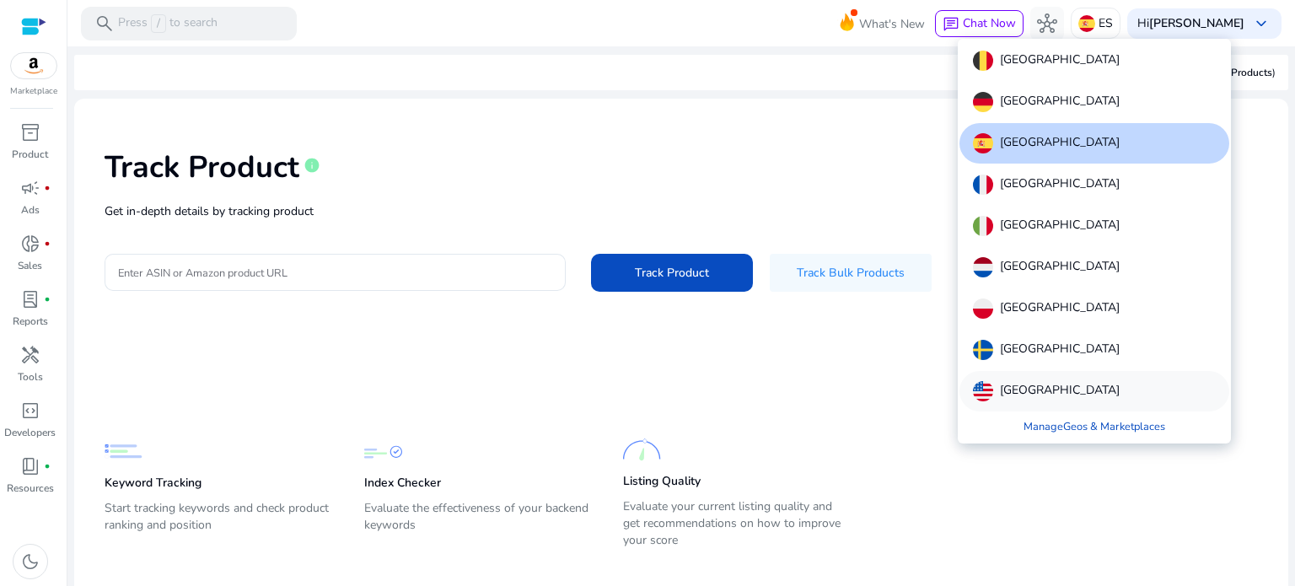
click at [1042, 384] on p "United States" at bounding box center [1060, 391] width 120 height 20
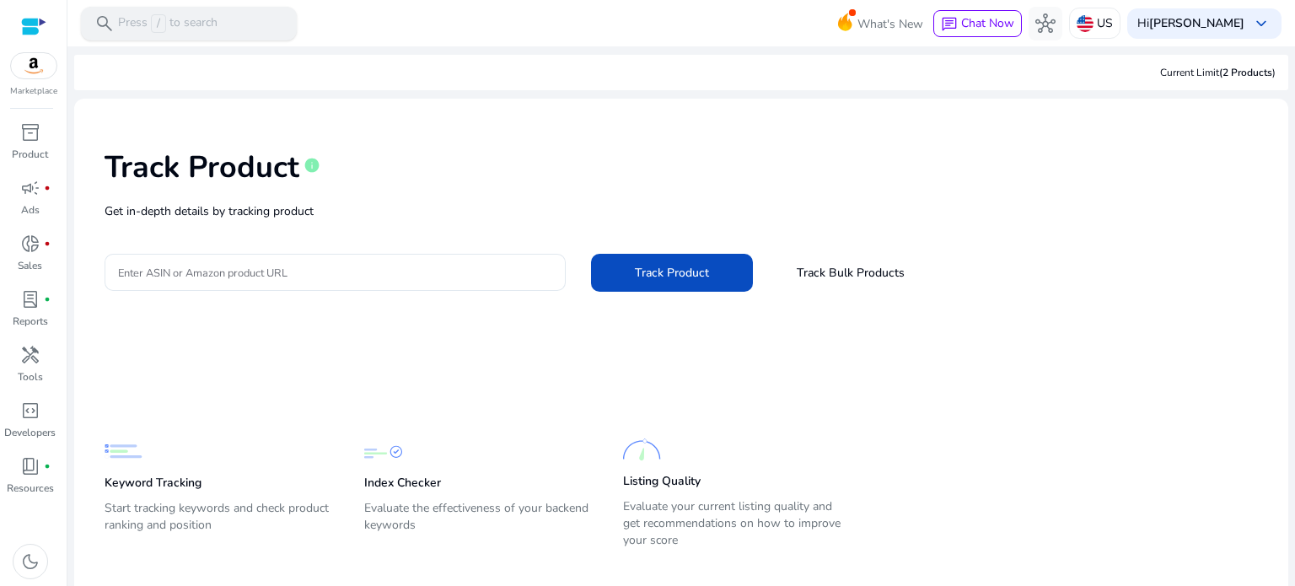
click at [189, 30] on p "Press / to search" at bounding box center [168, 23] width 100 height 19
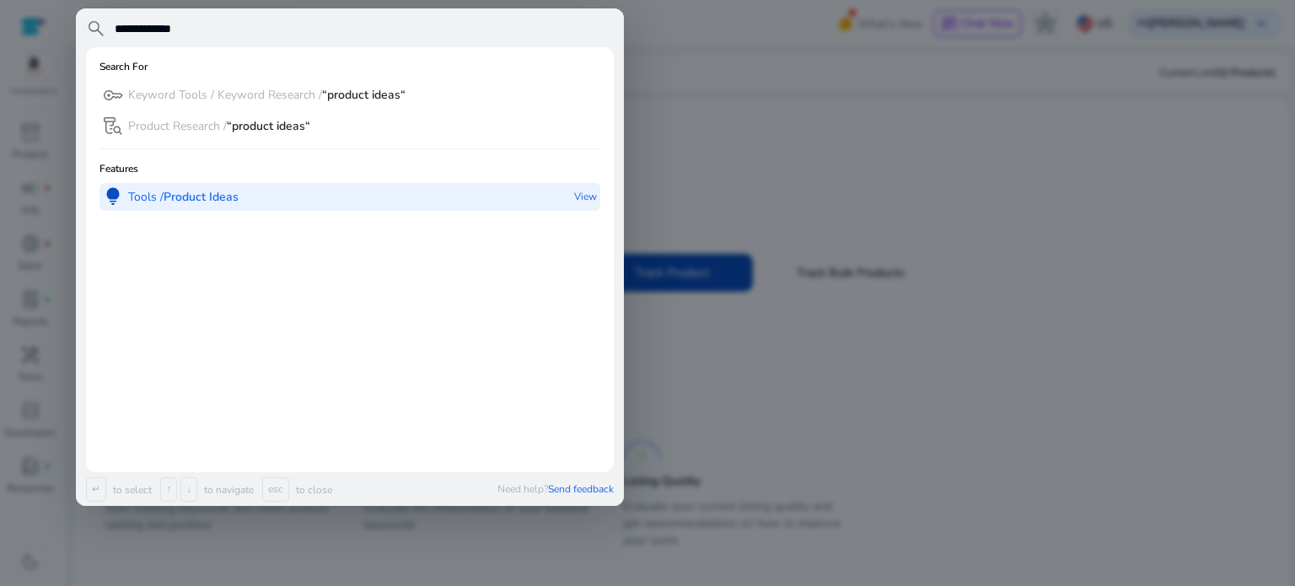
type input "**********"
click at [216, 207] on div "lightbulb Tools / Product Ideas" at bounding box center [171, 197] width 136 height 28
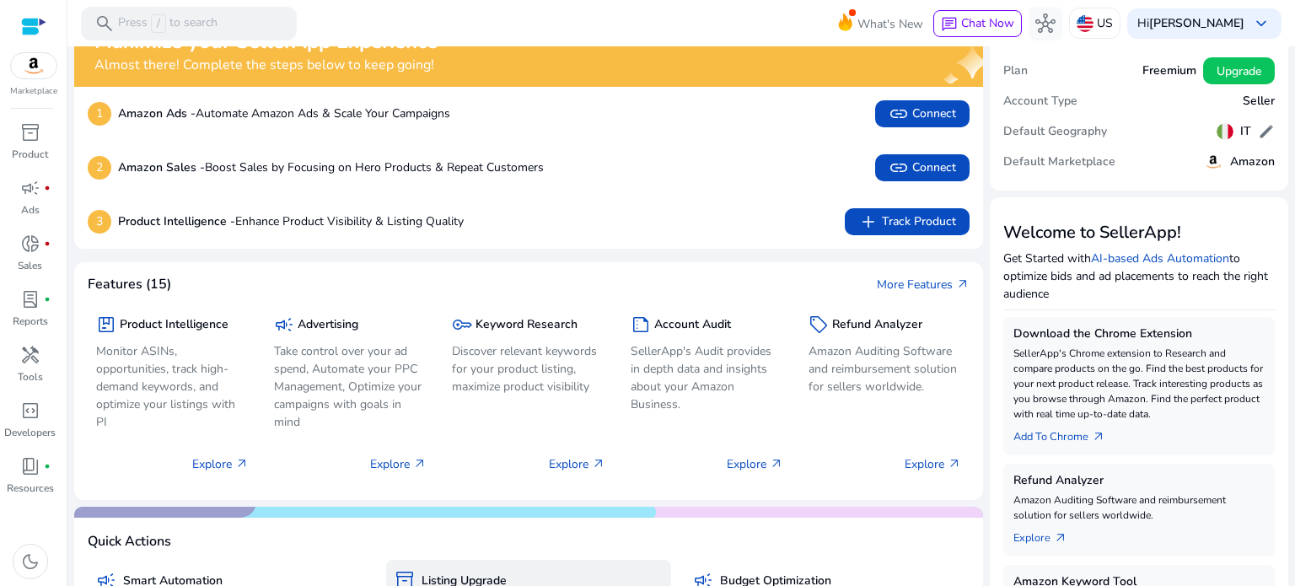
scroll to position [39, 0]
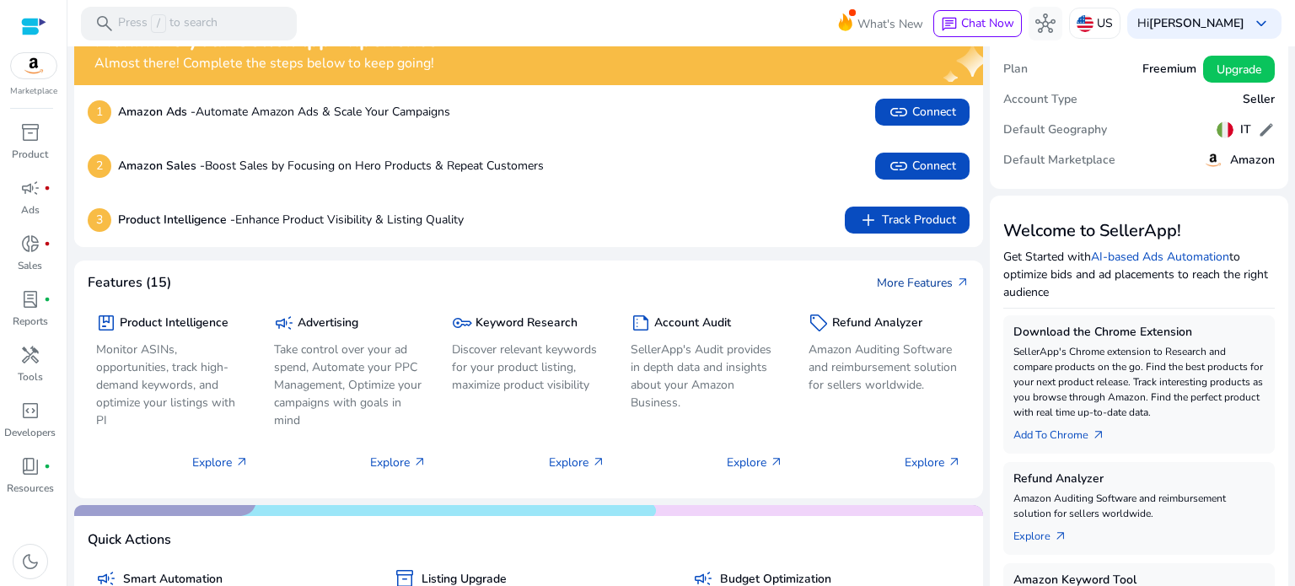
click at [894, 287] on link "More Features arrow_outward" at bounding box center [923, 283] width 93 height 18
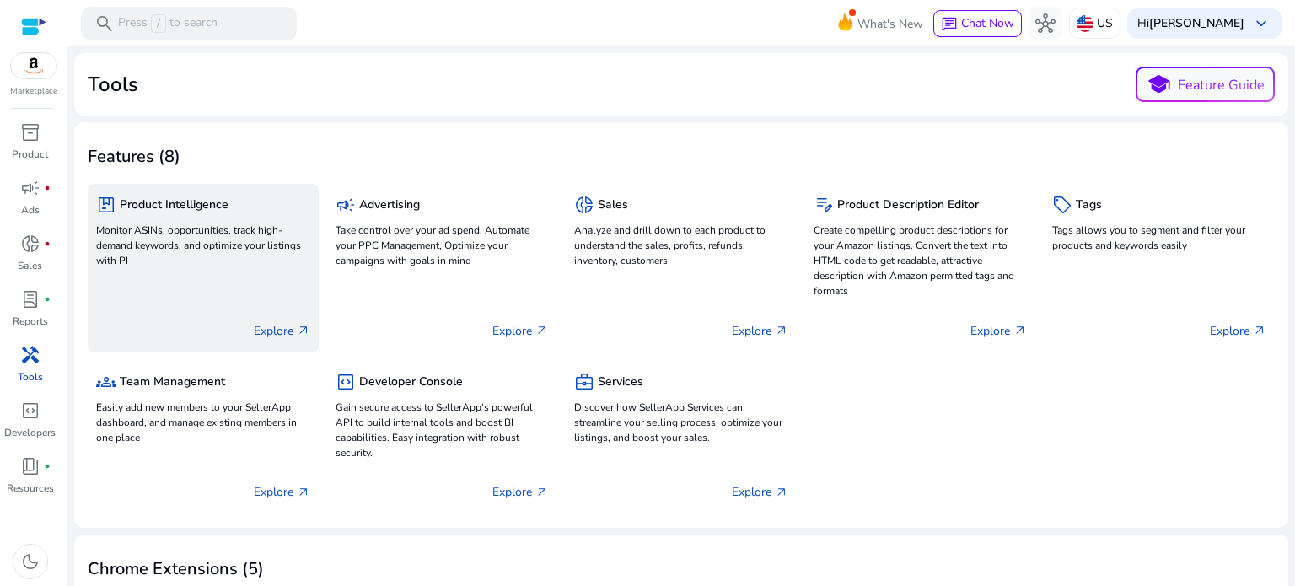
click at [177, 202] on h5 "Product Intelligence" at bounding box center [174, 205] width 109 height 14
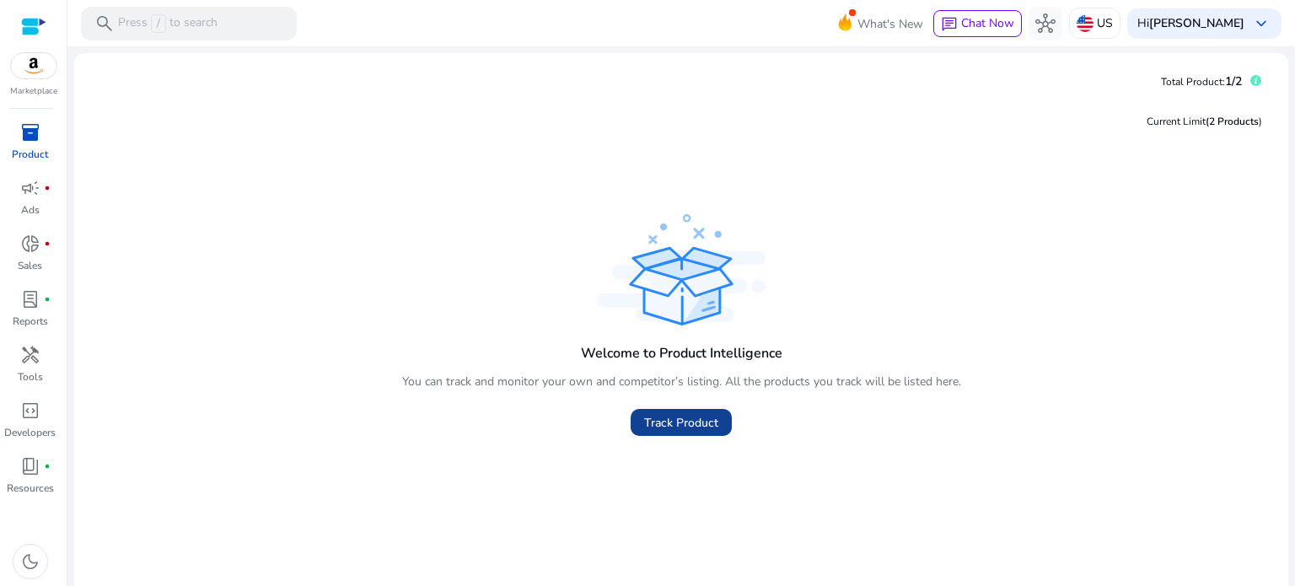
click at [677, 428] on span "Track Product" at bounding box center [681, 423] width 74 height 18
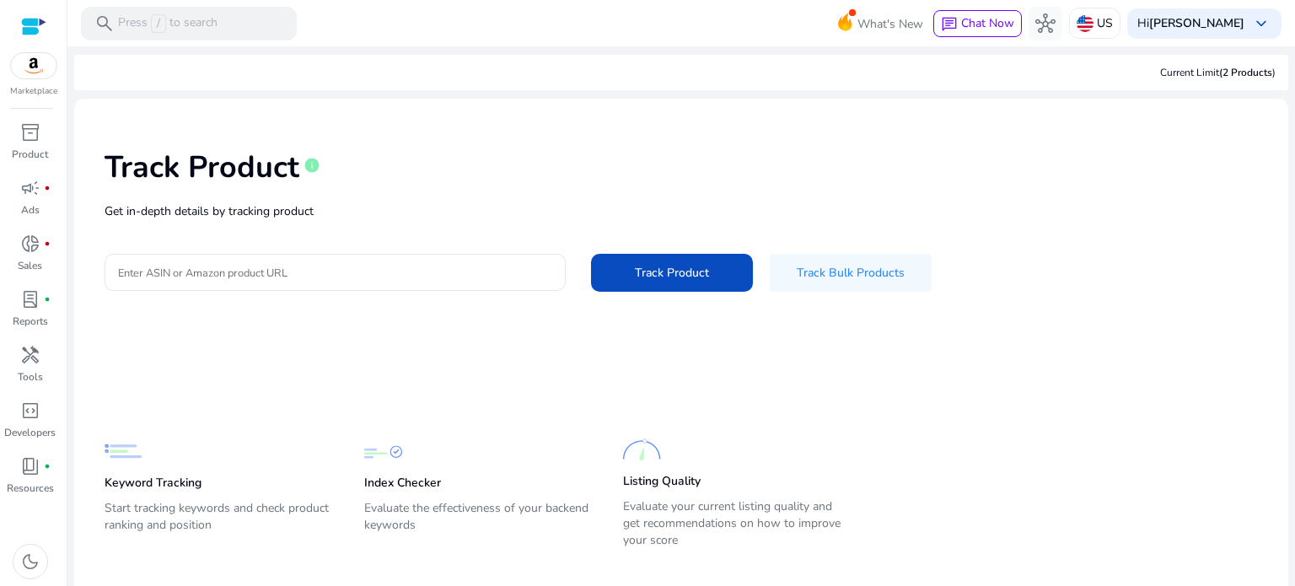
click at [331, 229] on div "Track Product info Get in-depth details by tracking product Enter ASIN or Amazo…" at bounding box center [681, 218] width 1187 height 213
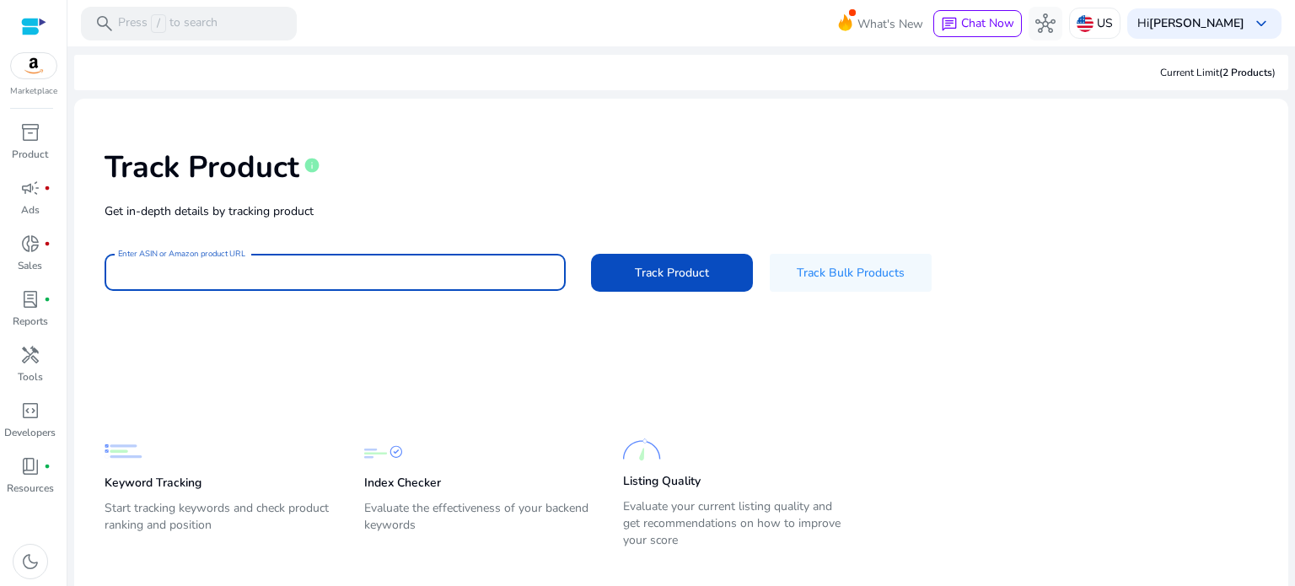
click at [291, 269] on input "Enter ASIN or Amazon product URL" at bounding box center [335, 272] width 434 height 19
paste input "**********"
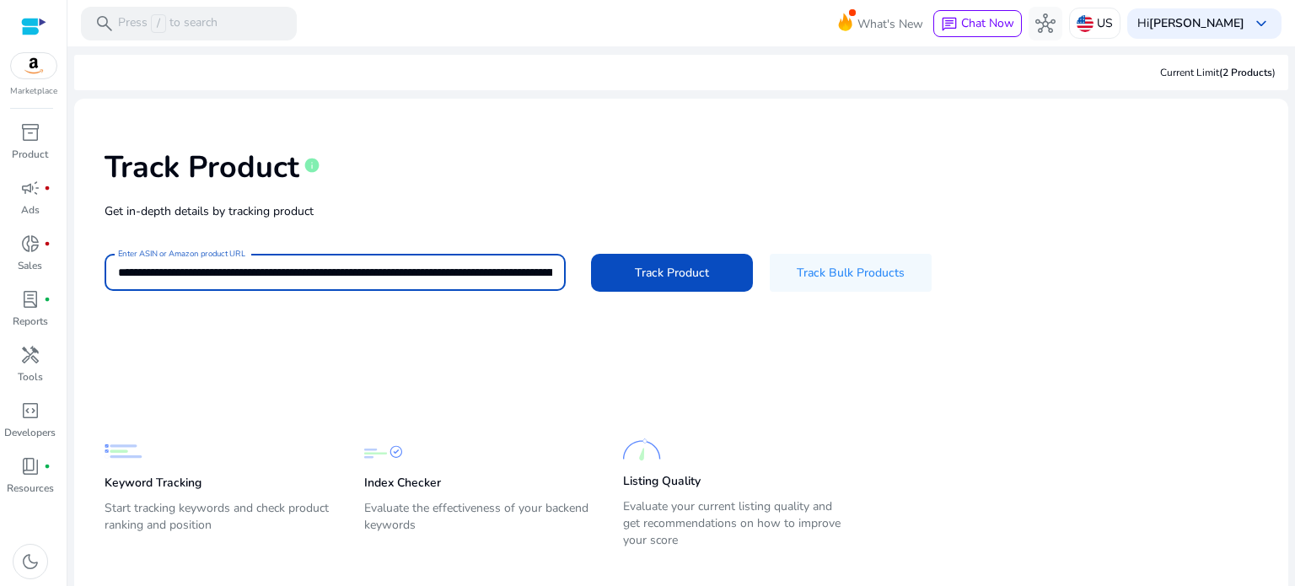
scroll to position [0, 4794]
type input "**********"
click at [626, 262] on span at bounding box center [672, 272] width 162 height 40
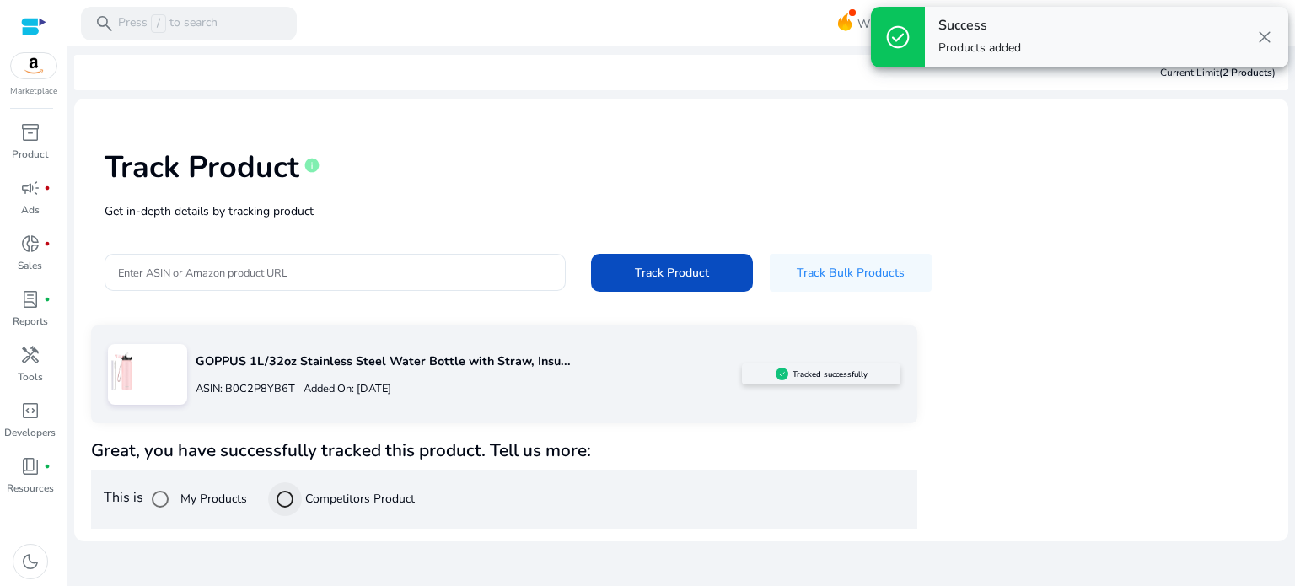
click at [305, 511] on div at bounding box center [285, 499] width 40 height 40
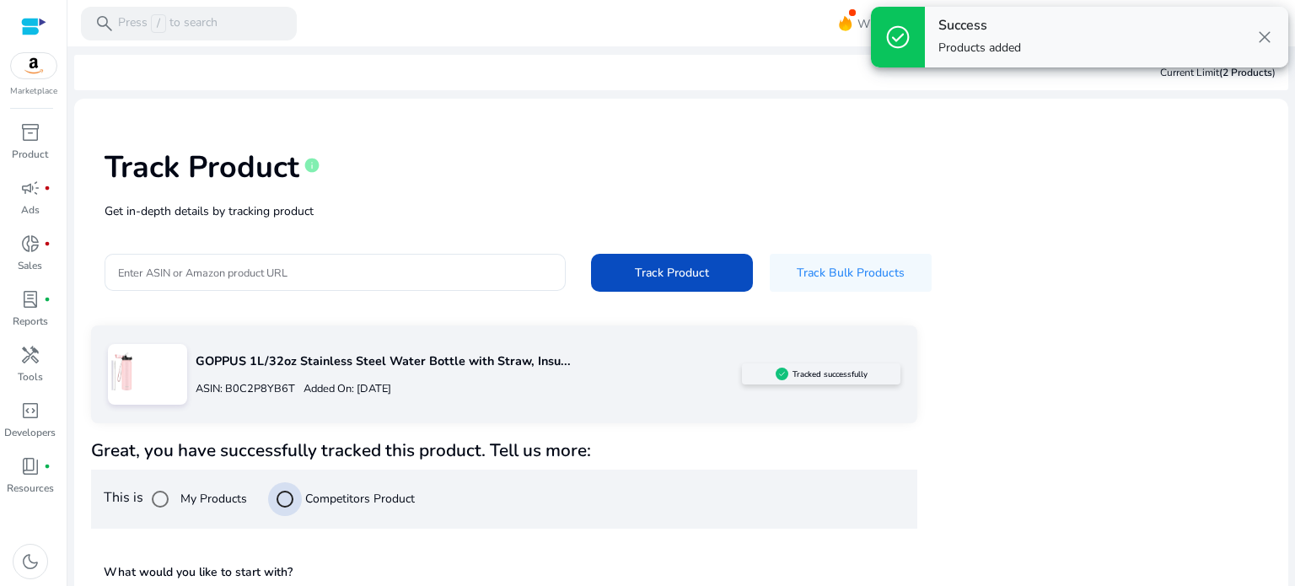
scroll to position [151, 0]
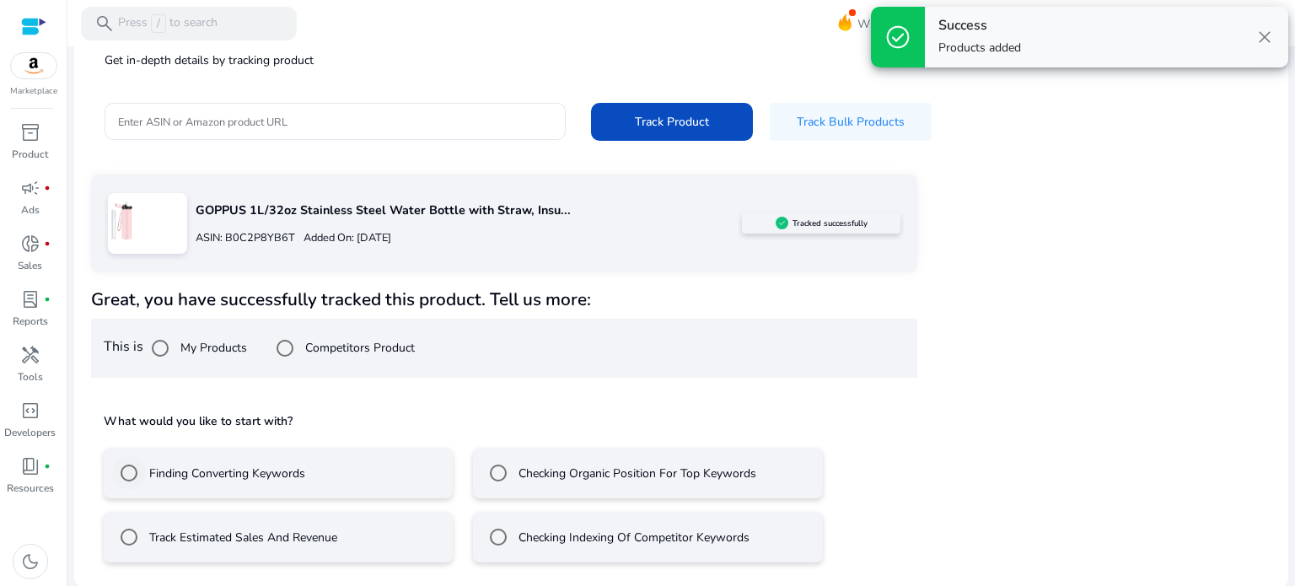
click at [287, 488] on div "Finding Converting Keywords" at bounding box center [208, 473] width 193 height 34
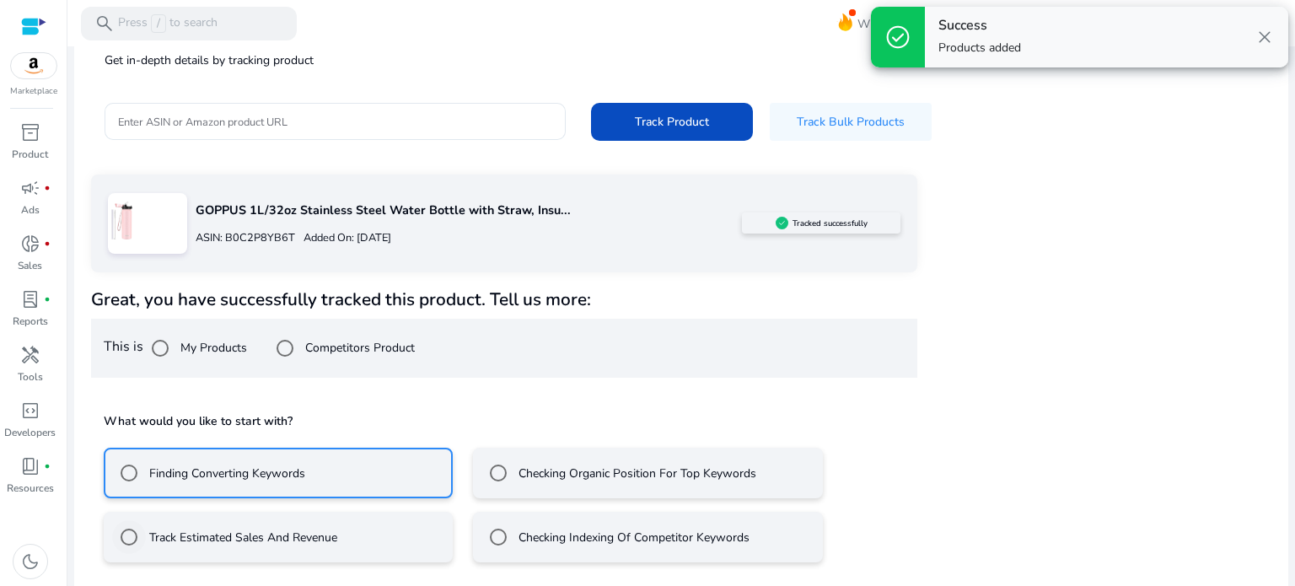
click at [280, 545] on label "Track Estimated Sales And Revenue" at bounding box center [241, 538] width 191 height 18
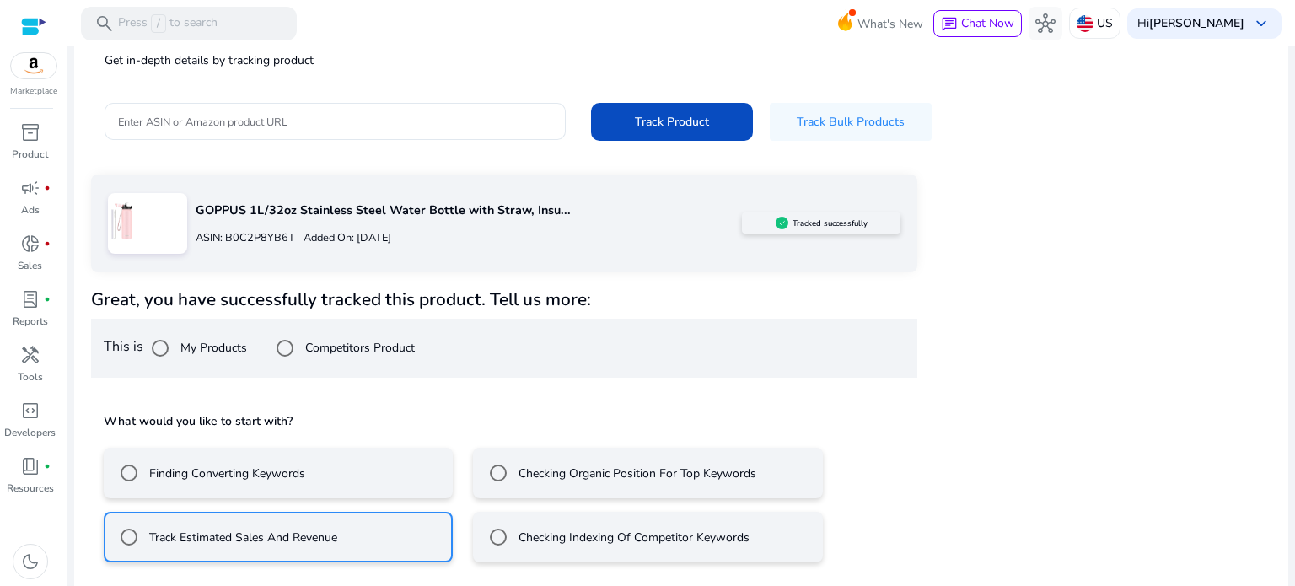
click at [503, 514] on mat-radio-button "Checking Indexing Of Competitor Keywords" at bounding box center [647, 537] width 349 height 51
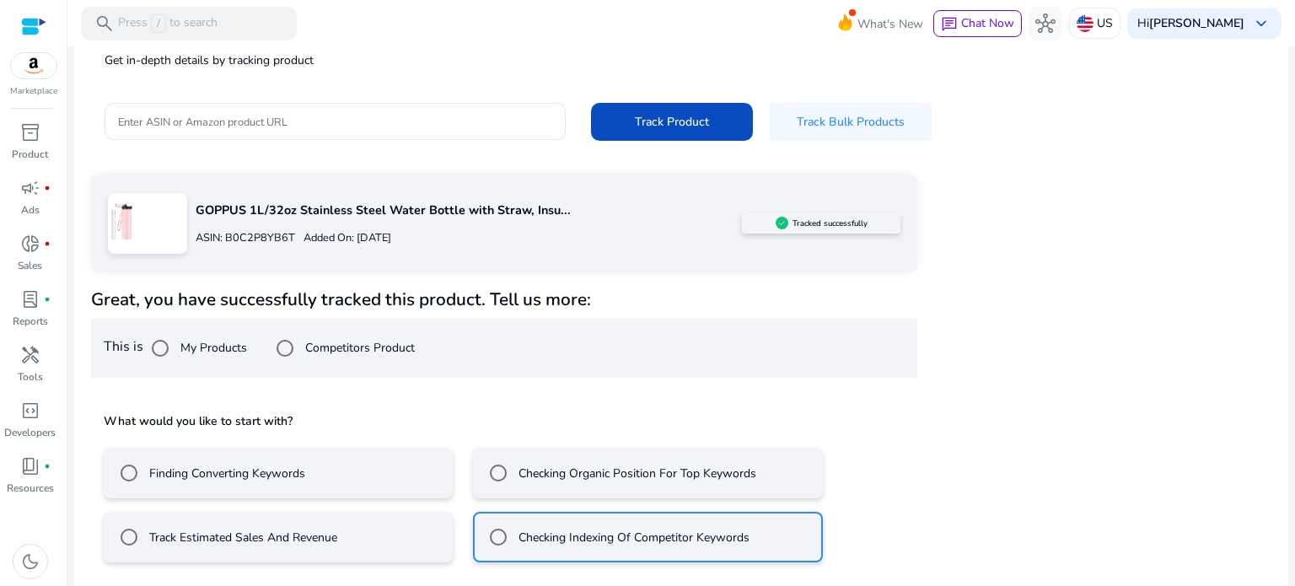
click at [313, 532] on label "Track Estimated Sales And Revenue" at bounding box center [241, 538] width 191 height 18
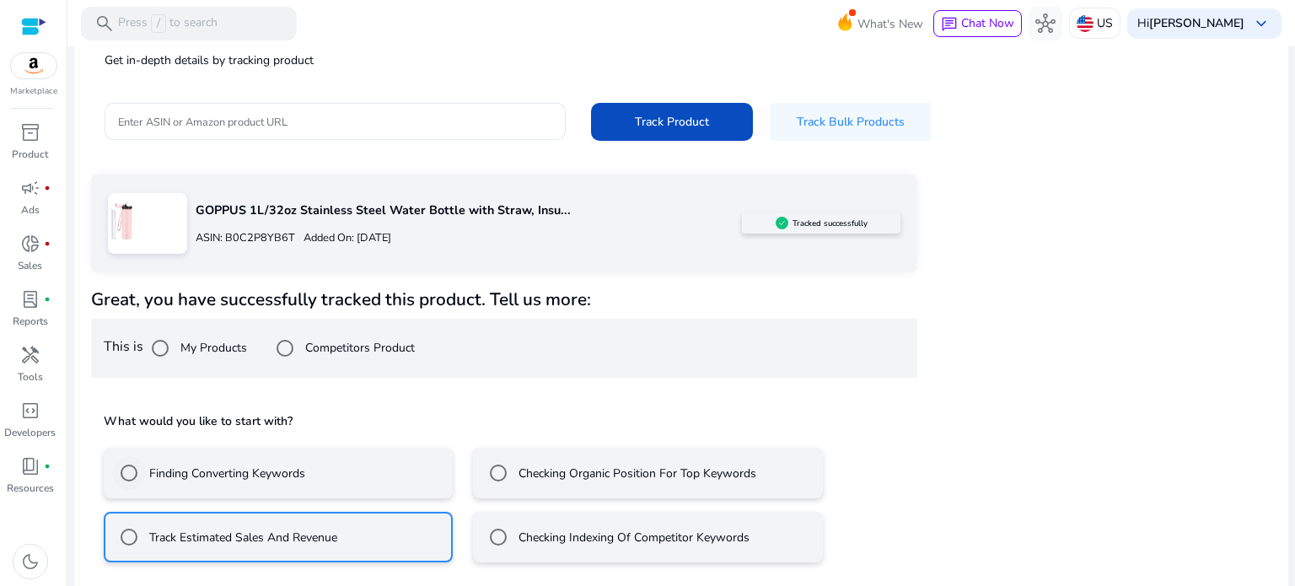
click at [280, 486] on div "Finding Converting Keywords" at bounding box center [208, 473] width 193 height 34
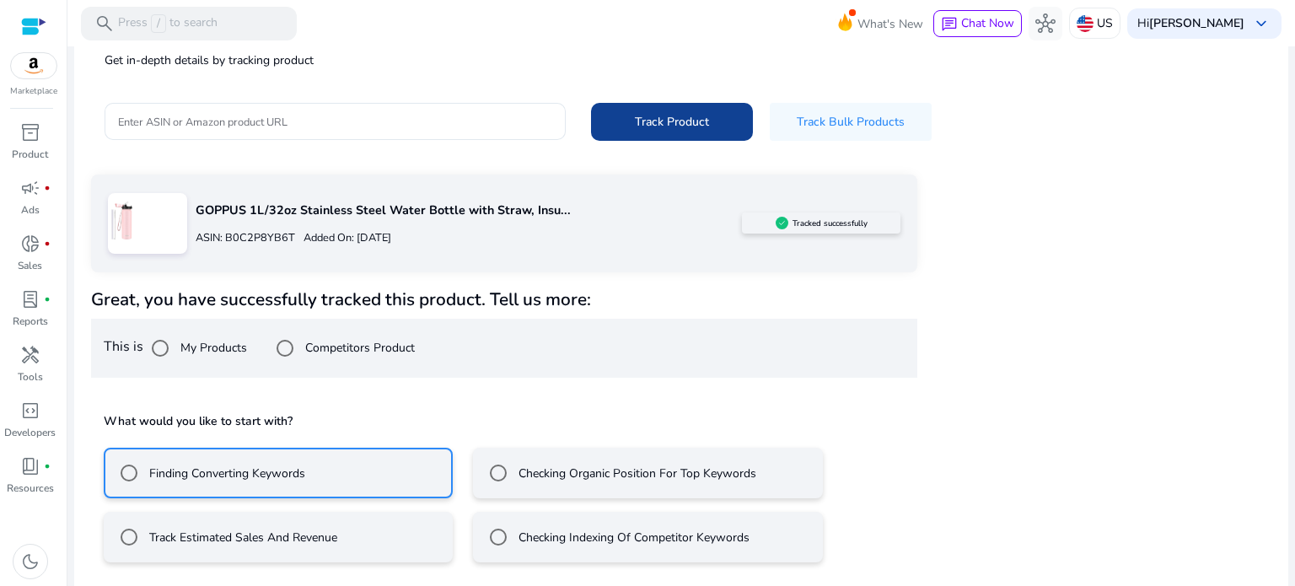
click at [672, 102] on span at bounding box center [672, 121] width 162 height 40
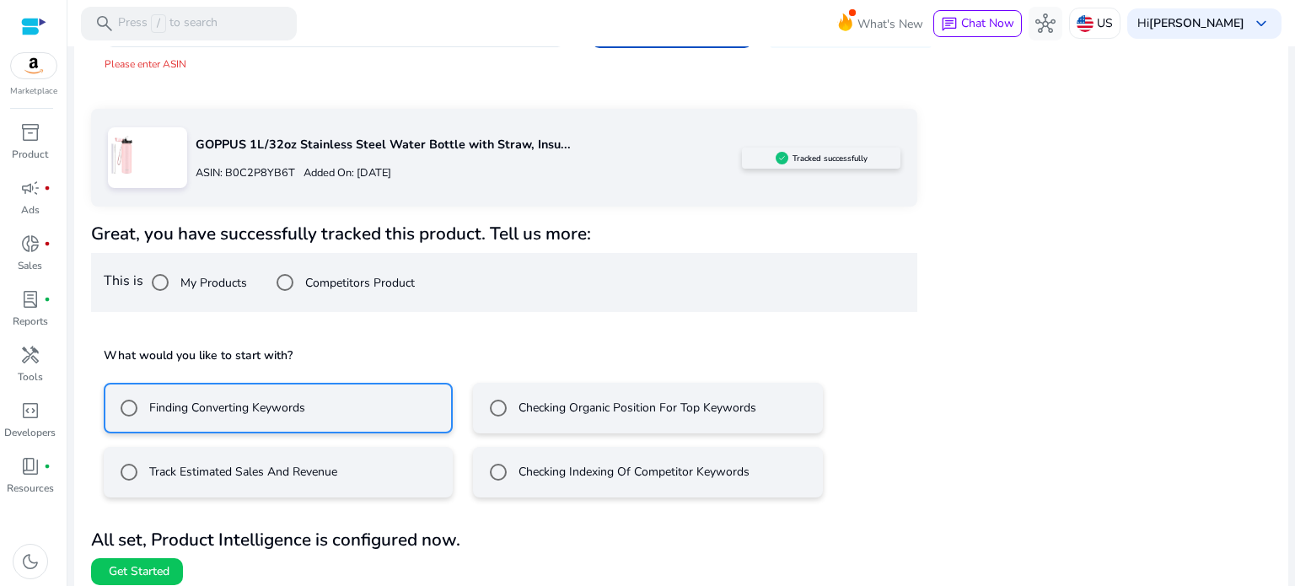
scroll to position [253, 0]
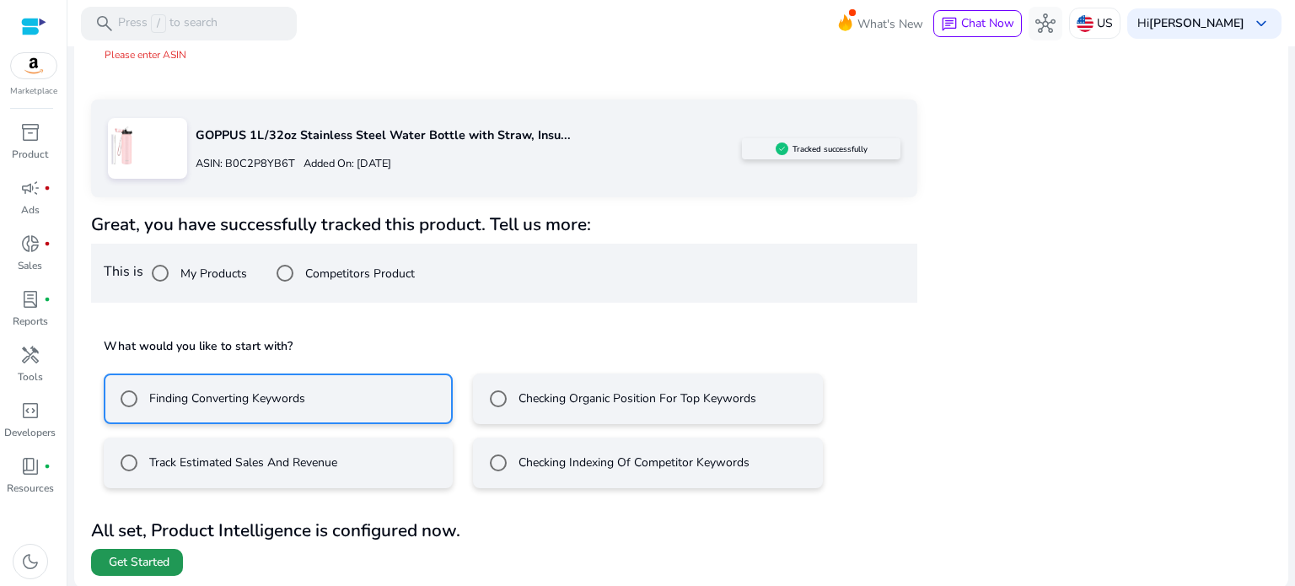
click at [140, 549] on span at bounding box center [137, 562] width 92 height 40
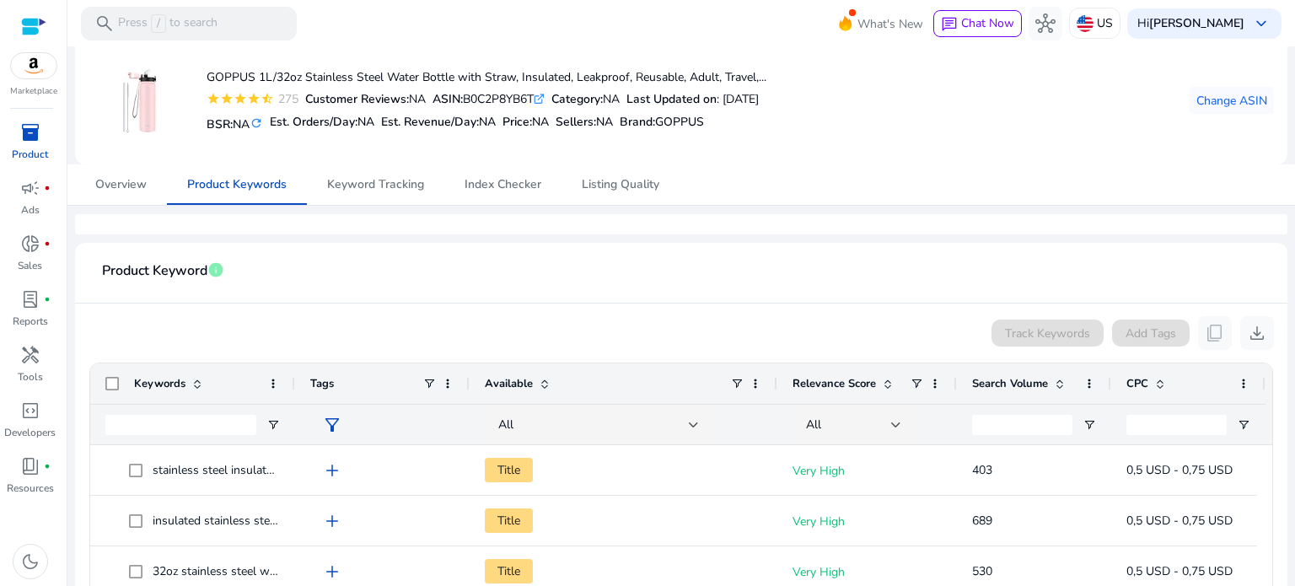
scroll to position [83, 0]
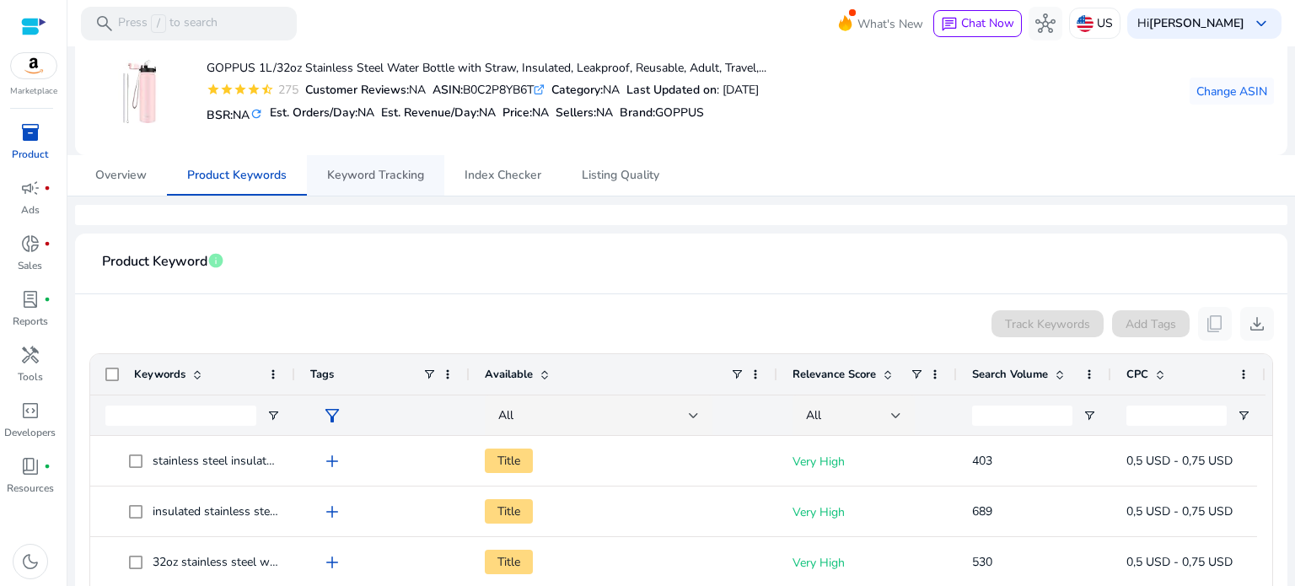
click at [354, 161] on span "Keyword Tracking" at bounding box center [375, 175] width 97 height 40
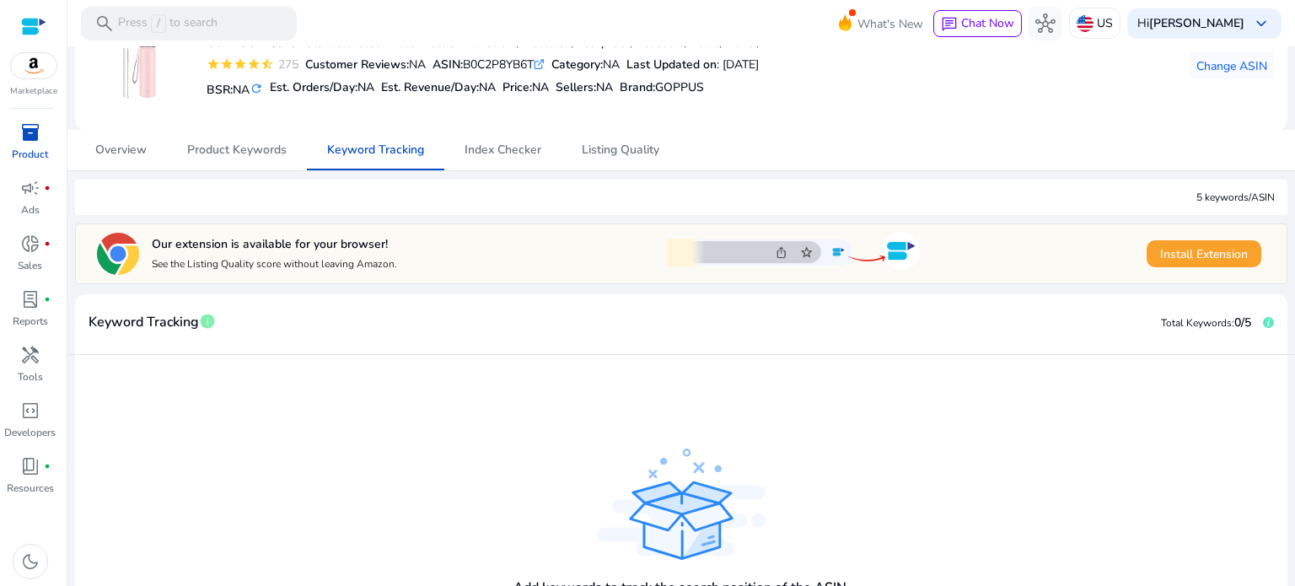
scroll to position [154, 0]
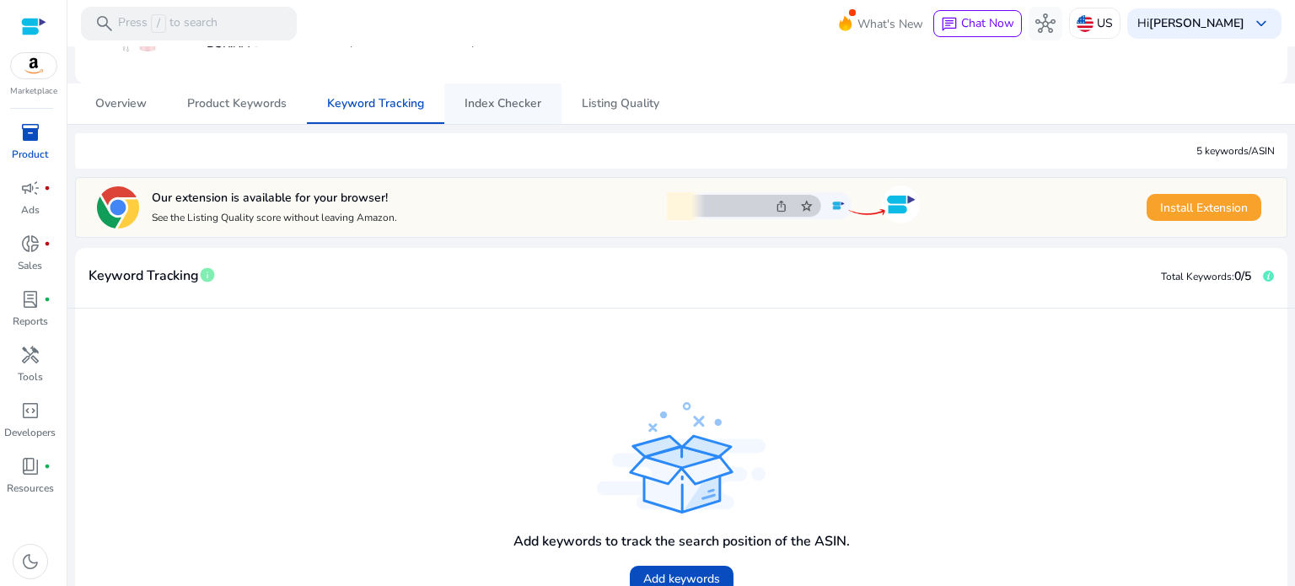
click at [513, 94] on span "Index Checker" at bounding box center [503, 103] width 77 height 40
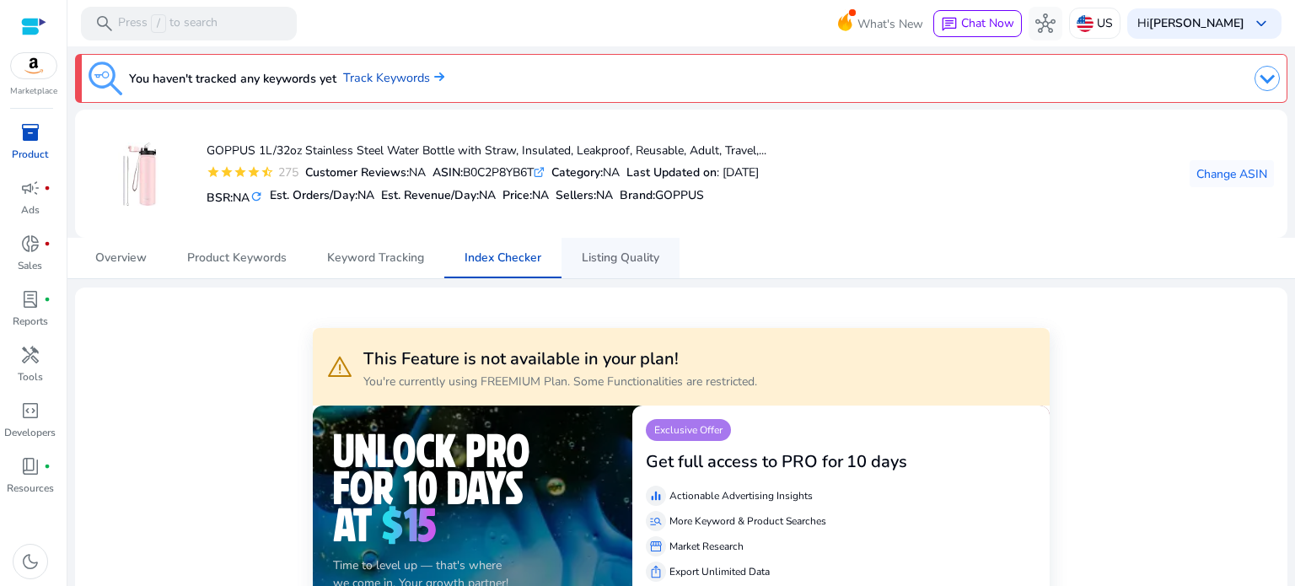
click at [631, 239] on span "Listing Quality" at bounding box center [621, 258] width 78 height 40
click at [268, 255] on span "Product Keywords" at bounding box center [237, 258] width 100 height 12
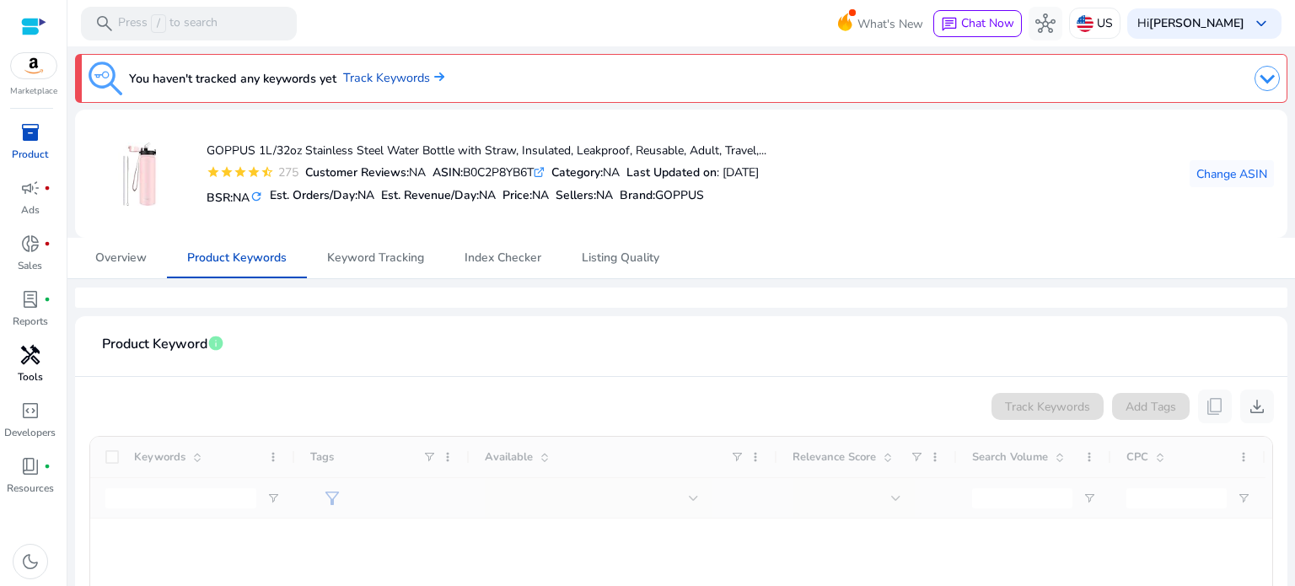
click at [29, 367] on div "handyman" at bounding box center [30, 355] width 47 height 27
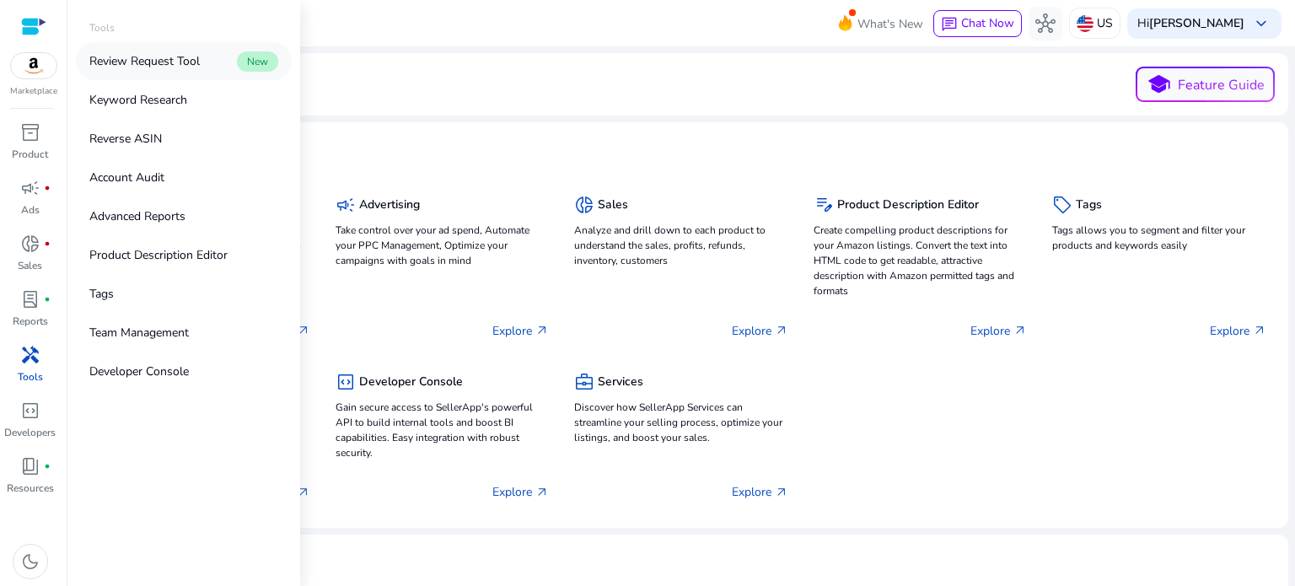
click at [157, 64] on p "Review Request Tool" at bounding box center [144, 61] width 110 height 18
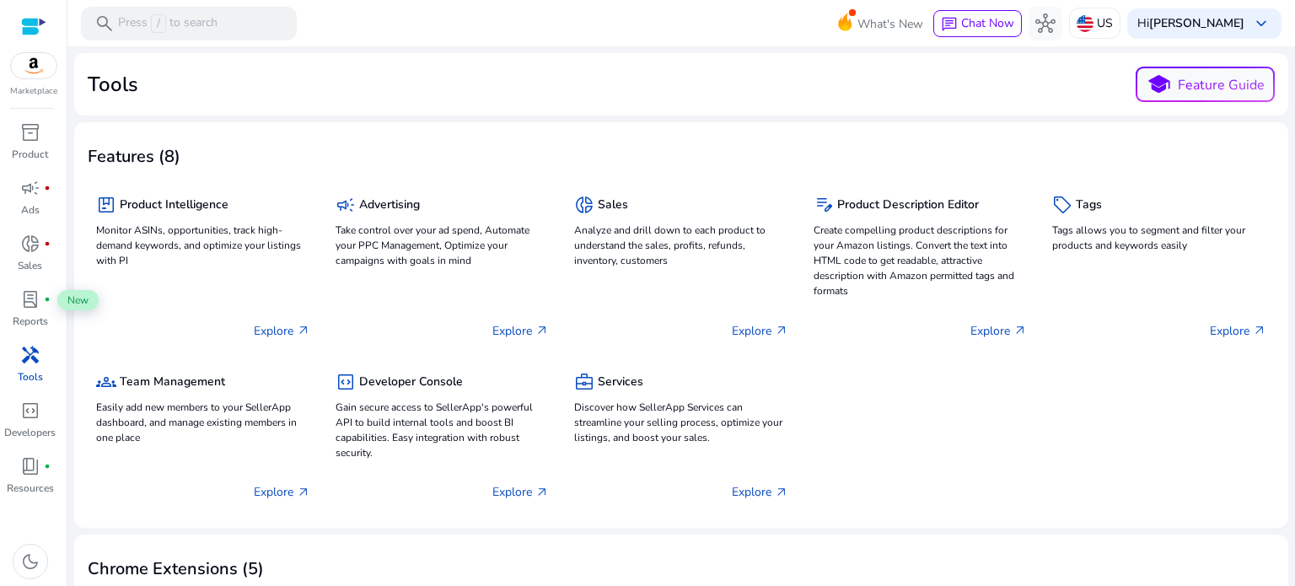
click at [30, 365] on span "handyman" at bounding box center [30, 355] width 20 height 20
click at [30, 419] on span "code_blocks" at bounding box center [30, 411] width 20 height 20
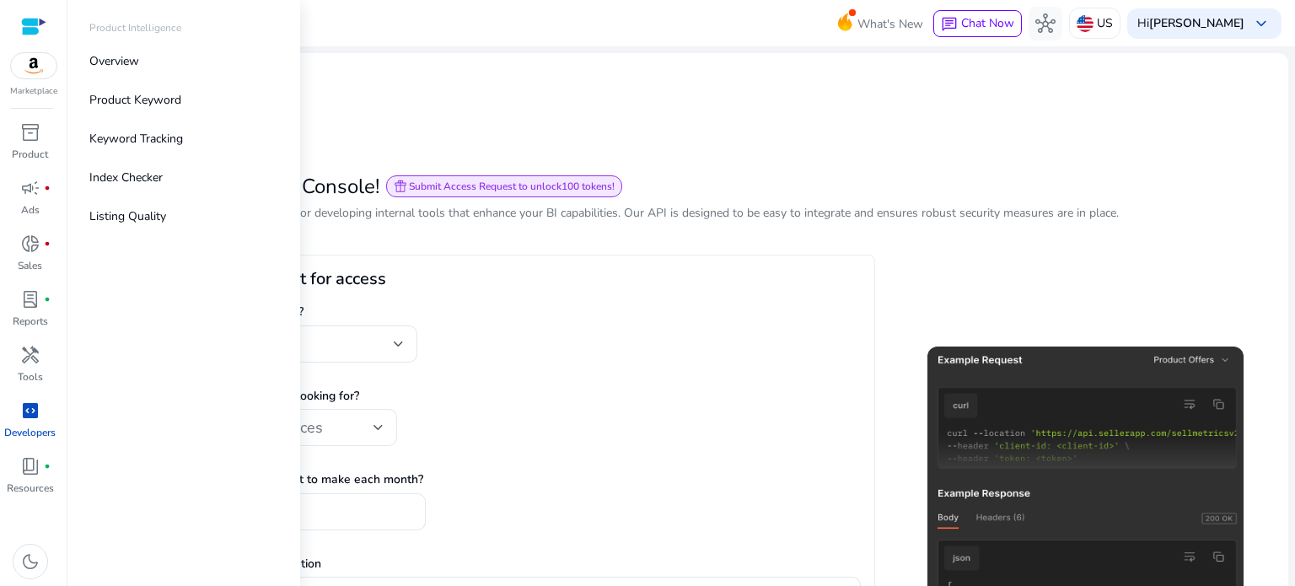
click at [28, 34] on div at bounding box center [33, 26] width 25 height 19
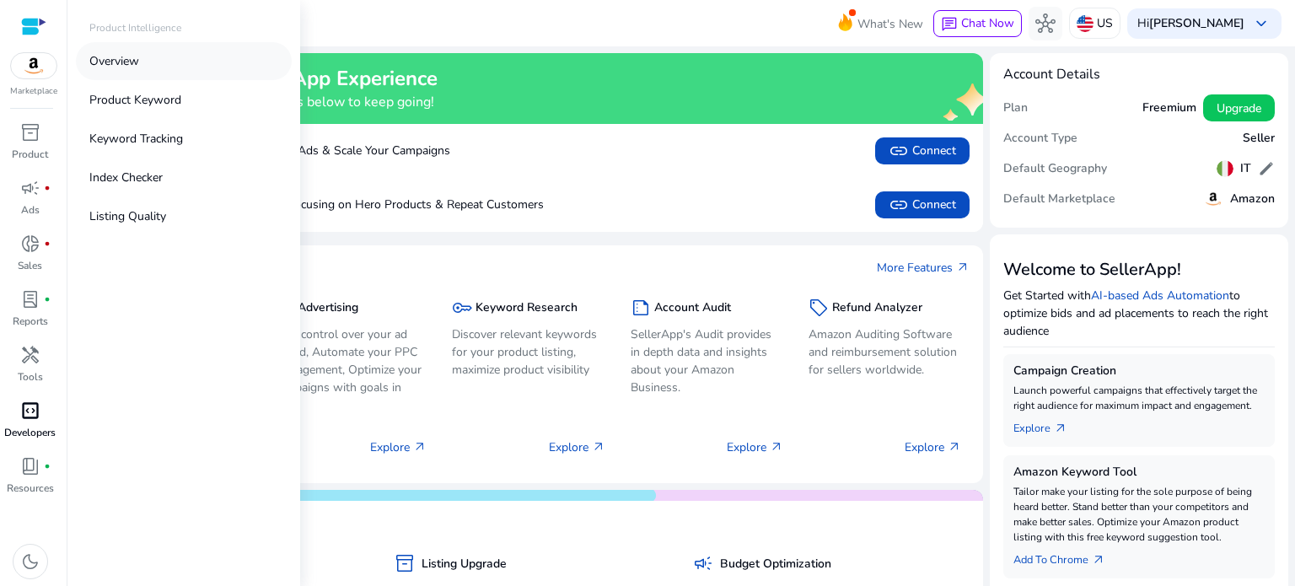
click at [158, 62] on link "Overview" at bounding box center [184, 61] width 216 height 38
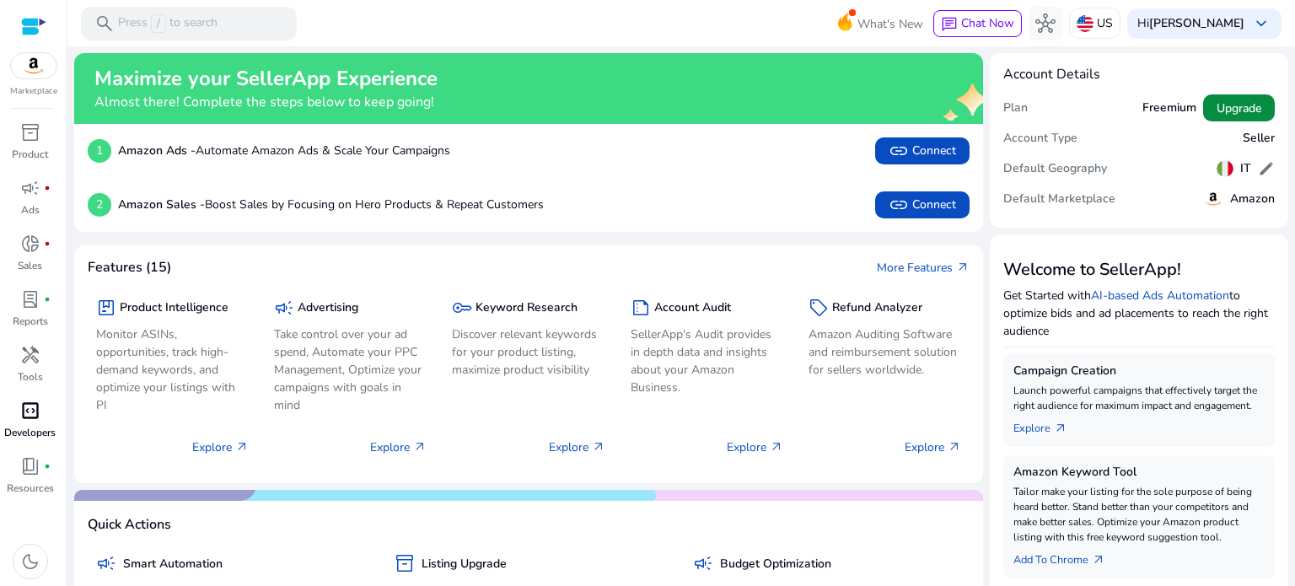
click at [1217, 108] on span "Upgrade" at bounding box center [1239, 109] width 45 height 18
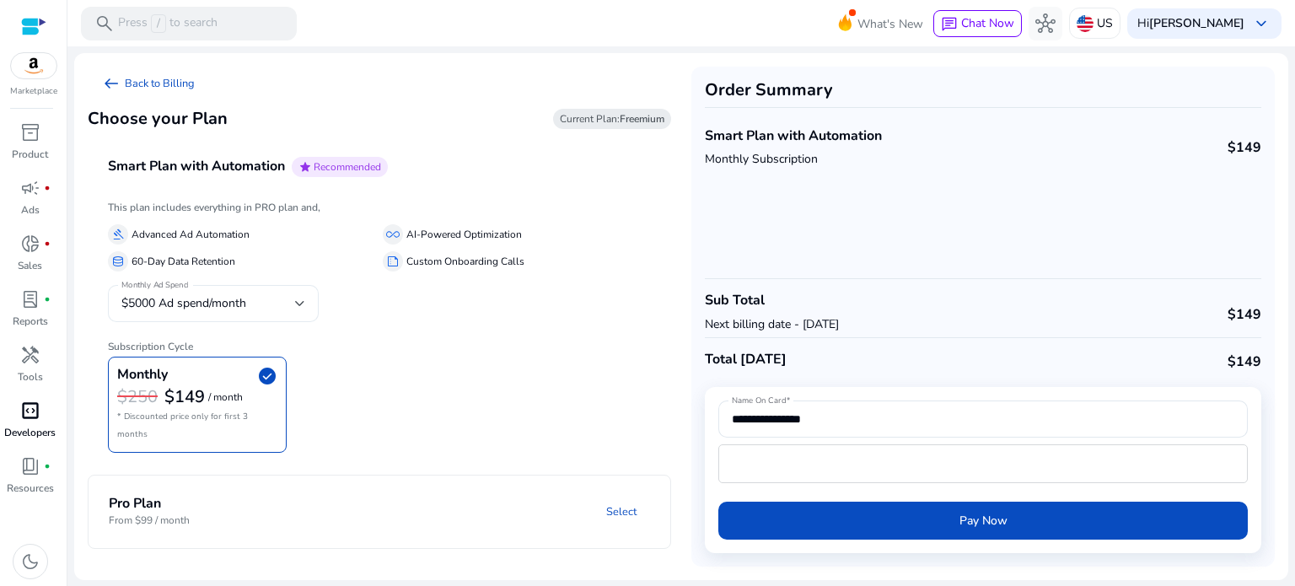
click at [259, 289] on div "$5000 Ad spend/month" at bounding box center [213, 303] width 184 height 37
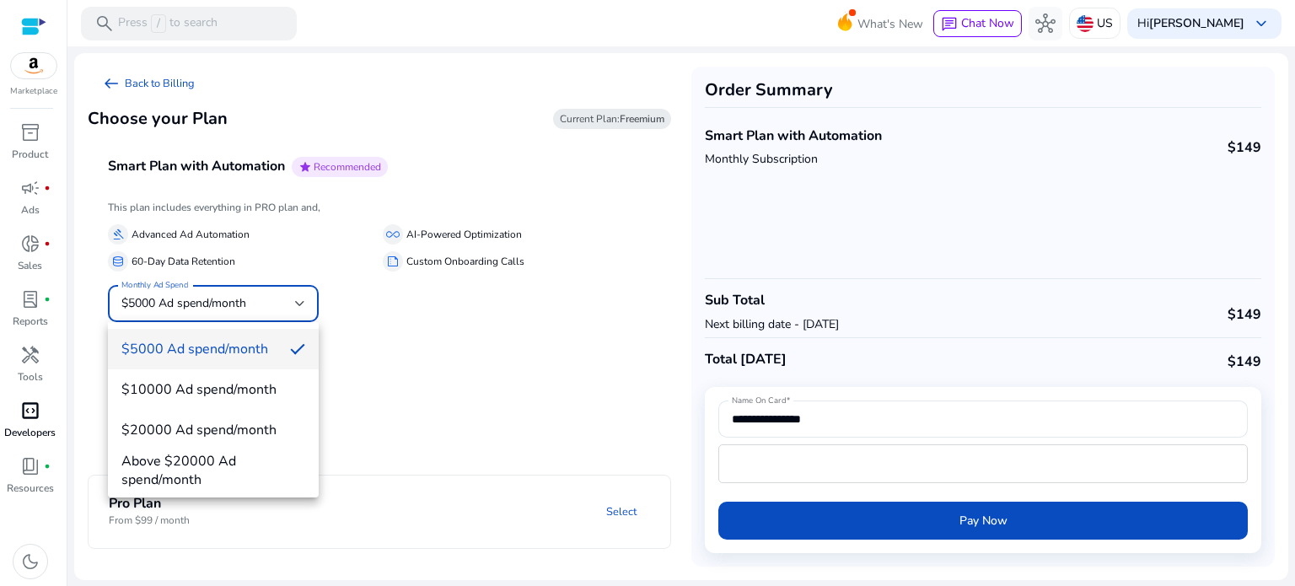
click at [259, 289] on div at bounding box center [647, 293] width 1295 height 586
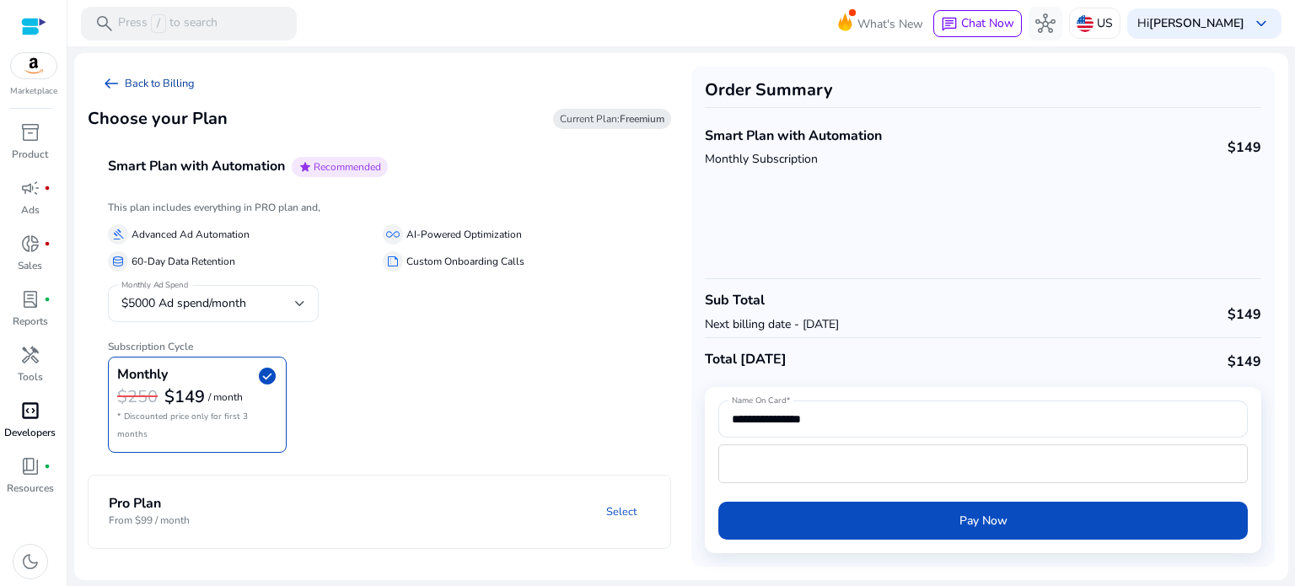
click at [119, 81] on span "arrow_left_alt" at bounding box center [111, 83] width 20 height 20
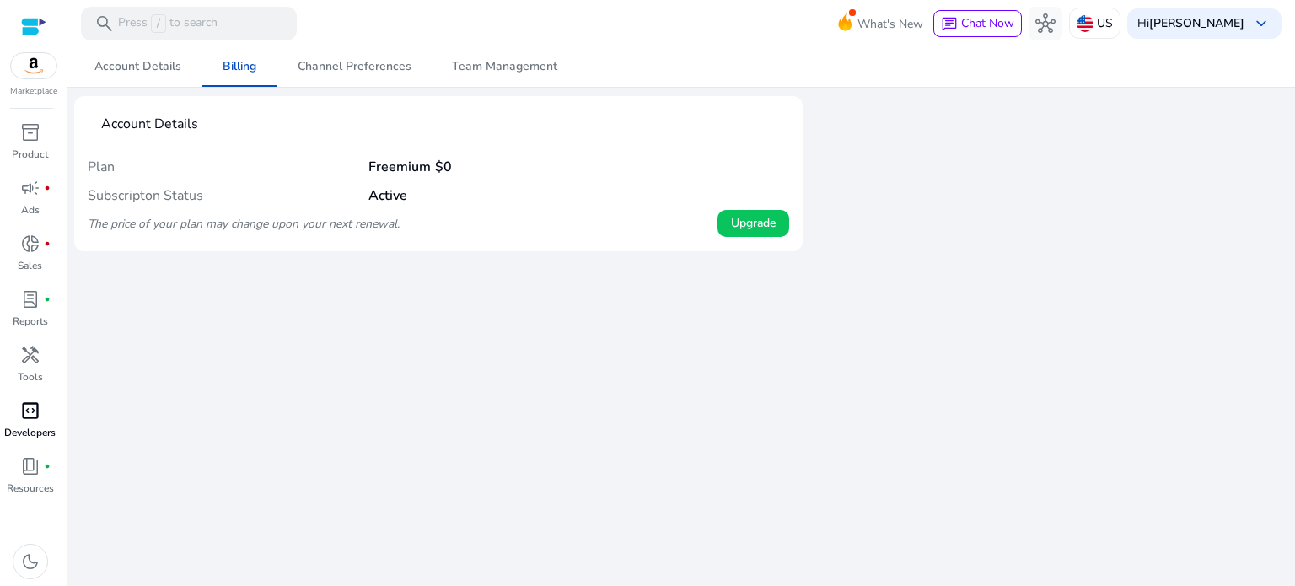
click at [747, 202] on div "Subscripton Status Active" at bounding box center [439, 195] width 702 height 29
click at [747, 216] on span "Upgrade" at bounding box center [753, 223] width 45 height 18
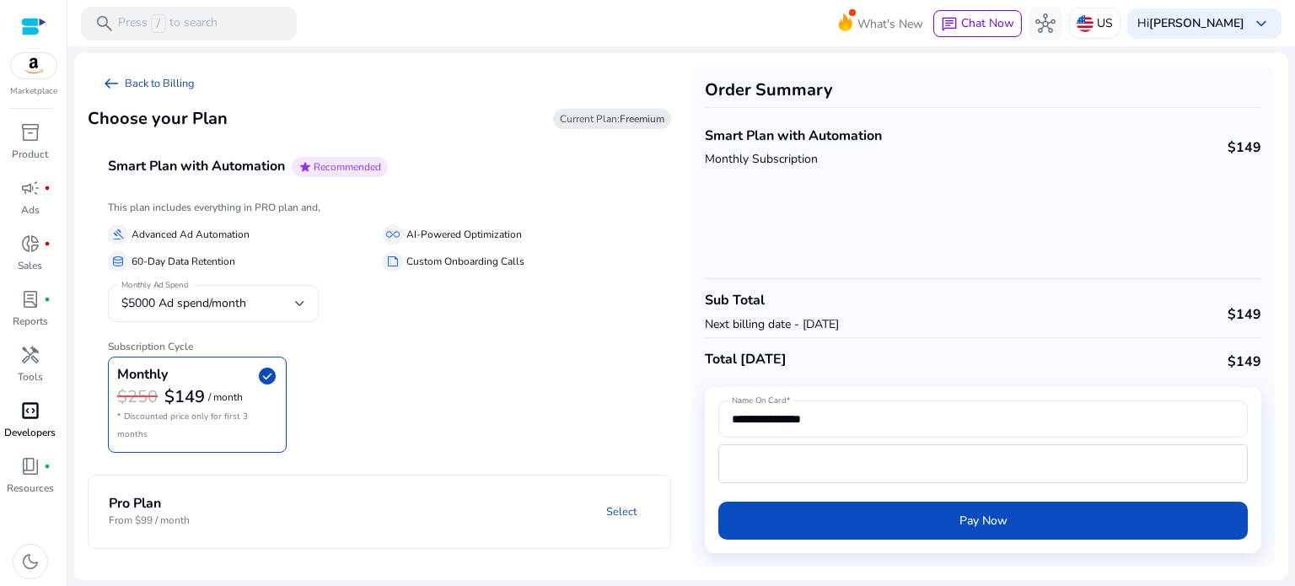
click at [259, 307] on div "$5000 Ad spend/month" at bounding box center [208, 303] width 174 height 19
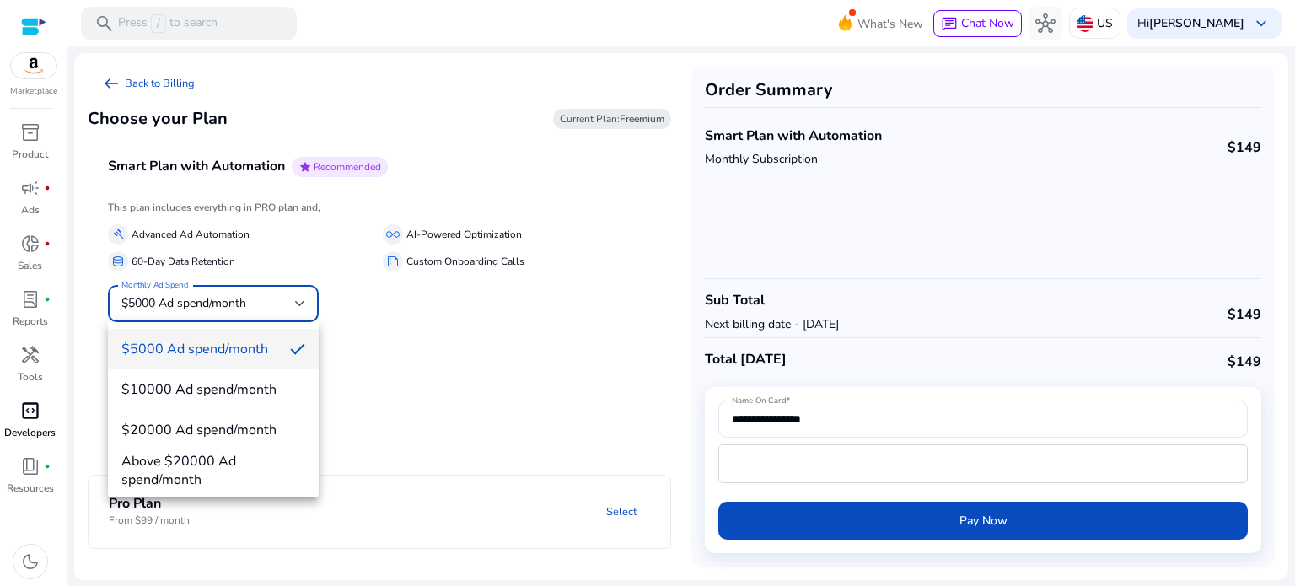
click at [258, 307] on div at bounding box center [647, 293] width 1295 height 586
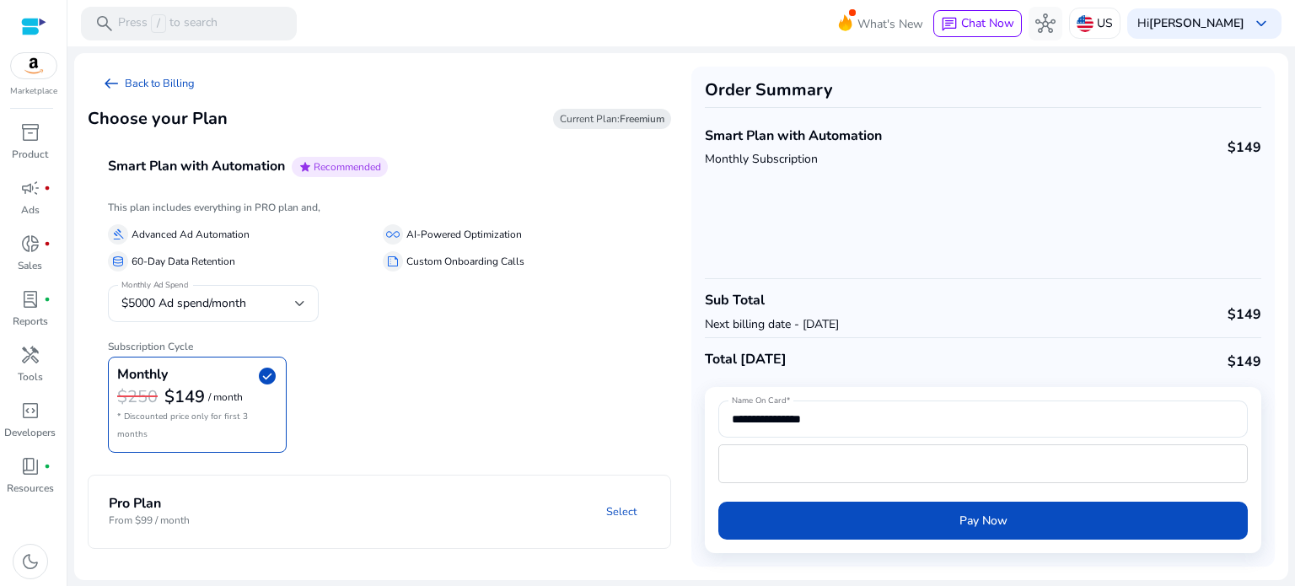
click at [32, 30] on div at bounding box center [33, 26] width 25 height 19
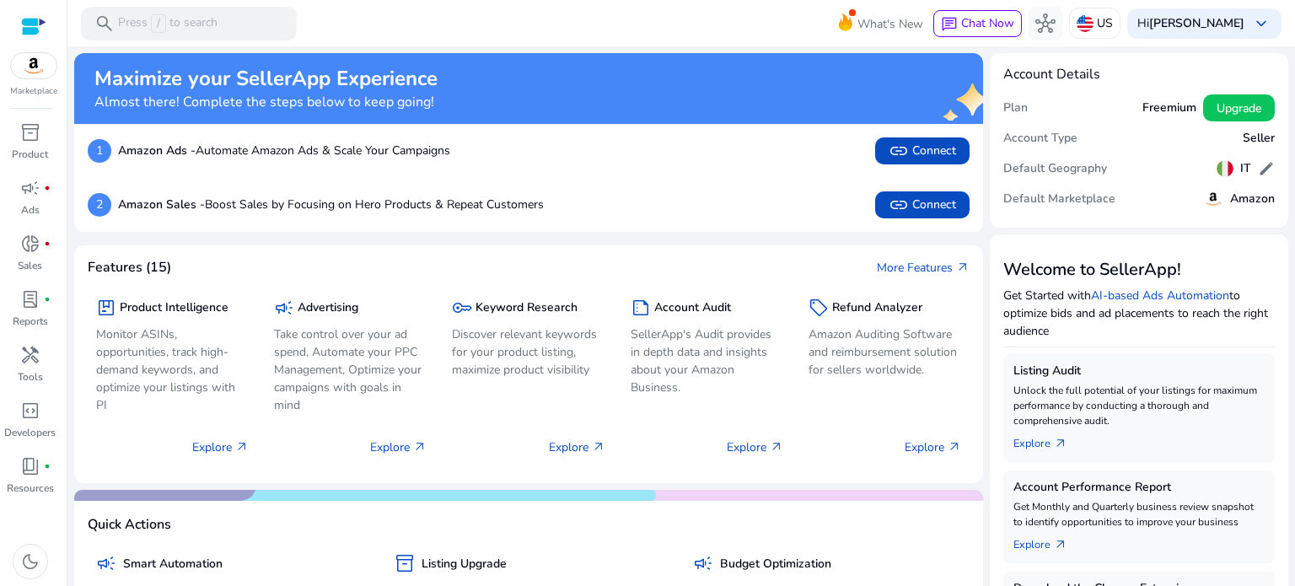
click at [30, 73] on img at bounding box center [34, 65] width 46 height 25
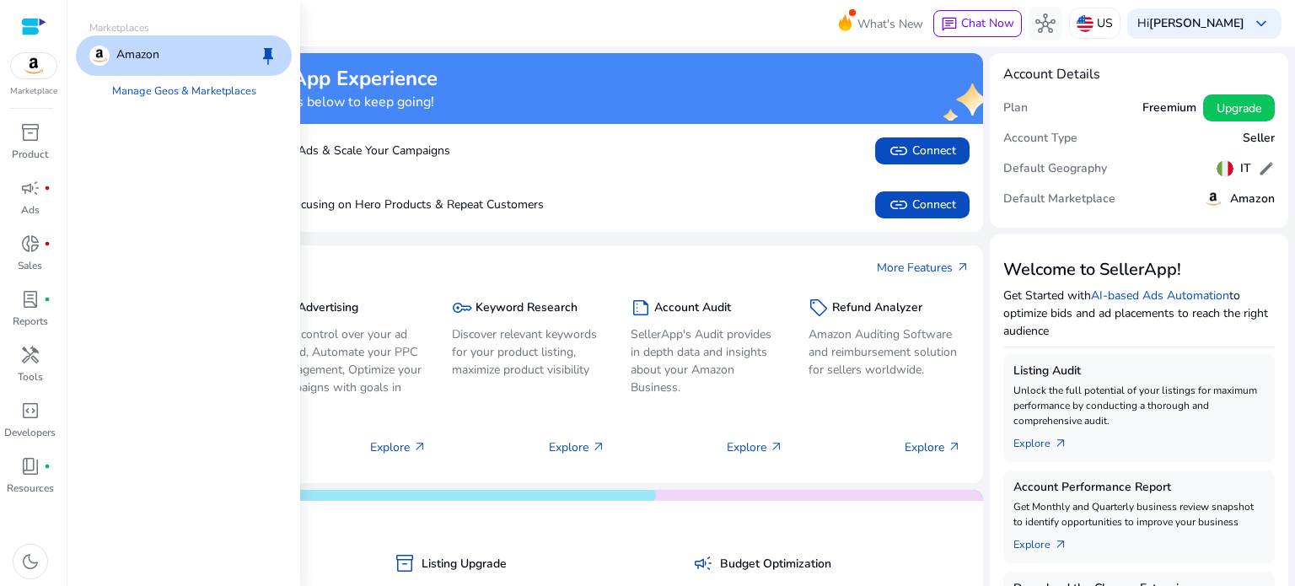
click at [266, 51] on span "keep" at bounding box center [268, 56] width 20 height 20
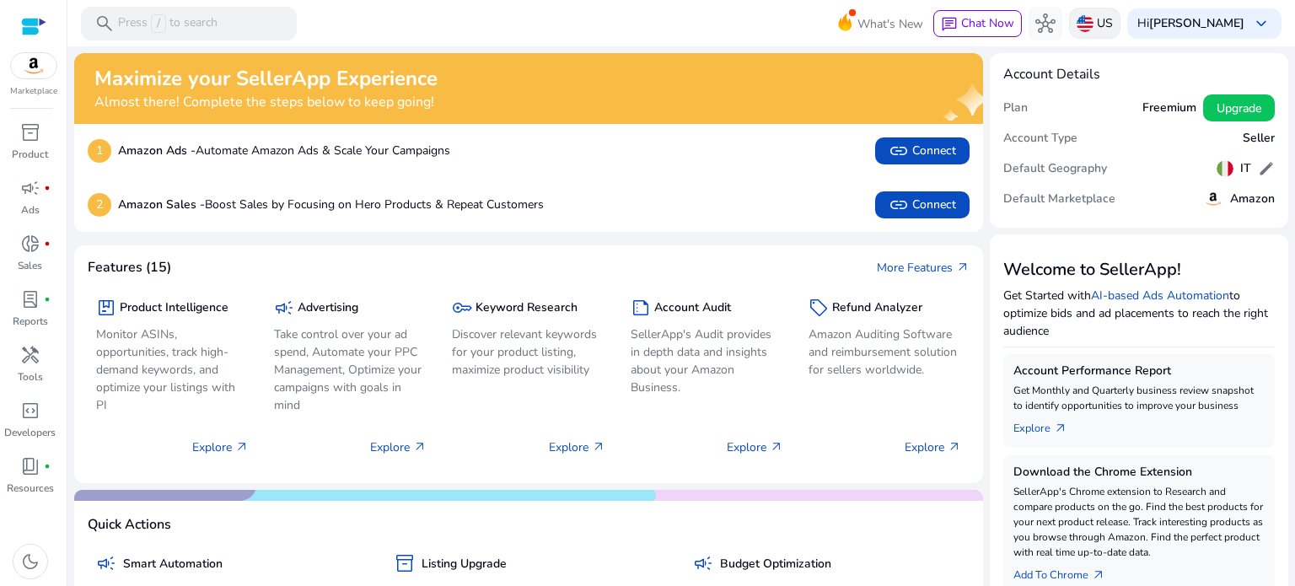
click at [1083, 19] on img at bounding box center [1085, 23] width 17 height 17
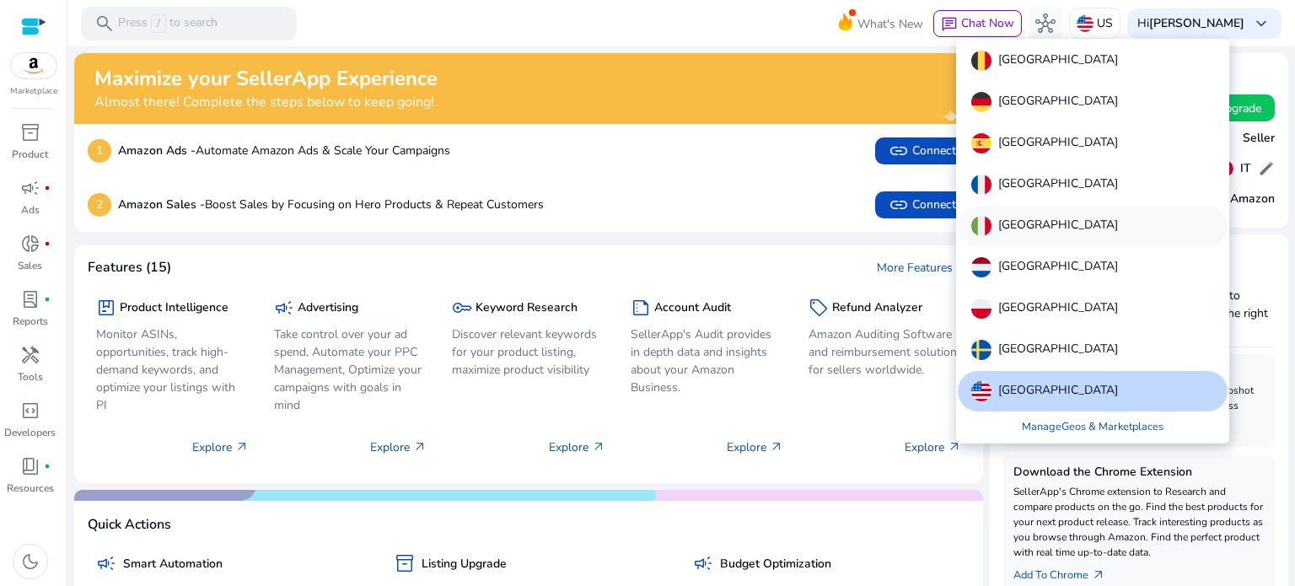
click at [1025, 212] on div "[GEOGRAPHIC_DATA]" at bounding box center [1093, 226] width 270 height 40
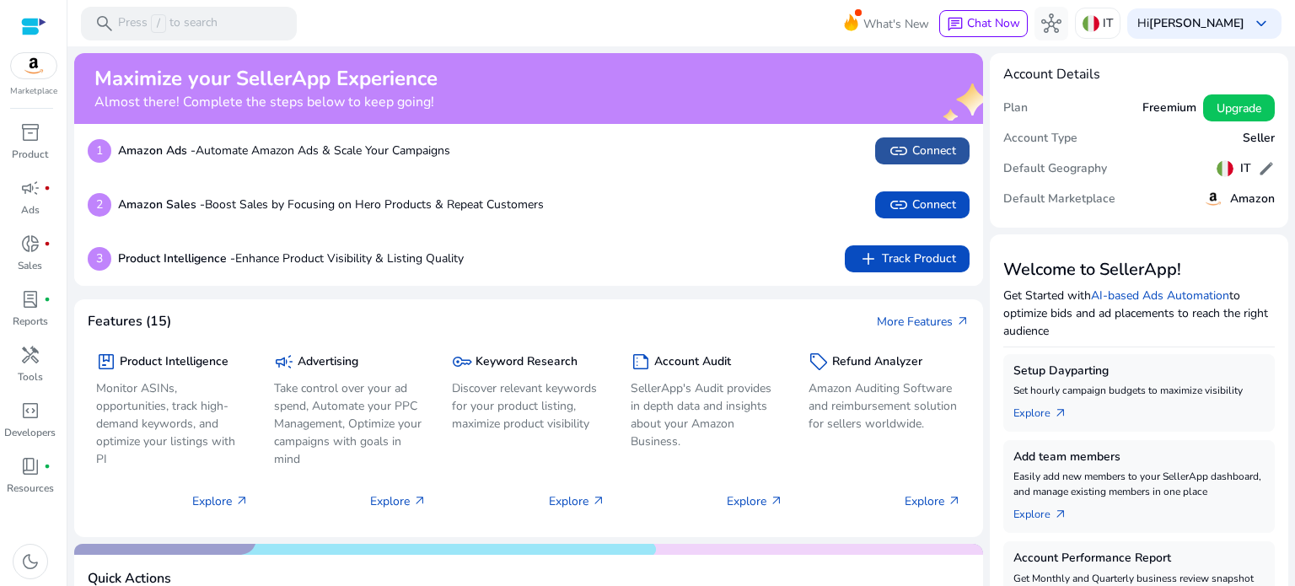
click at [902, 144] on span "link" at bounding box center [899, 151] width 20 height 20
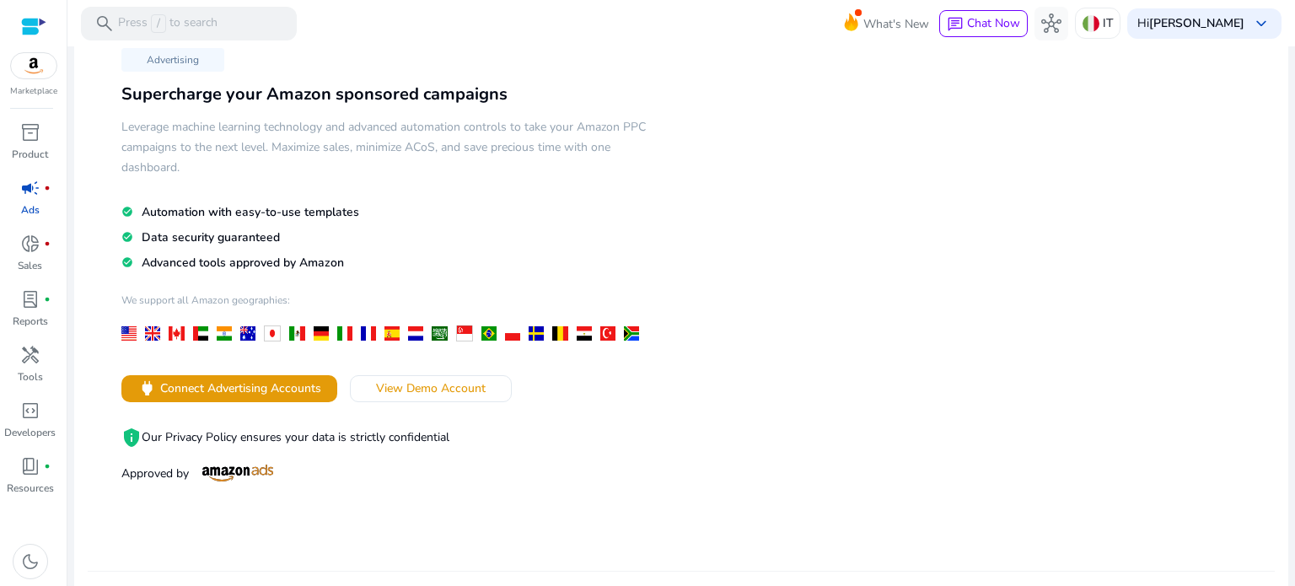
scroll to position [97, 0]
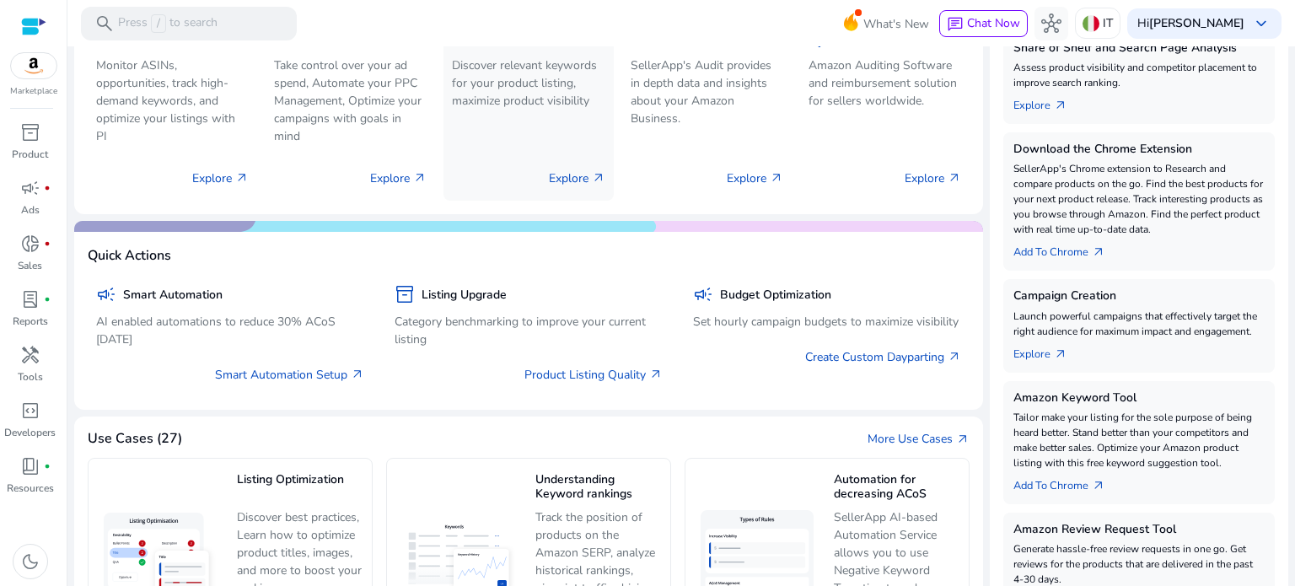
scroll to position [421, 0]
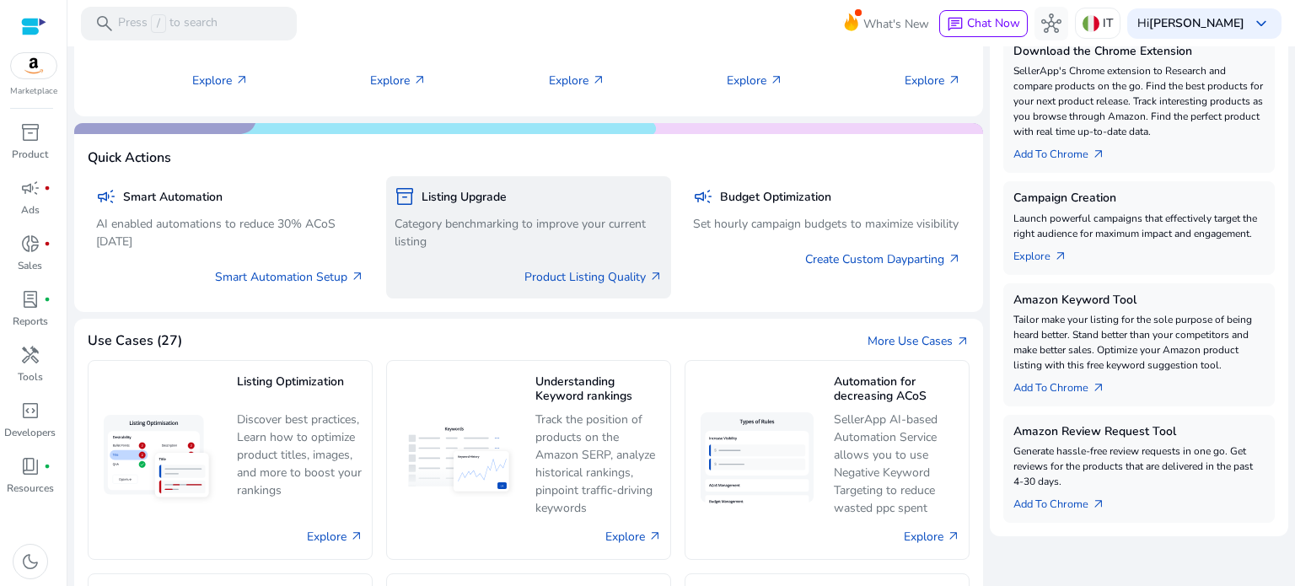
click at [516, 259] on div "Product Listing Quality arrow_outward" at bounding box center [529, 273] width 268 height 35
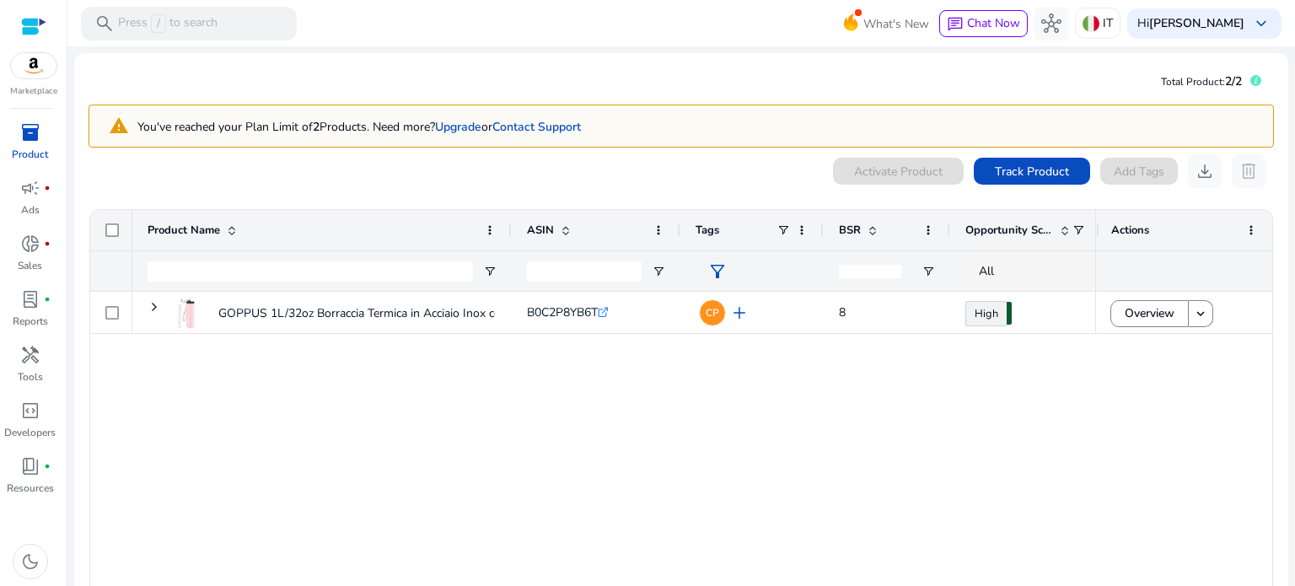
scroll to position [88, 0]
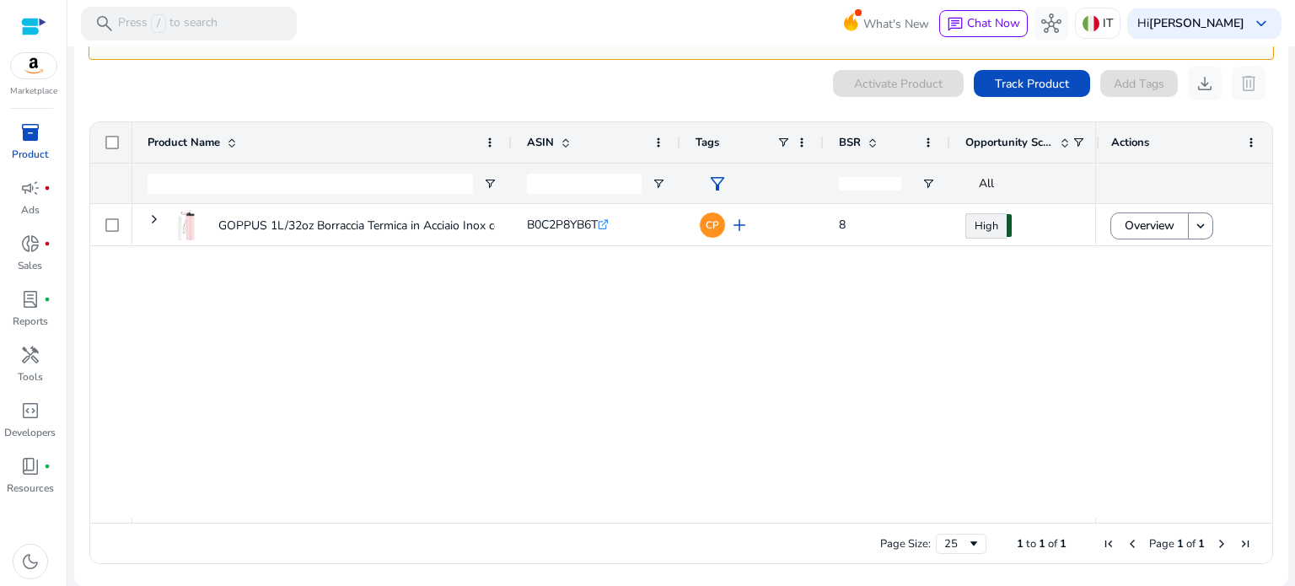
click at [30, 140] on span "inventory_2" at bounding box center [30, 132] width 20 height 20
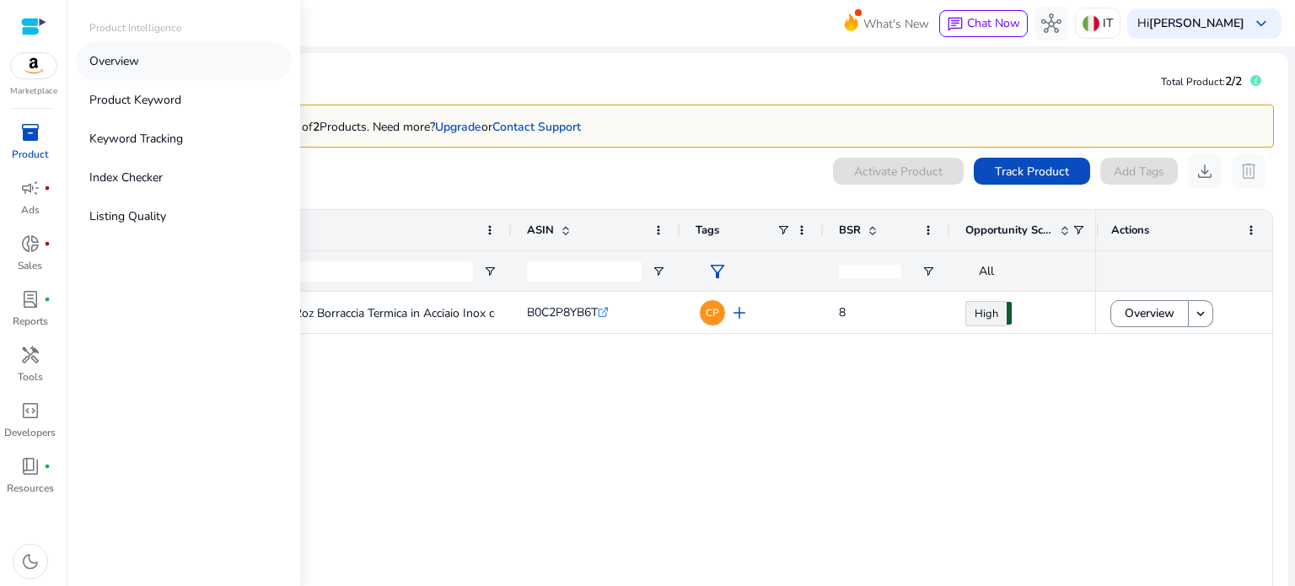
click at [133, 55] on p "Overview" at bounding box center [114, 61] width 50 height 18
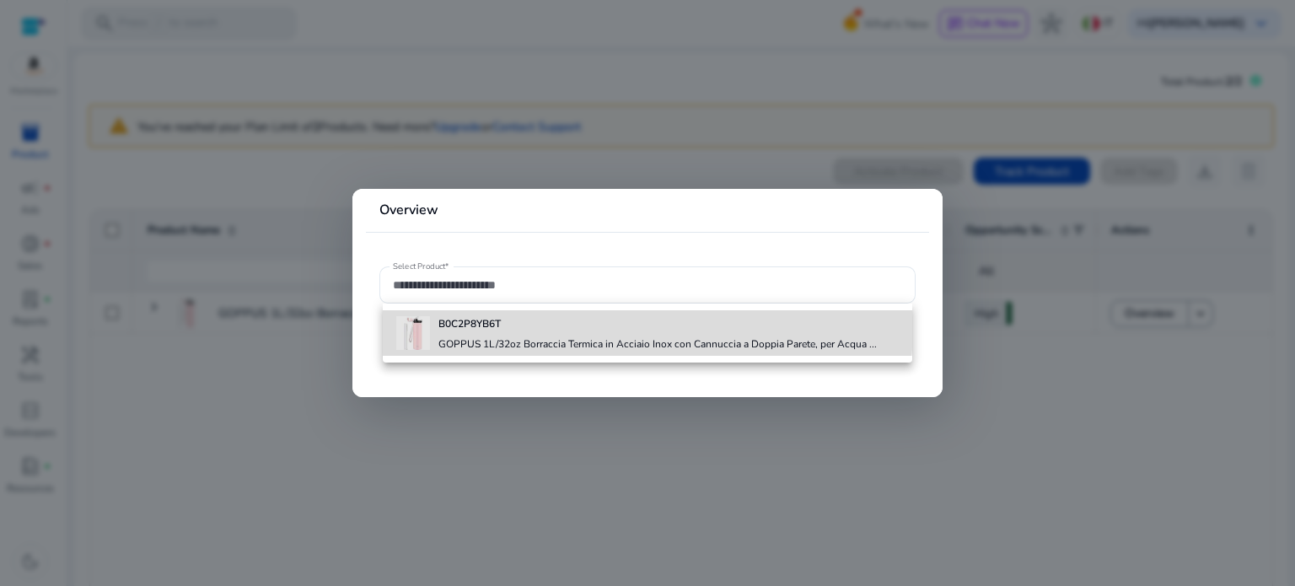
click at [451, 322] on b "B0C2P8YB6T" at bounding box center [470, 323] width 62 height 13
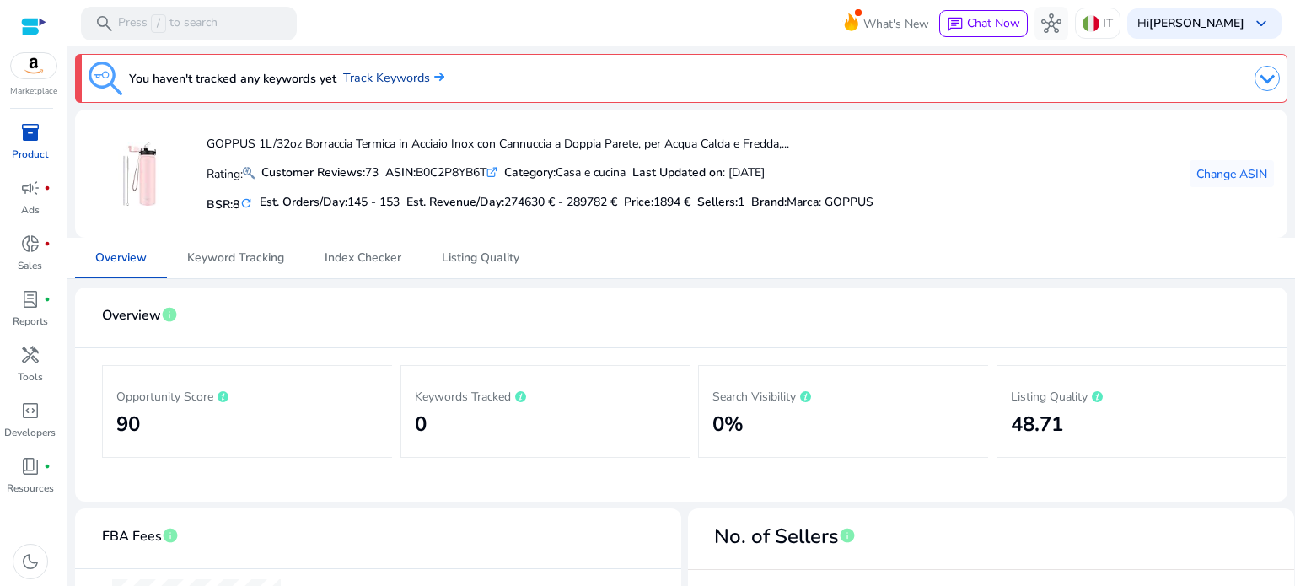
click at [404, 72] on link "Track Keywords" at bounding box center [393, 78] width 101 height 19
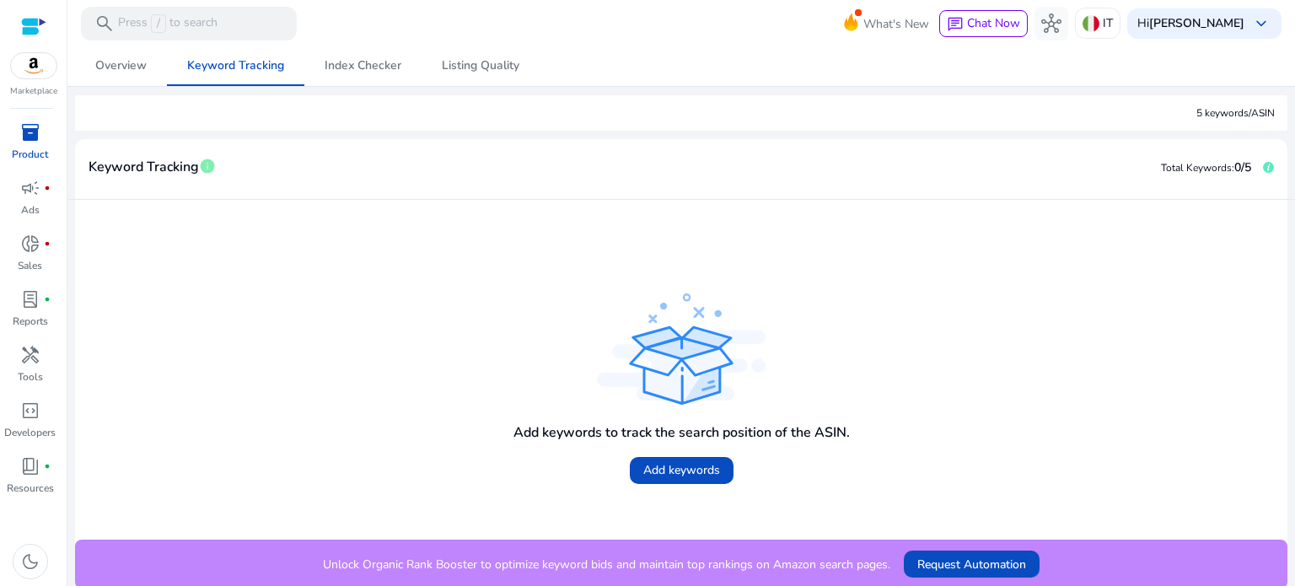
scroll to position [195, 0]
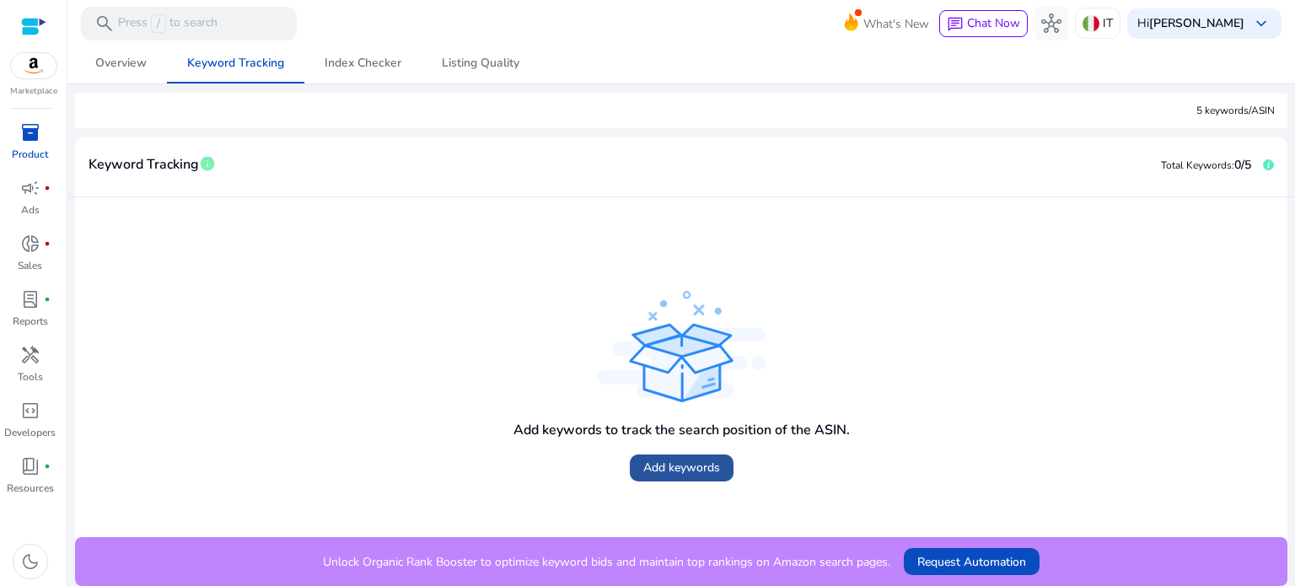
click at [655, 460] on span "Add keywords" at bounding box center [681, 468] width 77 height 18
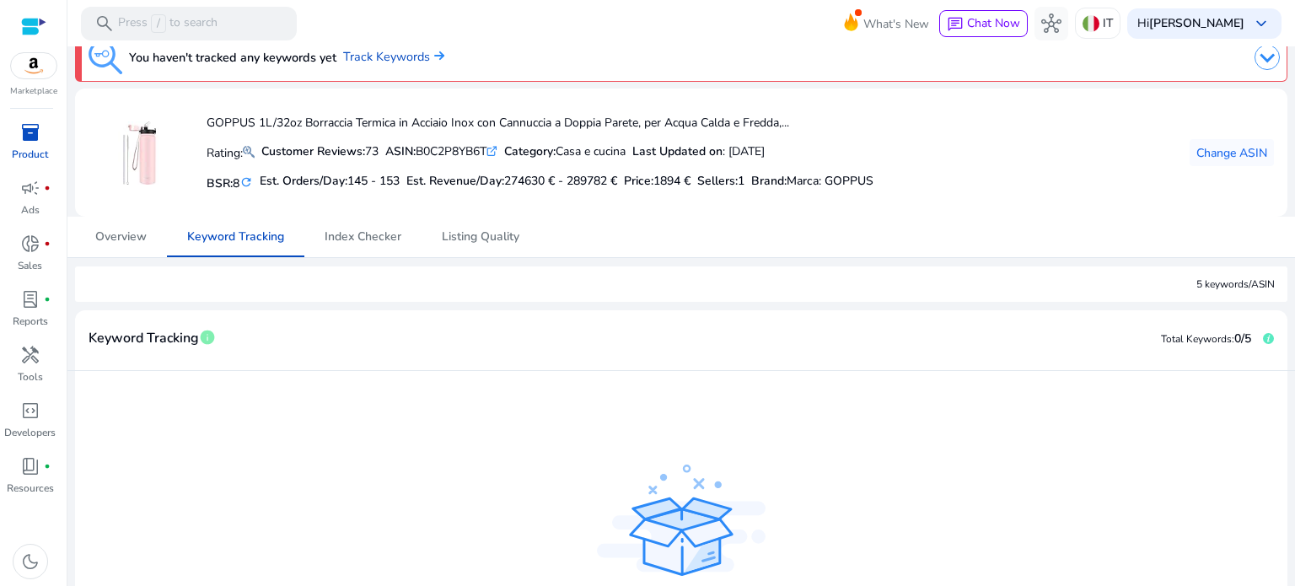
scroll to position [0, 0]
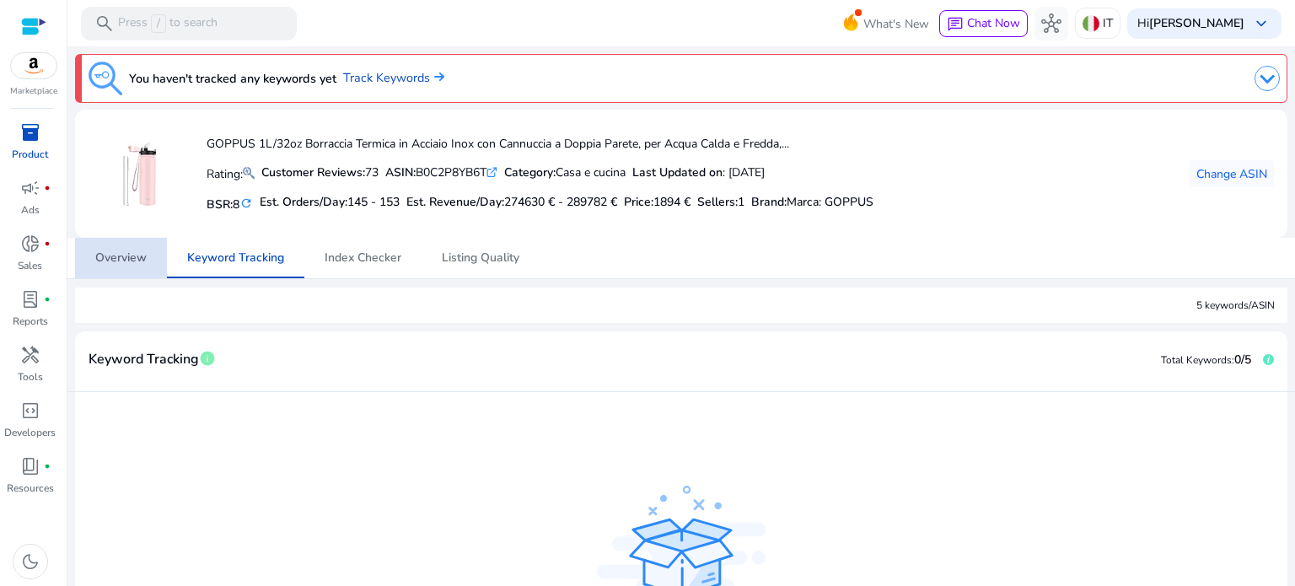
click at [144, 259] on span "Overview" at bounding box center [120, 258] width 51 height 12
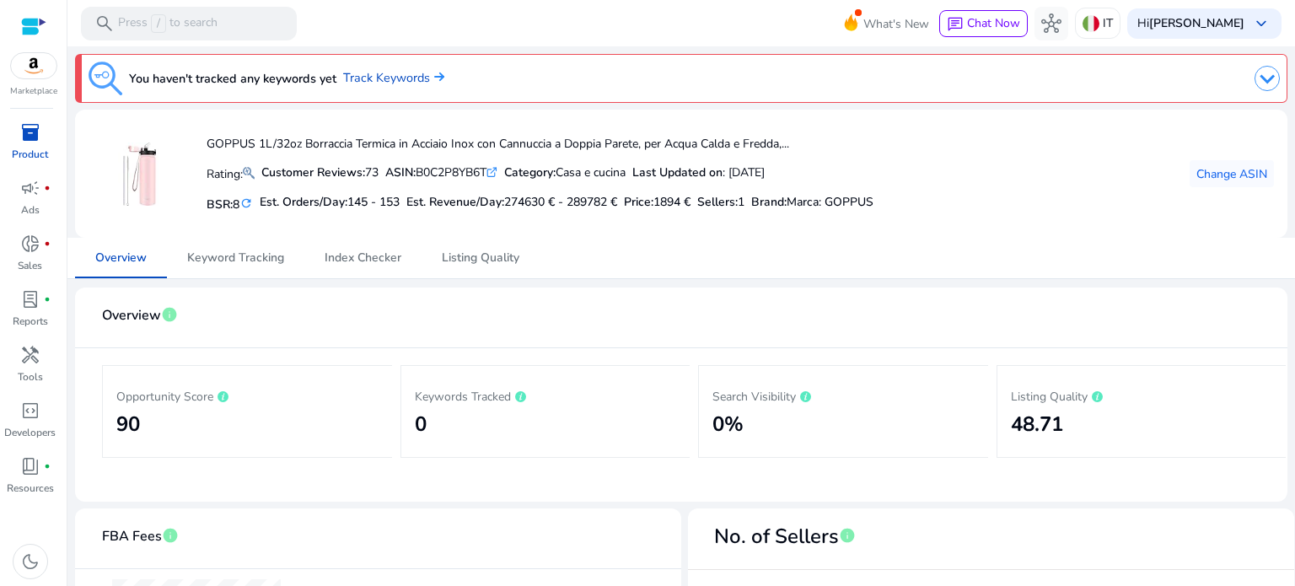
scroll to position [44, 0]
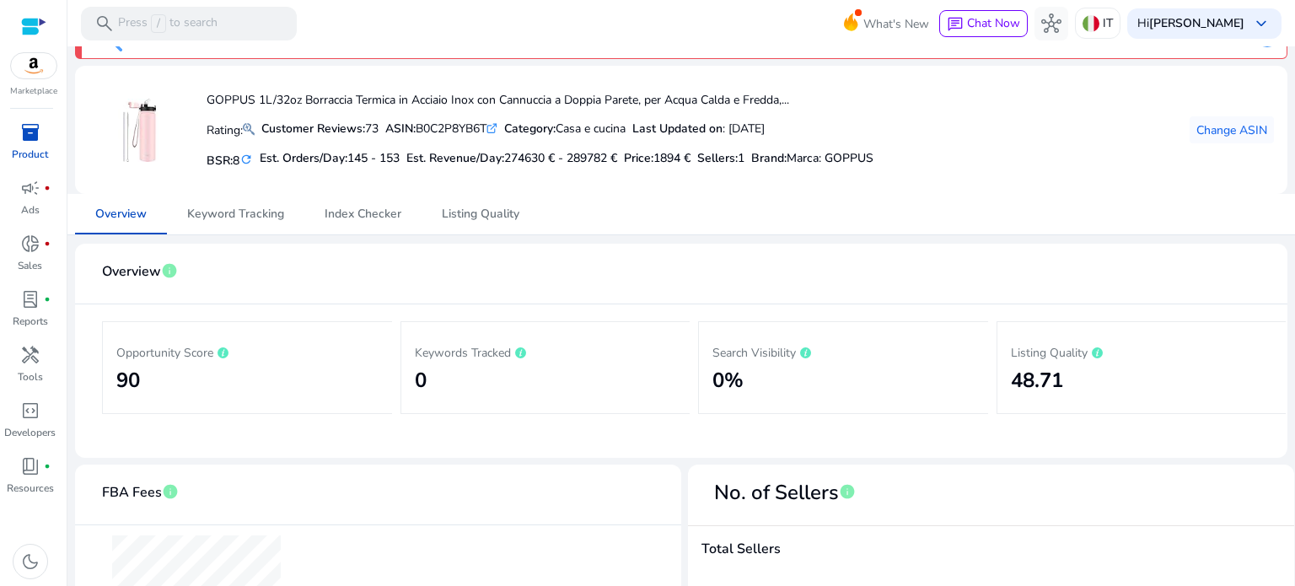
click at [35, 139] on span "inventory_2" at bounding box center [30, 132] width 20 height 20
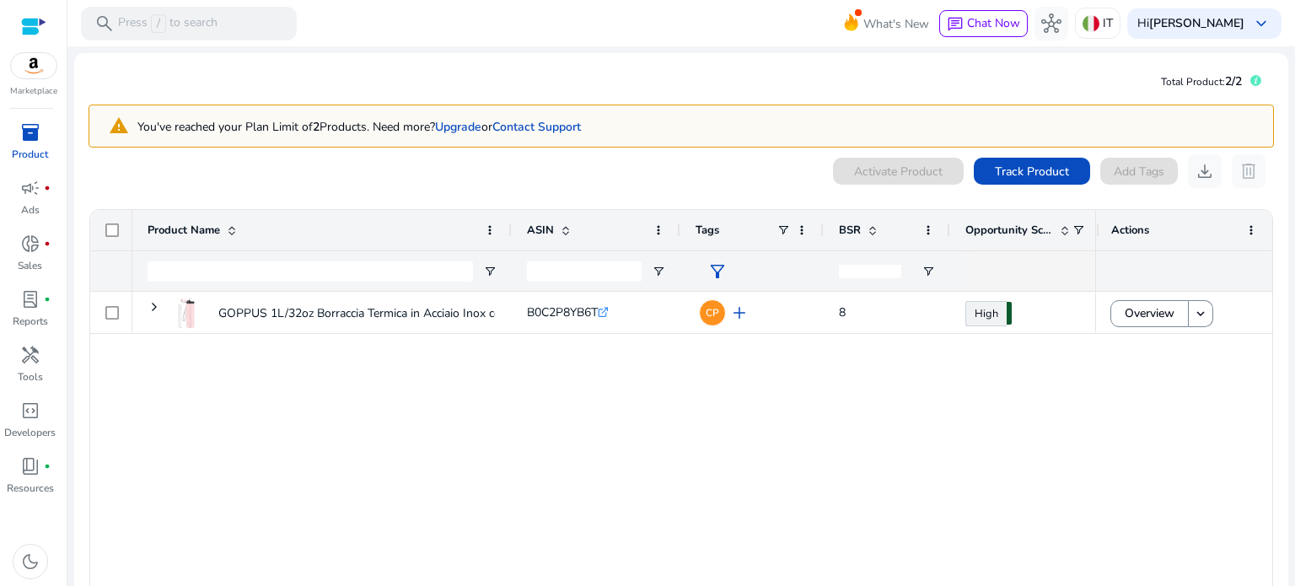
click at [16, 148] on p "Product" at bounding box center [30, 154] width 36 height 15
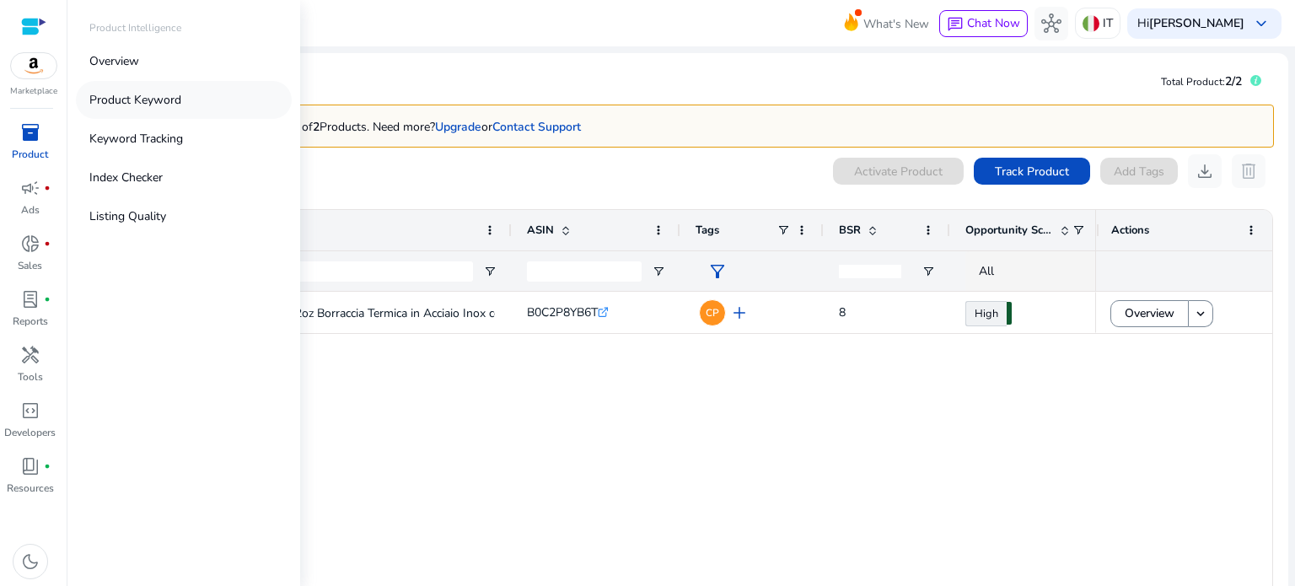
click at [134, 103] on p "Product Keyword" at bounding box center [135, 100] width 92 height 18
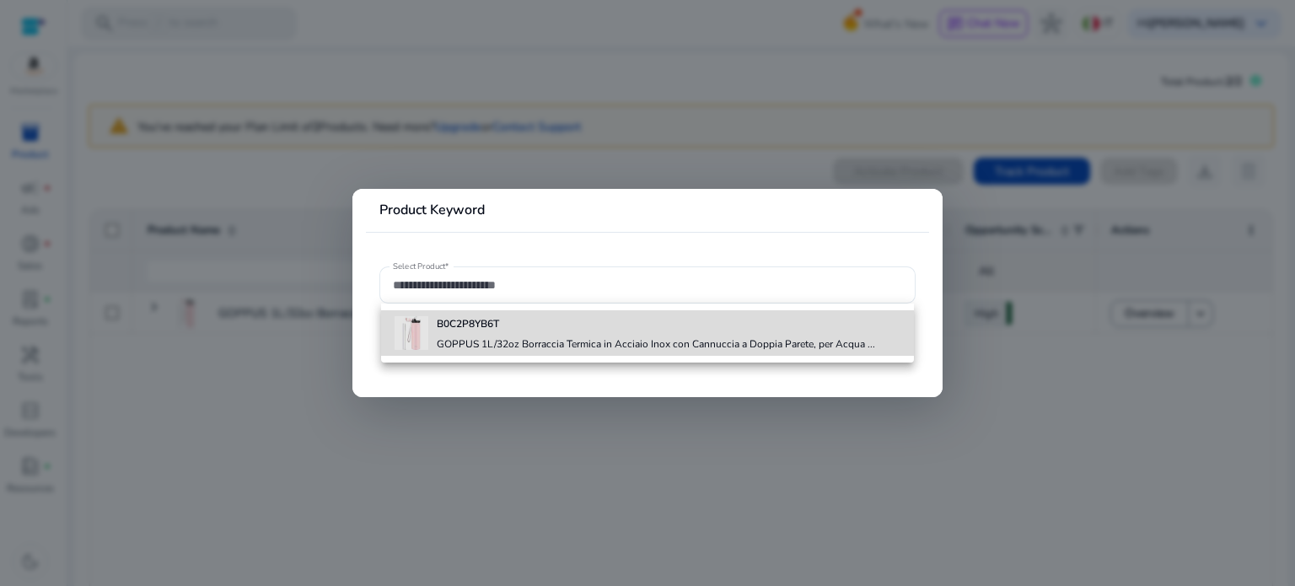
click at [462, 335] on div "B0C2P8YB6T GOPPUS 1L/32oz Borraccia Termica in Acciaio Inox con Cannuccia a Dop…" at bounding box center [656, 333] width 439 height 46
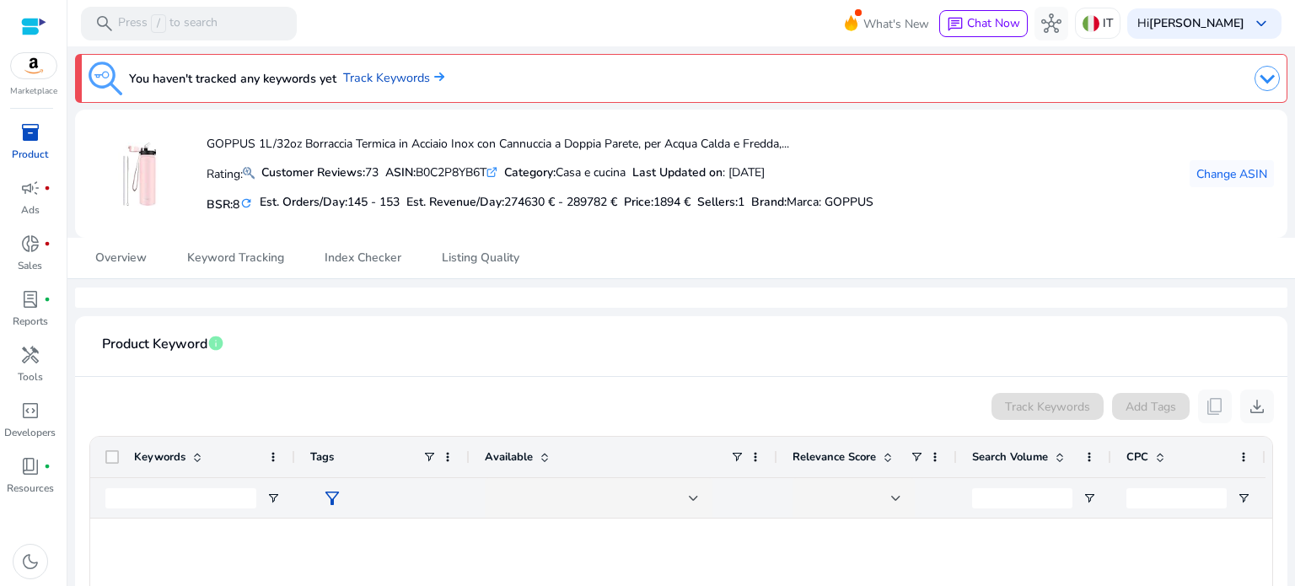
scroll to position [30, 0]
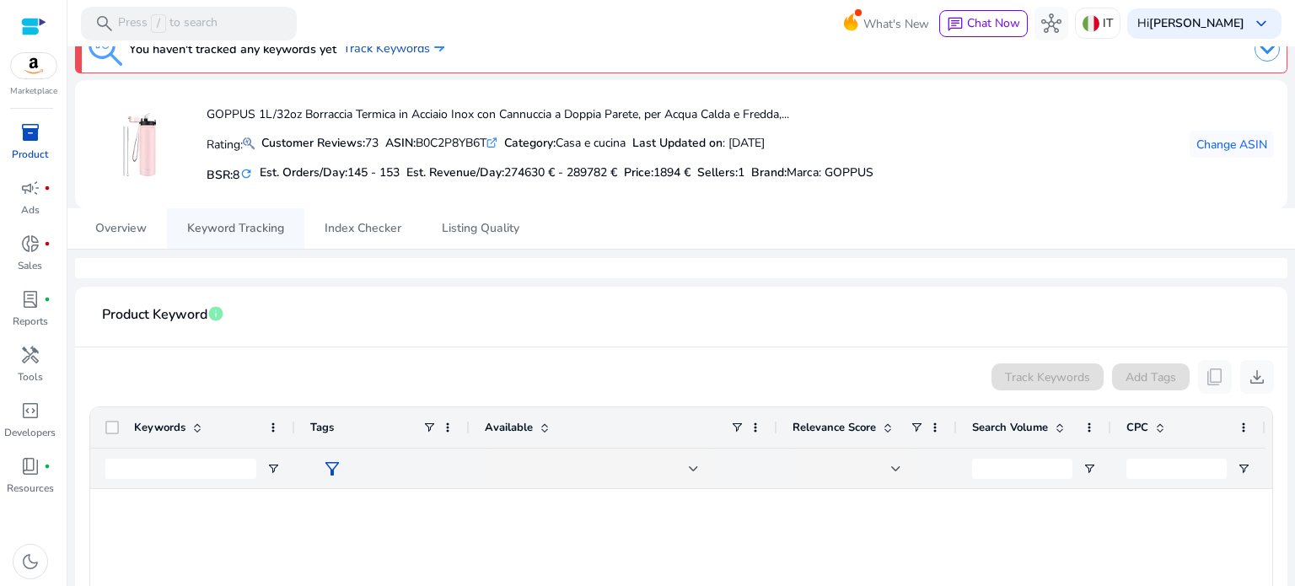
click at [255, 217] on span "Keyword Tracking" at bounding box center [235, 228] width 97 height 40
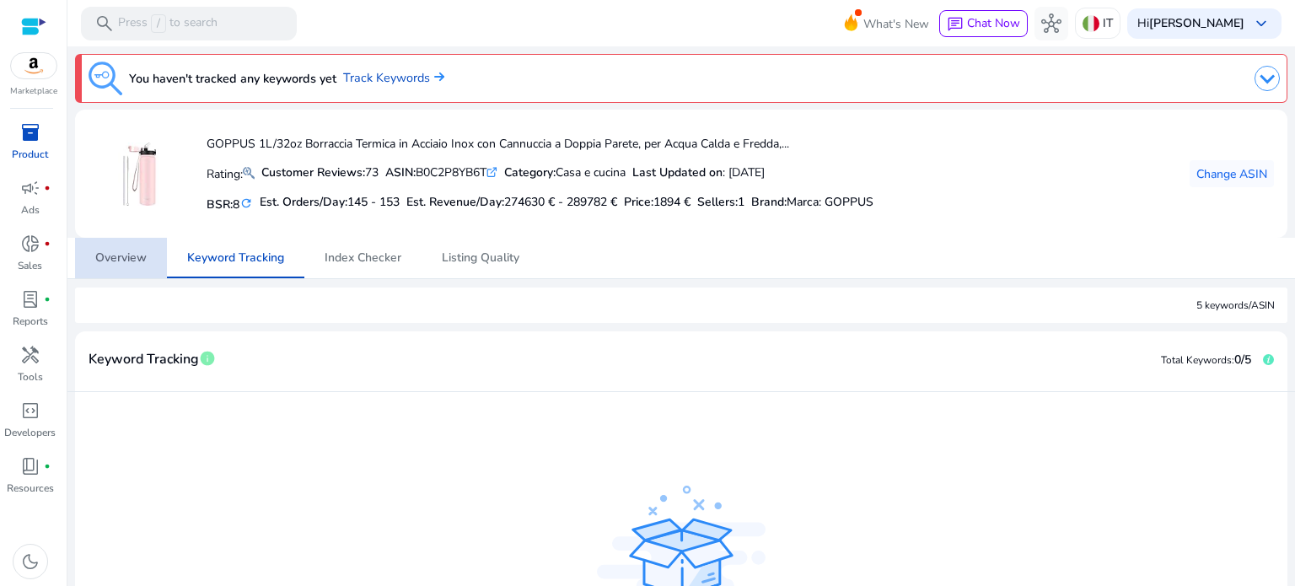
click at [114, 264] on span "Overview" at bounding box center [120, 258] width 51 height 12
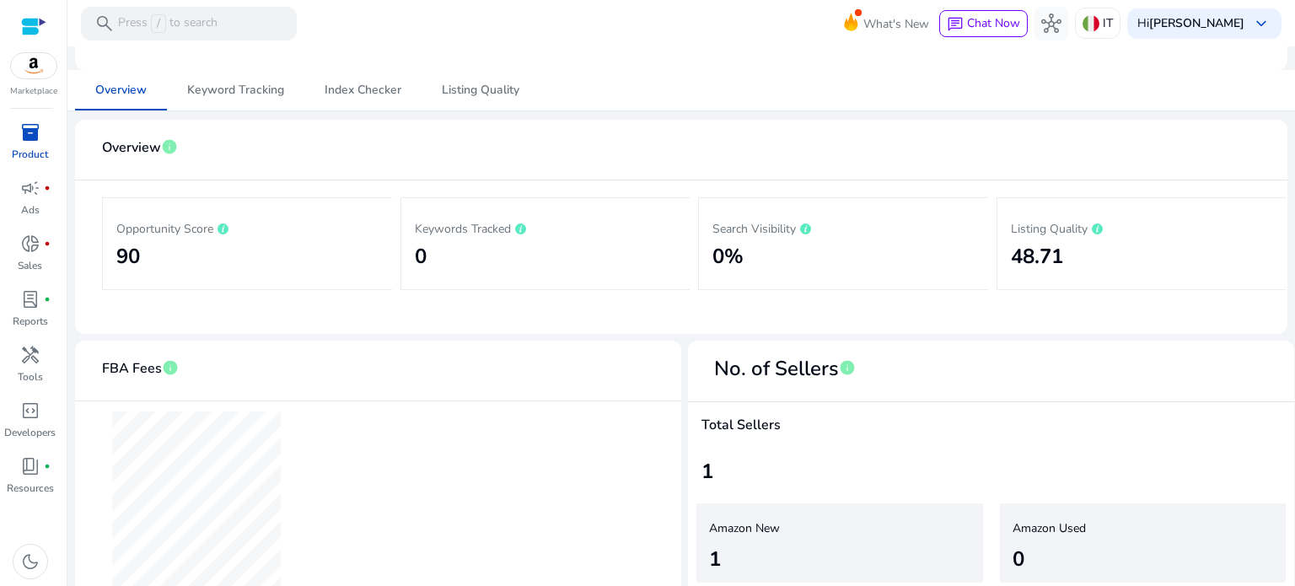
scroll to position [275, 0]
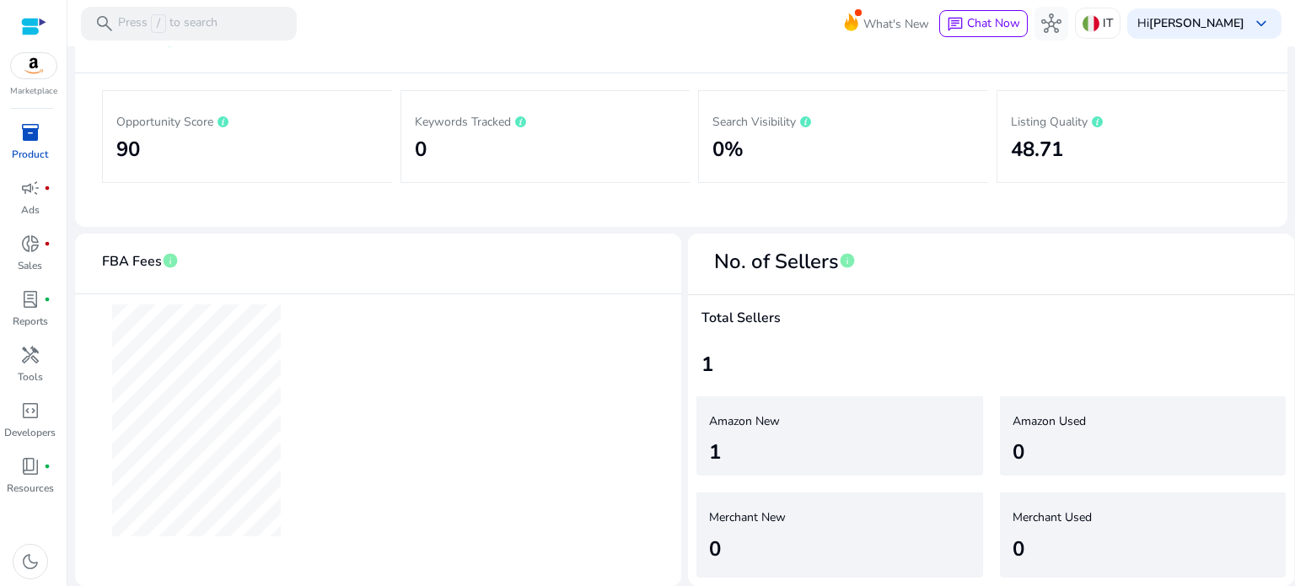
click at [30, 122] on span "inventory_2" at bounding box center [30, 132] width 20 height 20
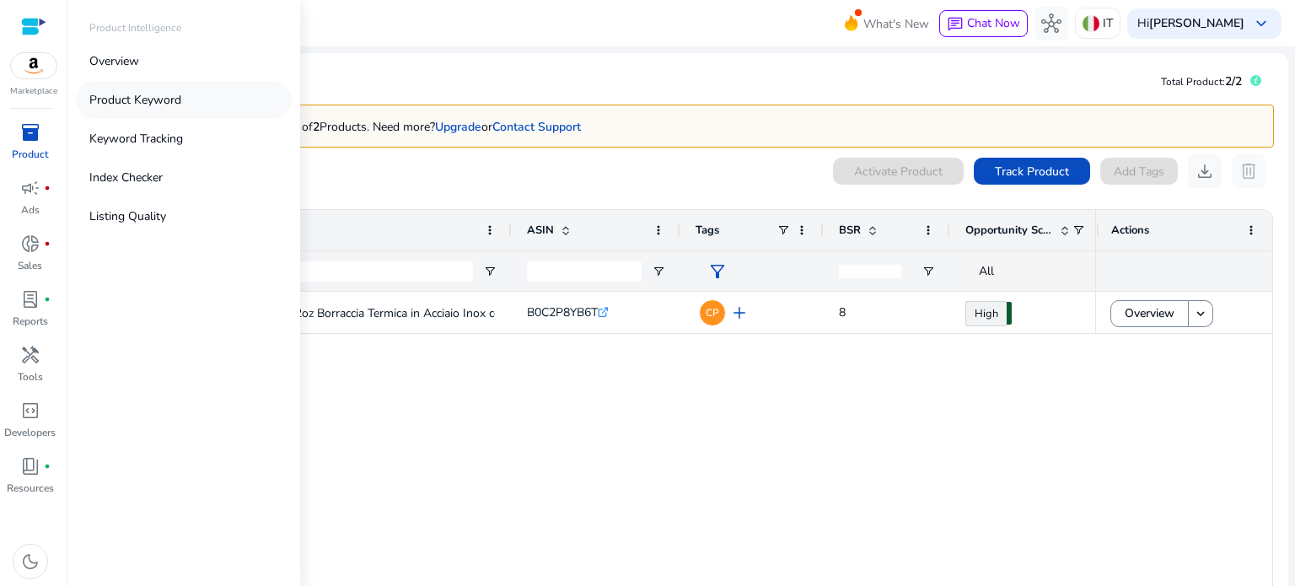
click at [153, 101] on p "Product Keyword" at bounding box center [135, 100] width 92 height 18
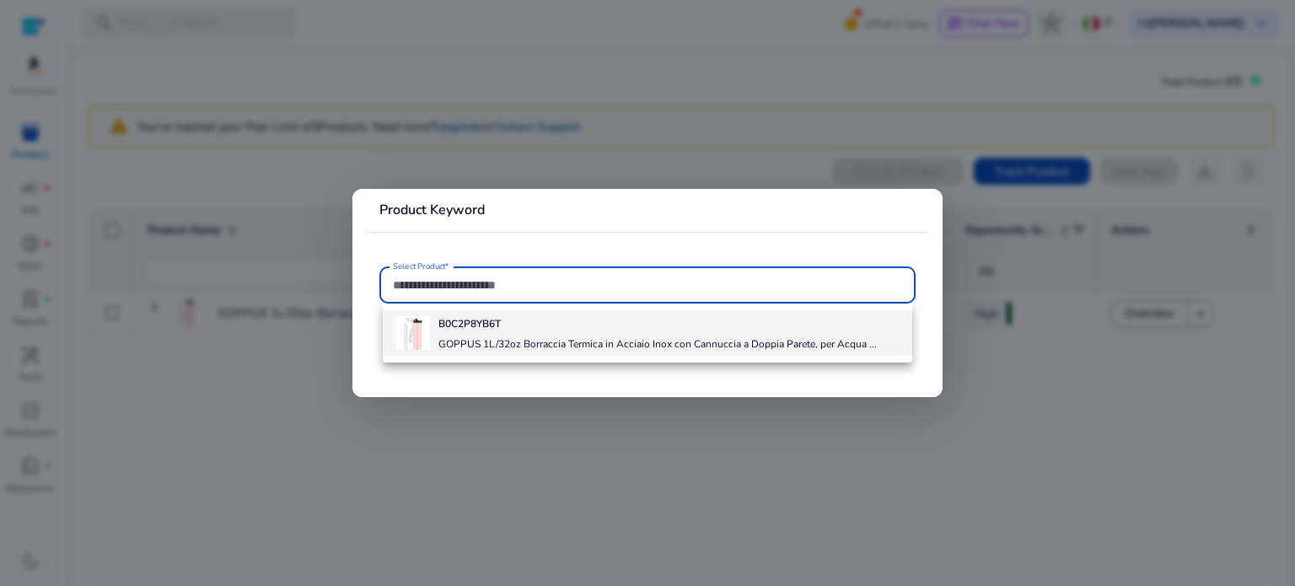
click at [522, 325] on h4 "B0C2P8YB6T" at bounding box center [658, 323] width 439 height 13
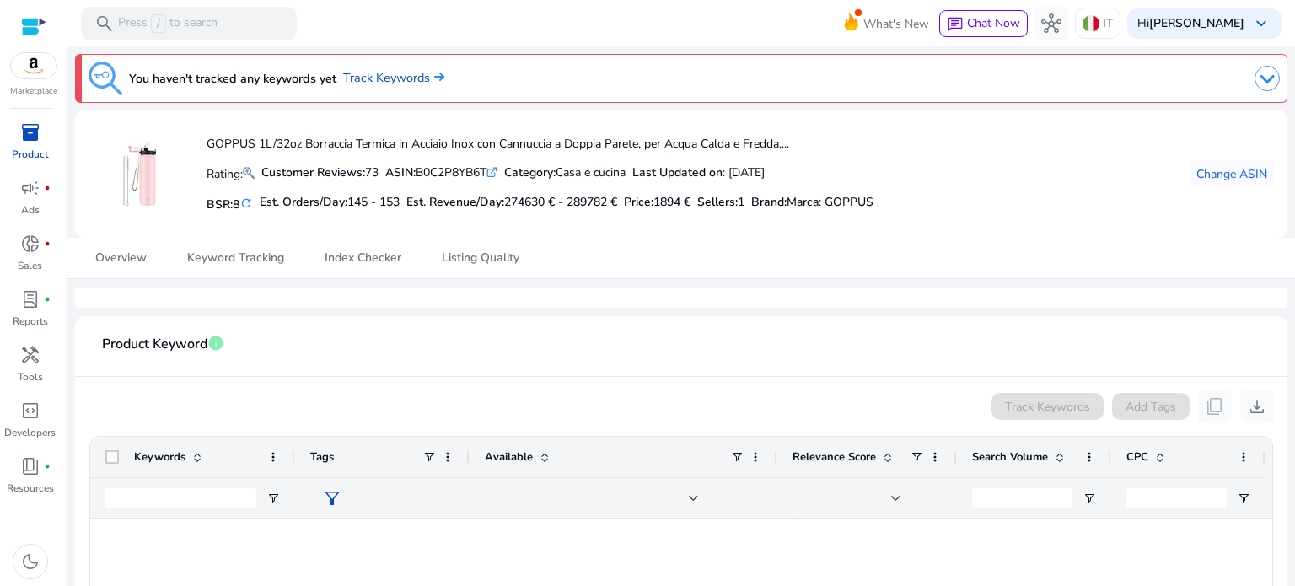
click at [129, 460] on div "Keywords" at bounding box center [192, 457] width 205 height 40
click at [196, 363] on div "Product Keyword info" at bounding box center [163, 347] width 122 height 34
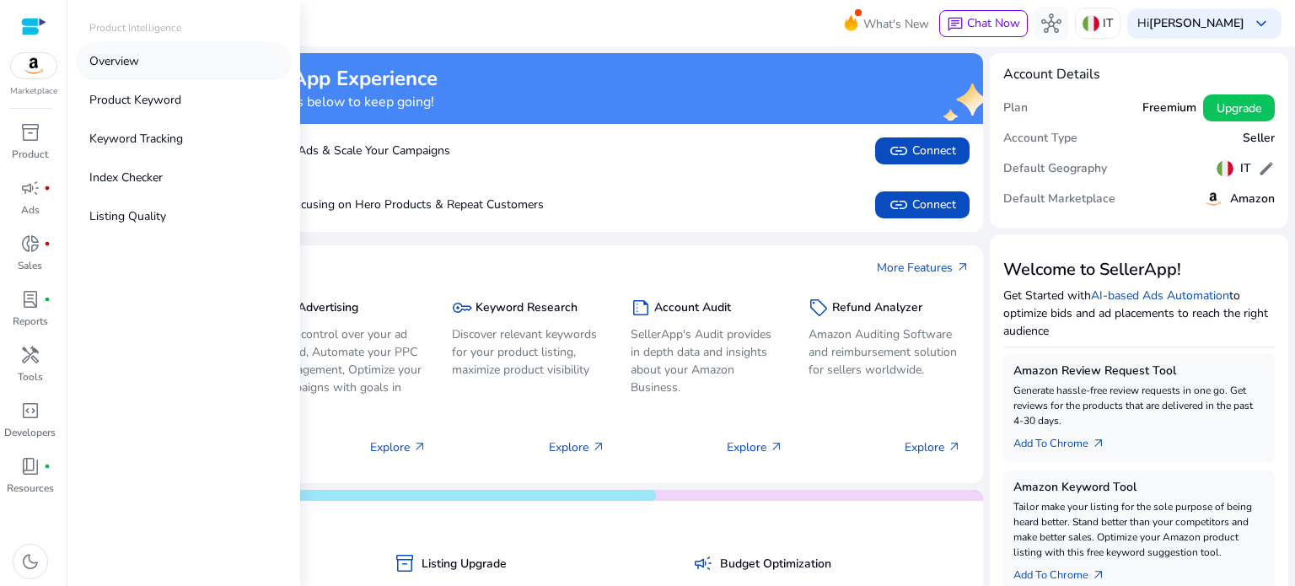
click at [133, 66] on p "Overview" at bounding box center [114, 61] width 50 height 18
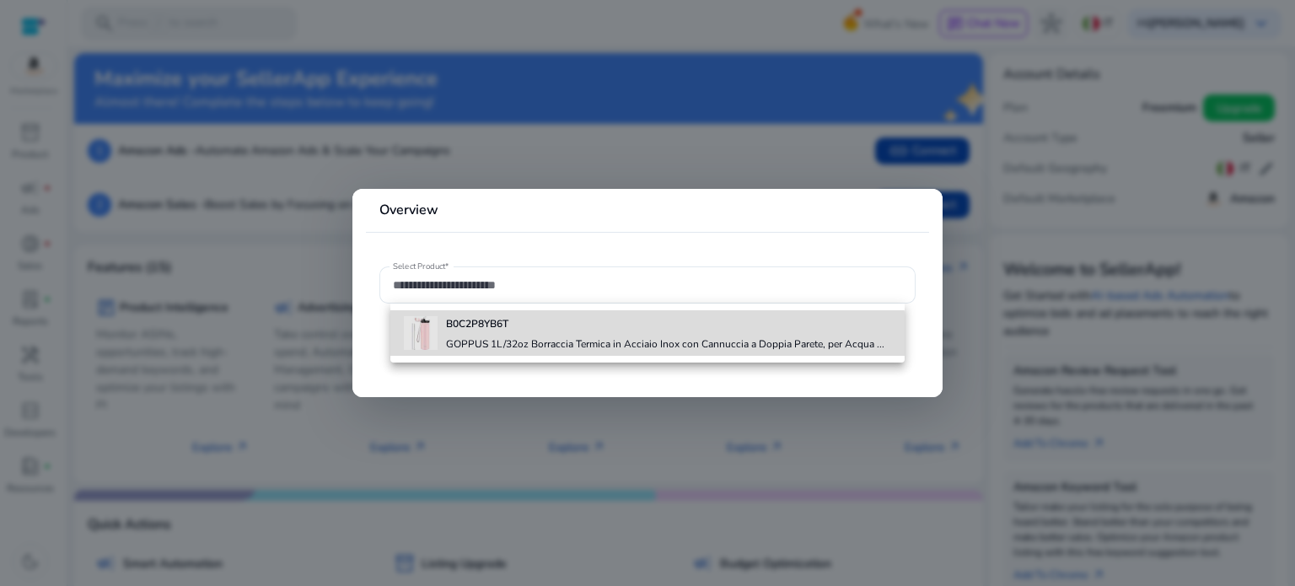
click at [642, 349] on h4 "GOPPUS 1L/32oz Borraccia Termica in Acciaio Inox con Cannuccia a Doppia Parete,…" at bounding box center [665, 343] width 439 height 13
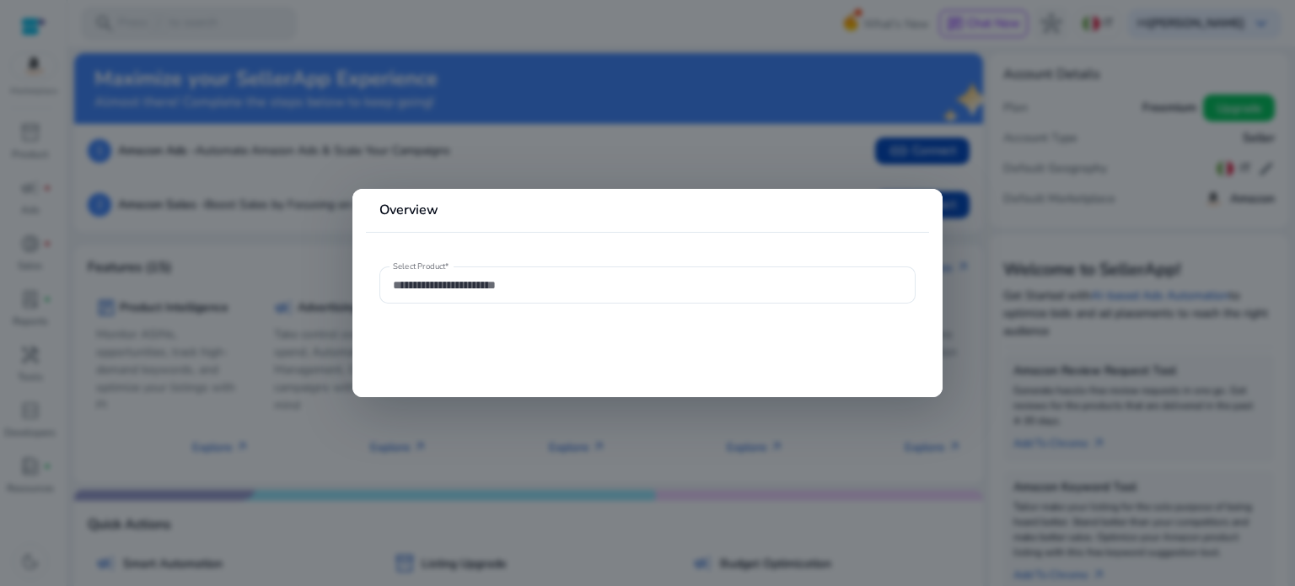
type input "**********"
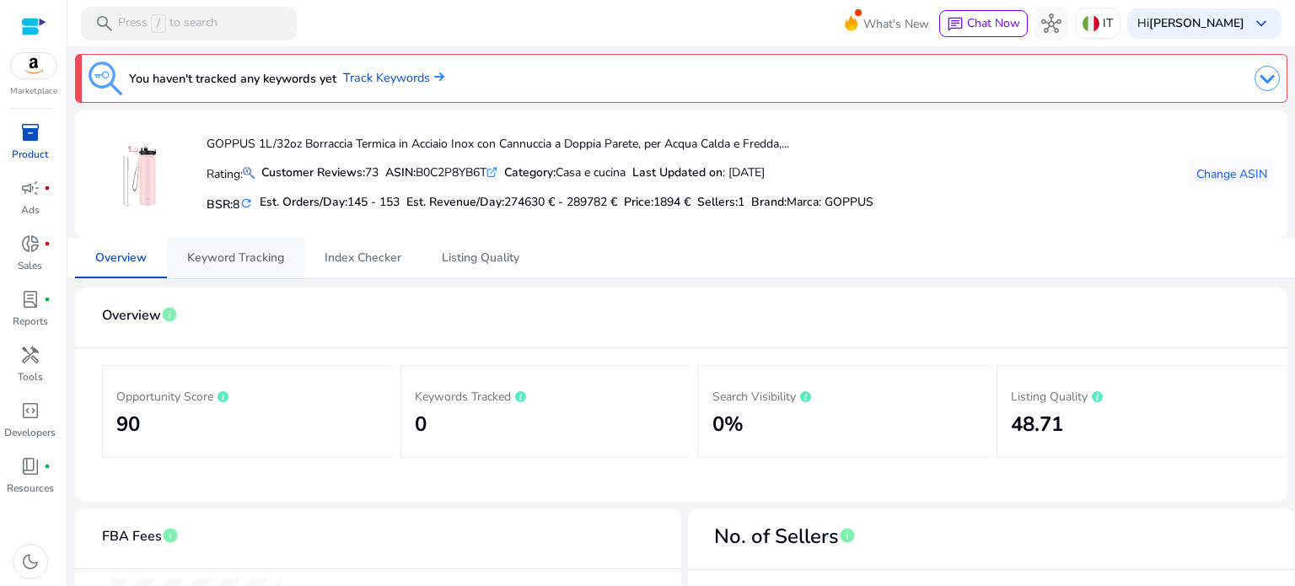
click at [229, 259] on span "Keyword Tracking" at bounding box center [235, 258] width 97 height 12
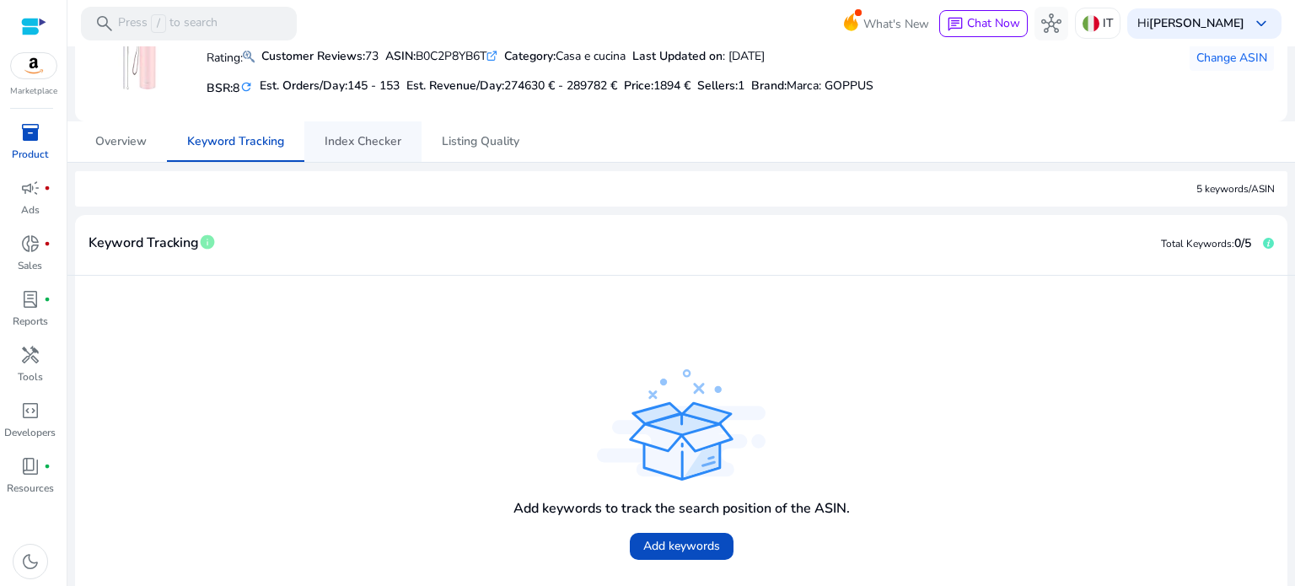
scroll to position [120, 0]
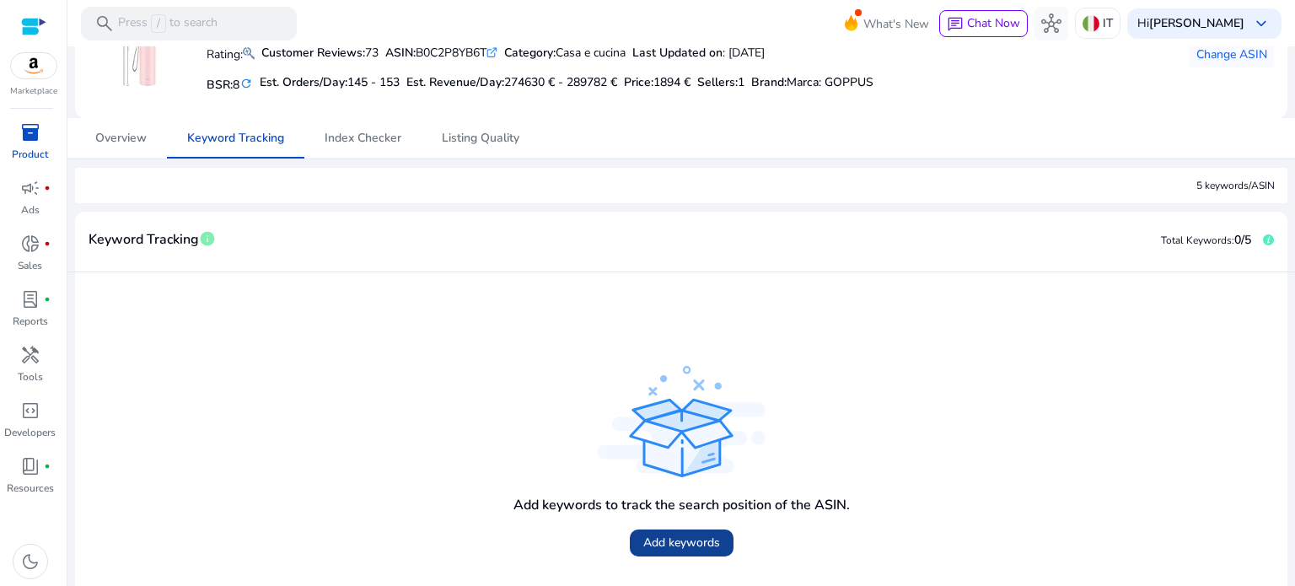
click at [658, 562] on span at bounding box center [682, 543] width 104 height 40
click at [46, 138] on div "inventory_2" at bounding box center [30, 132] width 47 height 27
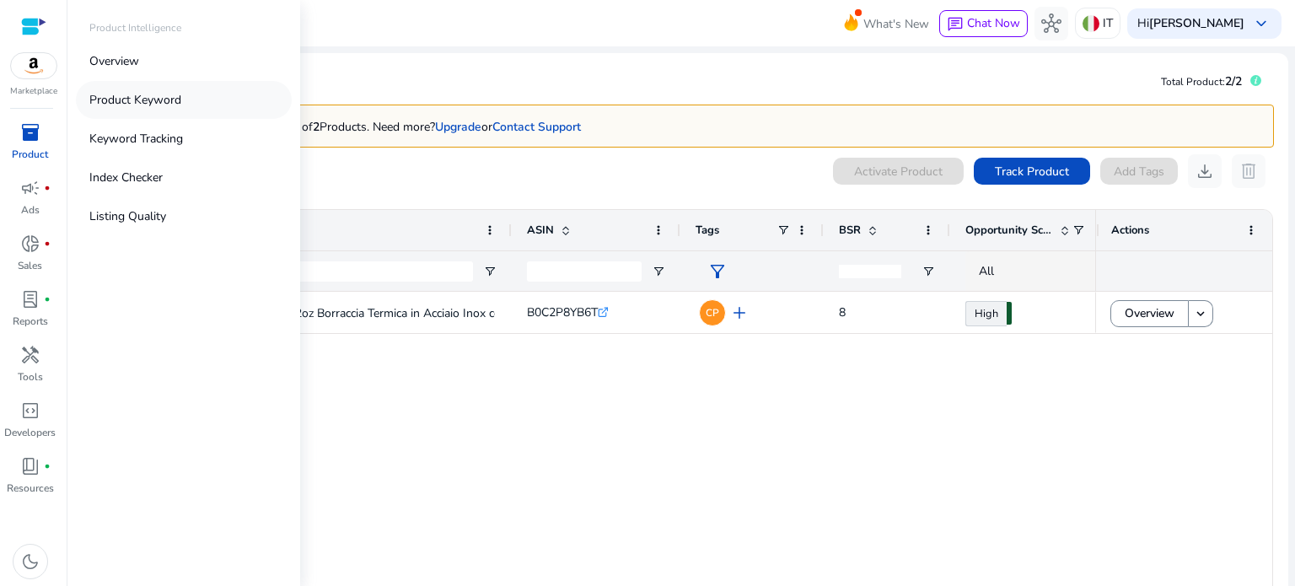
click at [145, 103] on p "Product Keyword" at bounding box center [135, 100] width 92 height 18
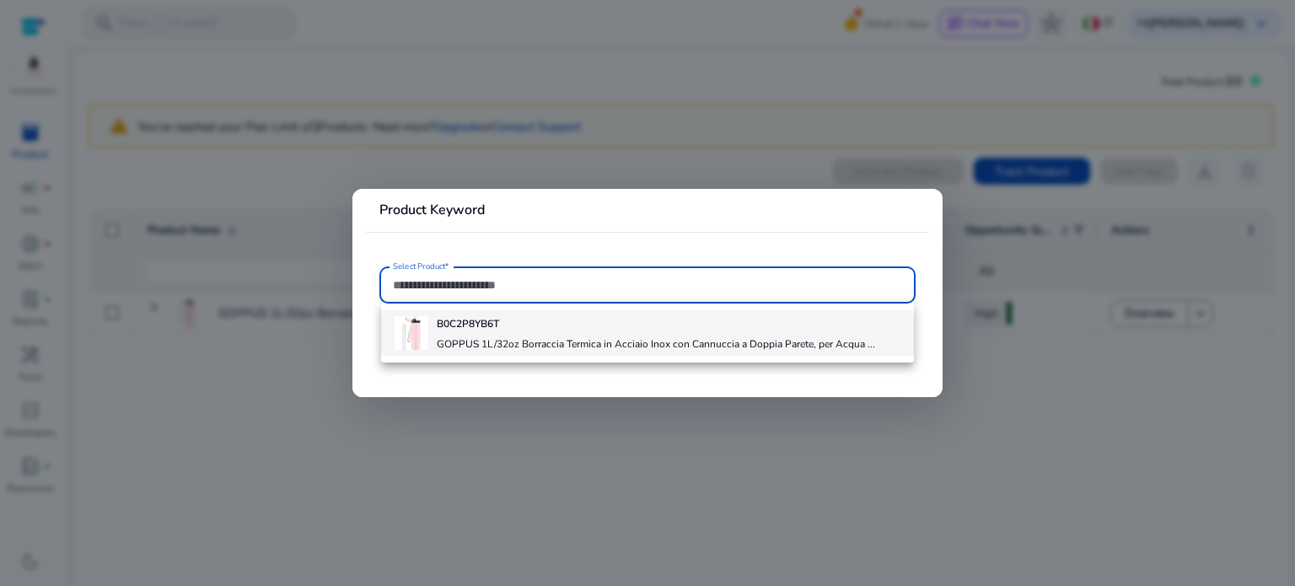
click at [472, 337] on h4 "GOPPUS 1L/32oz Borraccia Termica in Acciaio Inox con Cannuccia a Doppia Parete,…" at bounding box center [656, 343] width 439 height 13
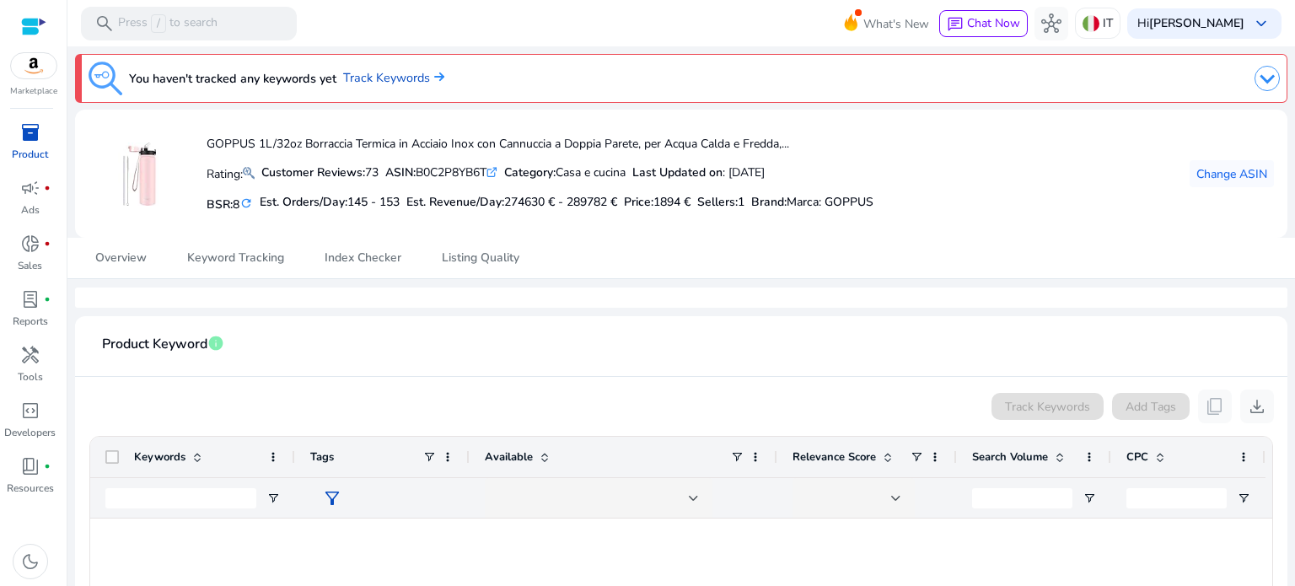
click at [1252, 57] on div "You haven't tracked any keywords yet Track Keywords" at bounding box center [681, 78] width 1213 height 49
click at [1256, 62] on div at bounding box center [882, 79] width 795 height 34
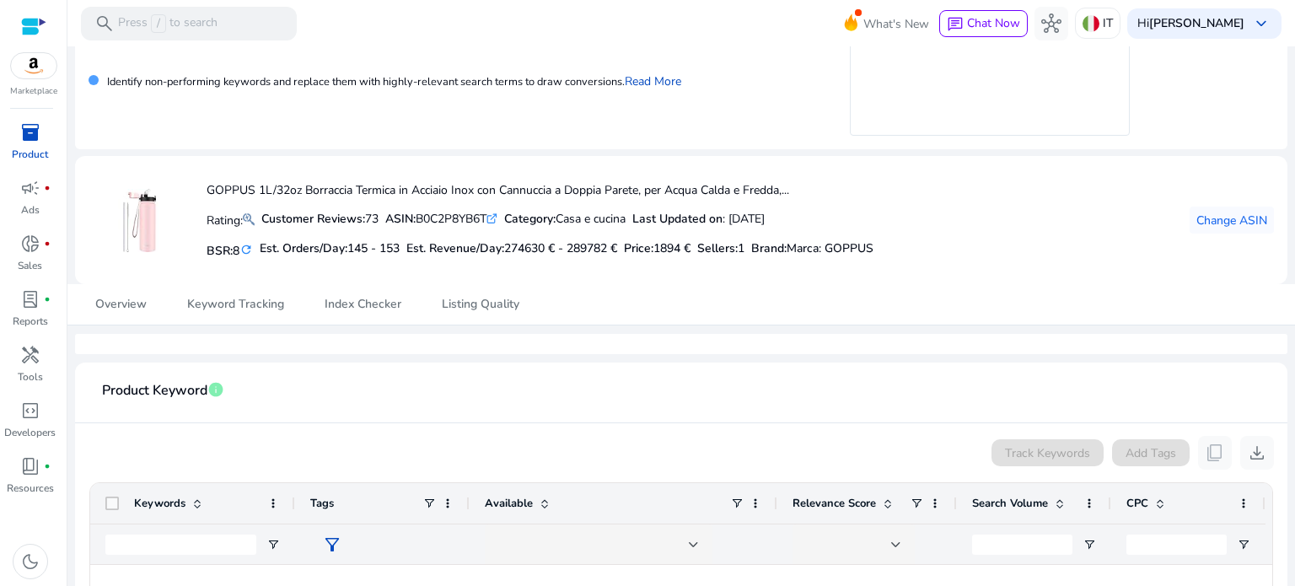
scroll to position [182, 0]
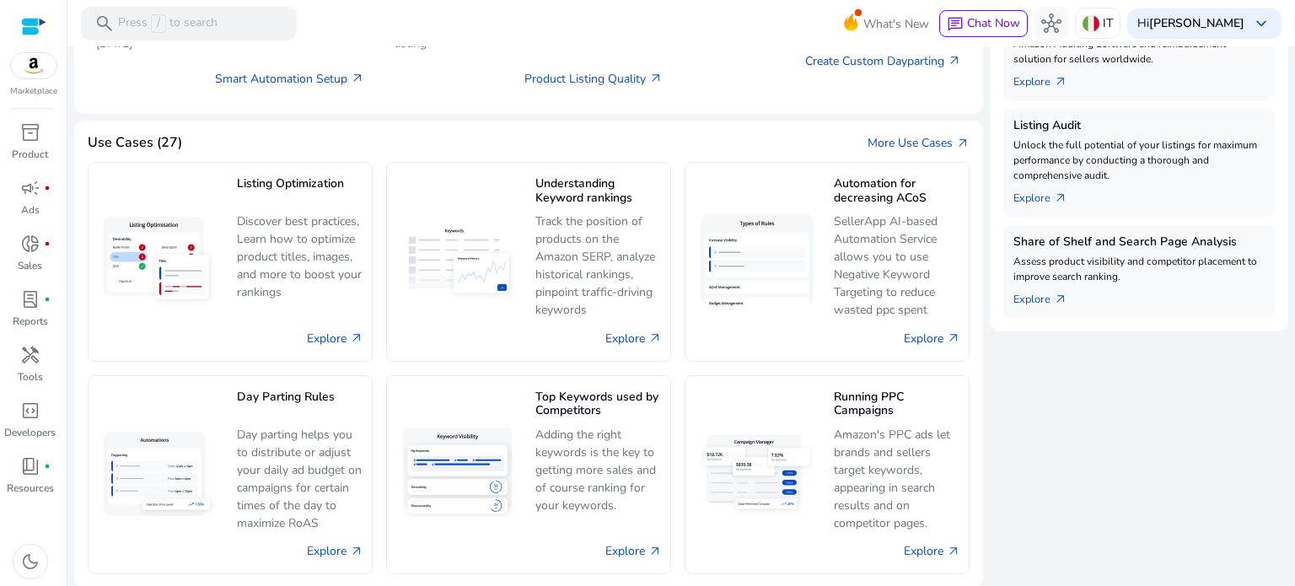
scroll to position [546, 0]
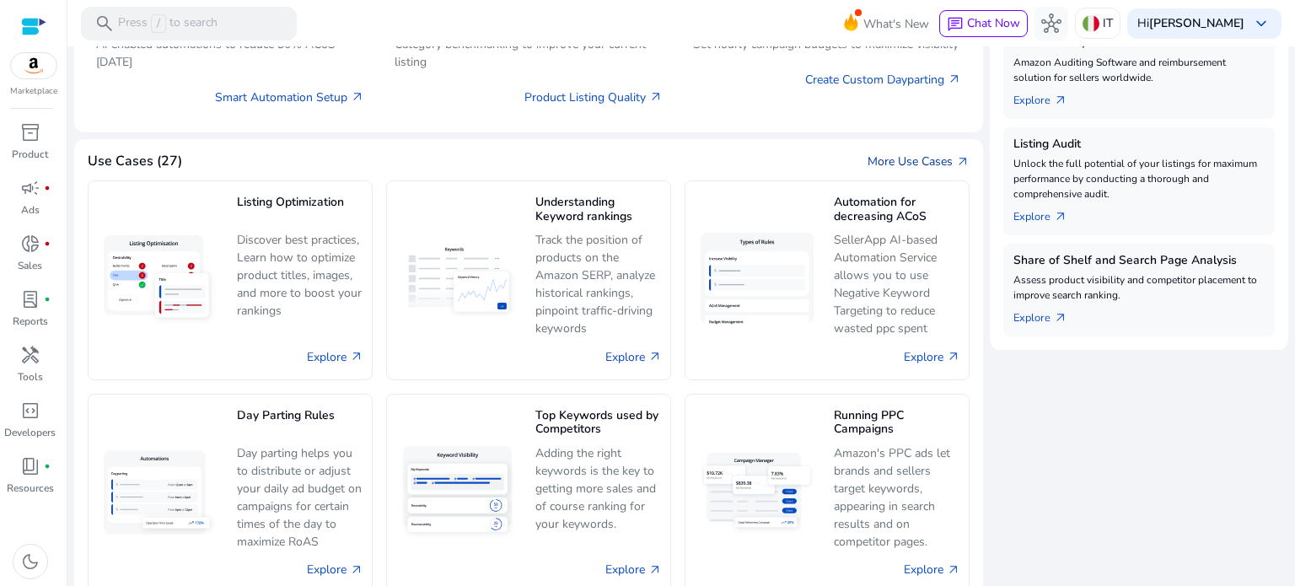
click at [886, 154] on link "More Use Cases arrow_outward" at bounding box center [919, 162] width 102 height 18
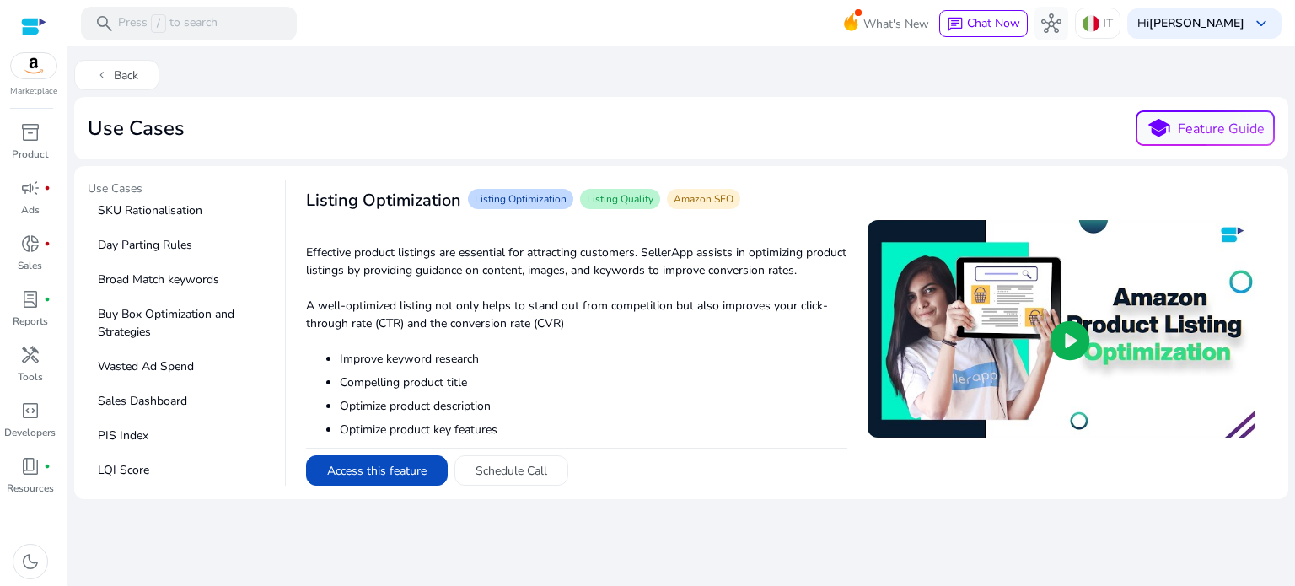
scroll to position [747, 0]
click at [107, 435] on p "PIS Index" at bounding box center [183, 435] width 191 height 31
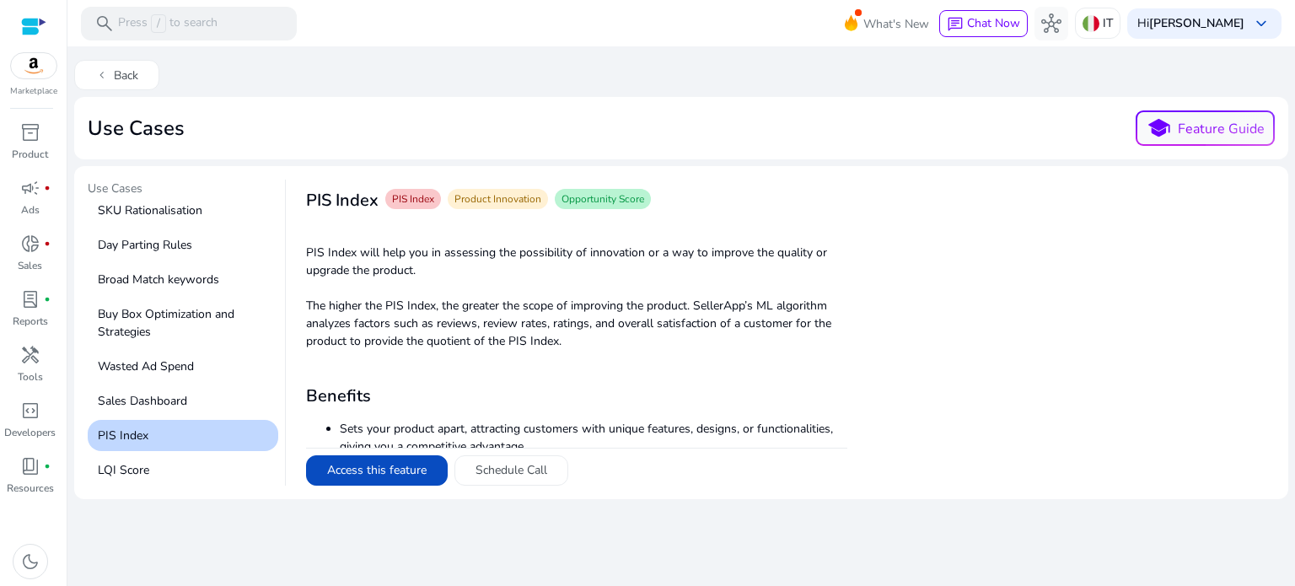
click at [109, 450] on p "PIS Index" at bounding box center [183, 435] width 191 height 31
click at [113, 468] on p "LQI Score" at bounding box center [183, 470] width 191 height 31
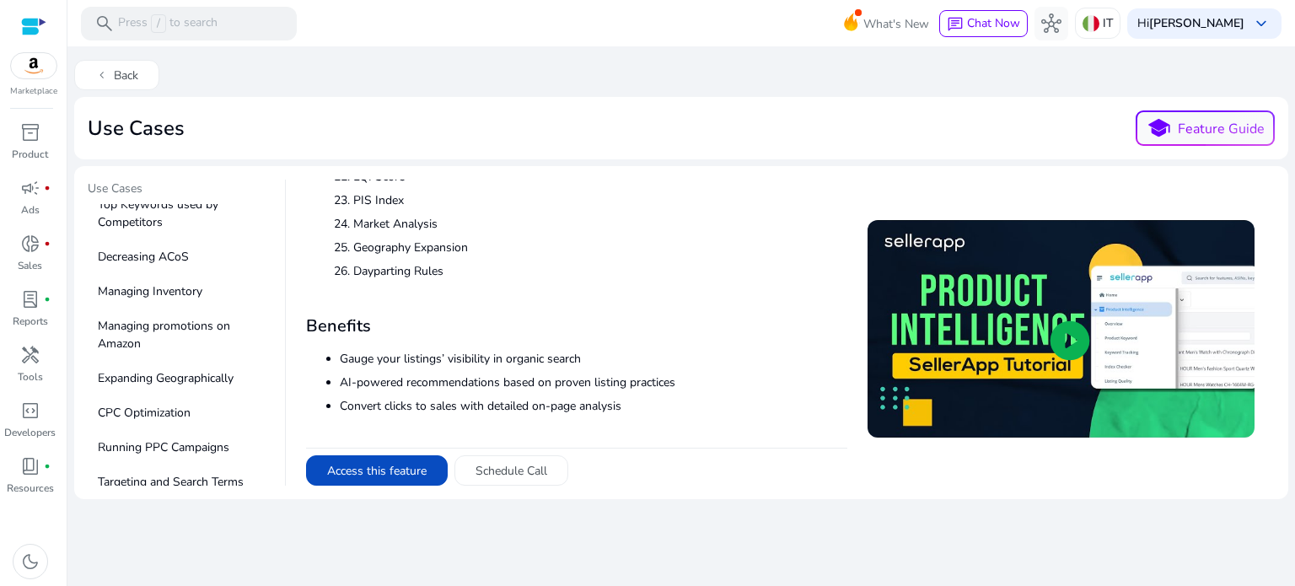
scroll to position [0, 0]
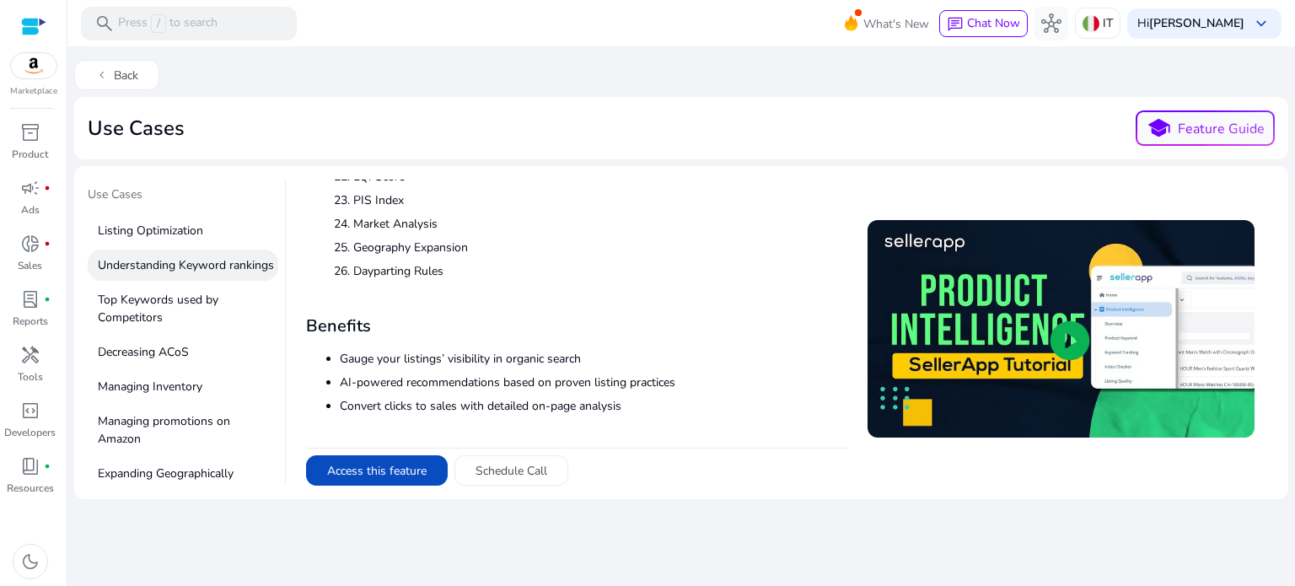
click at [162, 265] on p "Understanding Keyword rankings" at bounding box center [183, 265] width 191 height 31
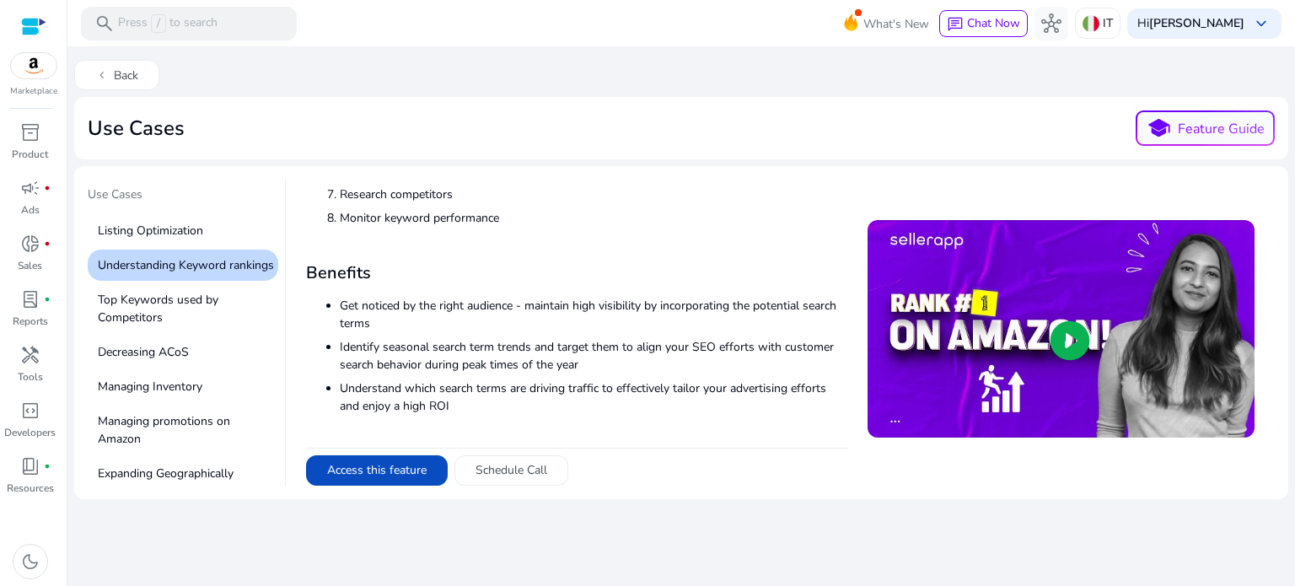
scroll to position [60, 0]
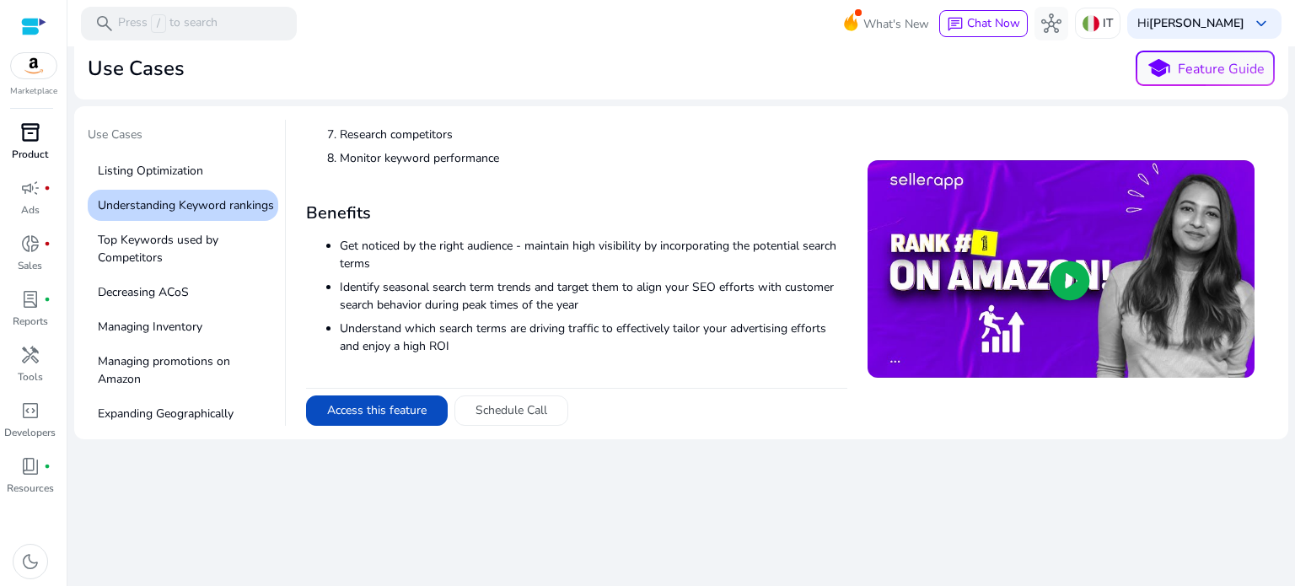
click at [55, 123] on link "inventory_2 Product" at bounding box center [30, 147] width 60 height 56
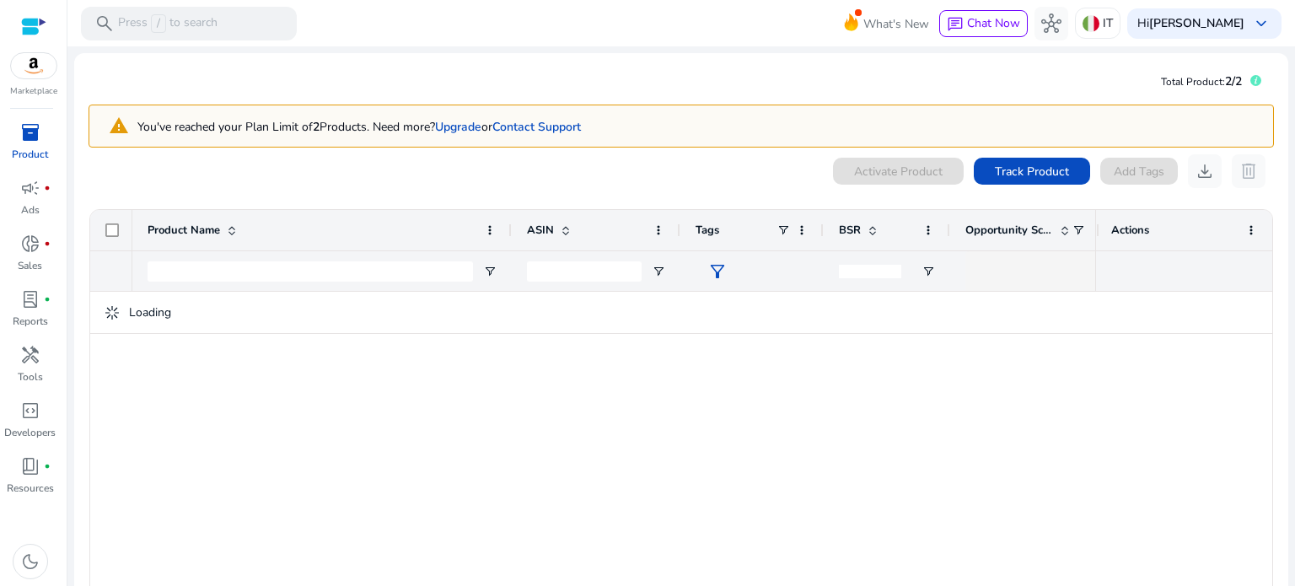
click at [373, 185] on div "Activate Product Track Product Add Tags download delete" at bounding box center [682, 171] width 1186 height 34
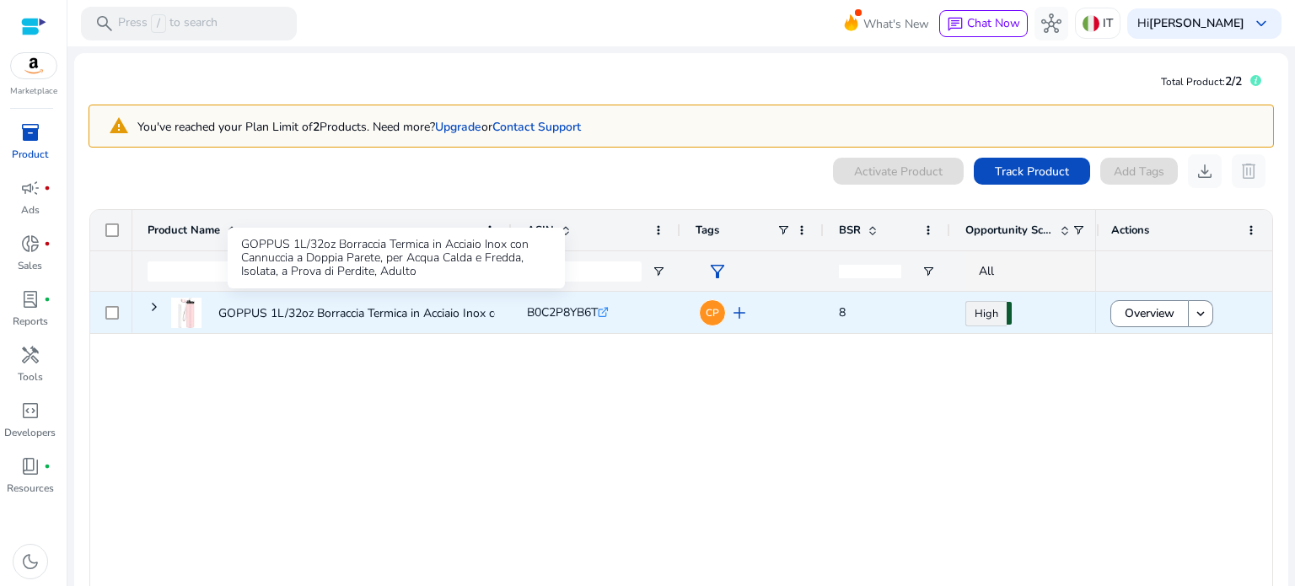
click at [256, 310] on p "GOPPUS 1L/32oz Borraccia Termica in Acciaio Inox con Cannuccia..." at bounding box center [394, 313] width 353 height 35
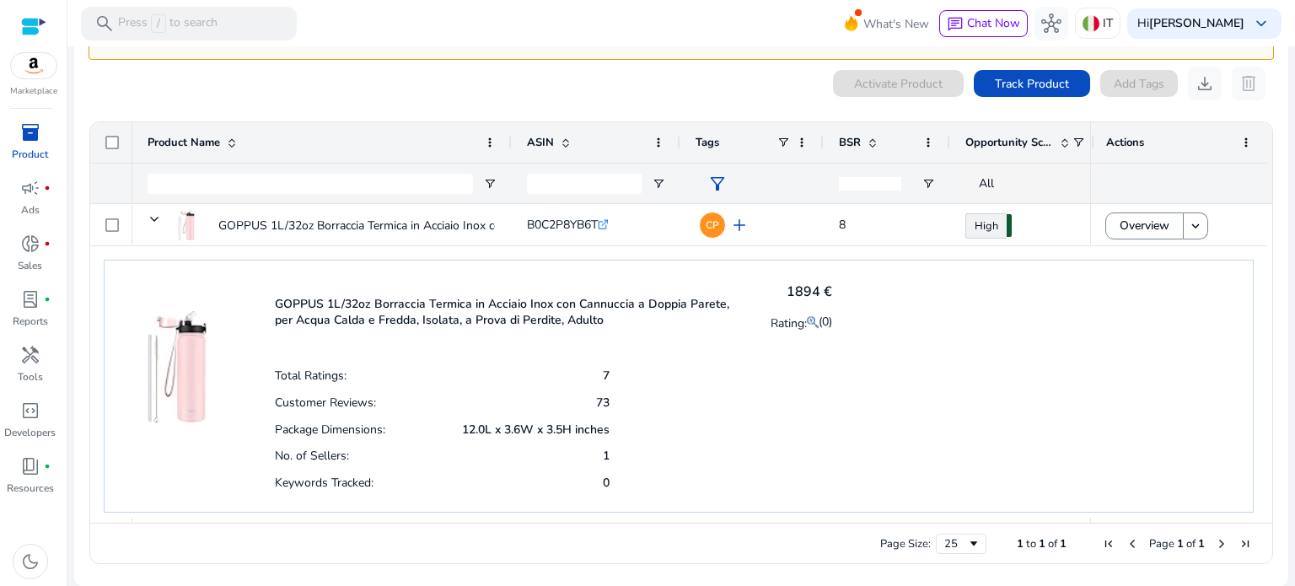
click at [509, 303] on p "GOPPUS 1L/32oz Borraccia Termica in Acciaio Inox con Cannuccia a Doppia Parete,…" at bounding box center [512, 312] width 475 height 32
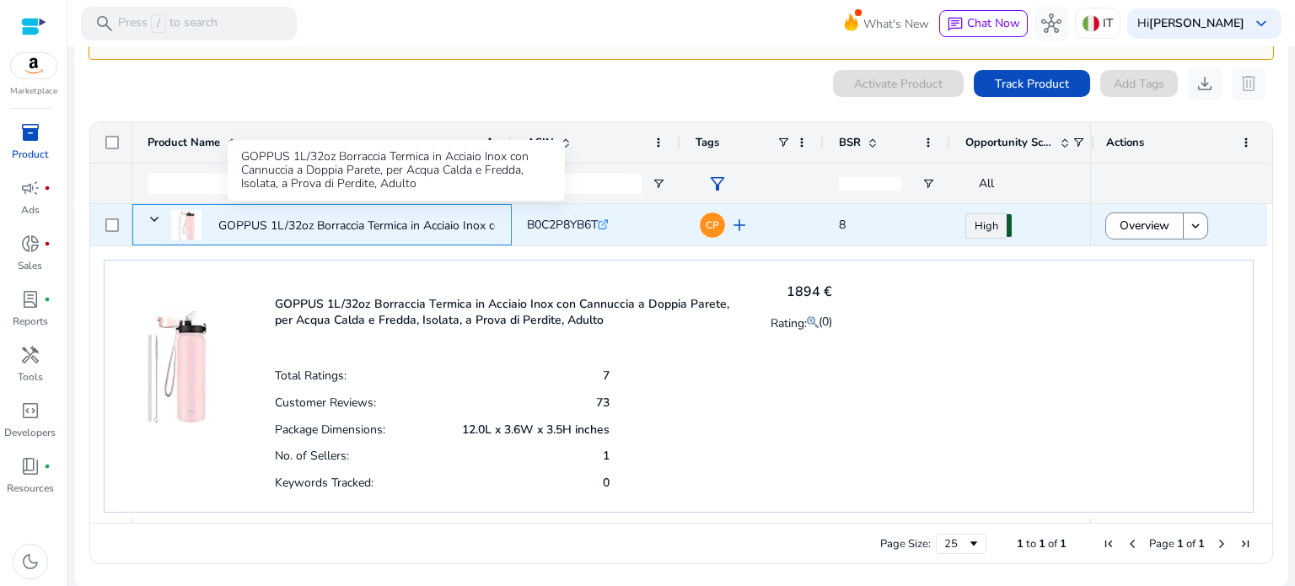
click at [283, 222] on p "GOPPUS 1L/32oz Borraccia Termica in Acciaio Inox con Cannuccia..." at bounding box center [394, 225] width 353 height 35
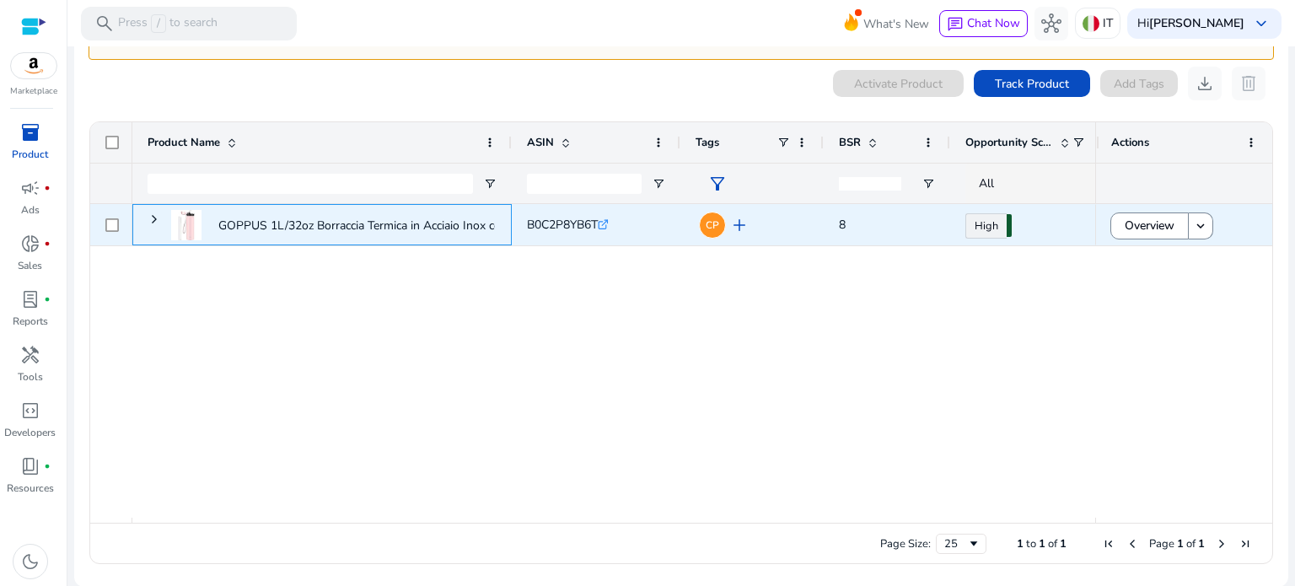
click at [283, 222] on p "GOPPUS 1L/32oz Borraccia Termica in Acciaio Inox con Cannuccia..." at bounding box center [394, 225] width 353 height 35
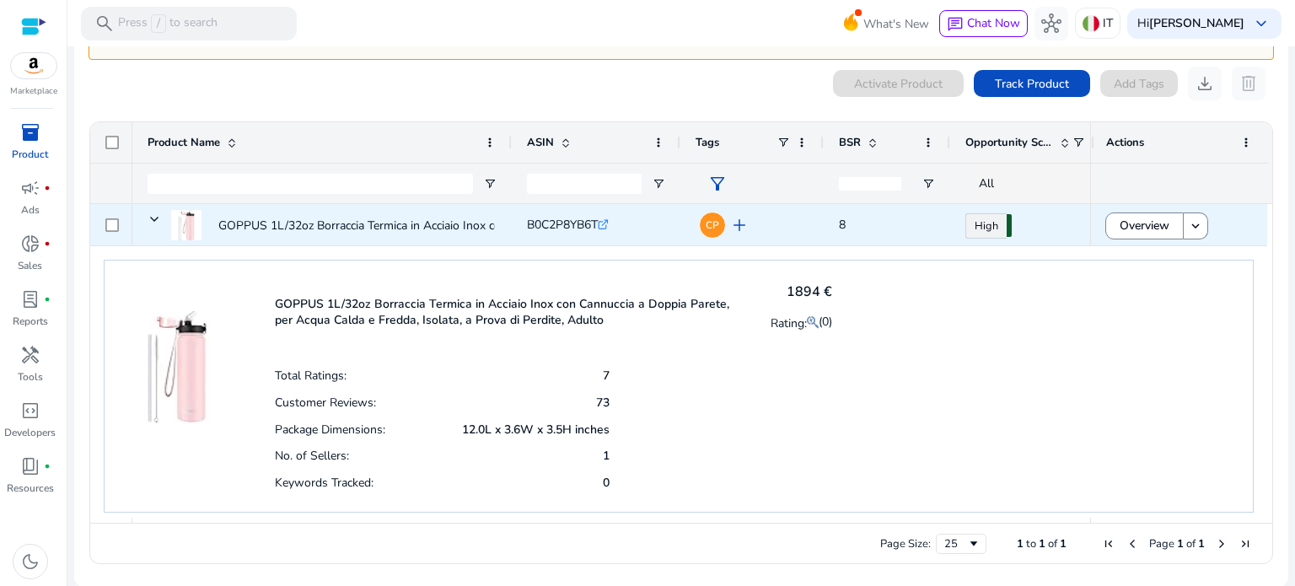
scroll to position [23, 0]
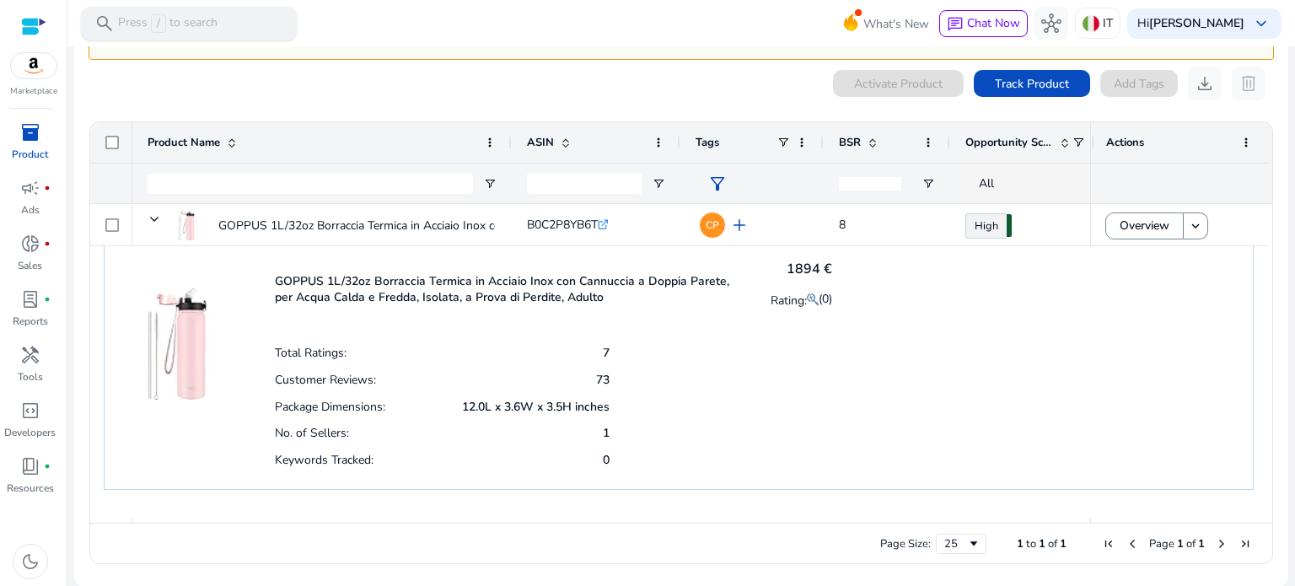
click at [219, 16] on div "search Press / to search" at bounding box center [189, 24] width 216 height 34
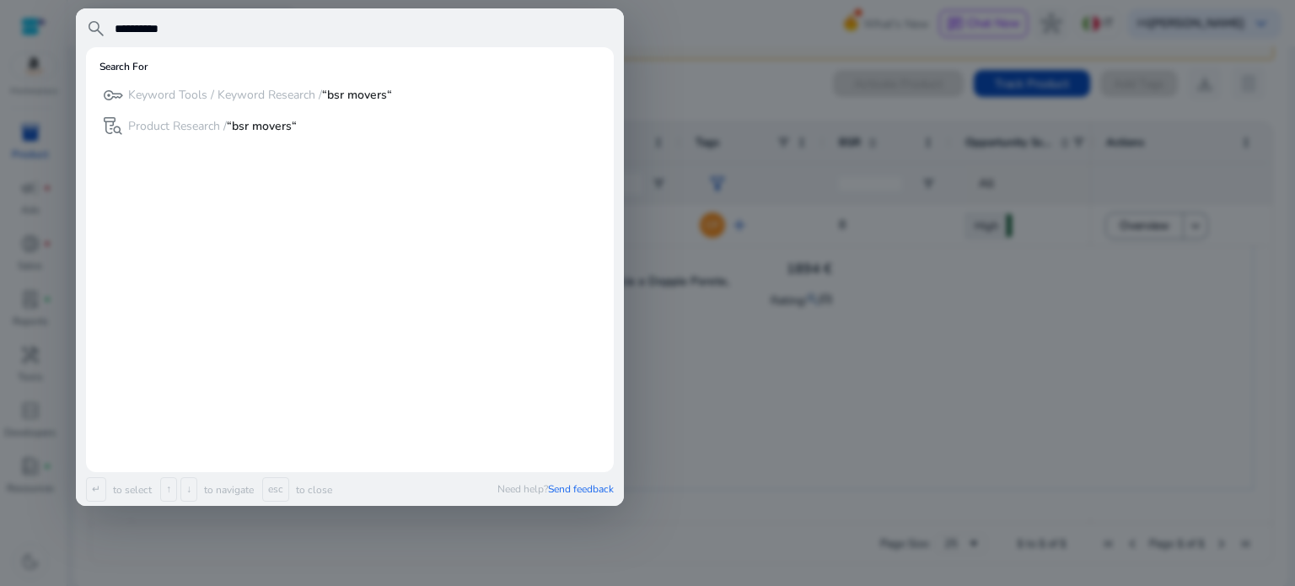
drag, startPoint x: 193, startPoint y: 30, endPoint x: 0, endPoint y: 25, distance: 193.2
click at [0, 25] on div "**********" at bounding box center [647, 293] width 1295 height 586
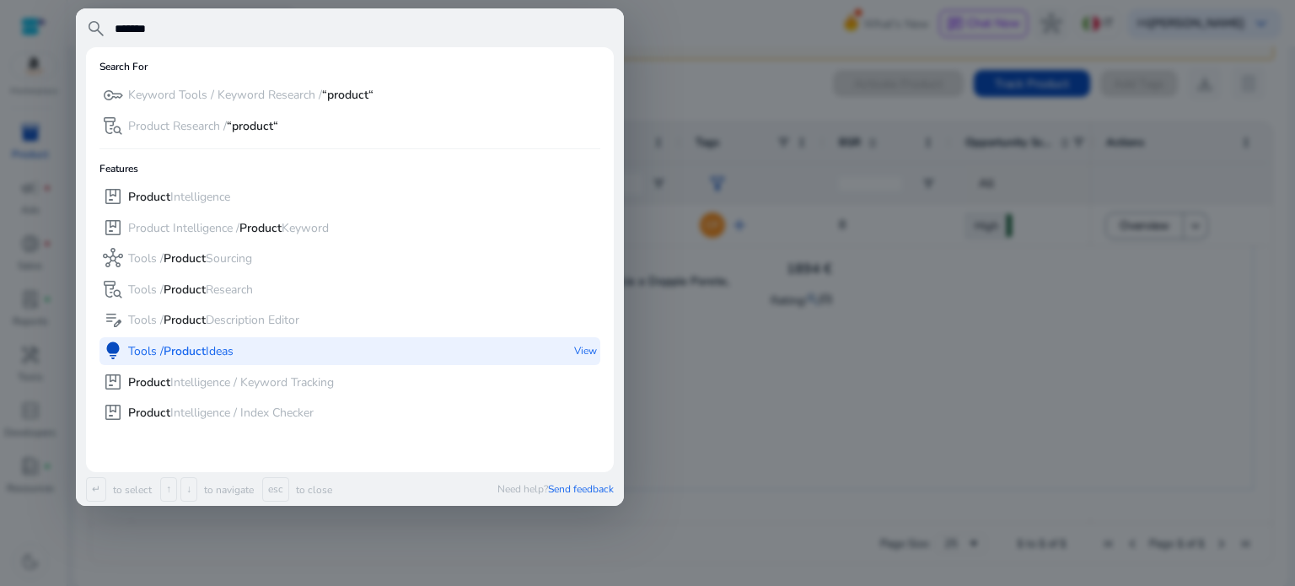
type input "*******"
click at [588, 348] on p "View" at bounding box center [585, 351] width 23 height 28
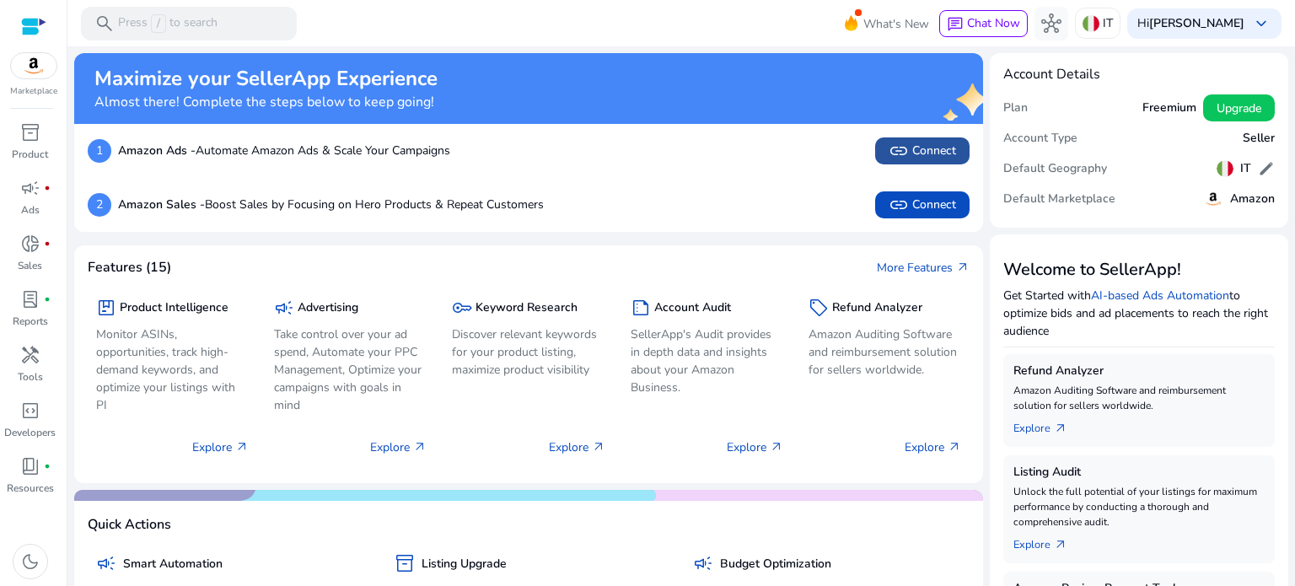
click at [905, 163] on span at bounding box center [922, 151] width 94 height 40
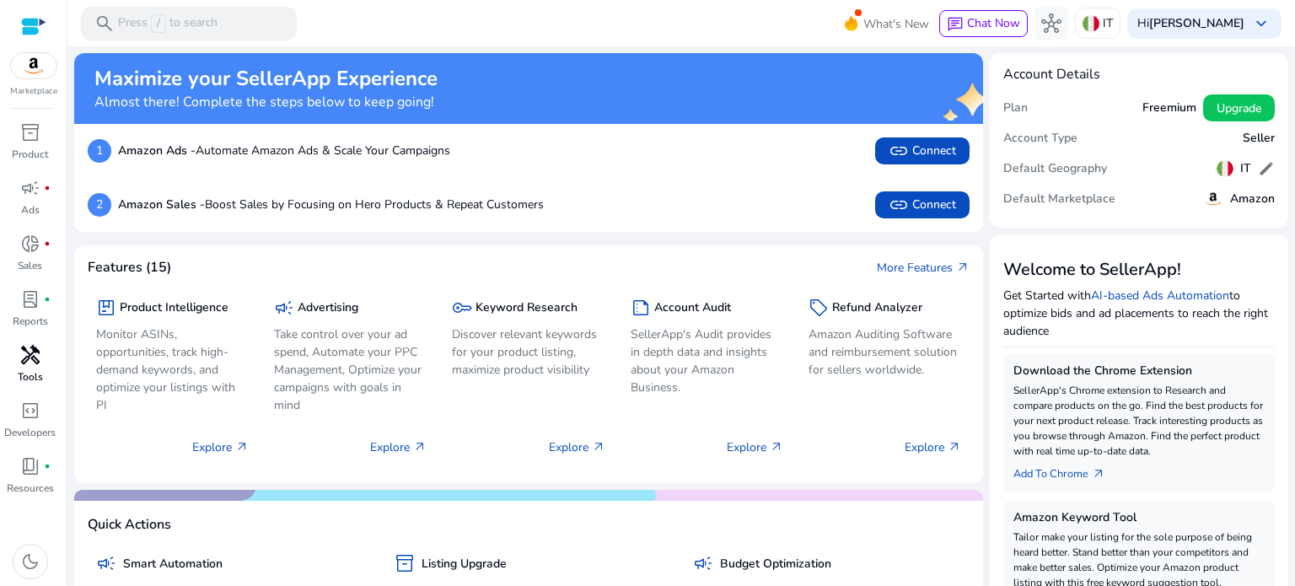
click at [37, 374] on p "Tools" at bounding box center [30, 376] width 25 height 15
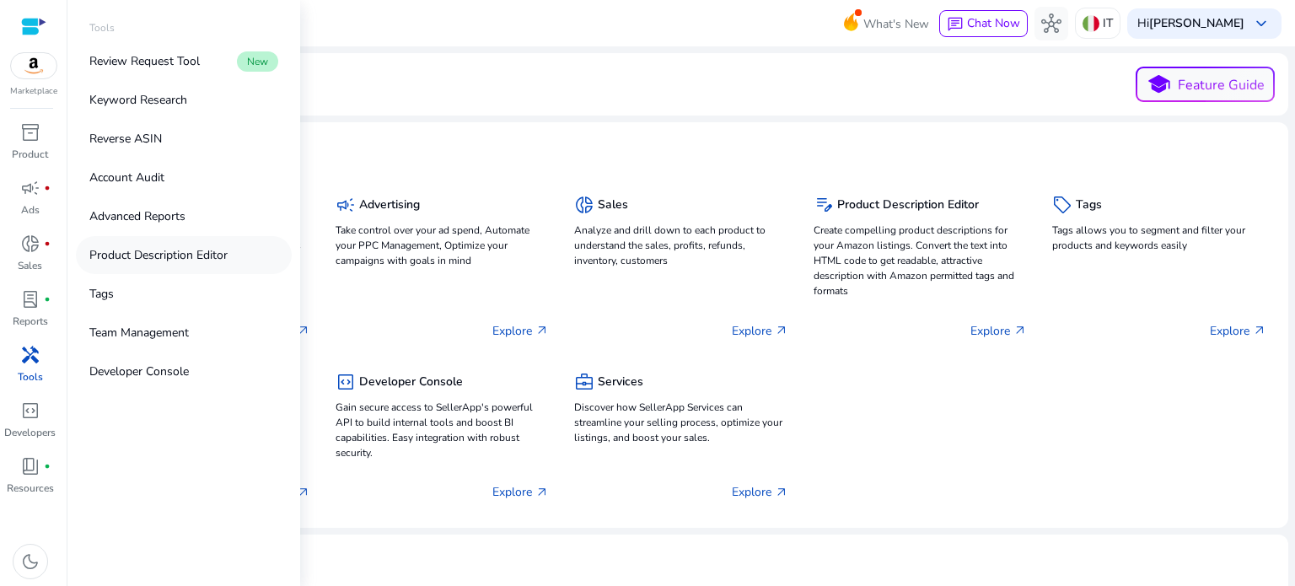
click at [144, 262] on p "Product Description Editor" at bounding box center [158, 255] width 138 height 18
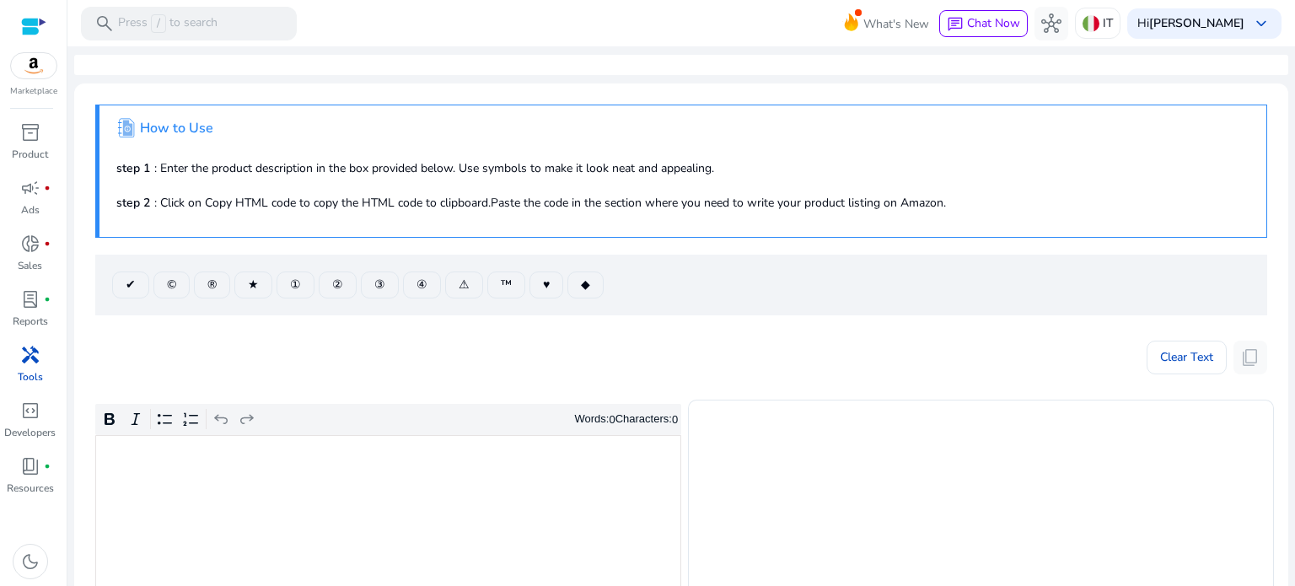
click at [21, 360] on span "handyman" at bounding box center [30, 355] width 20 height 20
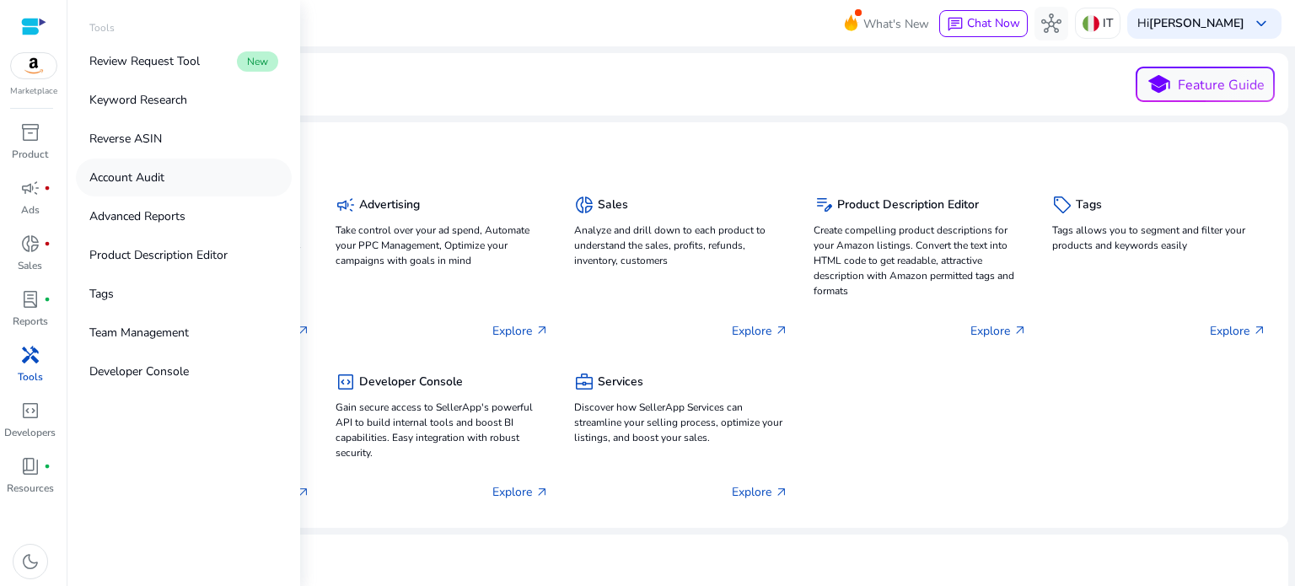
click at [140, 165] on link "Account Audit" at bounding box center [184, 178] width 216 height 38
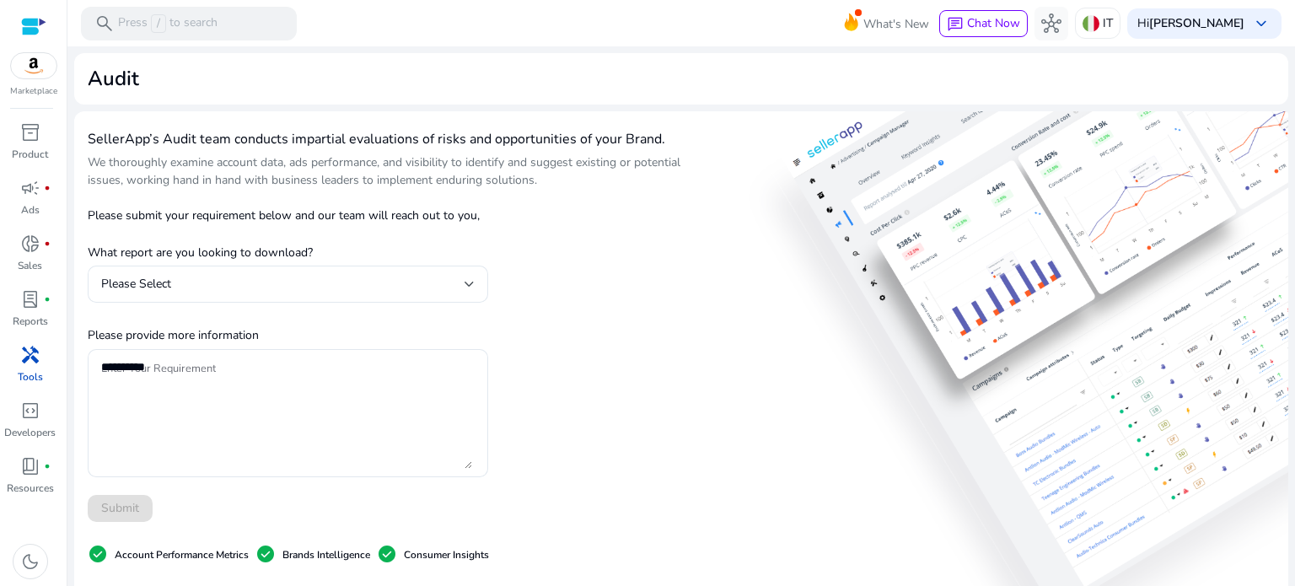
click at [27, 362] on span "handyman" at bounding box center [30, 355] width 20 height 20
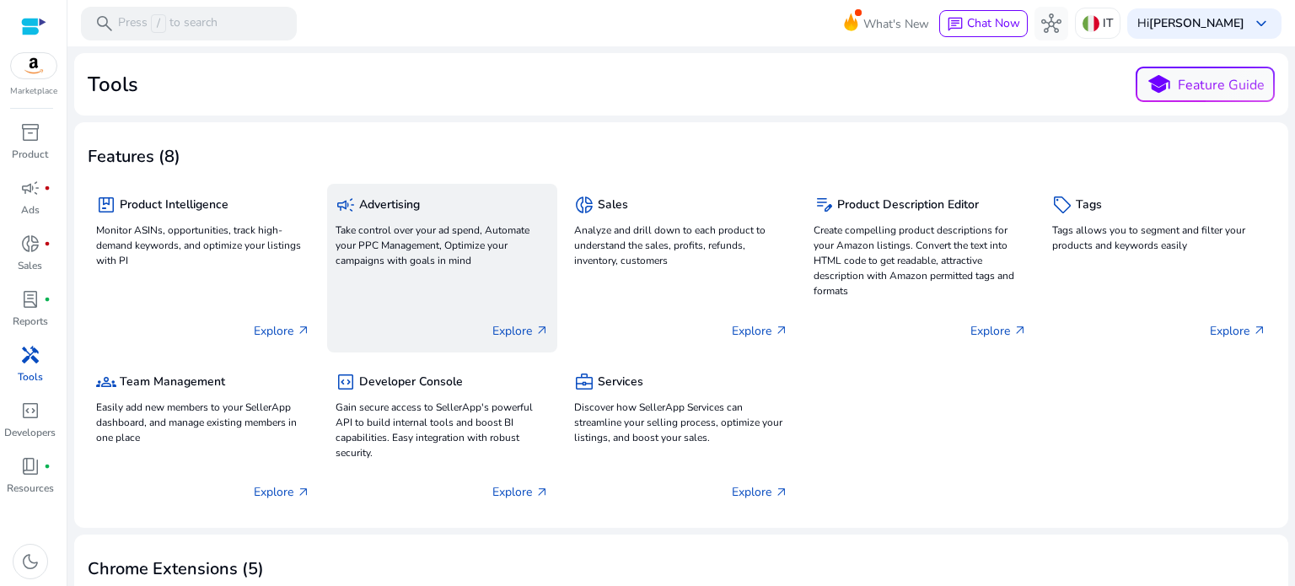
scroll to position [3, 0]
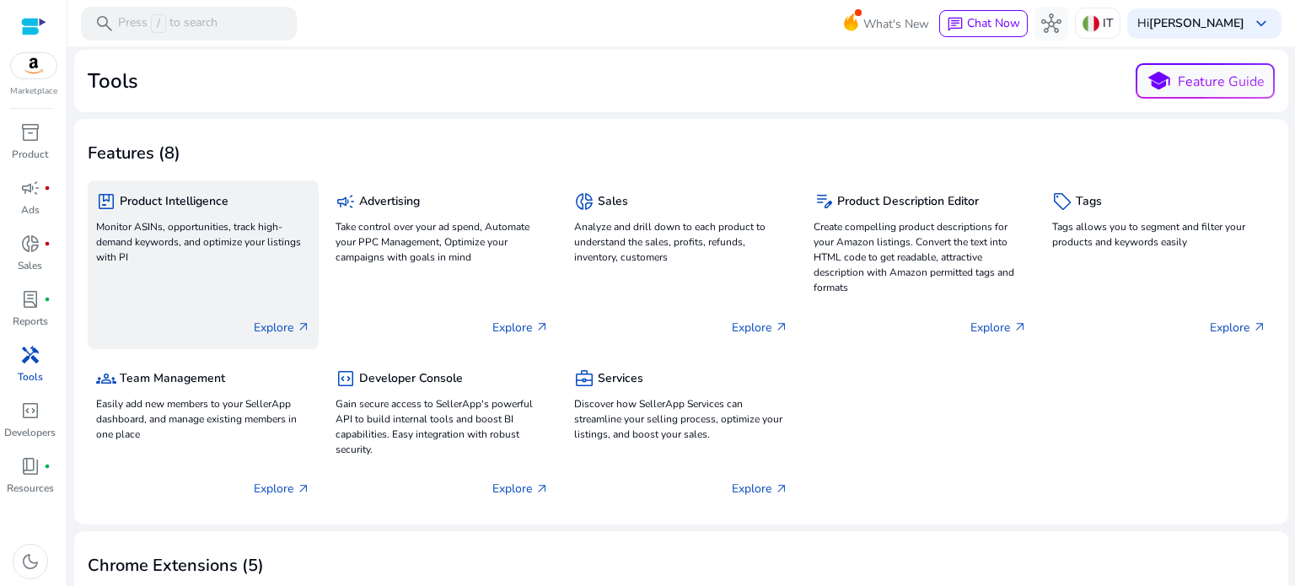
click at [288, 240] on p "Monitor ASINs, opportunities, track high-demand keywords, and optimize your lis…" at bounding box center [203, 242] width 214 height 46
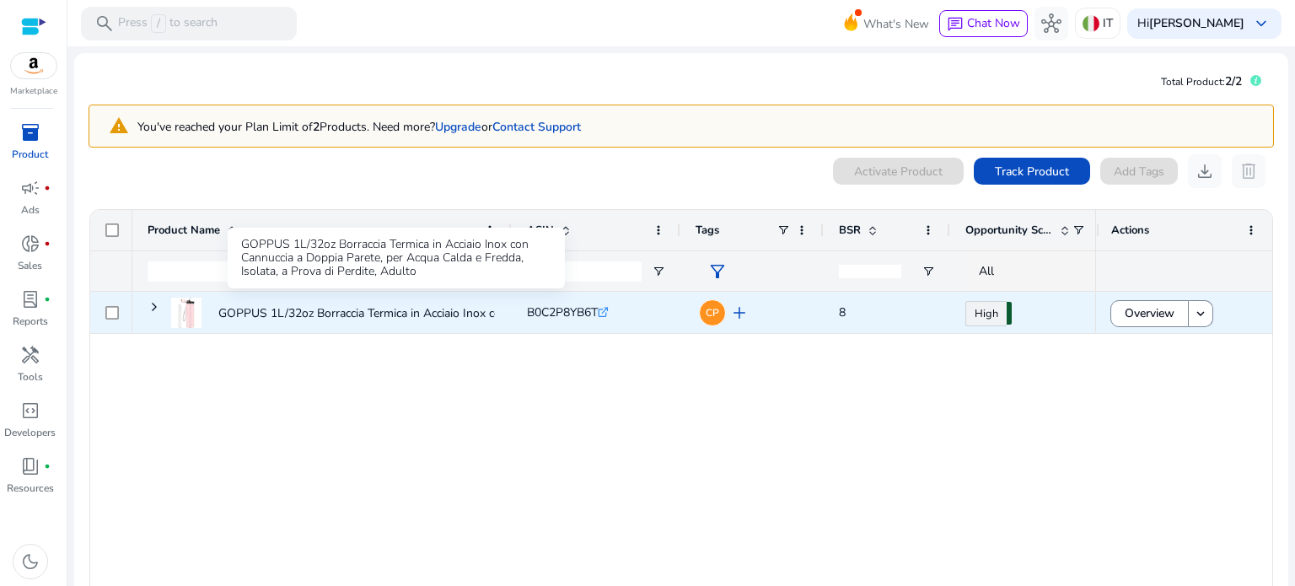
click at [314, 314] on p "GOPPUS 1L/32oz Borraccia Termica in Acciaio Inox con Cannuccia..." at bounding box center [394, 313] width 353 height 35
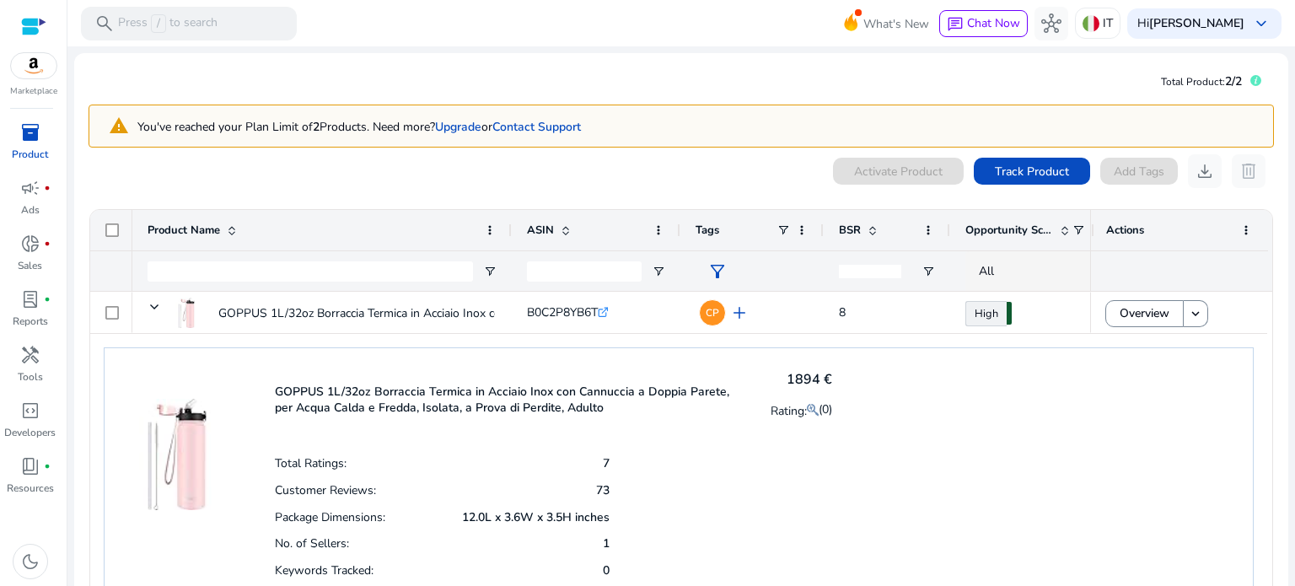
click at [1020, 227] on span "Opportunity Score" at bounding box center [1010, 230] width 88 height 15
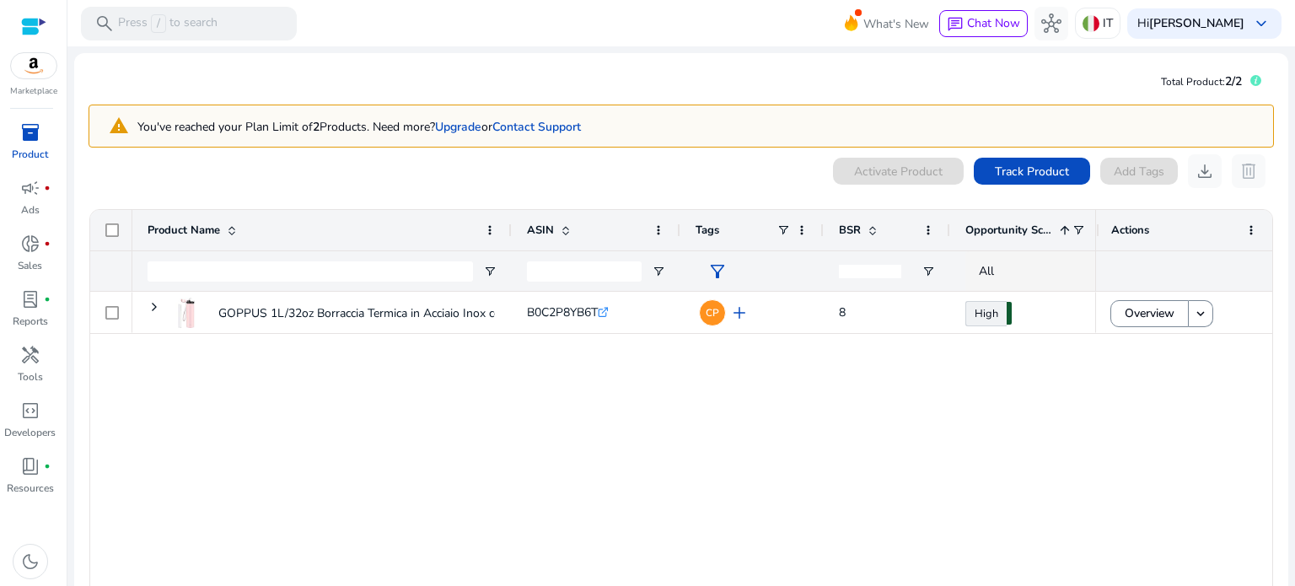
click at [1036, 225] on span "Opportunity Score" at bounding box center [1010, 230] width 88 height 15
drag, startPoint x: 1090, startPoint y: 216, endPoint x: 1187, endPoint y: 229, distance: 97.8
click at [1187, 229] on div "Actions" at bounding box center [1184, 230] width 177 height 40
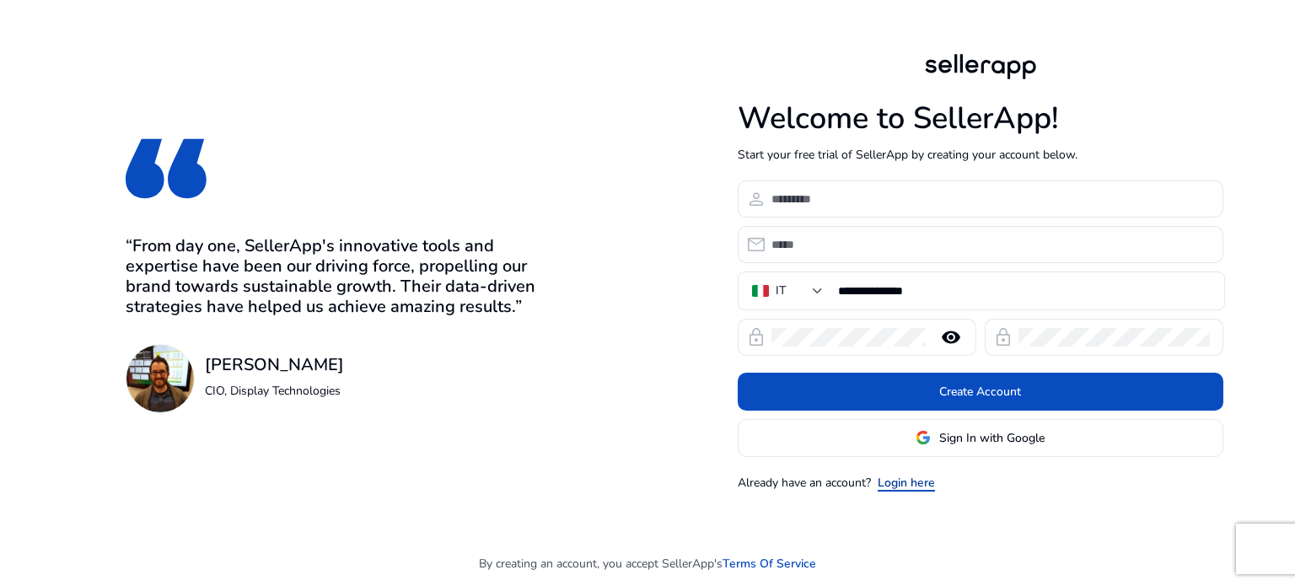
click at [903, 482] on link "Login here" at bounding box center [906, 483] width 57 height 18
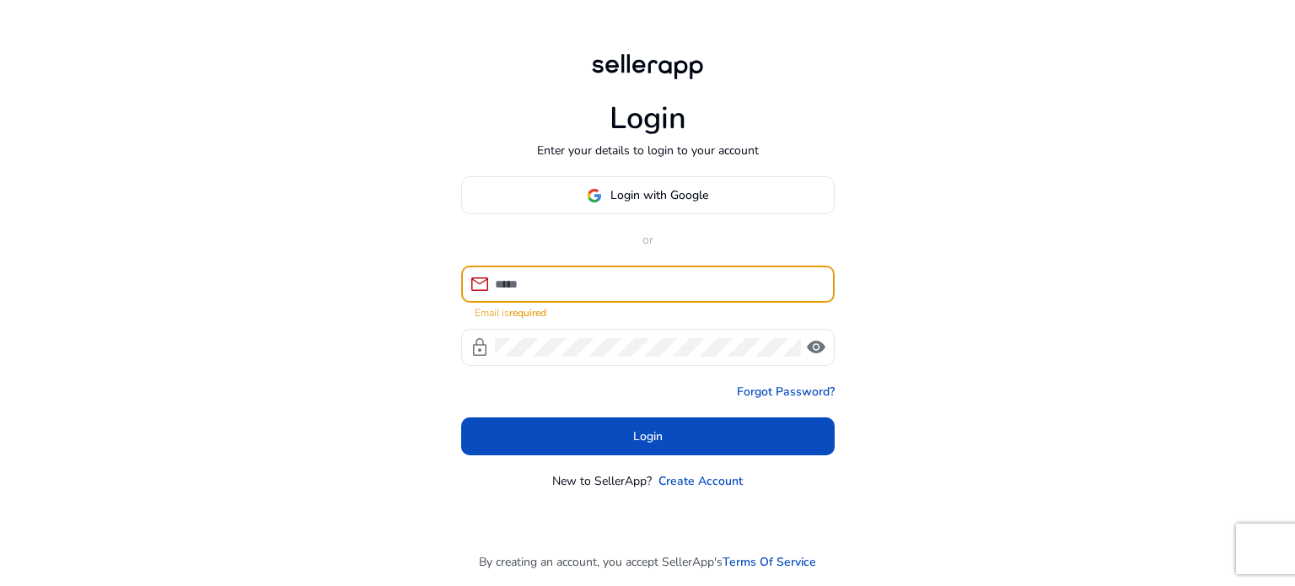
type input "**********"
click button "Login" at bounding box center [648, 436] width 374 height 38
